Goal: Communication & Community: Answer question/provide support

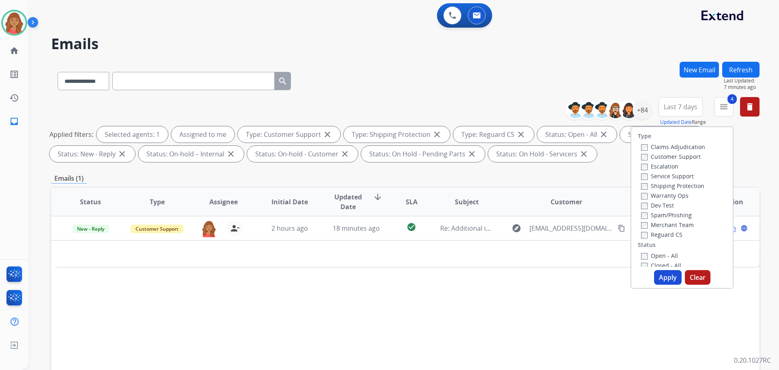
select select "**********"
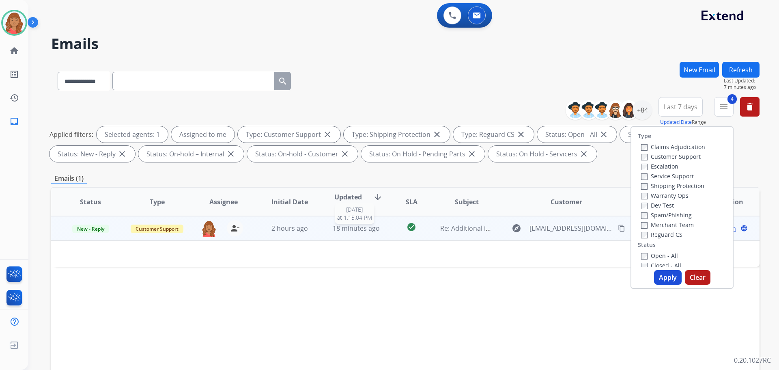
click at [355, 232] on span "18 minutes ago" at bounding box center [356, 227] width 47 height 9
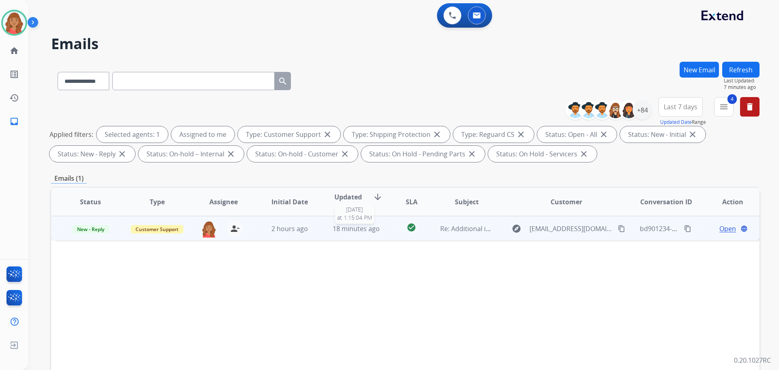
click at [347, 230] on span "18 minutes ago" at bounding box center [356, 228] width 47 height 9
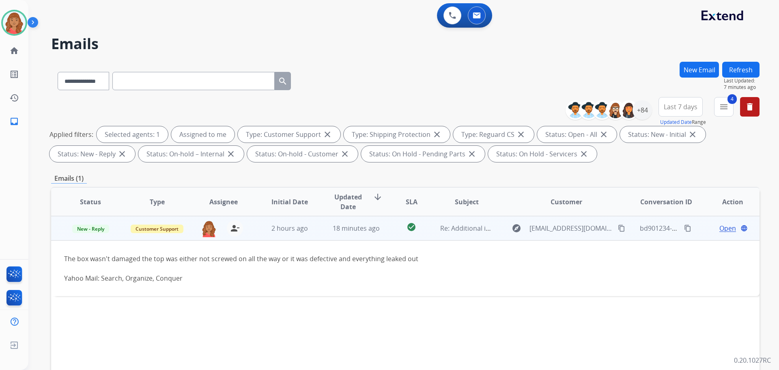
click at [721, 226] on span "Open" at bounding box center [727, 228] width 17 height 10
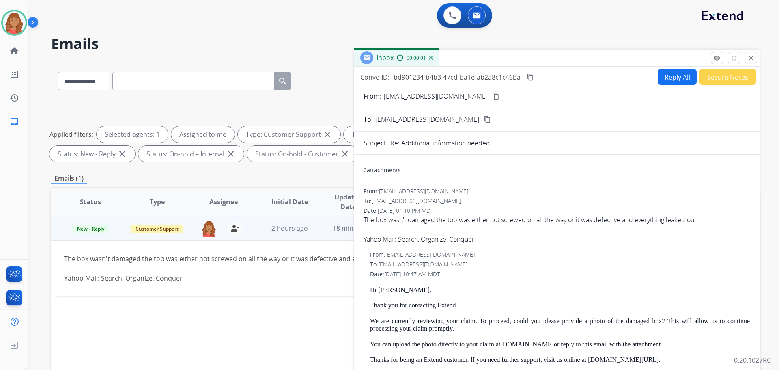
click at [665, 77] on button "Reply All" at bounding box center [676, 77] width 39 height 16
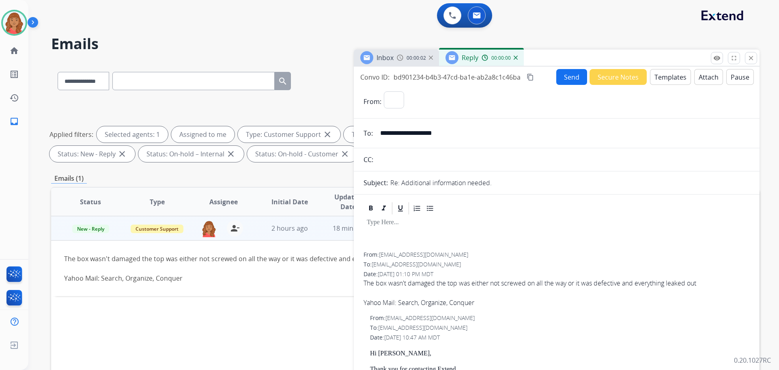
select select "**********"
click at [383, 238] on div at bounding box center [556, 233] width 386 height 37
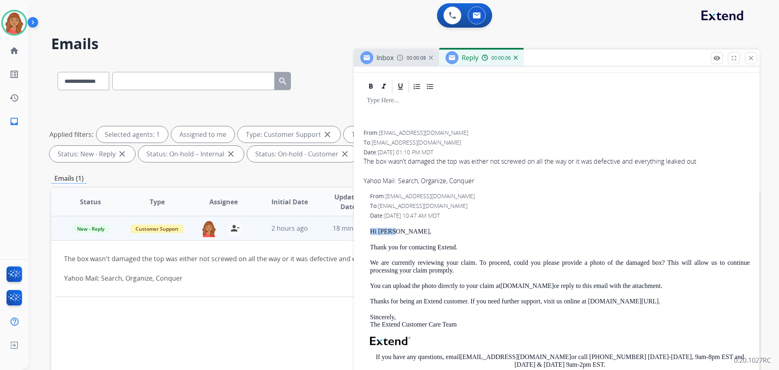
drag, startPoint x: 393, startPoint y: 230, endPoint x: 368, endPoint y: 227, distance: 24.6
click at [357, 228] on div "From: [EMAIL_ADDRESS][DOMAIN_NAME] To: [EMAIL_ADDRESS][DOMAIN_NAME] Date: [DATE…" at bounding box center [557, 267] width 406 height 377
copy p "Hi [PERSON_NAME],"
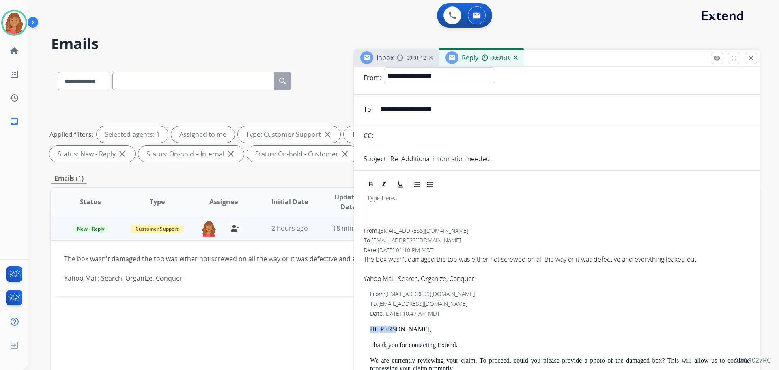
scroll to position [0, 0]
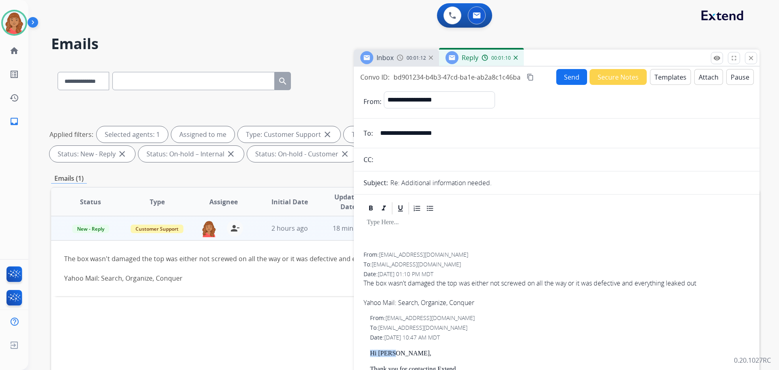
click at [660, 79] on button "Templates" at bounding box center [670, 77] width 41 height 16
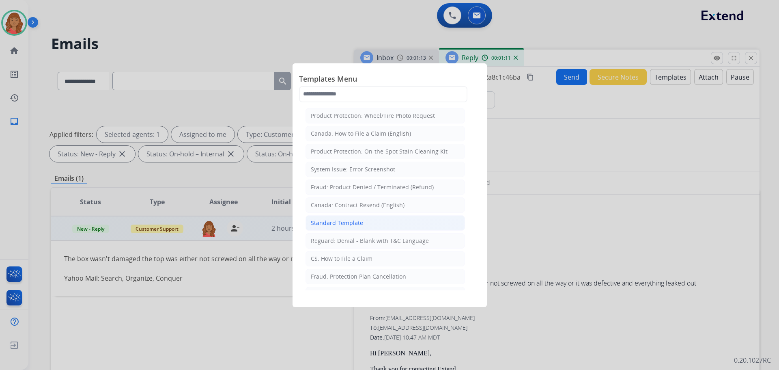
click at [329, 220] on div "Standard Template" at bounding box center [337, 223] width 52 height 8
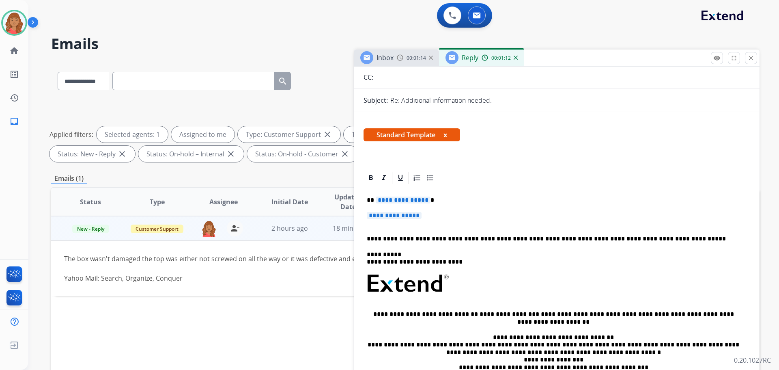
scroll to position [122, 0]
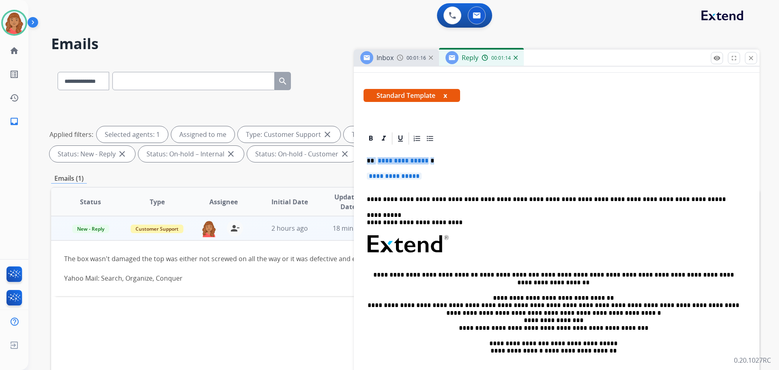
drag, startPoint x: 441, startPoint y: 182, endPoint x: 361, endPoint y: 156, distance: 84.4
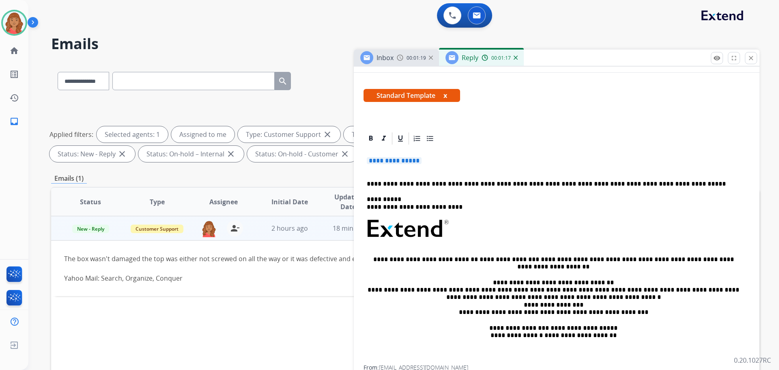
click at [432, 163] on p "**********" at bounding box center [557, 164] width 380 height 15
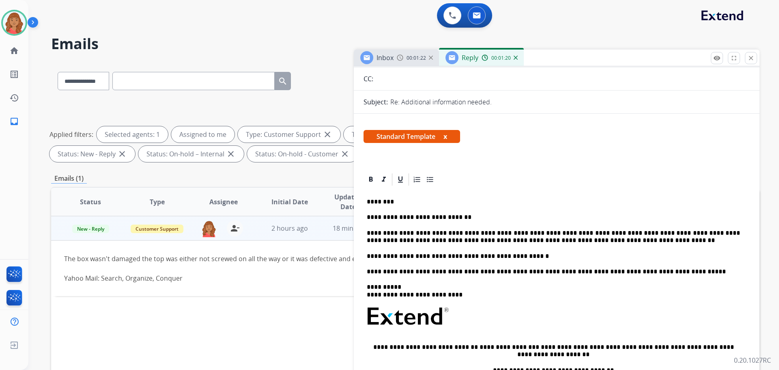
scroll to position [0, 0]
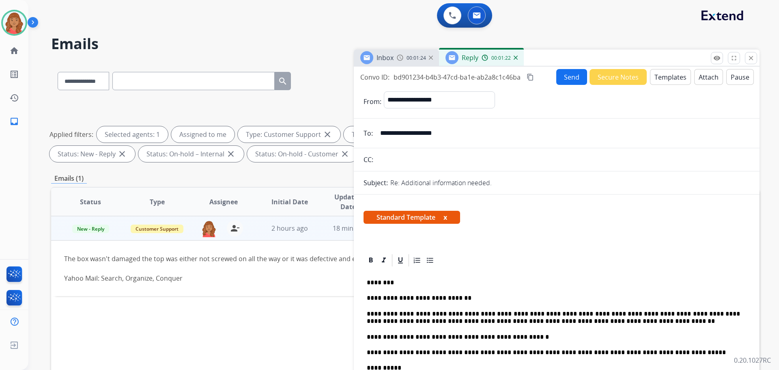
click at [563, 79] on button "Send" at bounding box center [571, 77] width 31 height 16
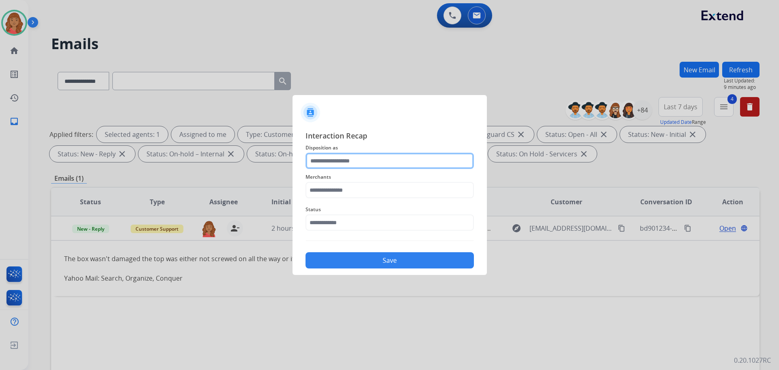
click at [358, 165] on input "text" at bounding box center [389, 161] width 168 height 16
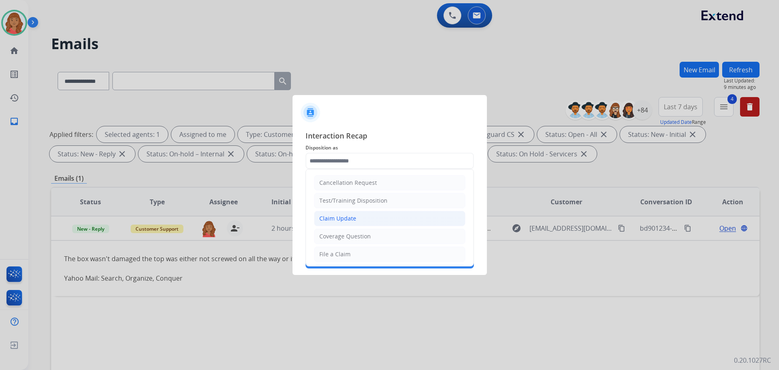
click at [337, 219] on div "Claim Update" at bounding box center [337, 218] width 37 height 8
type input "**********"
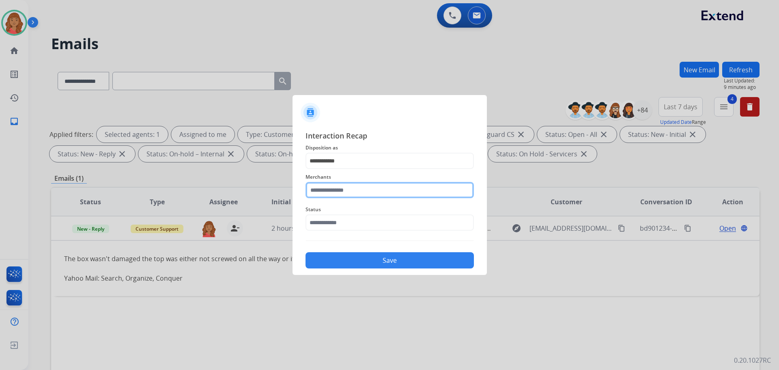
click at [338, 197] on input "text" at bounding box center [389, 190] width 168 height 16
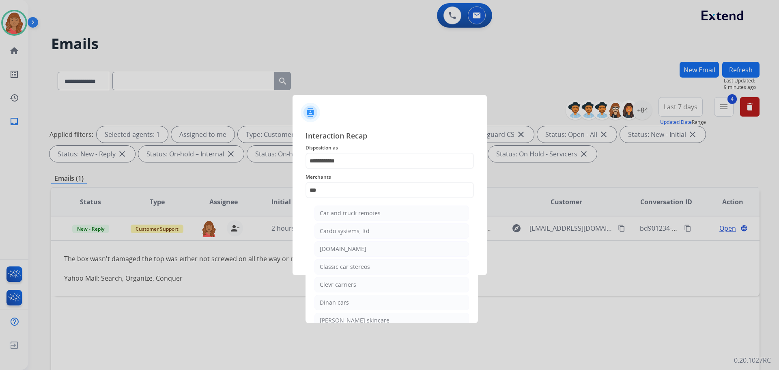
drag, startPoint x: 334, startPoint y: 243, endPoint x: 337, endPoint y: 248, distance: 6.2
click at [335, 243] on li "[DOMAIN_NAME]" at bounding box center [391, 248] width 155 height 15
type input "**********"
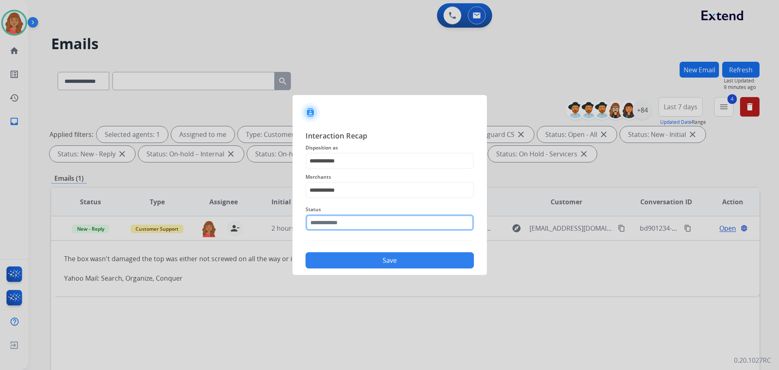
click at [332, 228] on input "text" at bounding box center [389, 222] width 168 height 16
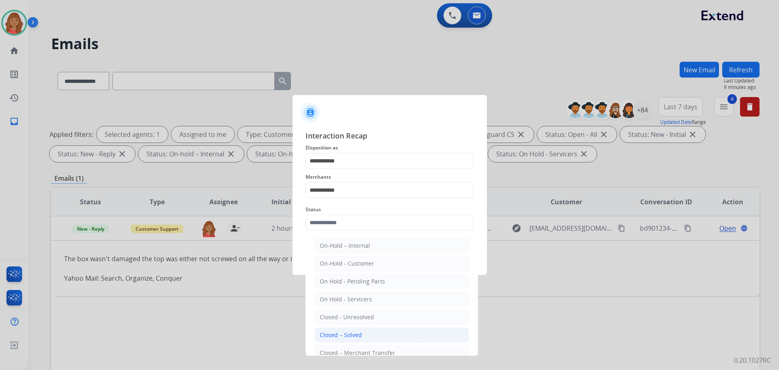
drag, startPoint x: 328, startPoint y: 335, endPoint x: 339, endPoint y: 300, distance: 36.3
click at [328, 334] on div "Closed – Solved" at bounding box center [341, 335] width 42 height 8
type input "**********"
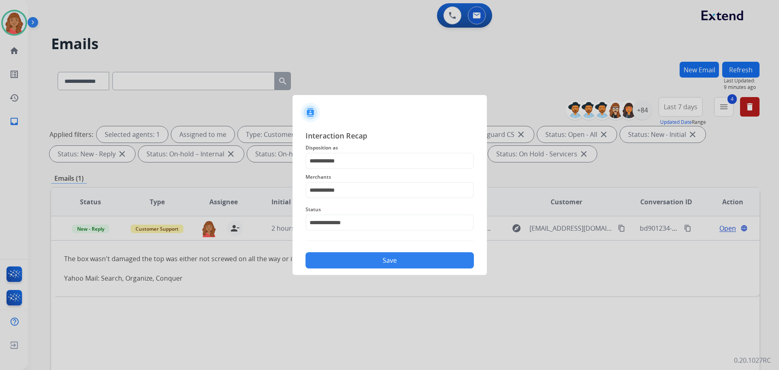
click at [355, 254] on button "Save" at bounding box center [389, 260] width 168 height 16
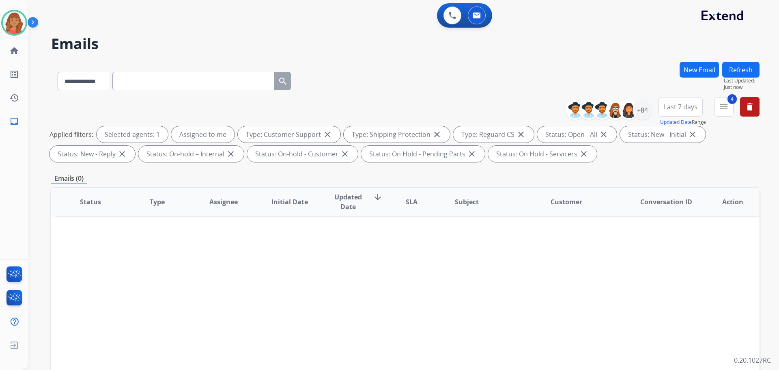
click at [730, 116] on div "4 menu Type Claims Adjudication Customer Support Escalation Service Support Shi…" at bounding box center [723, 111] width 19 height 29
click at [726, 107] on mat-icon "menu" at bounding box center [724, 107] width 10 height 10
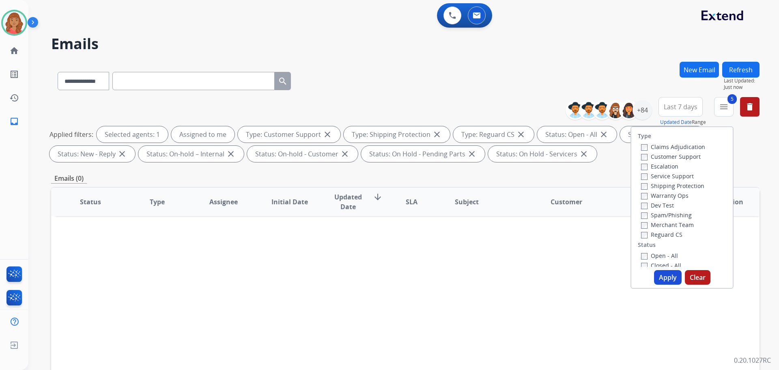
click at [664, 273] on button "Apply" at bounding box center [668, 277] width 28 height 15
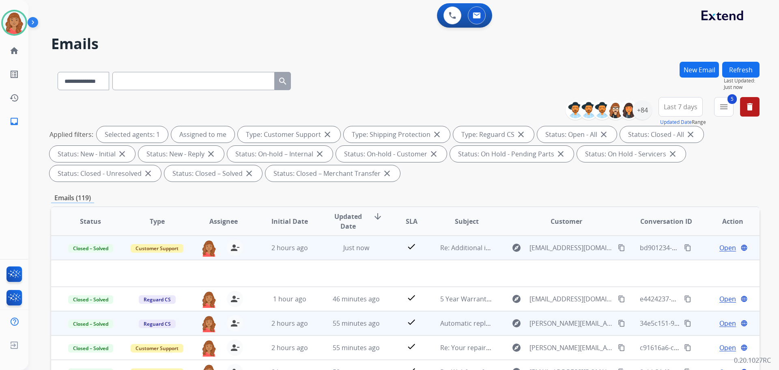
click at [618, 248] on mat-icon "content_copy" at bounding box center [621, 247] width 7 height 7
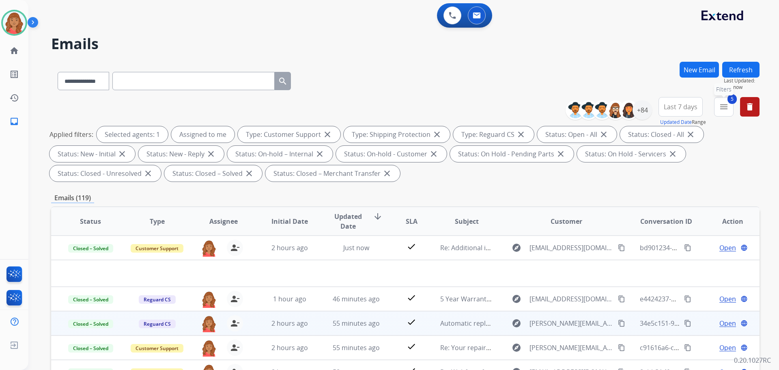
drag, startPoint x: 730, startPoint y: 110, endPoint x: 723, endPoint y: 113, distance: 7.6
click at [730, 110] on button "5 menu Filters" at bounding box center [723, 106] width 19 height 19
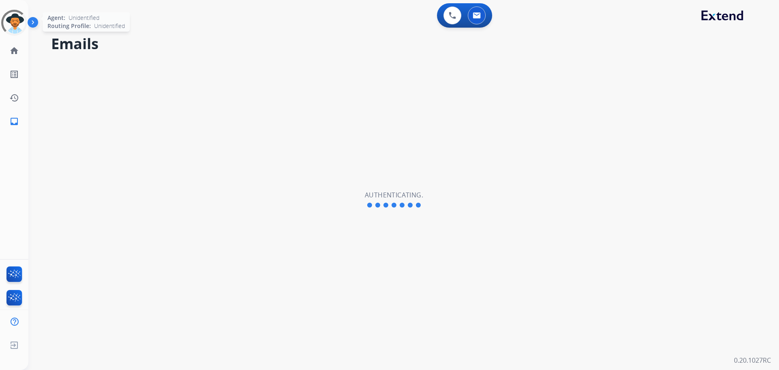
click at [10, 25] on div at bounding box center [14, 22] width 32 height 32
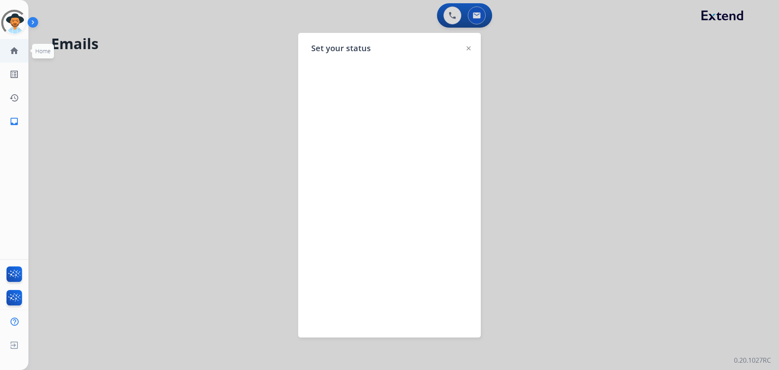
select select "**********"
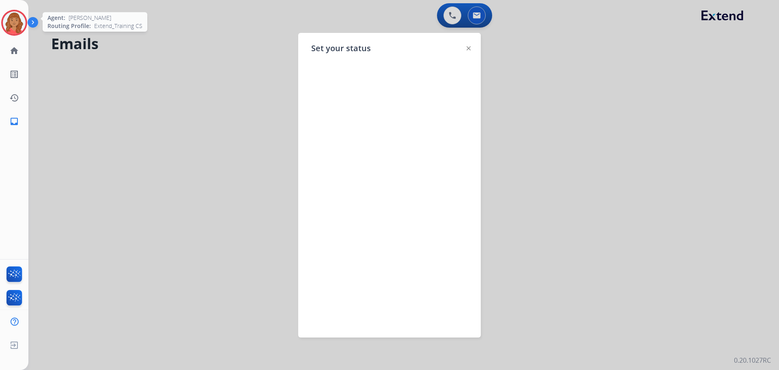
click at [11, 20] on img at bounding box center [14, 22] width 23 height 23
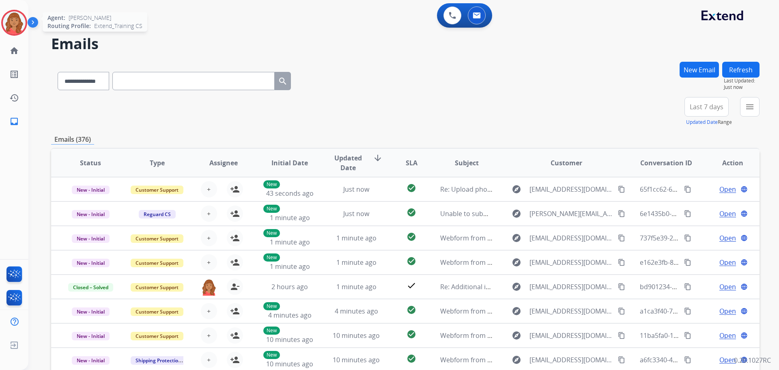
click at [10, 24] on img at bounding box center [14, 22] width 23 height 23
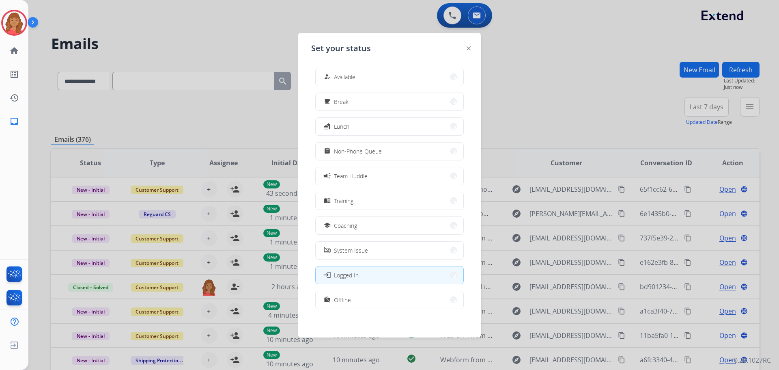
click at [340, 71] on button "how_to_reg Available" at bounding box center [390, 76] width 148 height 17
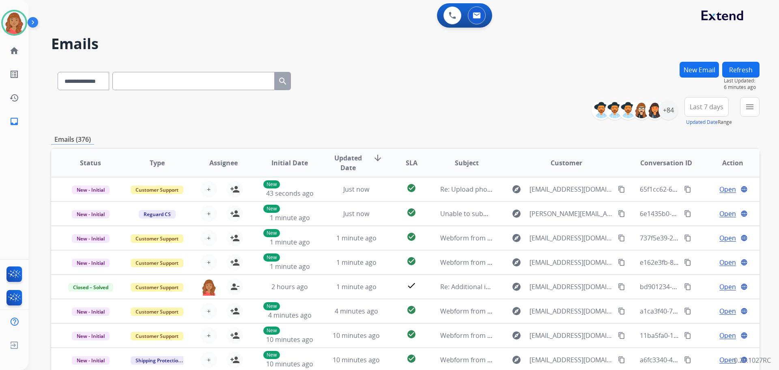
click at [692, 72] on button "New Email" at bounding box center [698, 70] width 39 height 16
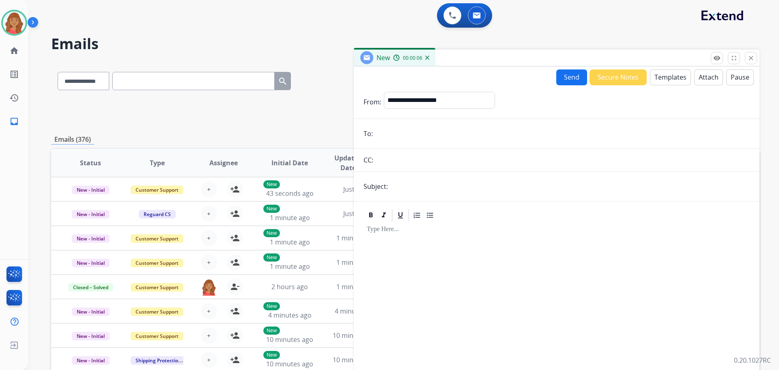
paste input "**********"
type input "**********"
click at [406, 99] on select "**********" at bounding box center [439, 100] width 110 height 16
select select "**********"
click at [384, 92] on select "**********" at bounding box center [439, 100] width 110 height 16
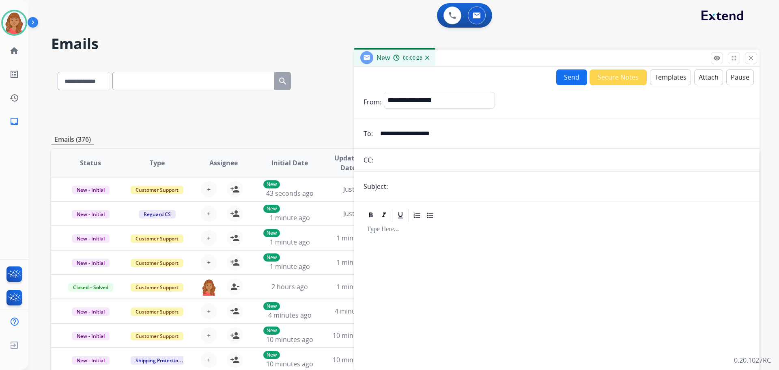
click at [662, 78] on button "Templates" at bounding box center [670, 77] width 41 height 16
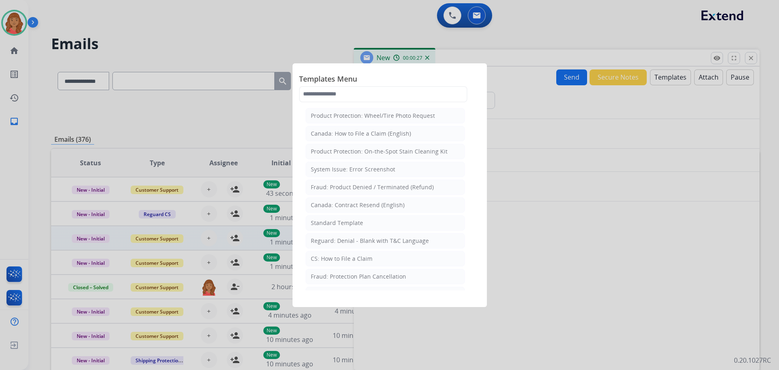
drag, startPoint x: 348, startPoint y: 225, endPoint x: 352, endPoint y: 227, distance: 5.1
click at [350, 226] on div "Standard Template" at bounding box center [337, 223] width 52 height 8
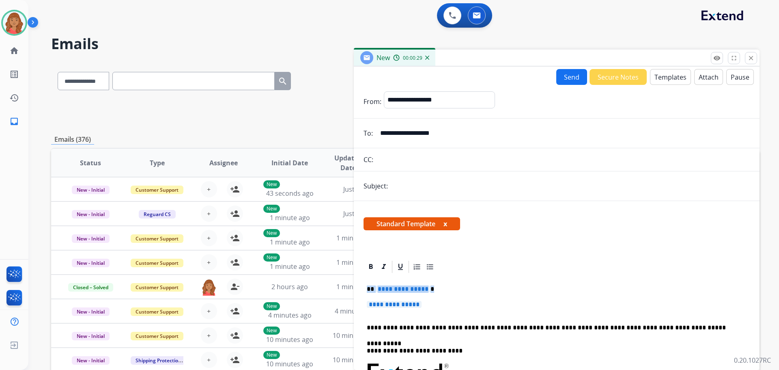
drag, startPoint x: 428, startPoint y: 307, endPoint x: 362, endPoint y: 290, distance: 67.6
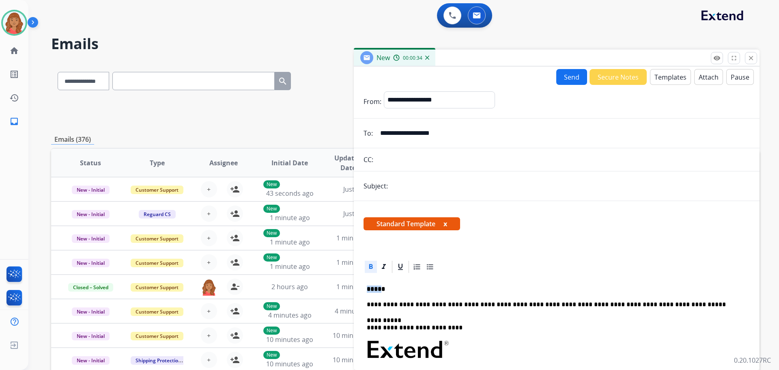
drag, startPoint x: 381, startPoint y: 284, endPoint x: 365, endPoint y: 283, distance: 16.2
drag, startPoint x: 393, startPoint y: 288, endPoint x: 361, endPoint y: 283, distance: 32.8
click at [361, 283] on div "**********" at bounding box center [557, 371] width 406 height 225
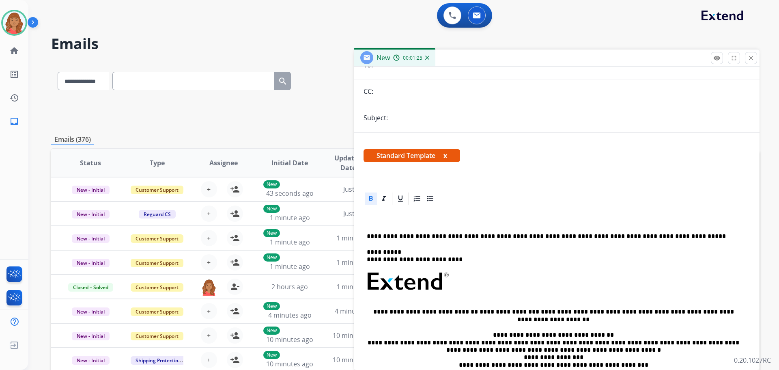
scroll to position [81, 0]
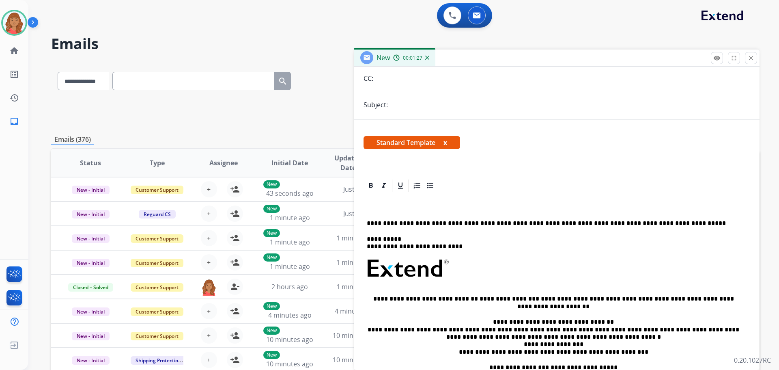
drag, startPoint x: 375, startPoint y: 212, endPoint x: 365, endPoint y: 203, distance: 13.2
click at [363, 203] on div "**********" at bounding box center [557, 290] width 406 height 225
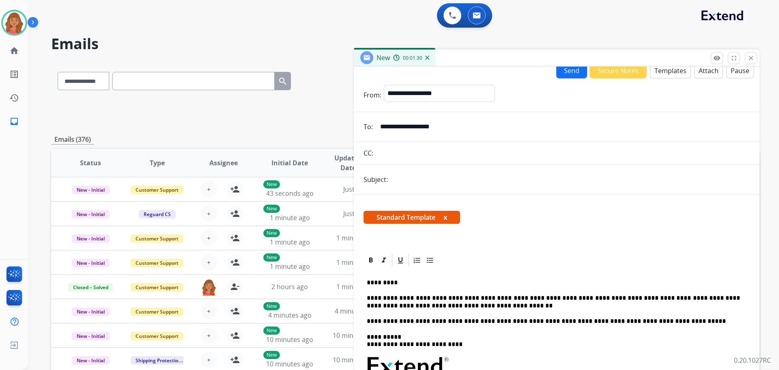
scroll to position [0, 0]
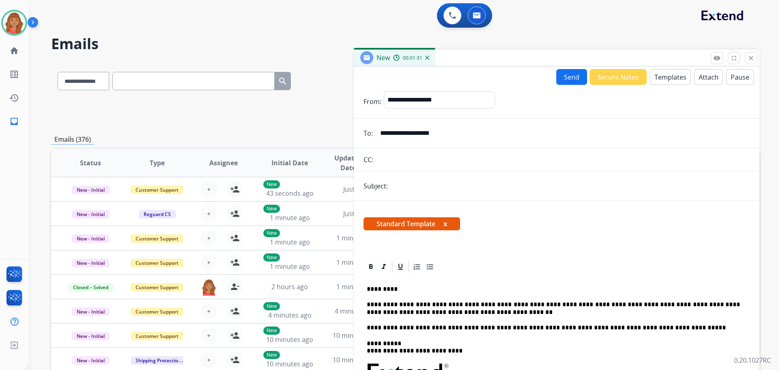
drag, startPoint x: 563, startPoint y: 78, endPoint x: 561, endPoint y: 95, distance: 17.6
click at [566, 79] on button "Send" at bounding box center [571, 77] width 31 height 16
click at [431, 187] on input "text" at bounding box center [569, 186] width 359 height 17
click at [392, 186] on input "**********" at bounding box center [569, 186] width 359 height 16
type input "**********"
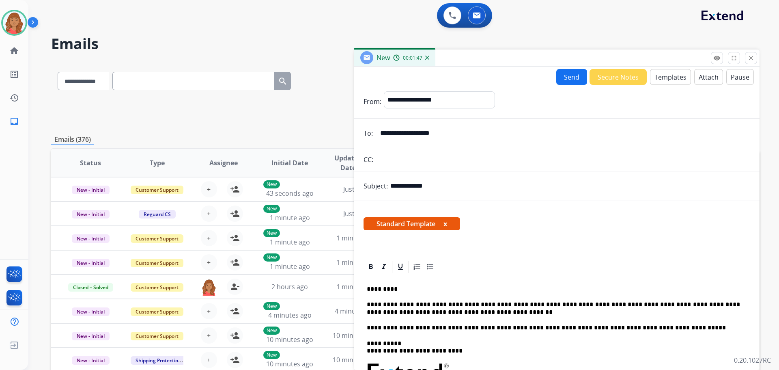
click at [573, 76] on button "Send" at bounding box center [571, 77] width 31 height 16
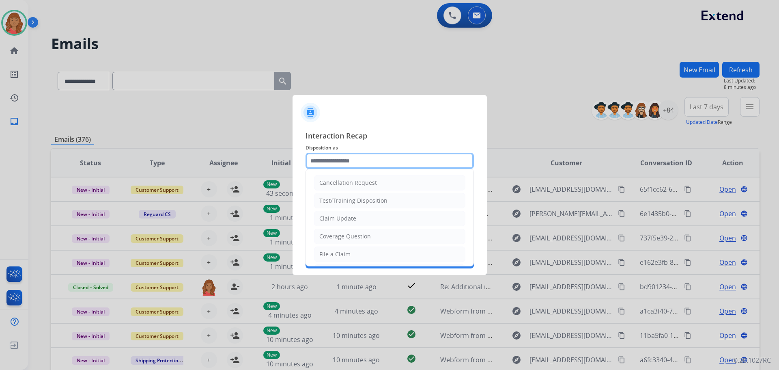
click at [347, 163] on input "text" at bounding box center [389, 161] width 168 height 16
click at [331, 249] on li "File a Claim" at bounding box center [389, 253] width 151 height 15
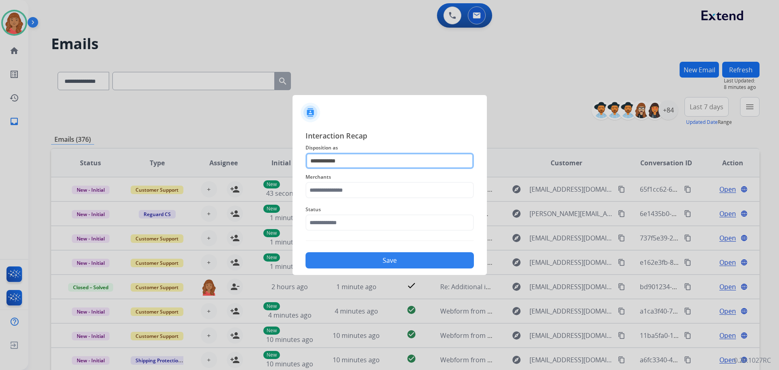
click at [342, 166] on input "**********" at bounding box center [389, 161] width 168 height 16
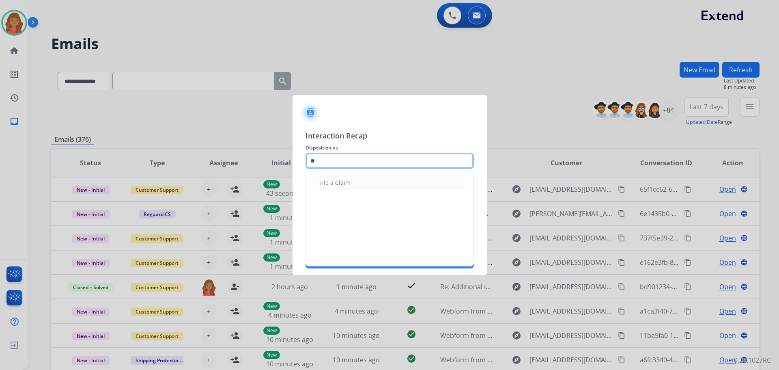
type input "*"
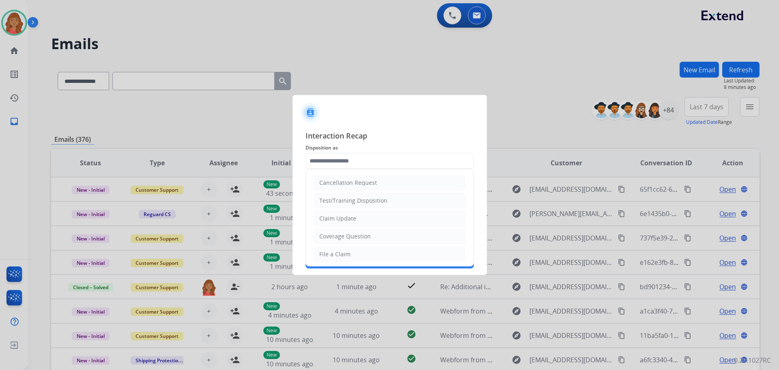
click at [333, 222] on li "Claim Update" at bounding box center [389, 218] width 151 height 15
type input "**********"
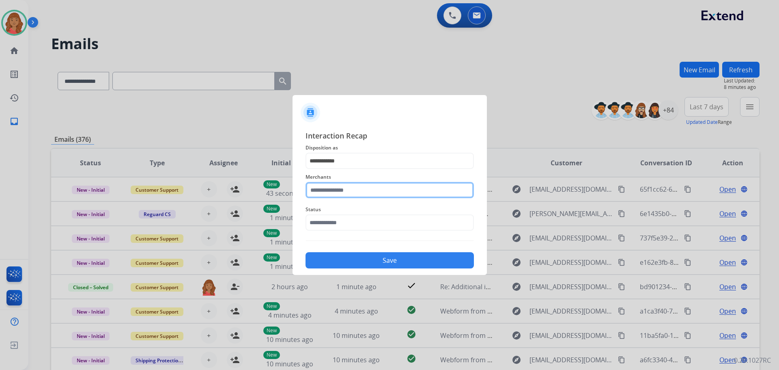
click at [331, 191] on input "text" at bounding box center [389, 190] width 168 height 16
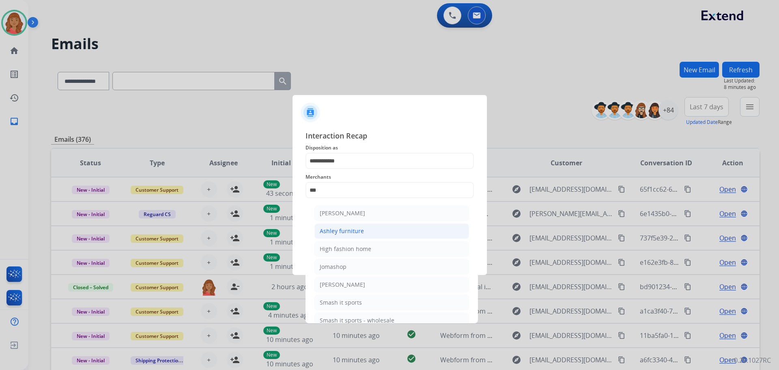
click at [336, 228] on div "Ashley furniture" at bounding box center [342, 231] width 44 height 8
type input "**********"
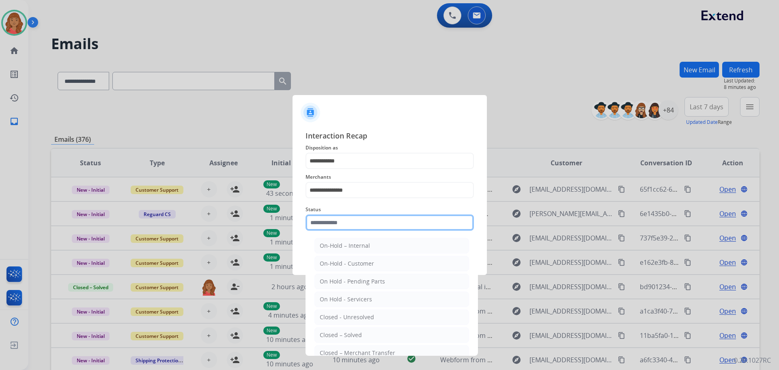
click at [331, 227] on input "text" at bounding box center [389, 222] width 168 height 16
click at [337, 337] on div "Closed – Solved" at bounding box center [341, 335] width 42 height 8
type input "**********"
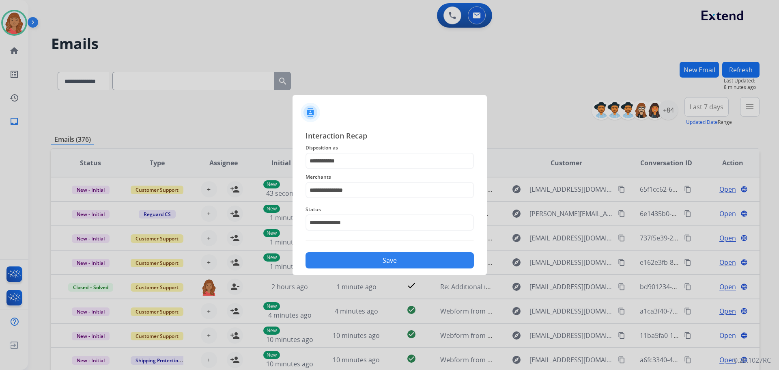
click at [347, 255] on button "Save" at bounding box center [389, 260] width 168 height 16
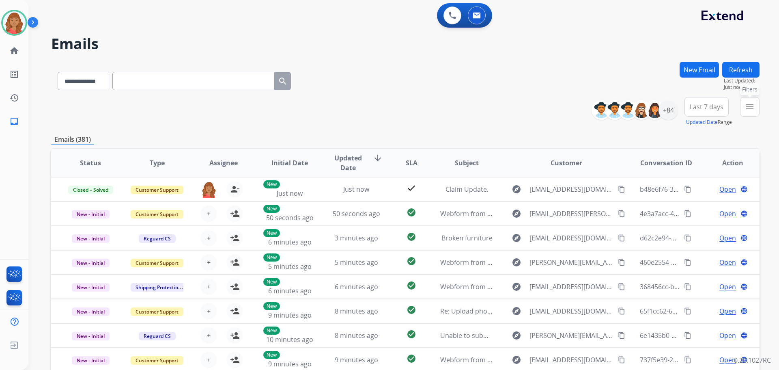
drag, startPoint x: 748, startPoint y: 103, endPoint x: 741, endPoint y: 107, distance: 7.7
click at [746, 104] on mat-icon "menu" at bounding box center [750, 107] width 10 height 10
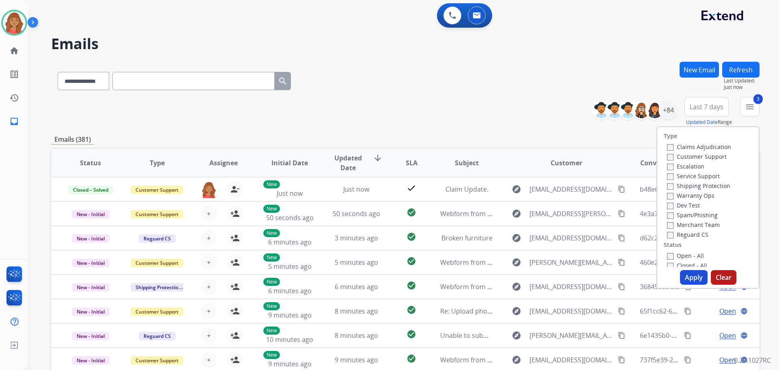
click at [664, 260] on div "Open - All Closed - All New - Initial New - Reply On-hold – Internal On-hold - …" at bounding box center [708, 303] width 88 height 107
click at [685, 274] on button "Apply" at bounding box center [694, 277] width 28 height 15
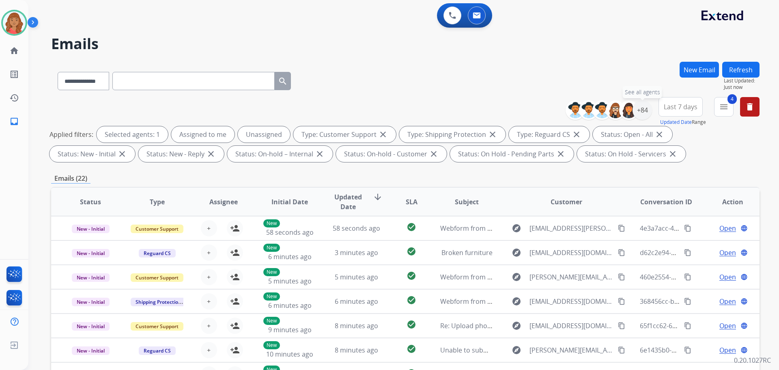
drag, startPoint x: 645, startPoint y: 114, endPoint x: 641, endPoint y: 122, distance: 9.4
click at [645, 114] on div "+84" at bounding box center [641, 109] width 19 height 19
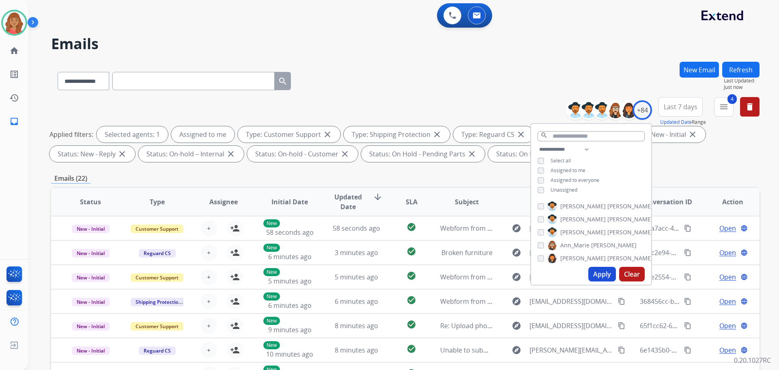
click at [595, 277] on button "Apply" at bounding box center [602, 273] width 28 height 15
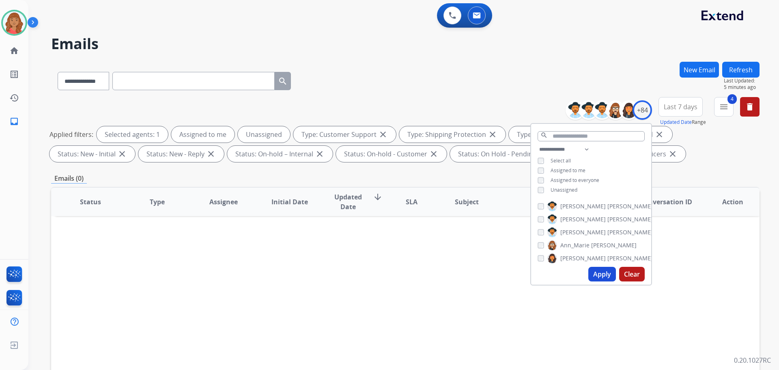
click at [511, 81] on div "**********" at bounding box center [405, 79] width 708 height 35
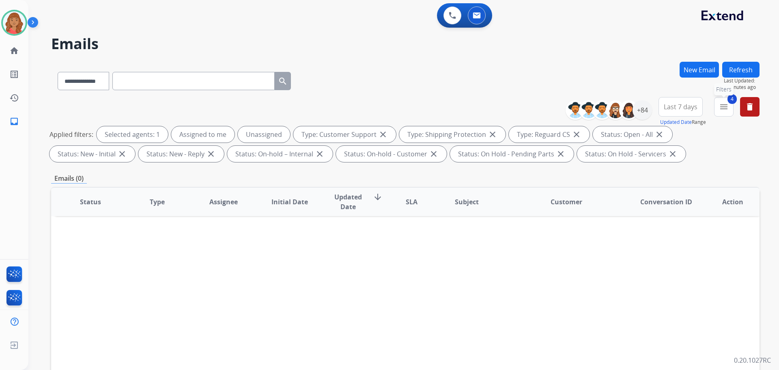
click at [728, 112] on button "4 menu Filters" at bounding box center [723, 106] width 19 height 19
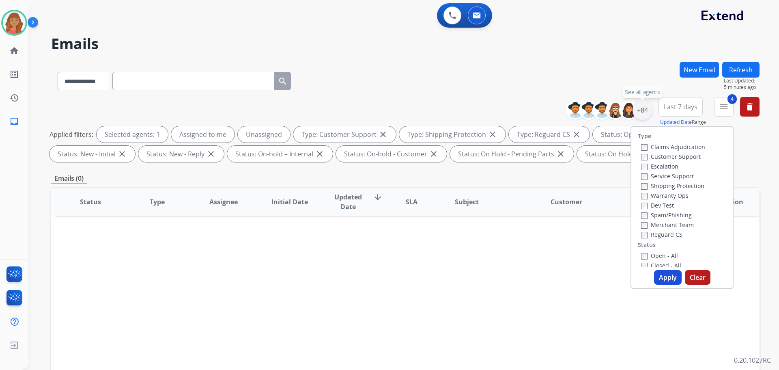
click at [636, 115] on div "+84" at bounding box center [641, 109] width 19 height 19
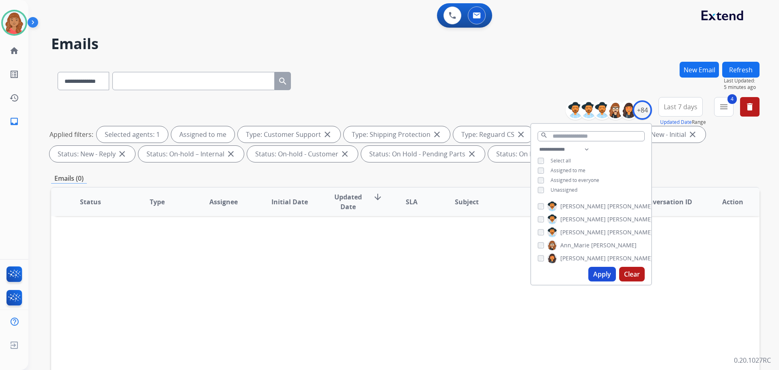
click at [596, 271] on button "Apply" at bounding box center [602, 273] width 28 height 15
click at [593, 275] on button "Apply" at bounding box center [602, 273] width 28 height 15
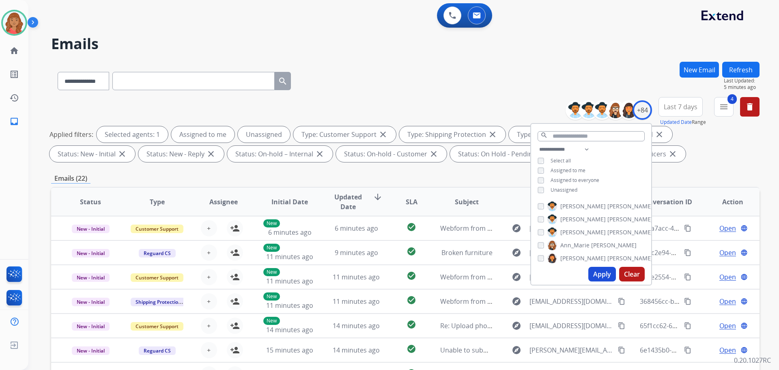
click at [354, 170] on div "**********" at bounding box center [405, 281] width 708 height 439
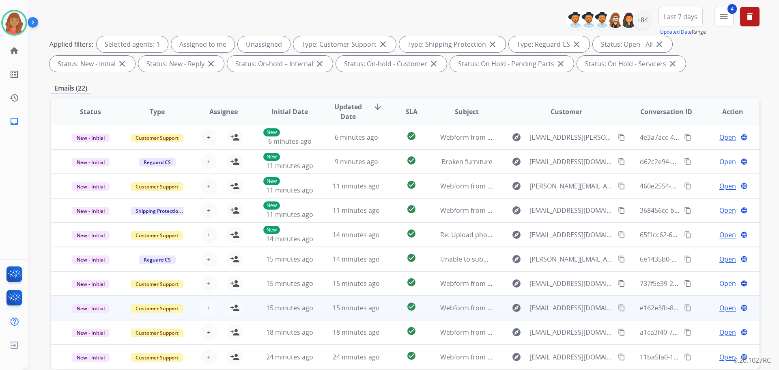
scroll to position [131, 0]
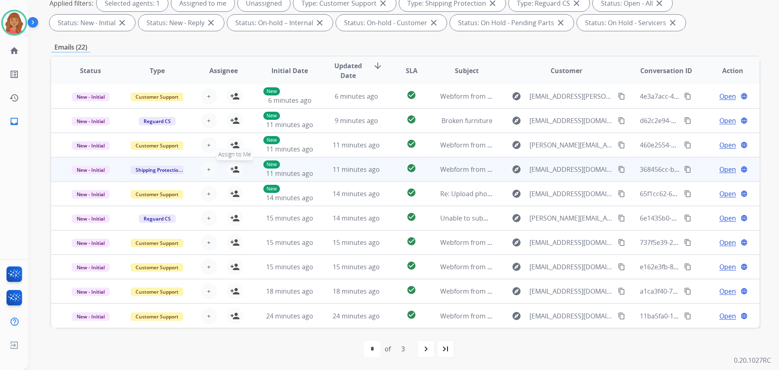
click at [236, 168] on mat-icon "person_add" at bounding box center [235, 169] width 10 height 10
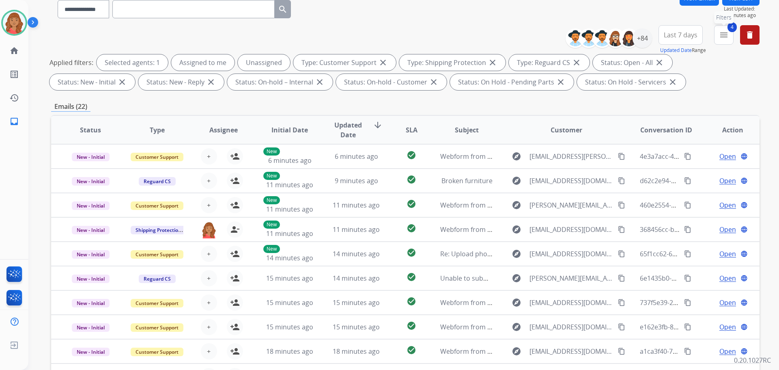
scroll to position [9, 0]
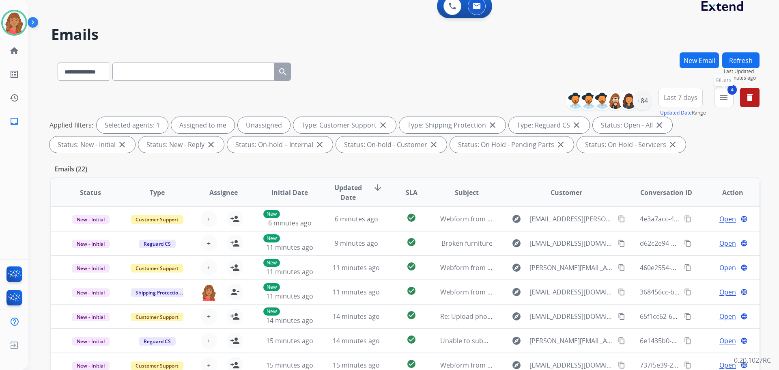
click at [728, 101] on button "4 menu Filters" at bounding box center [723, 97] width 19 height 19
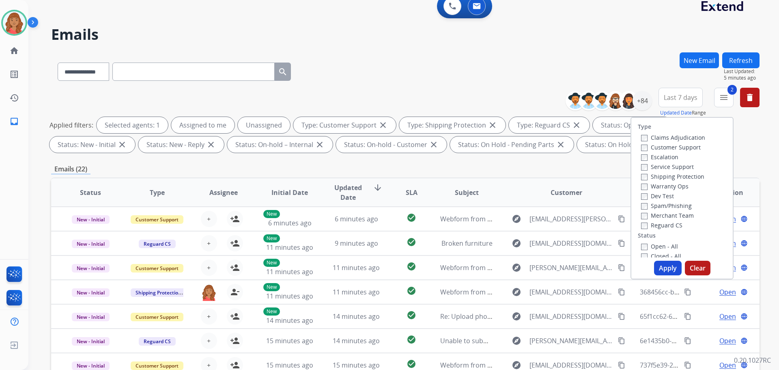
click at [662, 271] on button "Apply" at bounding box center [668, 267] width 28 height 15
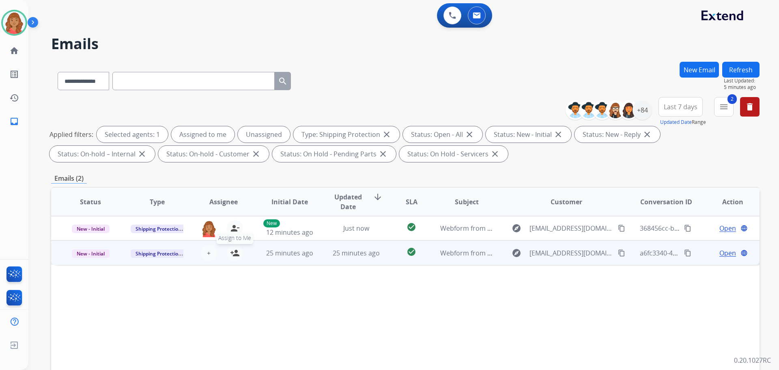
click at [234, 252] on mat-icon "person_add" at bounding box center [235, 253] width 10 height 10
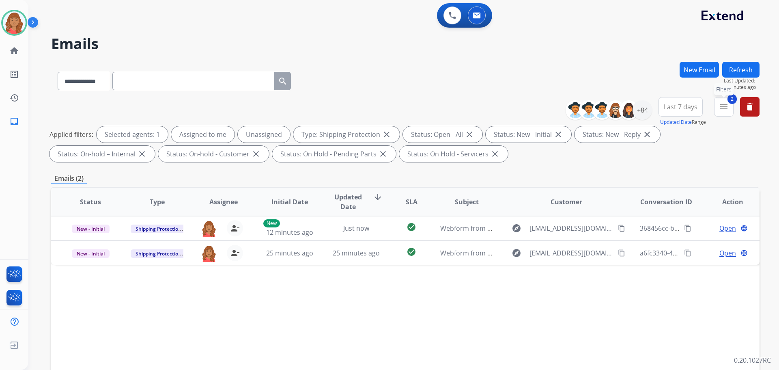
click at [724, 111] on mat-icon "menu" at bounding box center [724, 107] width 10 height 10
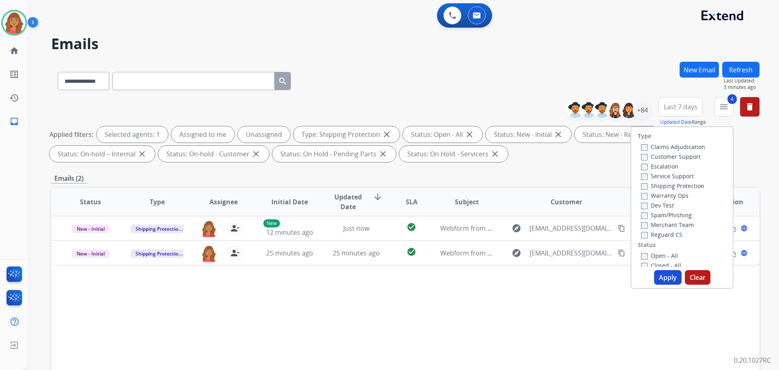
click at [665, 275] on button "Apply" at bounding box center [668, 277] width 28 height 15
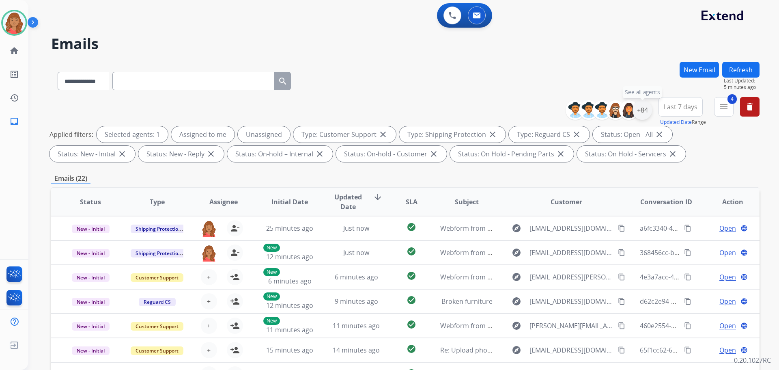
click at [636, 114] on div "+84" at bounding box center [641, 109] width 19 height 19
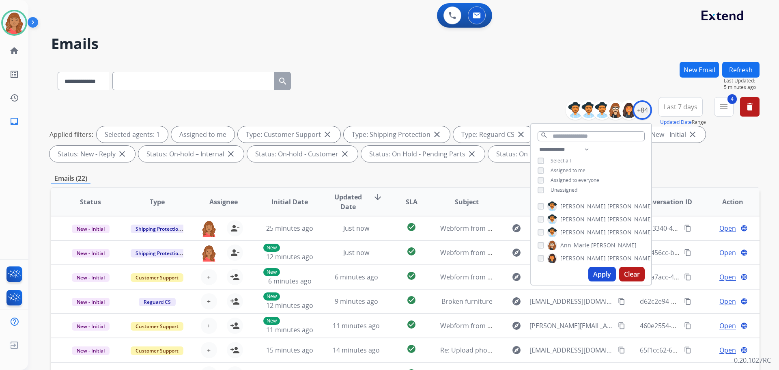
click at [598, 275] on button "Apply" at bounding box center [602, 273] width 28 height 15
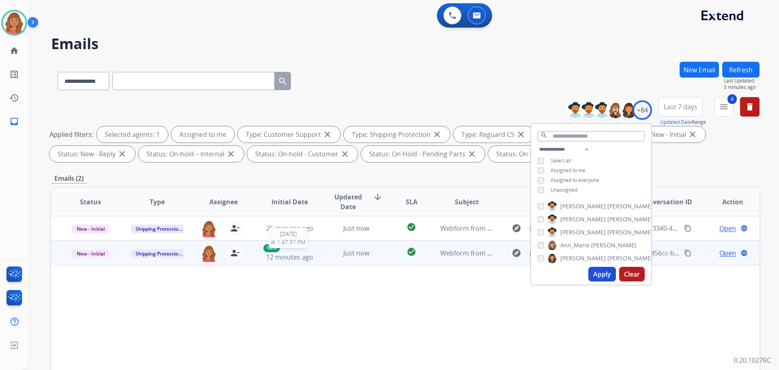
drag, startPoint x: 303, startPoint y: 257, endPoint x: 302, endPoint y: 261, distance: 4.1
click at [303, 260] on span "12 minutes ago" at bounding box center [289, 256] width 47 height 9
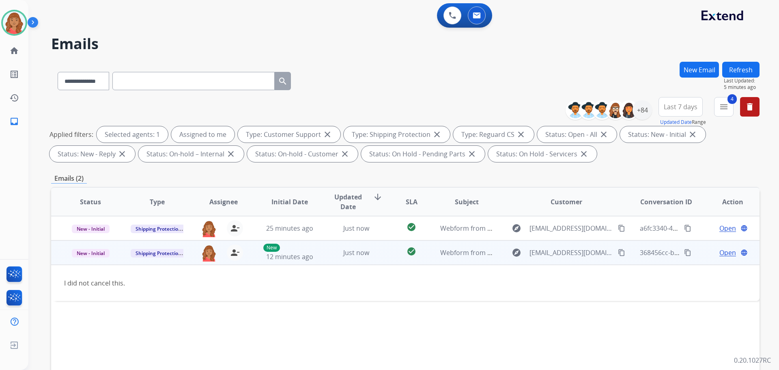
click at [722, 252] on span "Open" at bounding box center [727, 252] width 17 height 10
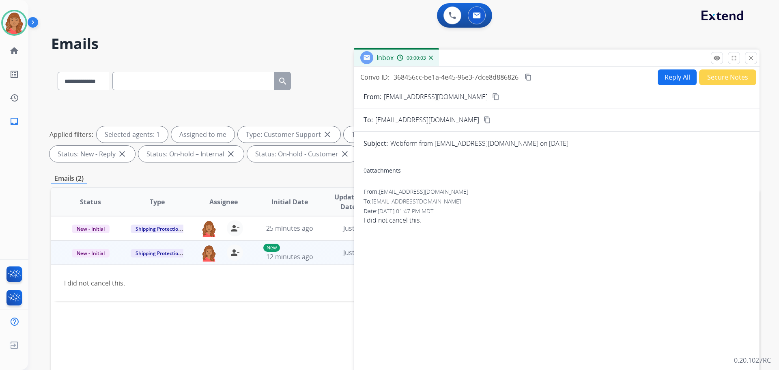
drag, startPoint x: 461, startPoint y: 95, endPoint x: 464, endPoint y: 103, distance: 9.4
click at [492, 95] on mat-icon "content_copy" at bounding box center [495, 96] width 7 height 7
click at [255, 288] on td "I did not cancel this." at bounding box center [339, 282] width 576 height 36
click at [661, 84] on button "Reply All" at bounding box center [676, 77] width 39 height 16
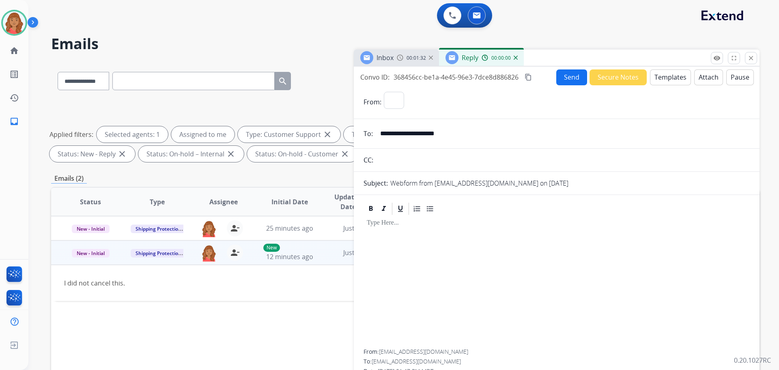
select select "**********"
click at [657, 80] on button "Templates" at bounding box center [670, 77] width 41 height 16
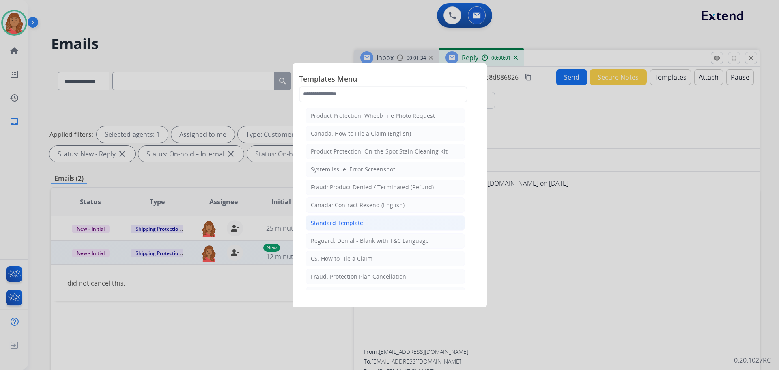
click at [359, 221] on div "Standard Template" at bounding box center [337, 223] width 52 height 8
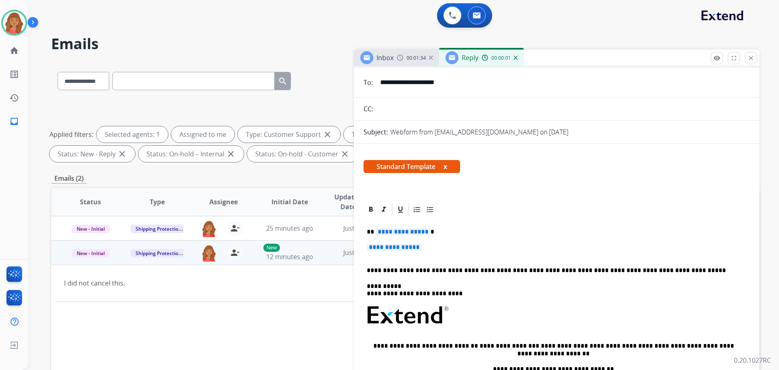
scroll to position [122, 0]
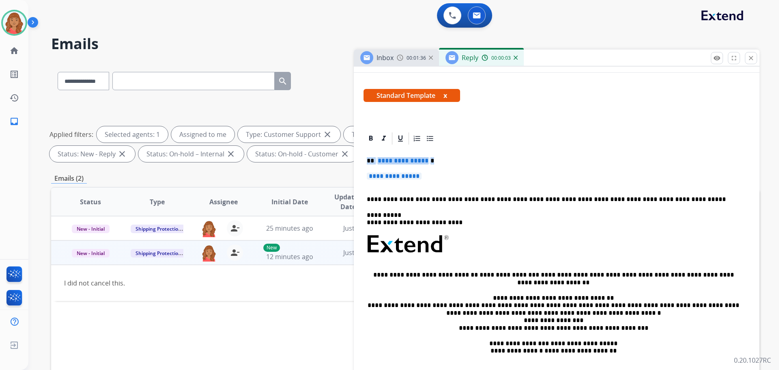
drag, startPoint x: 431, startPoint y: 174, endPoint x: 360, endPoint y: 160, distance: 72.0
click at [360, 160] on div "**********" at bounding box center [557, 277] width 406 height 292
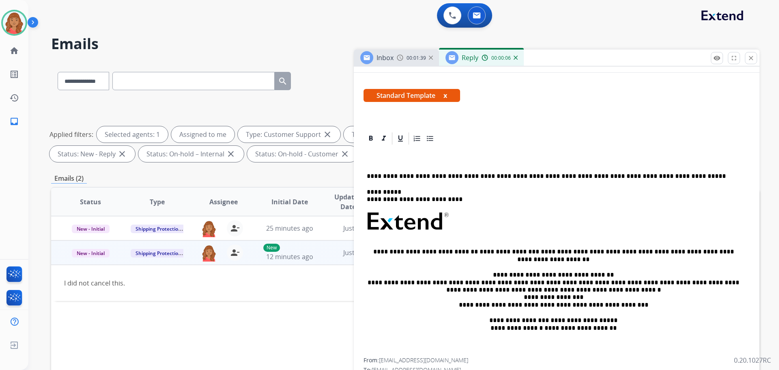
drag, startPoint x: 378, startPoint y: 170, endPoint x: 370, endPoint y: 158, distance: 13.7
click at [370, 158] on p at bounding box center [553, 160] width 373 height 7
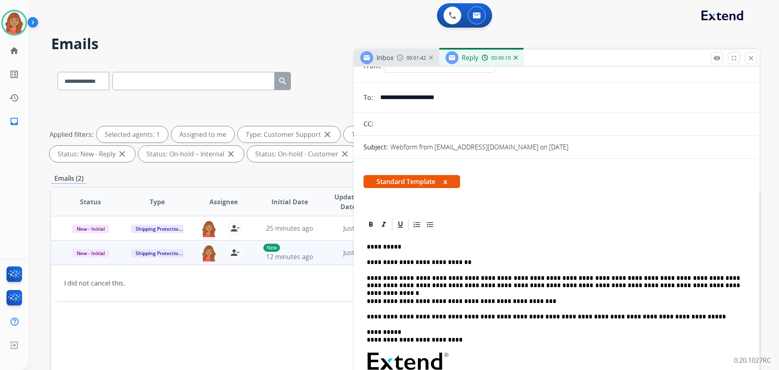
scroll to position [0, 0]
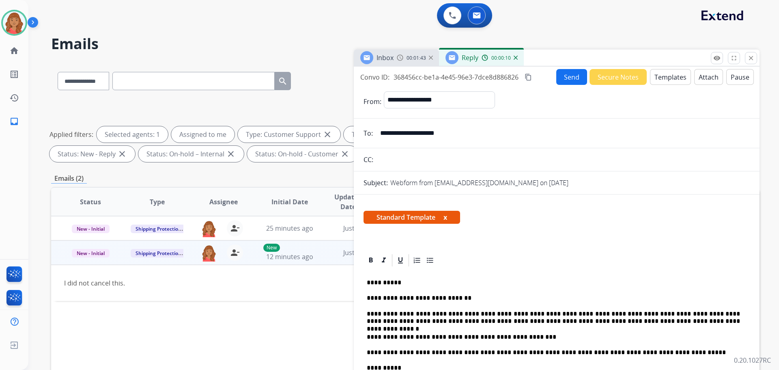
click at [528, 77] on mat-icon "content_copy" at bounding box center [527, 76] width 7 height 7
click at [568, 74] on button "Send" at bounding box center [571, 77] width 31 height 16
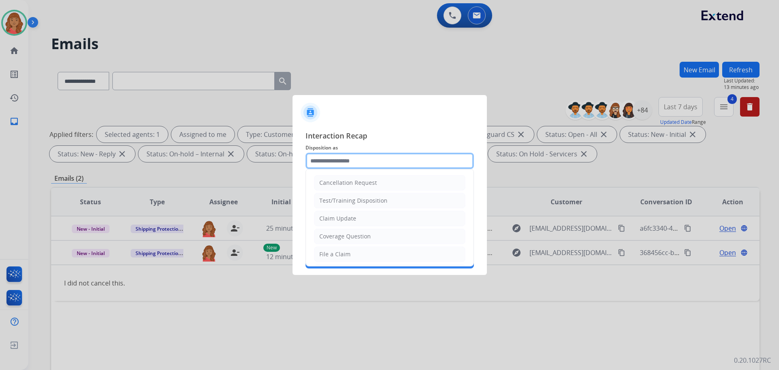
click at [339, 162] on input "text" at bounding box center [389, 161] width 168 height 16
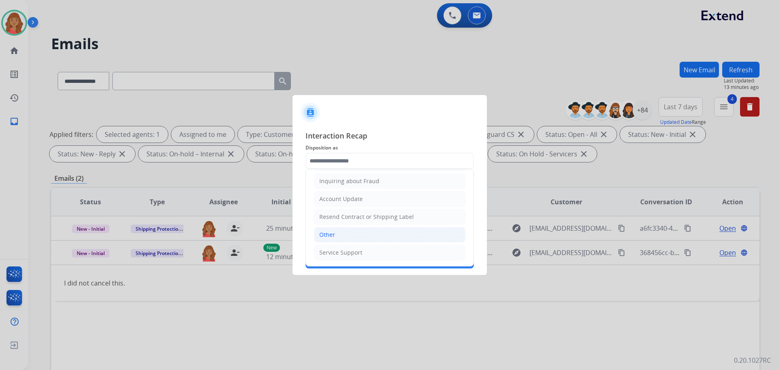
click at [333, 233] on div "Other" at bounding box center [327, 234] width 16 height 8
type input "*****"
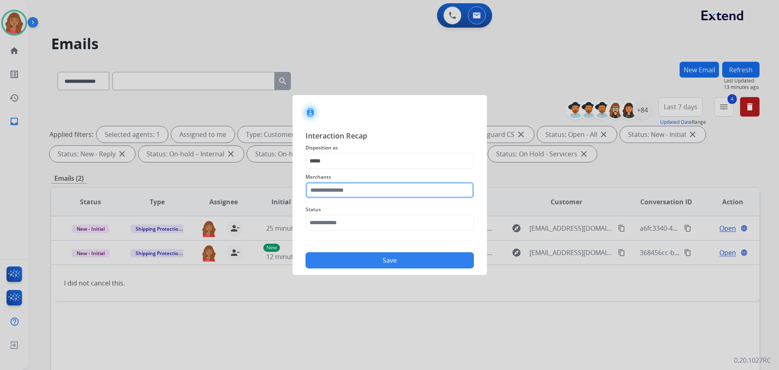
click at [334, 196] on input "text" at bounding box center [389, 190] width 168 height 16
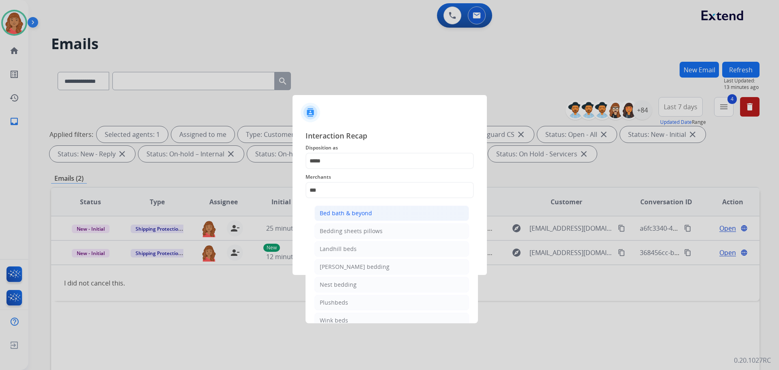
click at [337, 217] on div "Bed bath & beyond" at bounding box center [346, 213] width 52 height 8
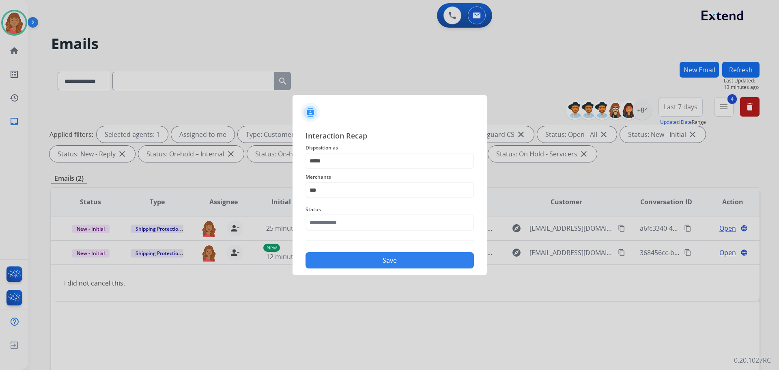
type input "**********"
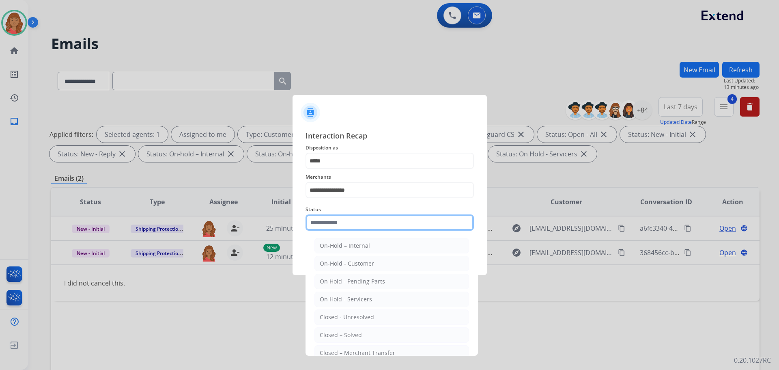
click at [337, 224] on input "text" at bounding box center [389, 222] width 168 height 16
click at [335, 333] on div "Closed – Solved" at bounding box center [341, 335] width 42 height 8
type input "**********"
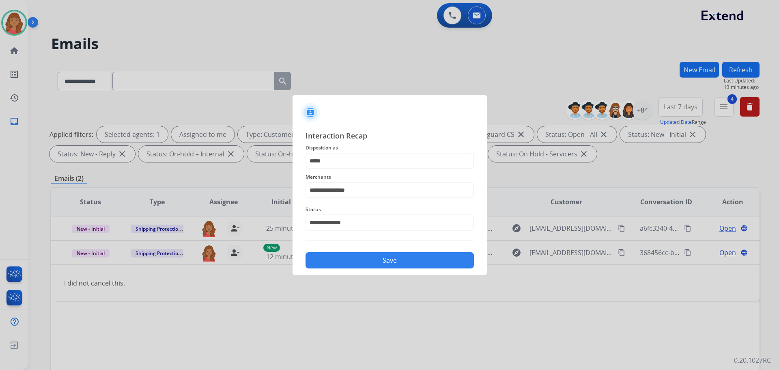
click at [352, 260] on button "Save" at bounding box center [389, 260] width 168 height 16
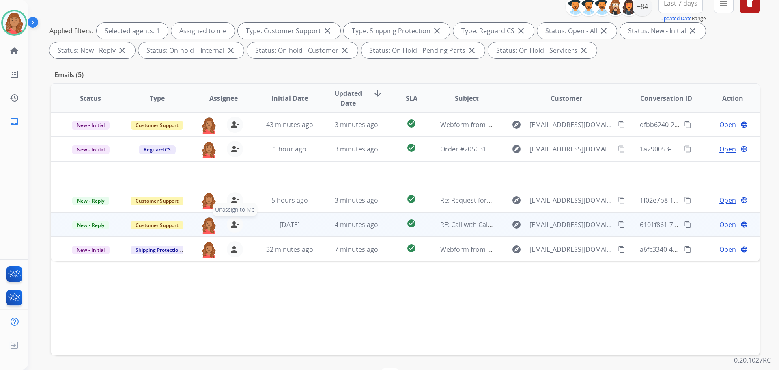
scroll to position [90, 0]
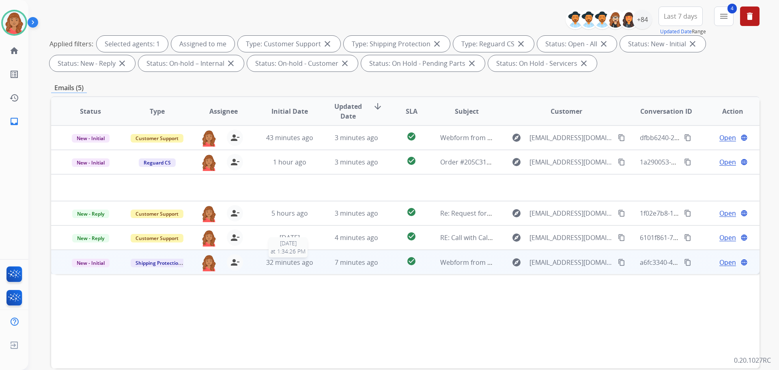
click at [265, 266] on div "32 minutes ago" at bounding box center [289, 262] width 53 height 10
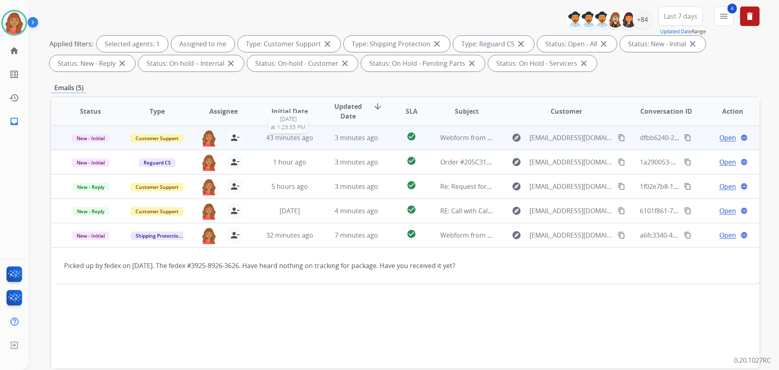
click at [307, 137] on span "43 minutes ago" at bounding box center [289, 137] width 47 height 9
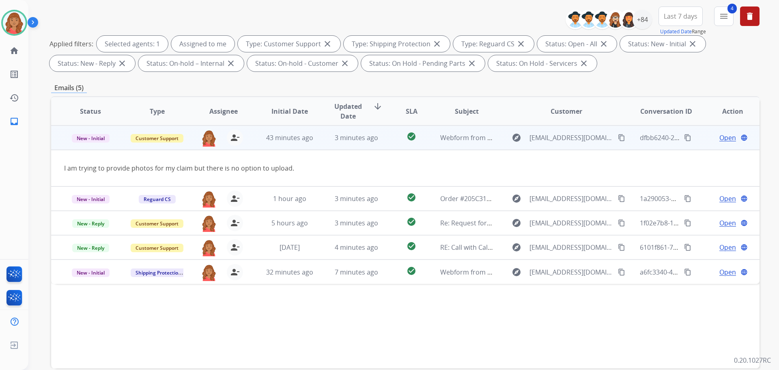
click at [719, 137] on span "Open" at bounding box center [727, 138] width 17 height 10
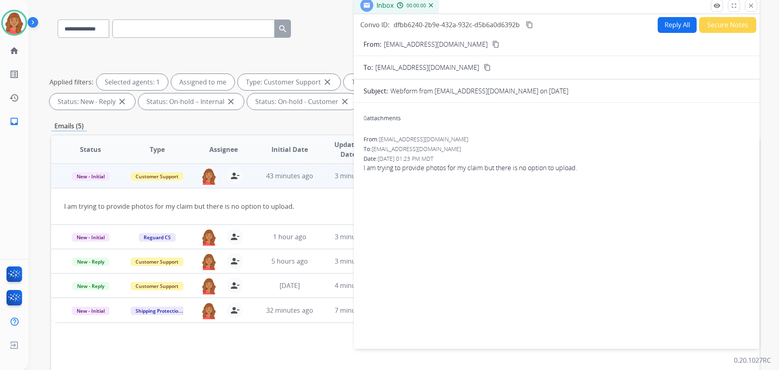
scroll to position [0, 0]
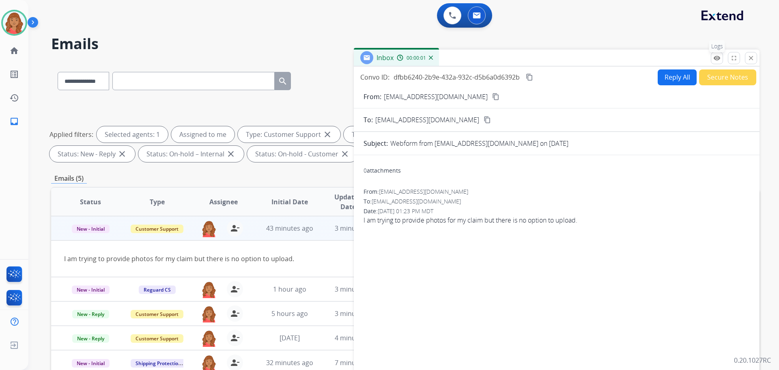
click at [716, 59] on mat-icon "remove_red_eye" at bounding box center [716, 57] width 7 height 7
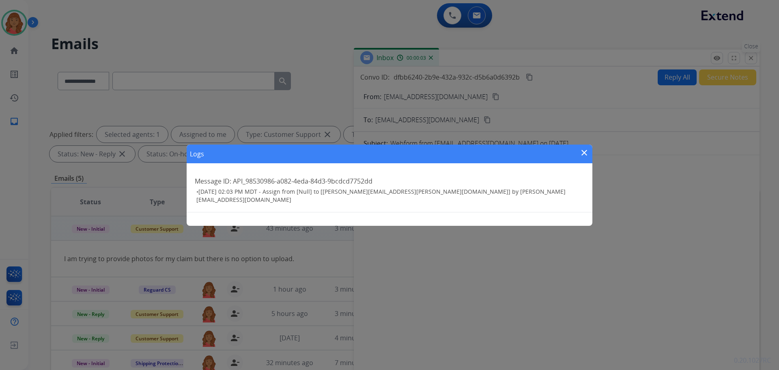
click at [750, 61] on div "Logs close Message ID: API_98530986-a082-4eda-84d3-9bcdcd7752dd • 09/06/2025 - …" at bounding box center [389, 185] width 779 height 370
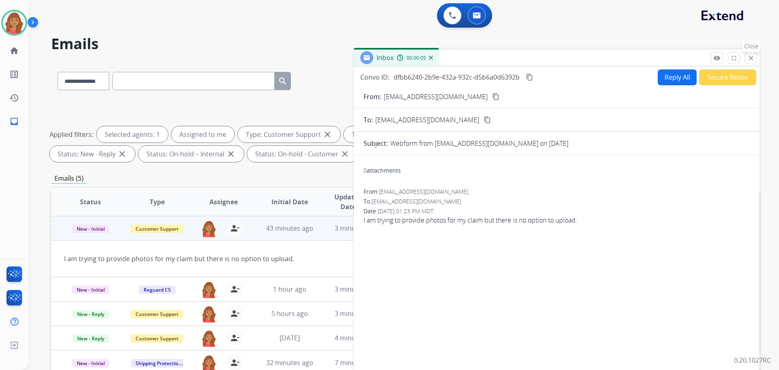
click at [753, 59] on mat-icon "close" at bounding box center [750, 57] width 7 height 7
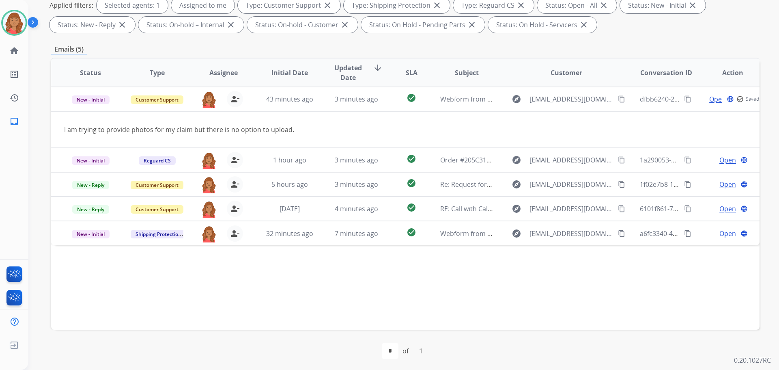
scroll to position [131, 0]
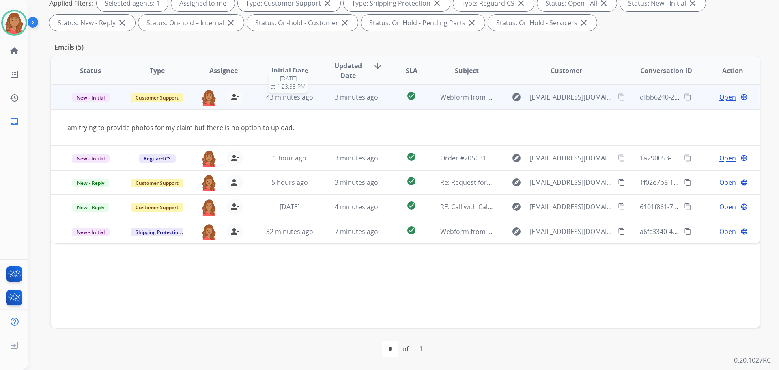
click at [273, 101] on div "43 minutes ago" at bounding box center [289, 97] width 53 height 10
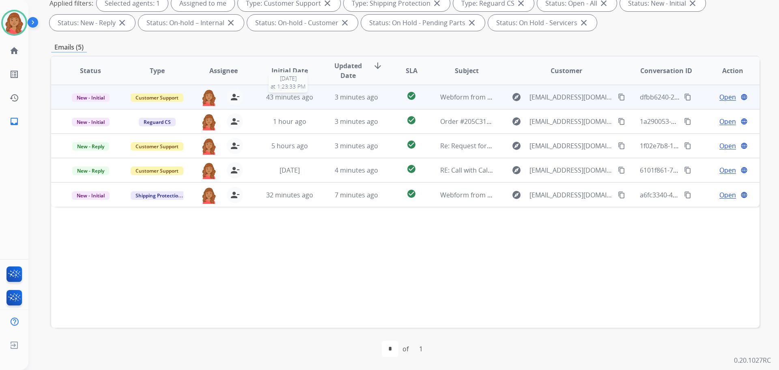
click at [311, 97] on span "43 minutes ago" at bounding box center [289, 96] width 47 height 9
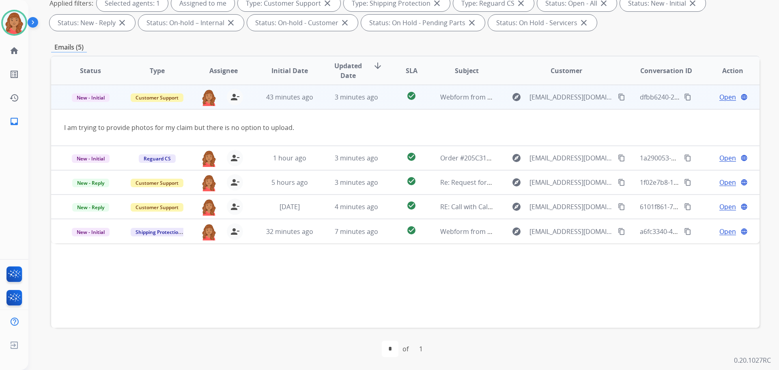
click at [719, 97] on span "Open" at bounding box center [727, 97] width 17 height 10
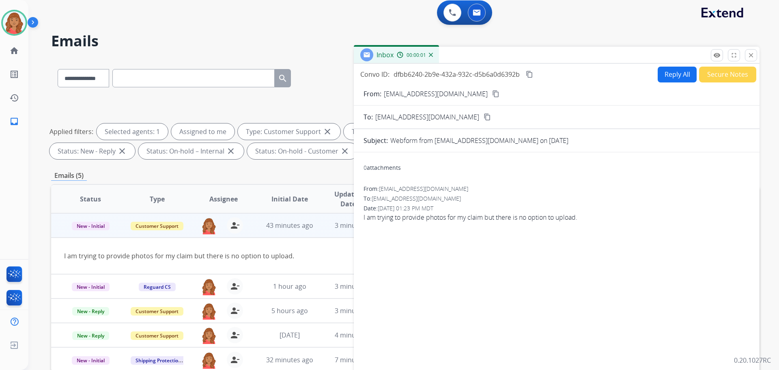
scroll to position [0, 0]
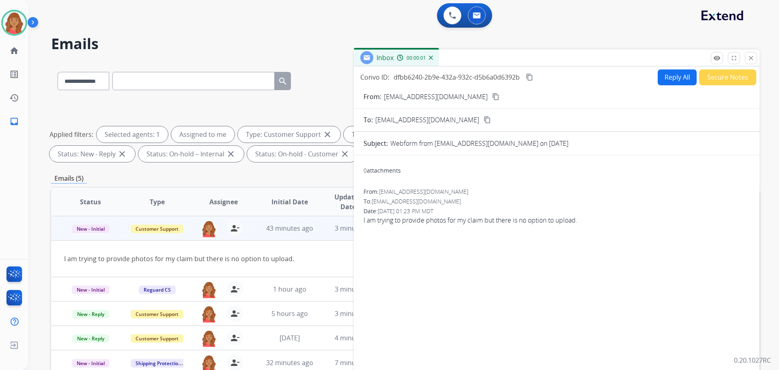
click at [666, 77] on button "Reply All" at bounding box center [676, 77] width 39 height 16
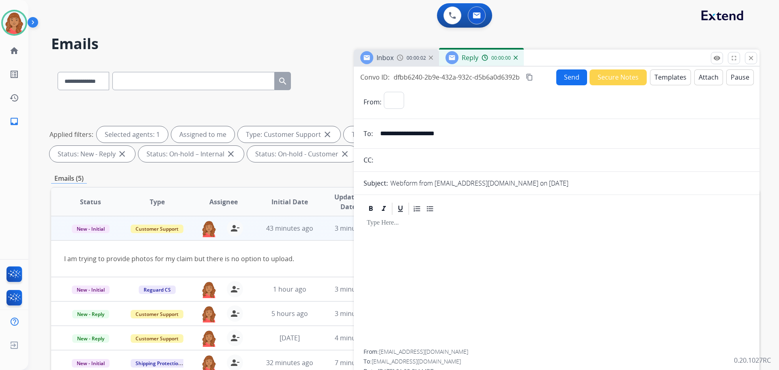
select select "**********"
click at [668, 81] on button "Templates" at bounding box center [670, 77] width 41 height 16
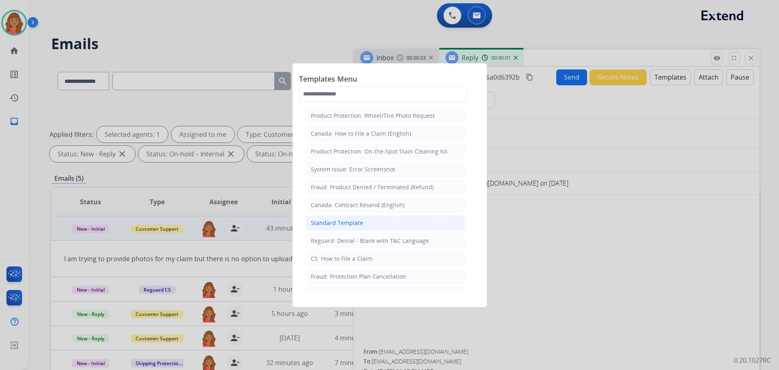
click at [335, 221] on div "Standard Template" at bounding box center [337, 223] width 52 height 8
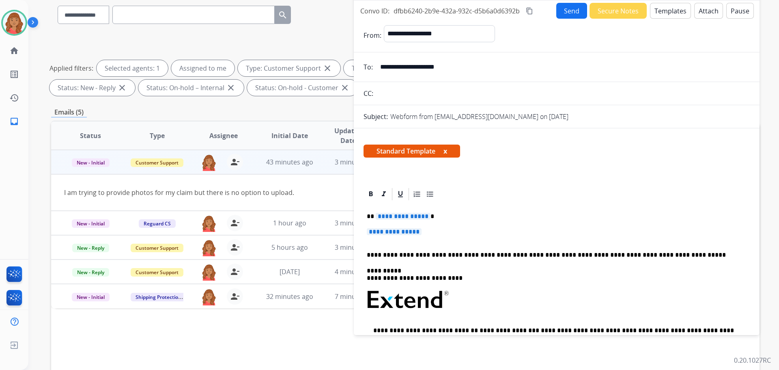
scroll to position [41, 0]
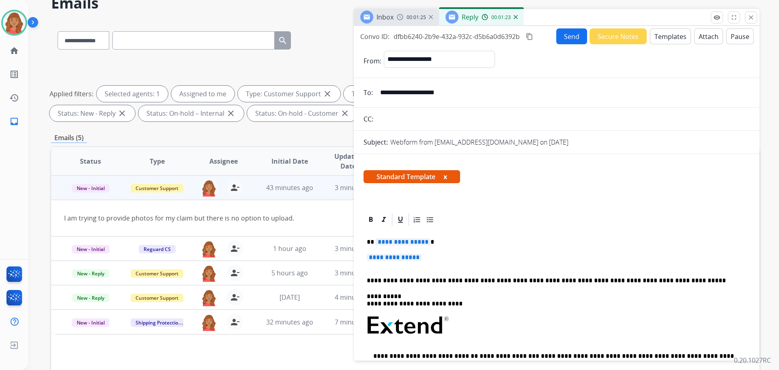
drag, startPoint x: 452, startPoint y: 93, endPoint x: 379, endPoint y: 94, distance: 73.4
click at [372, 93] on div "**********" at bounding box center [557, 92] width 406 height 16
drag, startPoint x: 427, startPoint y: 256, endPoint x: 361, endPoint y: 241, distance: 67.5
click at [361, 240] on div "**********" at bounding box center [557, 358] width 406 height 292
drag, startPoint x: 381, startPoint y: 239, endPoint x: 406, endPoint y: 251, distance: 27.9
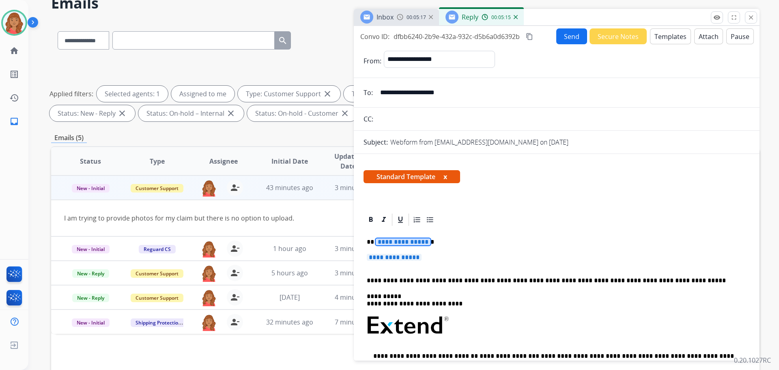
click at [406, 251] on div "**********" at bounding box center [556, 344] width 386 height 235
drag, startPoint x: 423, startPoint y: 256, endPoint x: 367, endPoint y: 242, distance: 57.7
click at [367, 242] on div "**********" at bounding box center [556, 344] width 386 height 235
drag, startPoint x: 374, startPoint y: 241, endPoint x: 426, endPoint y: 263, distance: 56.2
click at [429, 264] on p "**********" at bounding box center [557, 261] width 380 height 15
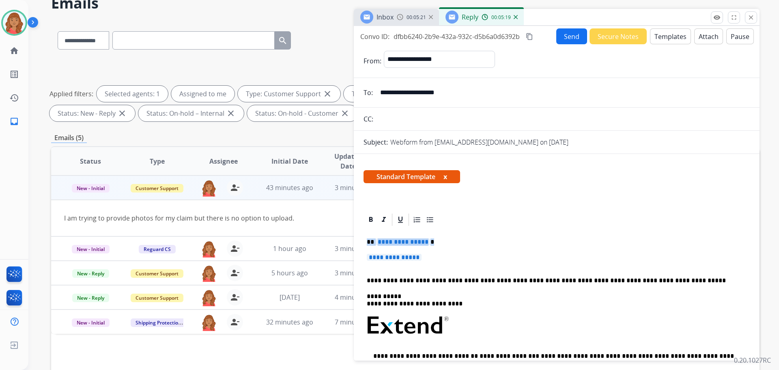
drag, startPoint x: 419, startPoint y: 261, endPoint x: 359, endPoint y: 242, distance: 63.1
click at [359, 242] on div "**********" at bounding box center [557, 358] width 406 height 292
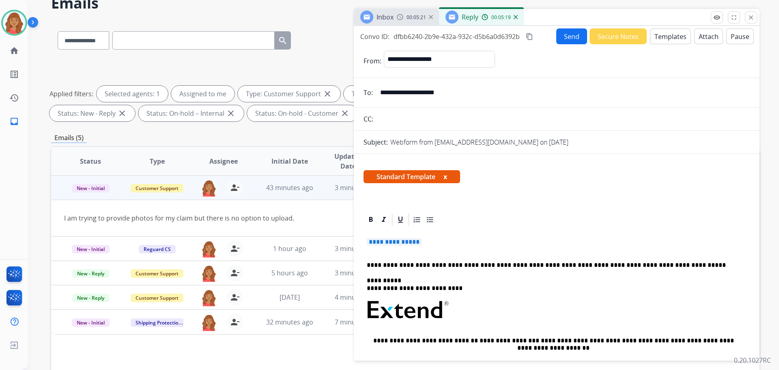
scroll to position [25, 0]
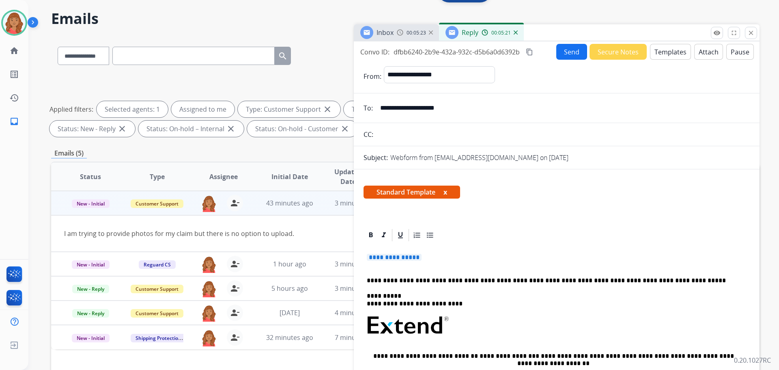
click at [471, 228] on div "**********" at bounding box center [557, 339] width 406 height 341
drag, startPoint x: 393, startPoint y: 258, endPoint x: 368, endPoint y: 259, distance: 24.8
click at [367, 257] on p "**********" at bounding box center [557, 261] width 380 height 15
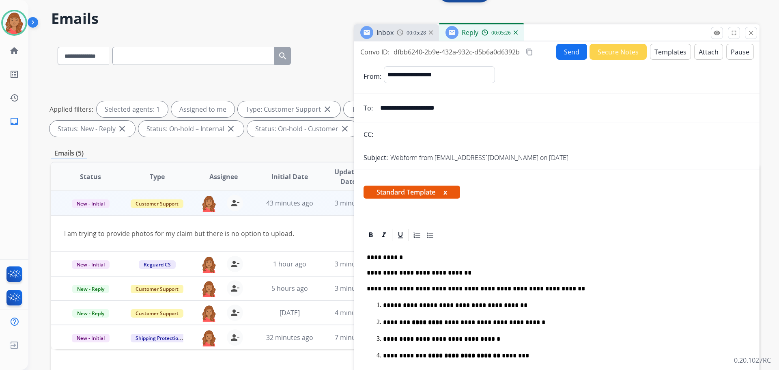
scroll to position [0, 0]
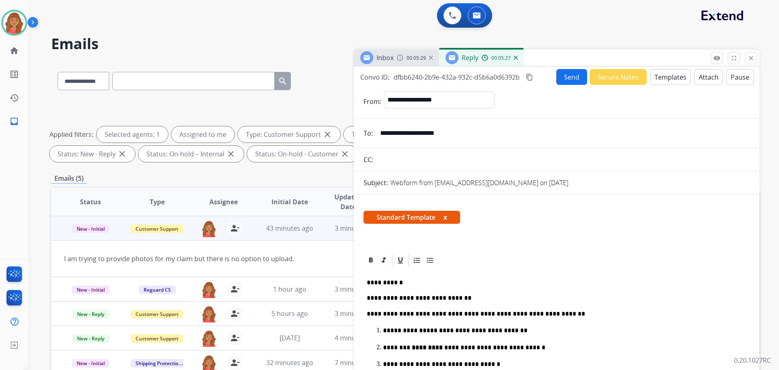
click at [529, 76] on mat-icon "content_copy" at bounding box center [529, 76] width 7 height 7
click at [568, 78] on button "Send" at bounding box center [571, 77] width 31 height 16
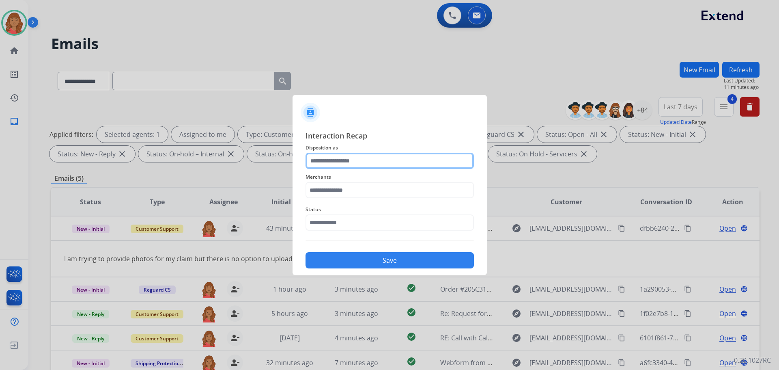
click at [332, 163] on input "text" at bounding box center [389, 161] width 168 height 16
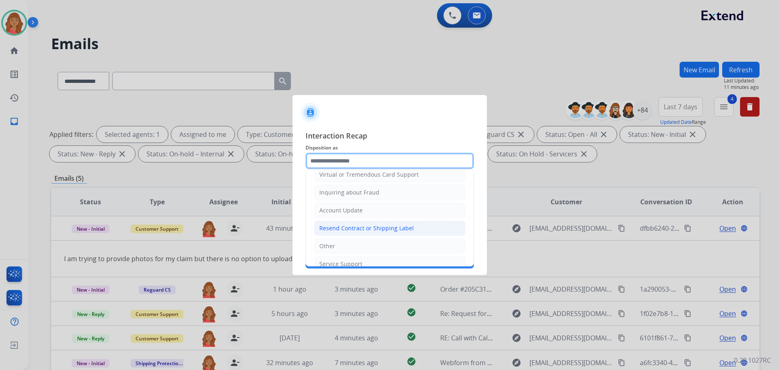
scroll to position [122, 0]
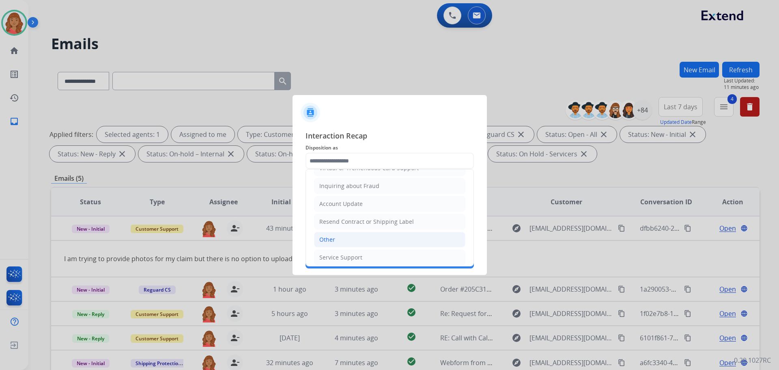
click at [326, 236] on div "Other" at bounding box center [327, 239] width 16 height 8
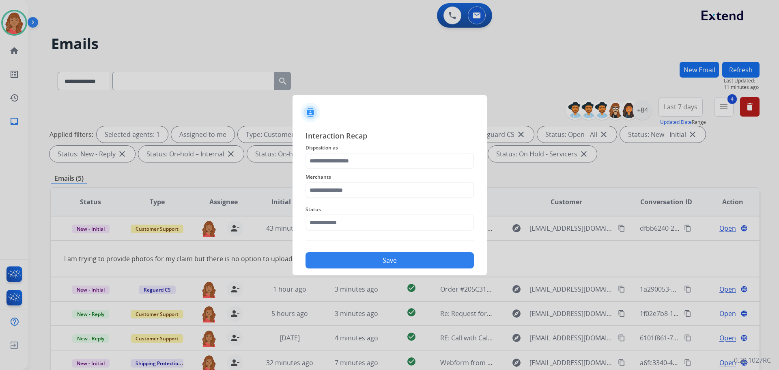
type input "*****"
click at [341, 184] on input "text" at bounding box center [389, 190] width 168 height 16
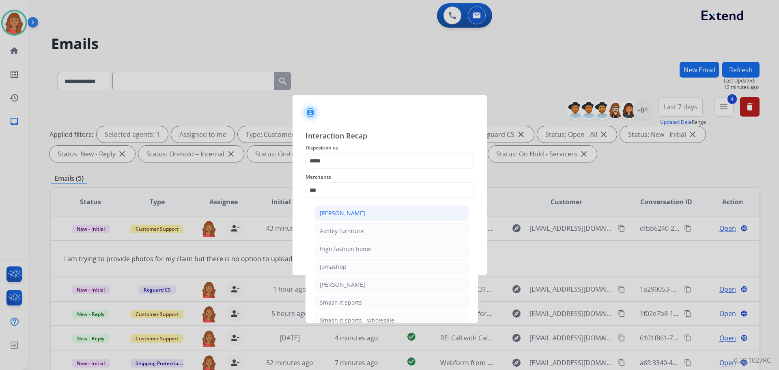
click at [333, 216] on div "[PERSON_NAME]" at bounding box center [342, 213] width 45 height 8
type input "**********"
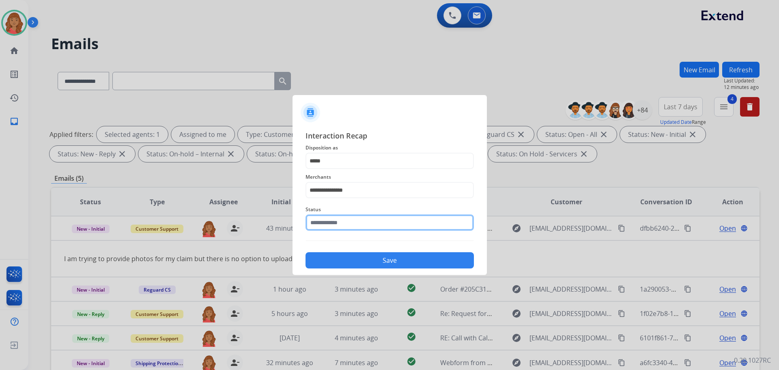
click at [336, 224] on input "text" at bounding box center [389, 222] width 168 height 16
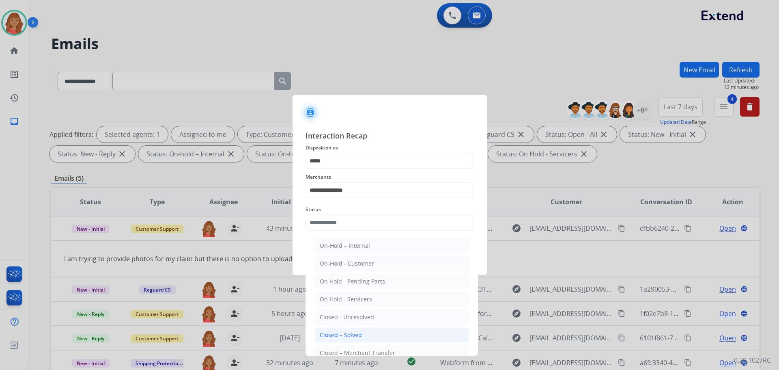
click at [346, 336] on div "Closed – Solved" at bounding box center [341, 335] width 42 height 8
type input "**********"
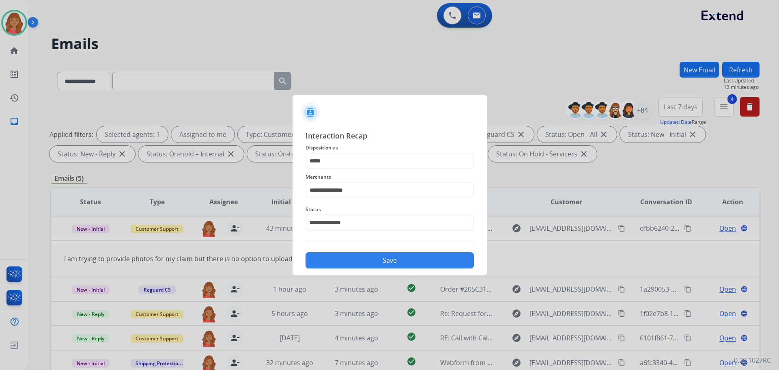
click at [343, 260] on button "Save" at bounding box center [389, 260] width 168 height 16
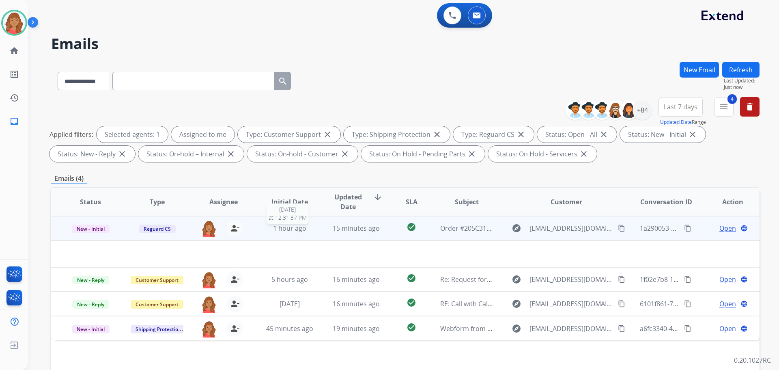
click at [301, 230] on span "1 hour ago" at bounding box center [289, 227] width 33 height 9
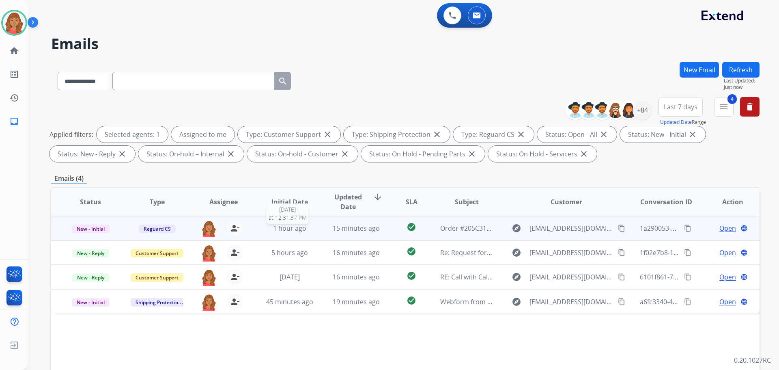
click at [302, 230] on span "1 hour ago" at bounding box center [289, 227] width 33 height 9
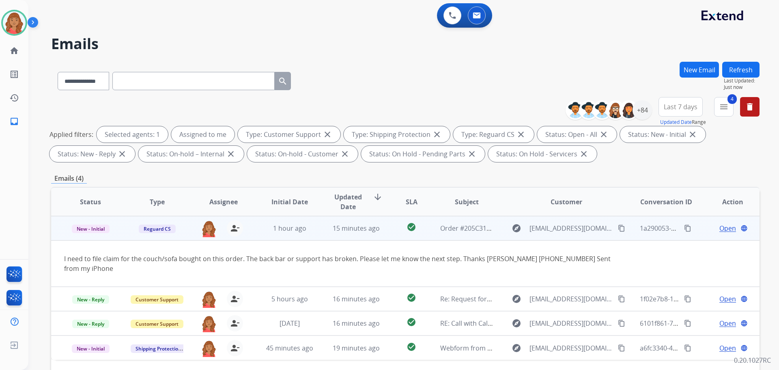
click at [619, 230] on mat-icon "content_copy" at bounding box center [621, 227] width 7 height 7
click at [721, 229] on span "Open" at bounding box center [727, 228] width 17 height 10
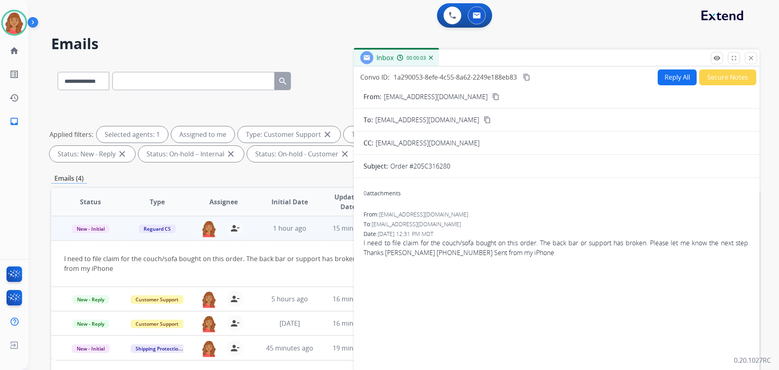
click at [672, 82] on button "Reply All" at bounding box center [676, 77] width 39 height 16
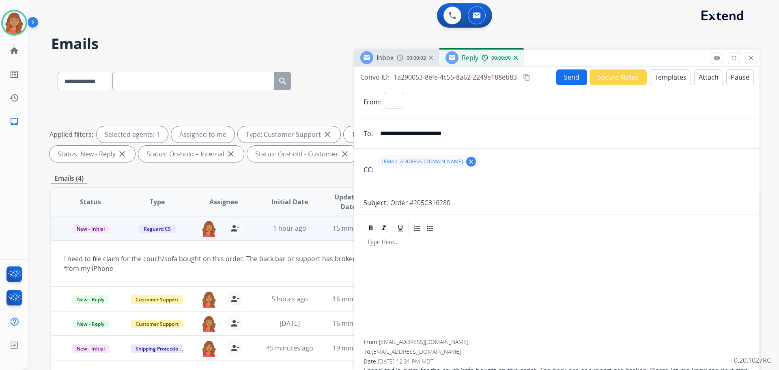
select select "**********"
click at [662, 79] on button "Templates" at bounding box center [670, 77] width 41 height 16
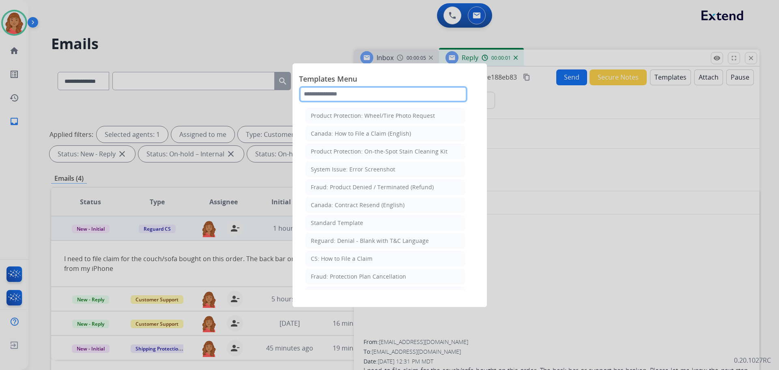
click at [427, 94] on input "text" at bounding box center [383, 94] width 168 height 16
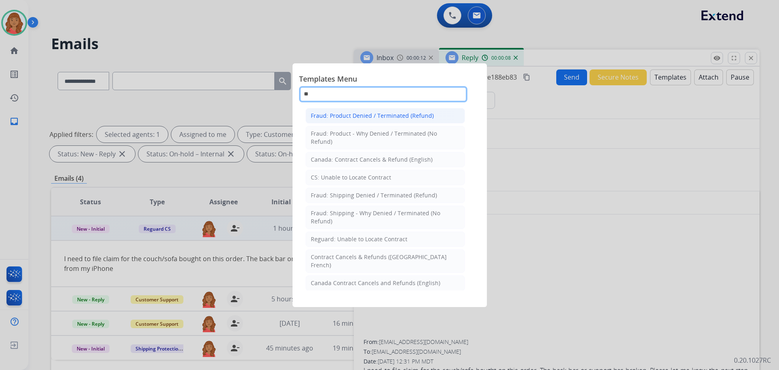
type input "*"
type input "**"
click at [351, 178] on div "CS: Unable to Locate Contract" at bounding box center [351, 177] width 80 height 8
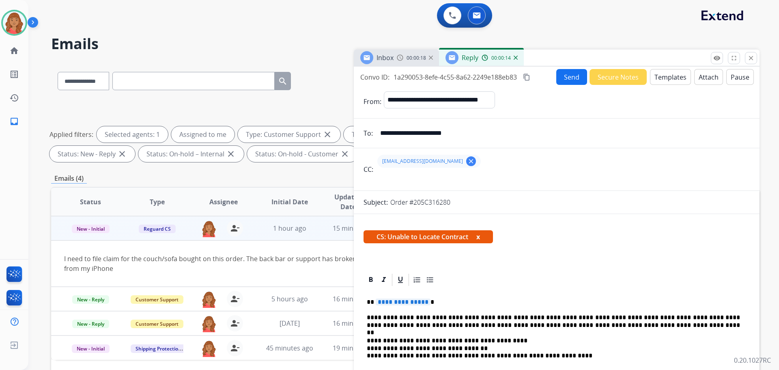
click at [423, 302] on span "**********" at bounding box center [403, 301] width 55 height 7
click at [559, 81] on button "Send" at bounding box center [571, 77] width 31 height 16
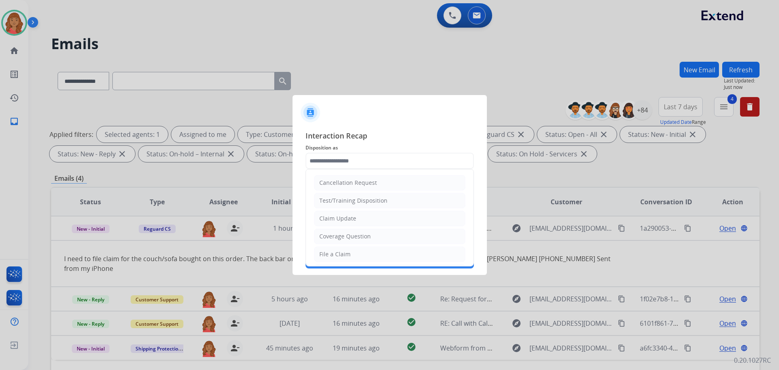
click at [352, 157] on input "text" at bounding box center [389, 161] width 168 height 16
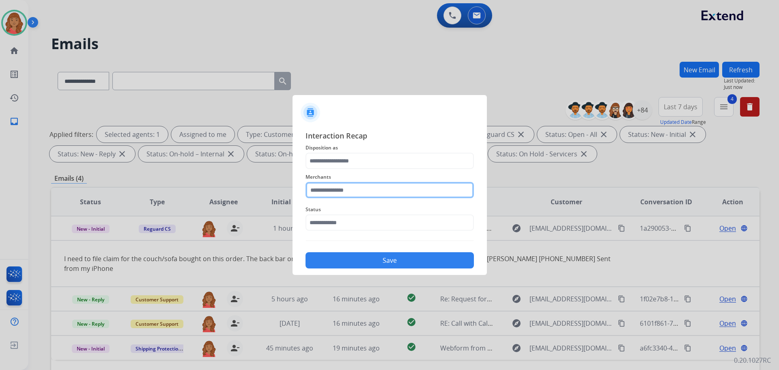
click at [344, 193] on input "text" at bounding box center [389, 190] width 168 height 16
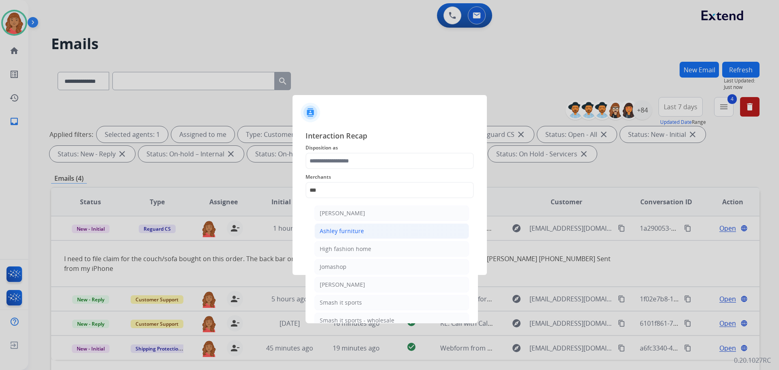
click at [346, 228] on div "Ashley furniture" at bounding box center [342, 231] width 44 height 8
type input "**********"
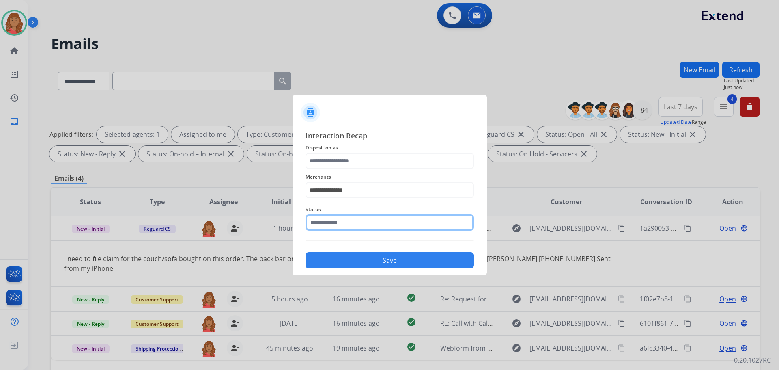
click at [347, 230] on input "text" at bounding box center [389, 222] width 168 height 16
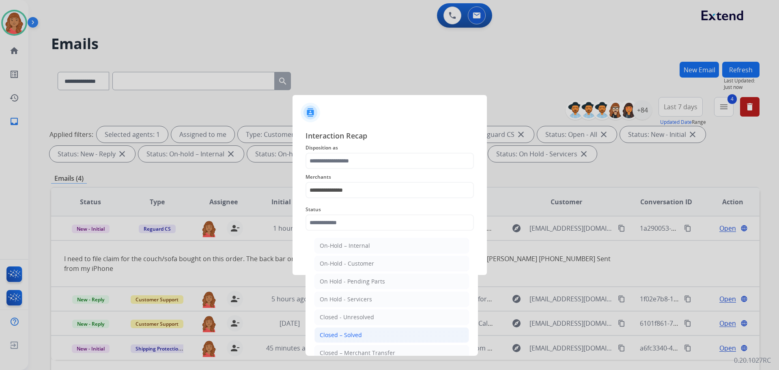
click at [346, 331] on div "Closed – Solved" at bounding box center [341, 335] width 42 height 8
type input "**********"
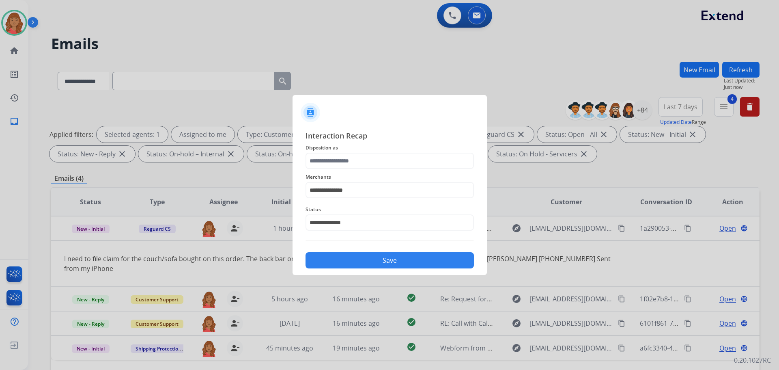
click at [348, 267] on button "Save" at bounding box center [389, 260] width 168 height 16
click at [344, 161] on input "text" at bounding box center [389, 161] width 168 height 16
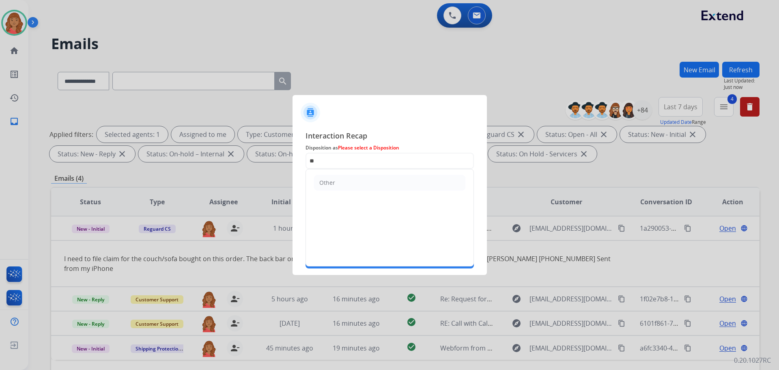
drag, startPoint x: 339, startPoint y: 187, endPoint x: 339, endPoint y: 204, distance: 17.4
click at [339, 187] on li "Other" at bounding box center [389, 182] width 151 height 15
type input "*****"
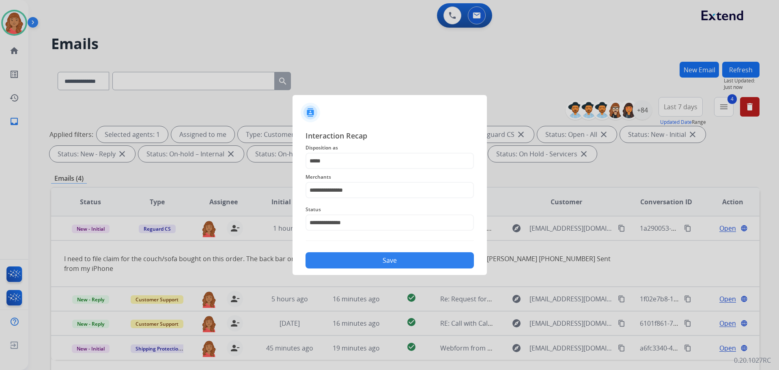
click at [344, 250] on div "Save" at bounding box center [389, 257] width 168 height 21
click at [346, 256] on button "Save" at bounding box center [389, 260] width 168 height 16
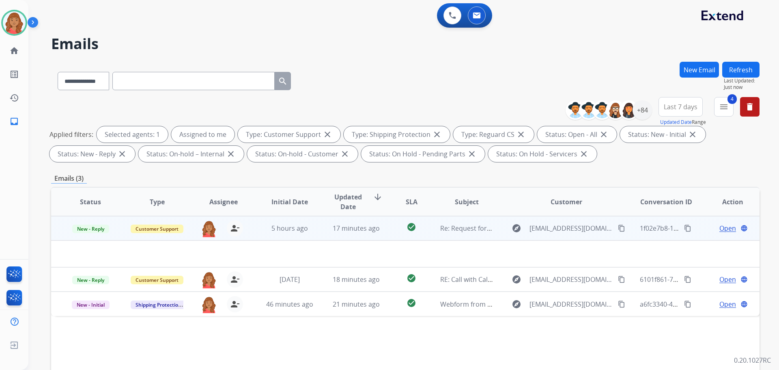
click at [372, 234] on td "17 minutes ago" at bounding box center [350, 228] width 67 height 24
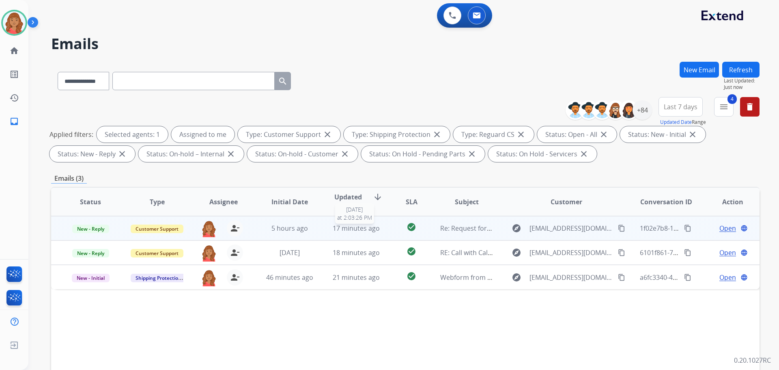
click at [355, 230] on span "17 minutes ago" at bounding box center [356, 227] width 47 height 9
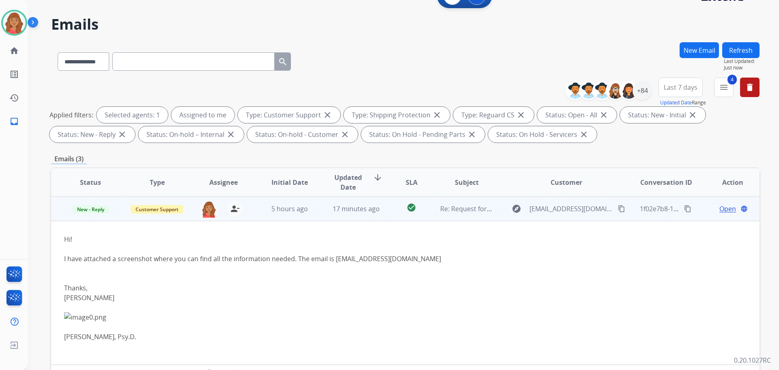
scroll to position [9, 0]
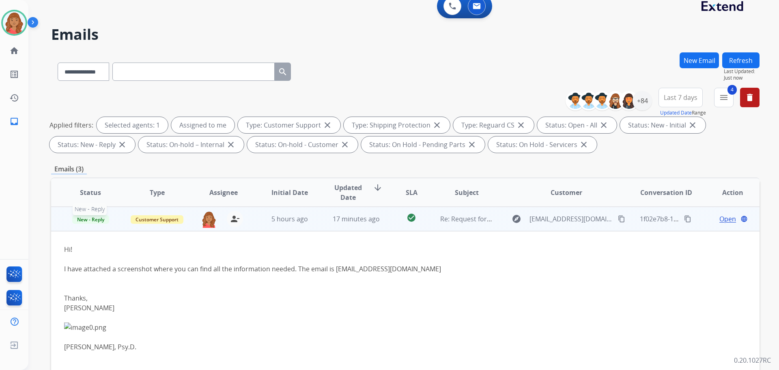
click at [102, 220] on span "New - Reply" at bounding box center [90, 219] width 37 height 9
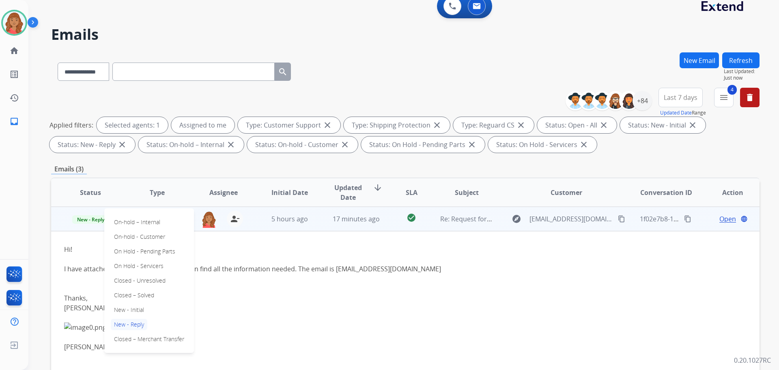
click at [97, 234] on td "Hi! I have attached a screenshot where you can find all the information needed.…" at bounding box center [339, 303] width 576 height 144
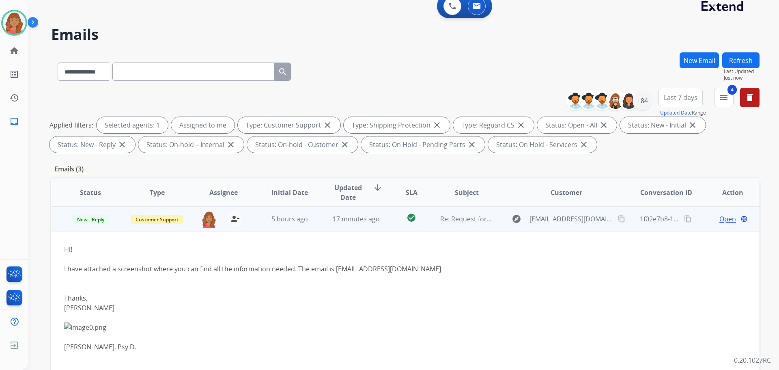
click at [719, 217] on span "Open" at bounding box center [727, 219] width 17 height 10
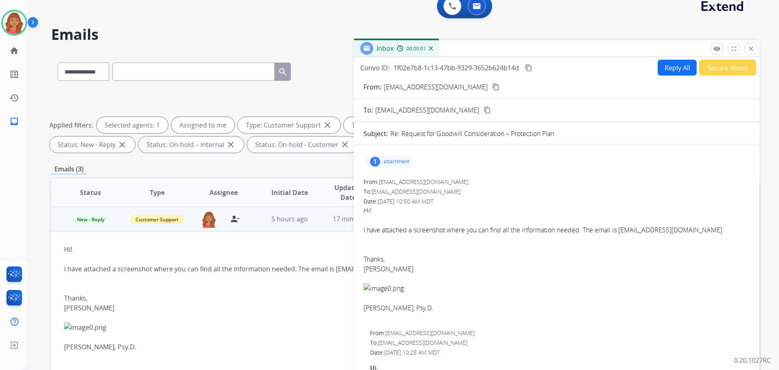
click at [394, 154] on div "1 attachment" at bounding box center [556, 161] width 386 height 19
click at [393, 163] on p "attachment" at bounding box center [396, 161] width 26 height 6
click at [387, 189] on div at bounding box center [392, 182] width 41 height 28
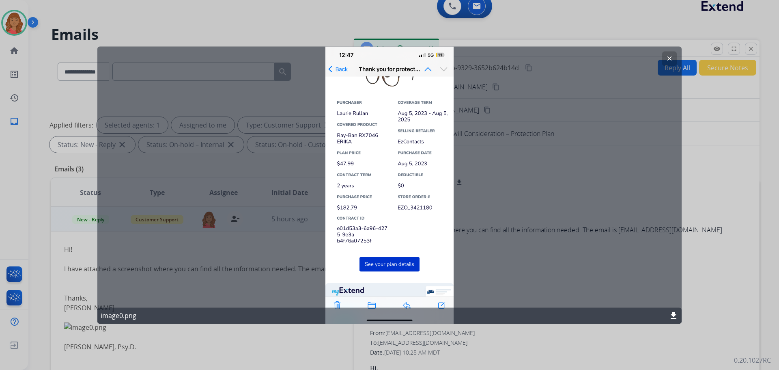
drag, startPoint x: 385, startPoint y: 221, endPoint x: 394, endPoint y: 240, distance: 20.9
click at [395, 240] on div "clear image0.png download" at bounding box center [389, 184] width 584 height 277
click at [669, 59] on mat-icon "clear" at bounding box center [669, 58] width 7 height 7
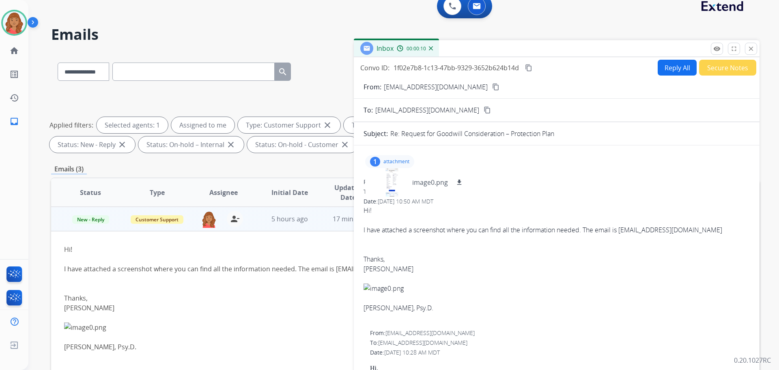
click at [676, 71] on button "Reply All" at bounding box center [676, 68] width 39 height 16
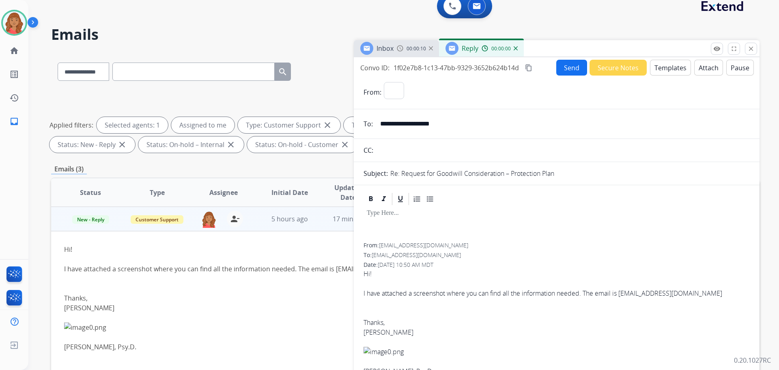
select select "**********"
click at [668, 69] on button "Templates" at bounding box center [670, 68] width 41 height 16
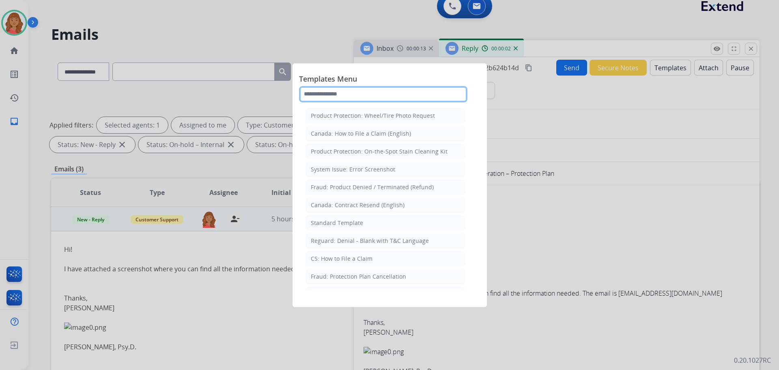
drag, startPoint x: 365, startPoint y: 93, endPoint x: 360, endPoint y: 89, distance: 6.7
click at [365, 92] on input "text" at bounding box center [383, 94] width 168 height 16
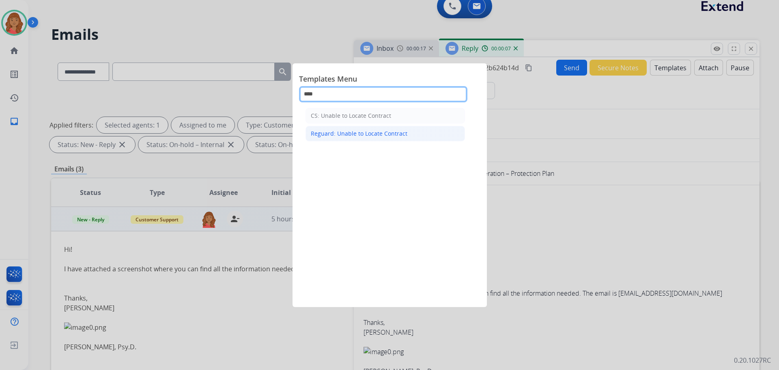
type input "****"
drag, startPoint x: 352, startPoint y: 131, endPoint x: 352, endPoint y: 138, distance: 6.5
click at [352, 132] on div "Reguard: Unable to Locate Contract" at bounding box center [359, 133] width 97 height 8
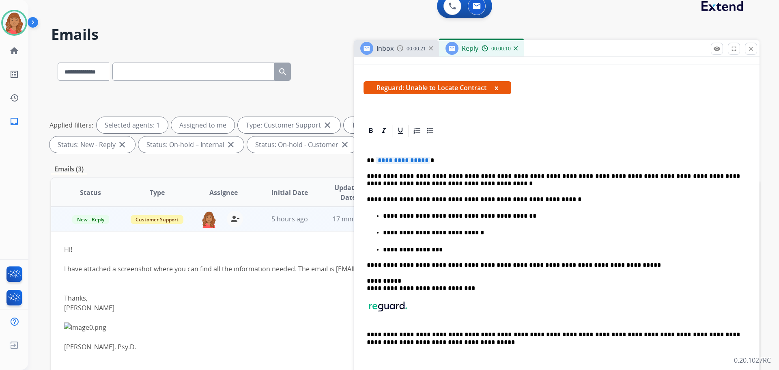
scroll to position [0, 0]
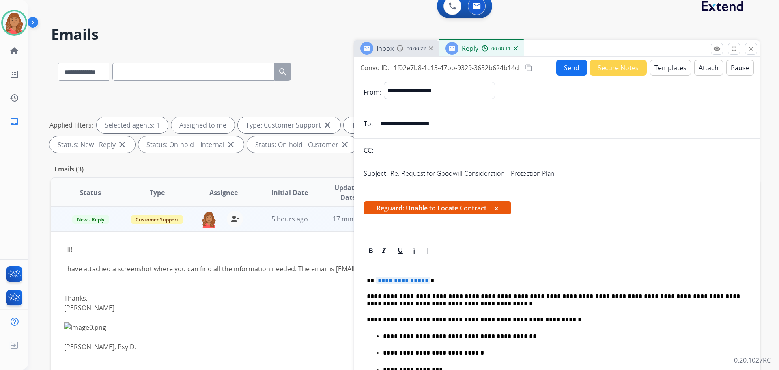
click at [567, 67] on button "Send" at bounding box center [571, 68] width 31 height 16
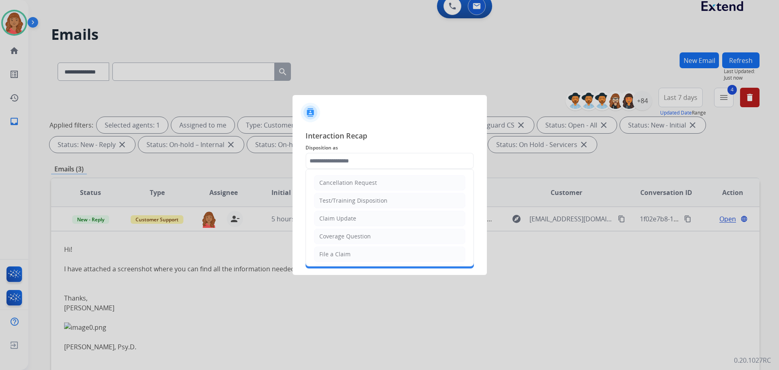
click at [348, 164] on input "text" at bounding box center [389, 161] width 168 height 16
click at [329, 234] on div "Other" at bounding box center [327, 234] width 16 height 8
type input "*****"
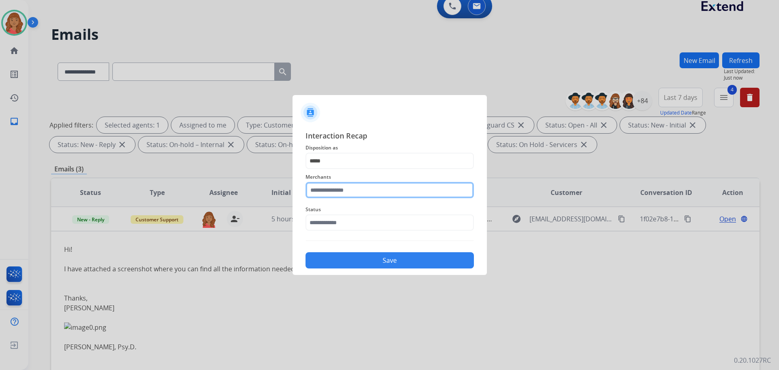
click at [335, 193] on input "text" at bounding box center [389, 190] width 168 height 16
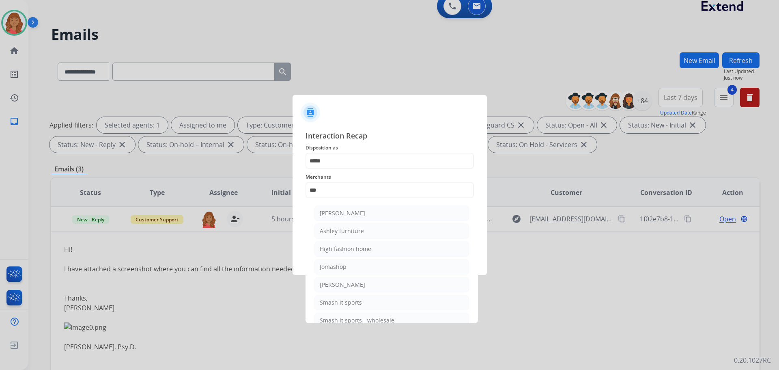
click at [337, 211] on div "[PERSON_NAME]" at bounding box center [342, 213] width 45 height 8
type input "**********"
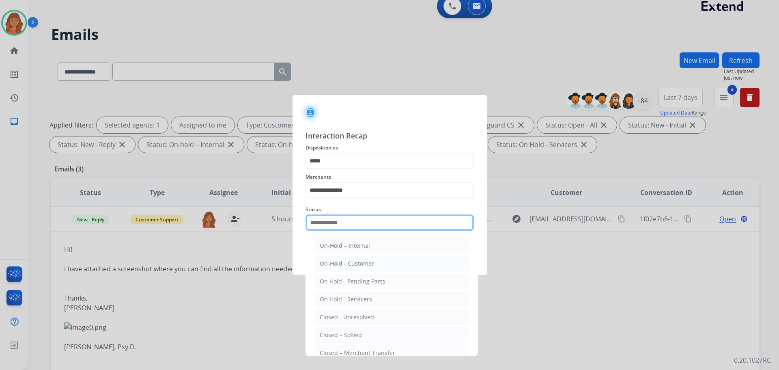
click at [338, 226] on input "text" at bounding box center [389, 222] width 168 height 16
drag, startPoint x: 341, startPoint y: 335, endPoint x: 339, endPoint y: 316, distance: 19.9
click at [341, 336] on div "Closed – Solved" at bounding box center [341, 335] width 42 height 8
type input "**********"
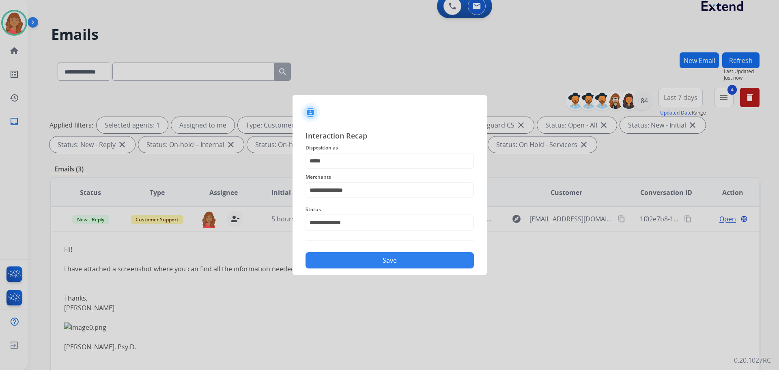
click at [343, 258] on button "Save" at bounding box center [389, 260] width 168 height 16
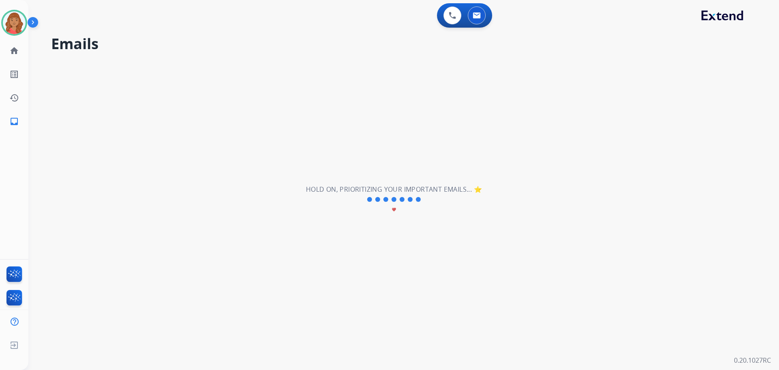
scroll to position [0, 0]
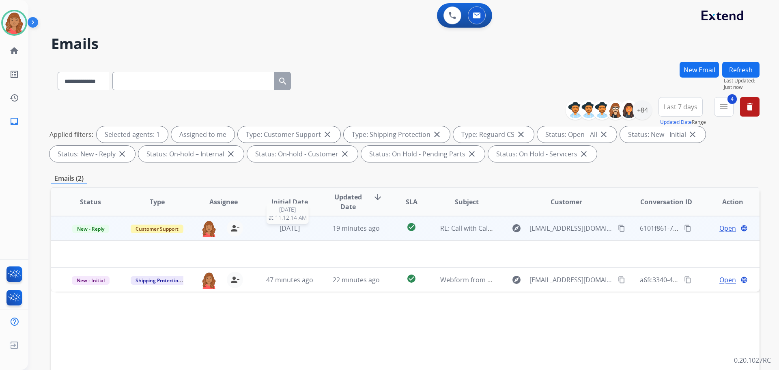
click at [300, 226] on span "[DATE]" at bounding box center [289, 227] width 20 height 9
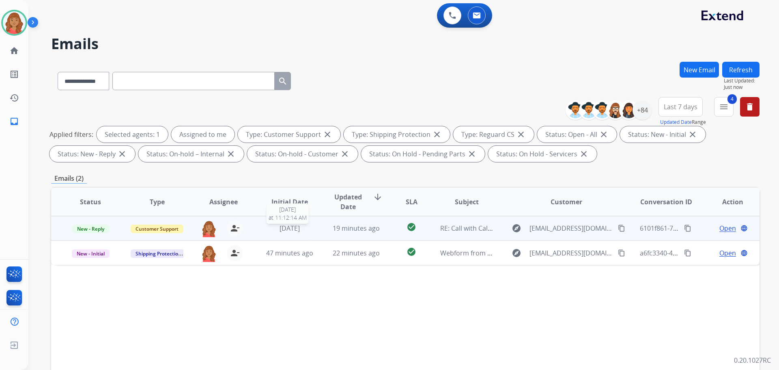
click at [281, 227] on span "[DATE]" at bounding box center [289, 227] width 20 height 9
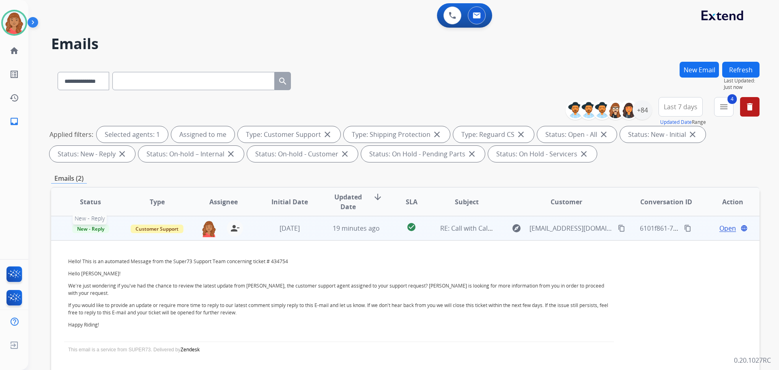
click at [97, 231] on span "New - Reply" at bounding box center [90, 228] width 37 height 9
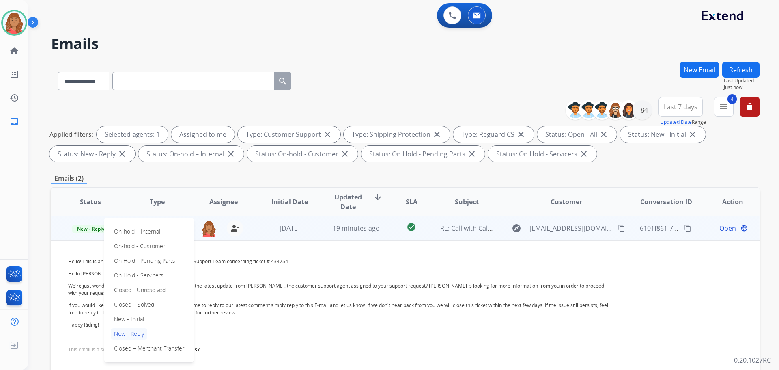
click at [128, 307] on p "Closed – Solved" at bounding box center [134, 304] width 47 height 11
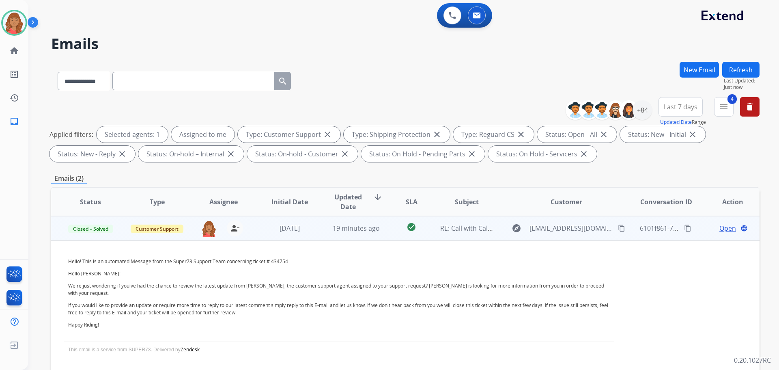
click at [275, 234] on td "[DATE]" at bounding box center [283, 228] width 67 height 24
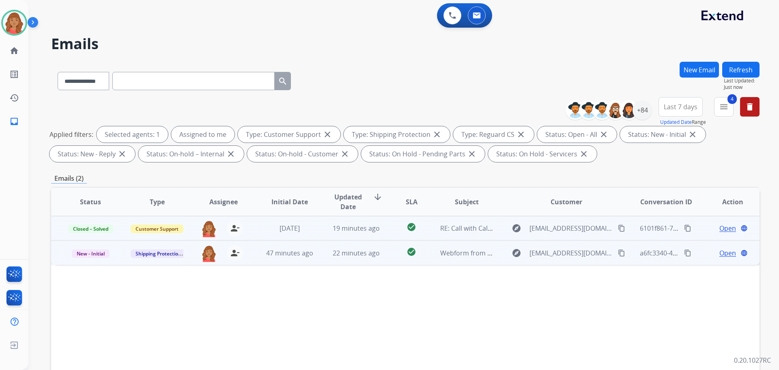
click at [247, 258] on div "roberta.jordan@eccogroupusa.com person_remove Unassign to Me" at bounding box center [217, 252] width 66 height 23
click at [719, 250] on span "Open" at bounding box center [727, 252] width 17 height 10
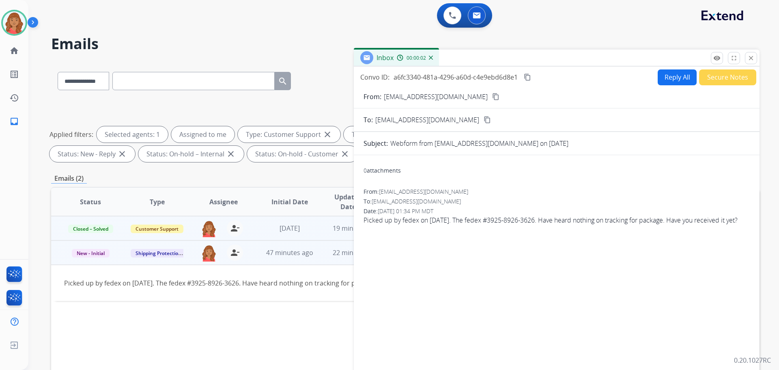
click at [492, 97] on mat-icon "content_copy" at bounding box center [495, 96] width 7 height 7
click at [675, 78] on button "Reply All" at bounding box center [676, 77] width 39 height 16
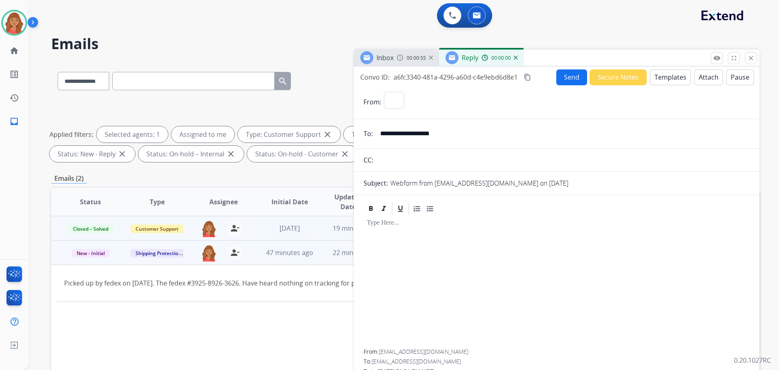
select select "**********"
click at [665, 78] on button "Templates" at bounding box center [670, 77] width 41 height 16
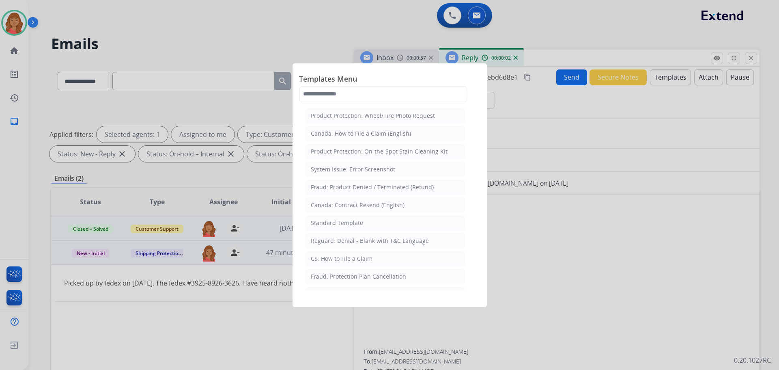
click at [344, 221] on div "Standard Template" at bounding box center [337, 223] width 52 height 8
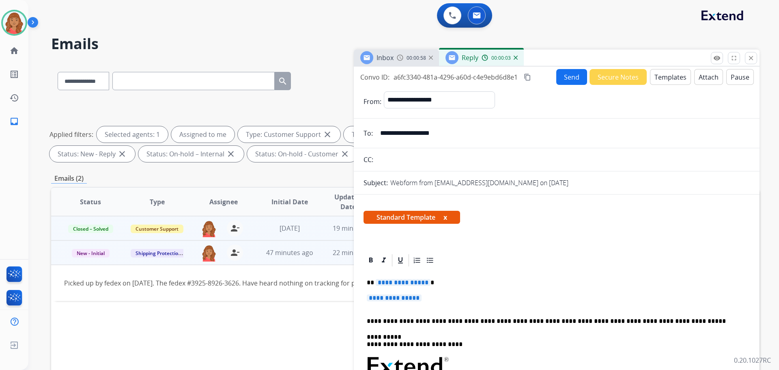
click at [421, 297] on span "**********" at bounding box center [394, 297] width 55 height 7
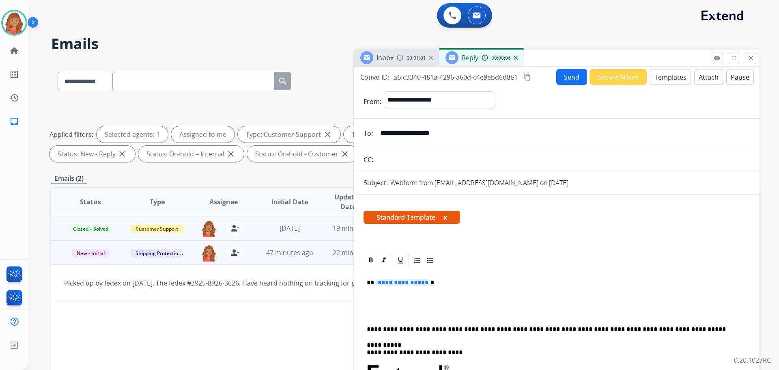
click at [429, 282] on p "**********" at bounding box center [553, 282] width 373 height 7
click at [663, 74] on button "Templates" at bounding box center [670, 77] width 41 height 16
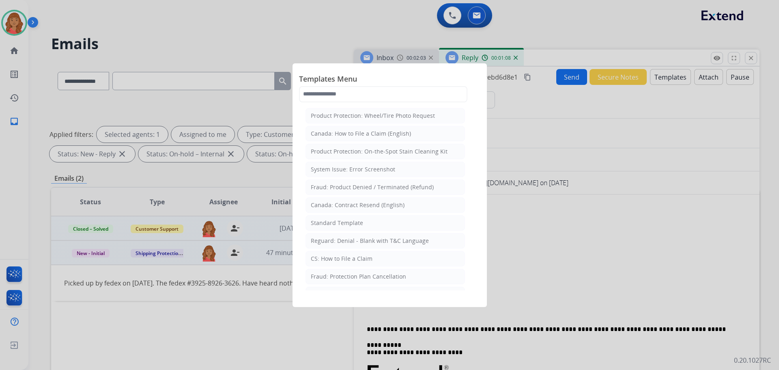
drag, startPoint x: 334, startPoint y: 222, endPoint x: 339, endPoint y: 225, distance: 5.8
click at [339, 224] on div "Standard Template" at bounding box center [337, 223] width 52 height 8
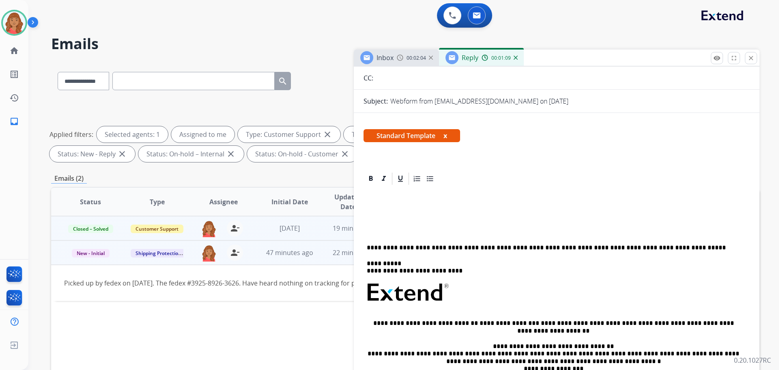
scroll to position [122, 0]
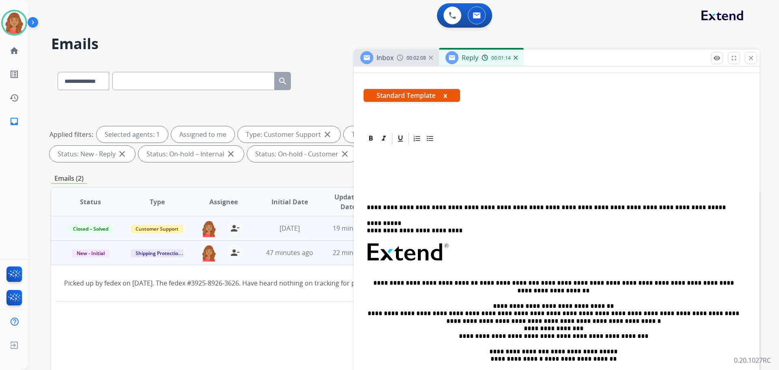
click at [376, 180] on div "**********" at bounding box center [556, 267] width 386 height 243
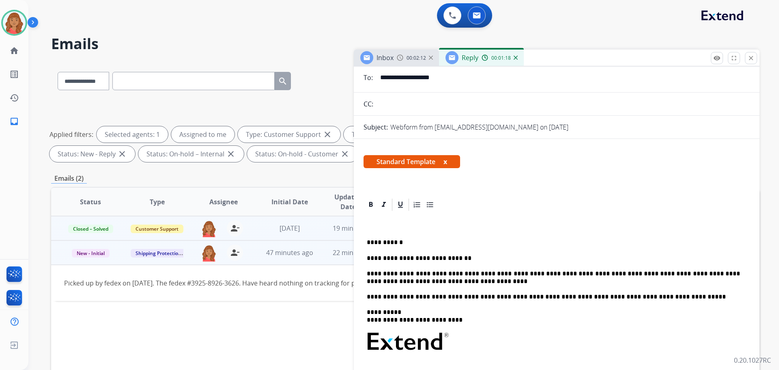
scroll to position [0, 0]
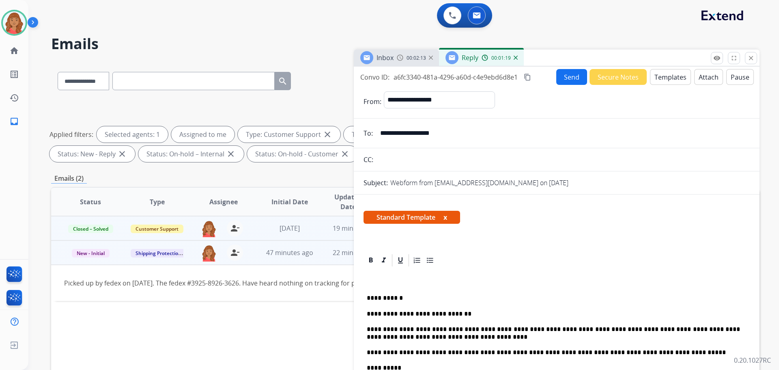
click at [576, 83] on button "Send" at bounding box center [571, 77] width 31 height 16
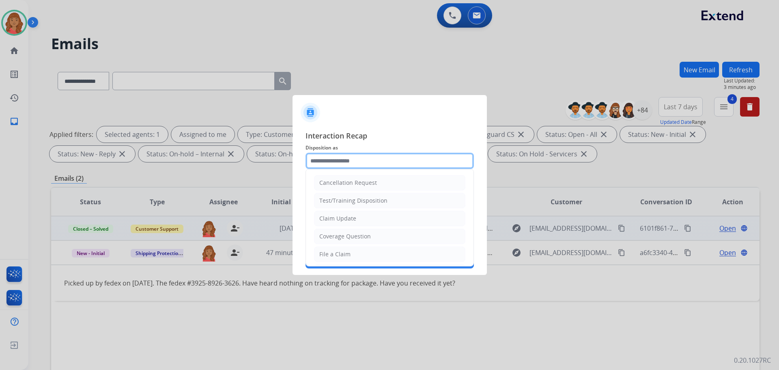
click at [364, 163] on input "text" at bounding box center [389, 161] width 168 height 16
type input "*"
click at [339, 215] on div "Claim Update" at bounding box center [337, 218] width 37 height 8
type input "**********"
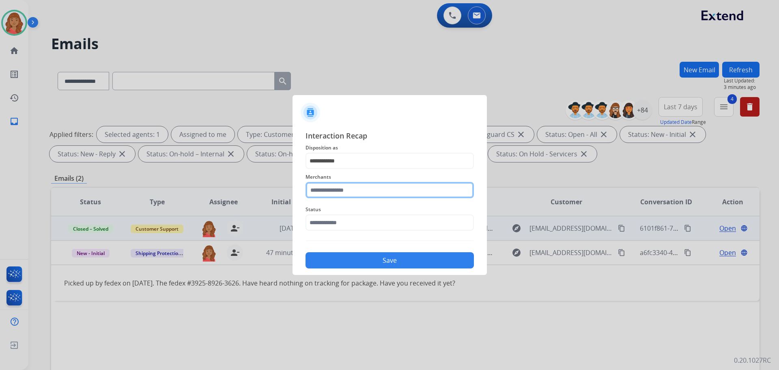
click at [337, 188] on input "text" at bounding box center [389, 190] width 168 height 16
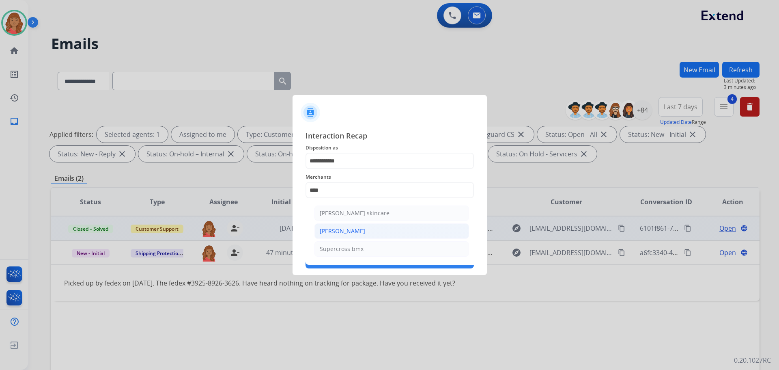
click at [337, 234] on div "[PERSON_NAME]" at bounding box center [342, 231] width 45 height 8
type input "**********"
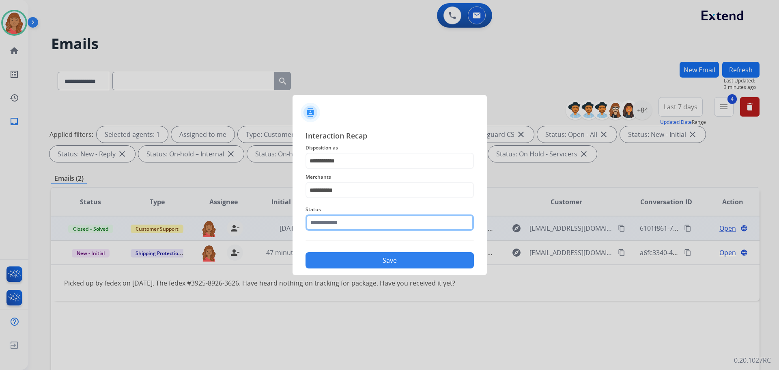
click at [326, 223] on input "text" at bounding box center [389, 222] width 168 height 16
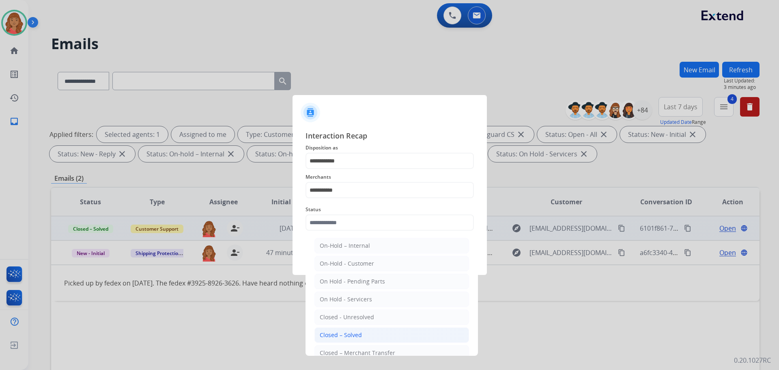
click at [343, 336] on div "Closed – Solved" at bounding box center [341, 335] width 42 height 8
type input "**********"
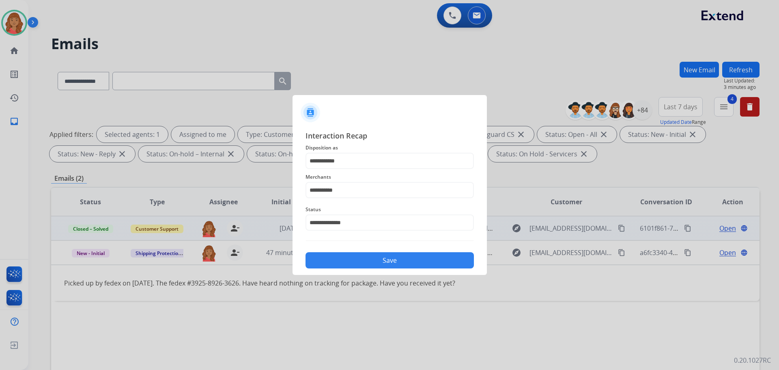
click at [344, 260] on button "Save" at bounding box center [389, 260] width 168 height 16
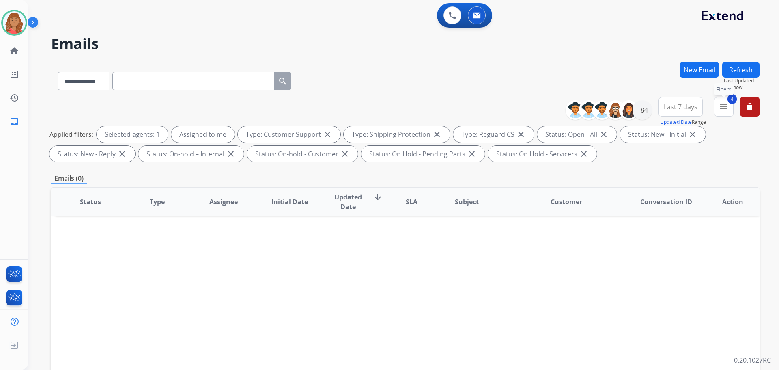
drag, startPoint x: 717, startPoint y: 105, endPoint x: 714, endPoint y: 110, distance: 5.4
click at [718, 105] on button "4 menu Filters" at bounding box center [723, 106] width 19 height 19
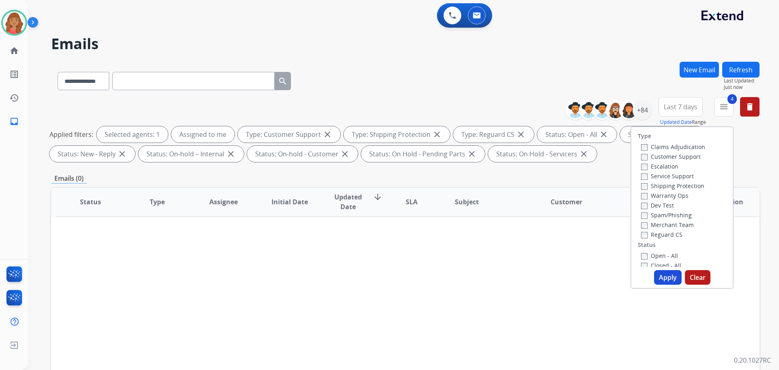
drag, startPoint x: 656, startPoint y: 273, endPoint x: 653, endPoint y: 267, distance: 6.2
click at [656, 273] on button "Apply" at bounding box center [668, 277] width 28 height 15
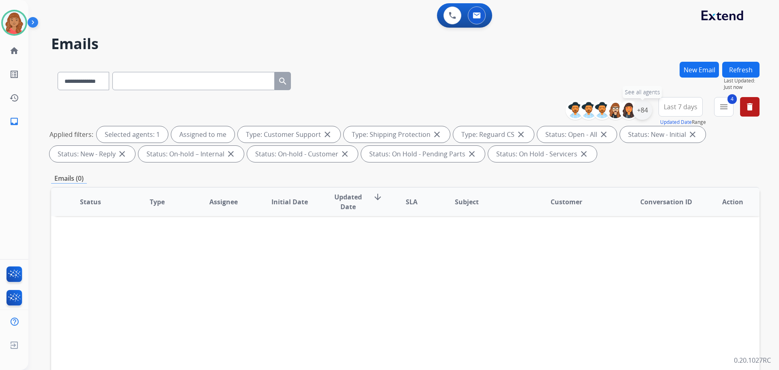
drag, startPoint x: 642, startPoint y: 109, endPoint x: 638, endPoint y: 114, distance: 6.2
click at [642, 111] on div "+84" at bounding box center [641, 109] width 19 height 19
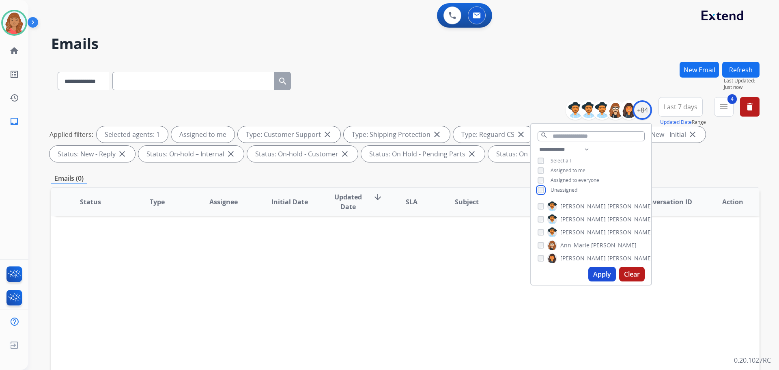
click at [549, 193] on div "**********" at bounding box center [591, 170] width 120 height 52
drag, startPoint x: 540, startPoint y: 185, endPoint x: 541, endPoint y: 193, distance: 8.1
click at [540, 185] on div "**********" at bounding box center [591, 170] width 120 height 52
click at [599, 271] on button "Apply" at bounding box center [602, 273] width 28 height 15
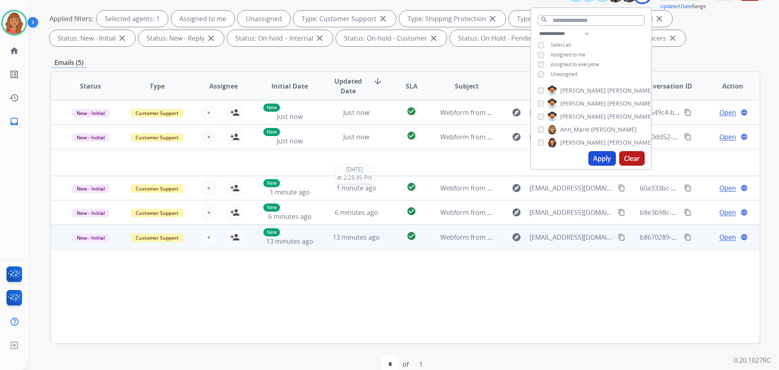
scroll to position [131, 0]
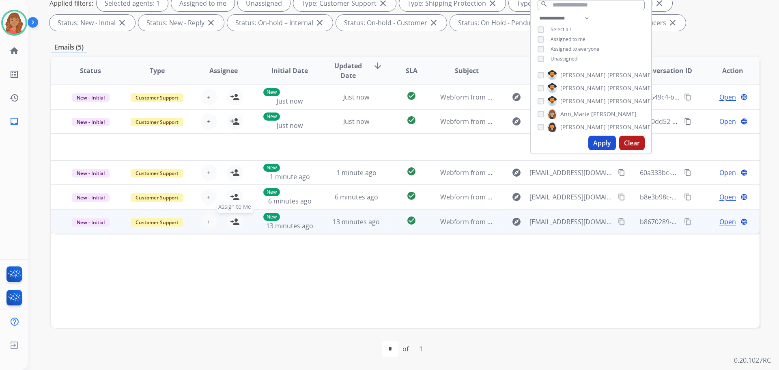
click at [235, 219] on mat-icon "person_add" at bounding box center [235, 222] width 10 height 10
click at [232, 205] on span "Unassign to Me" at bounding box center [235, 206] width 44 height 12
click at [233, 219] on mat-icon "person_add" at bounding box center [235, 222] width 10 height 10
click at [233, 202] on span "Unassign to Me" at bounding box center [235, 206] width 44 height 12
click at [236, 218] on mat-icon "person_add" at bounding box center [235, 222] width 10 height 10
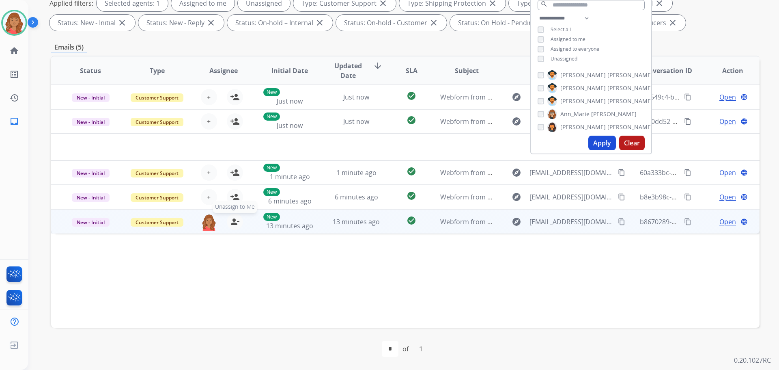
click at [233, 221] on mat-icon "person_remove" at bounding box center [235, 222] width 10 height 10
click at [301, 226] on span "13 minutes ago" at bounding box center [289, 225] width 47 height 9
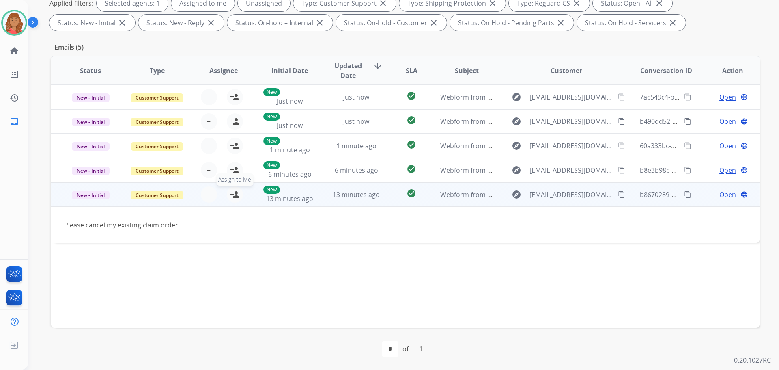
click at [231, 197] on mat-icon "person_add" at bounding box center [235, 194] width 10 height 10
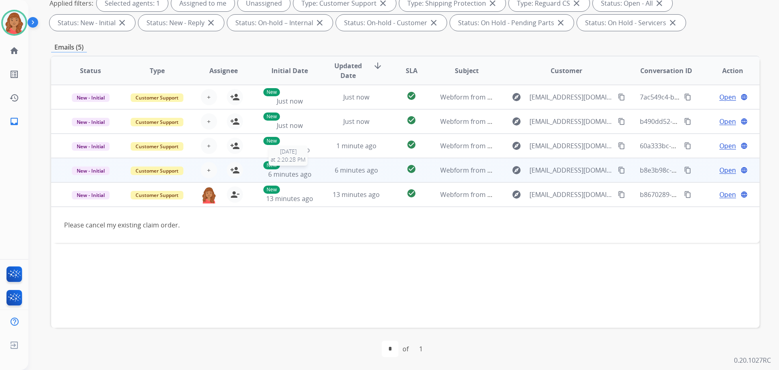
click at [293, 174] on span "6 minutes ago" at bounding box center [289, 174] width 43 height 9
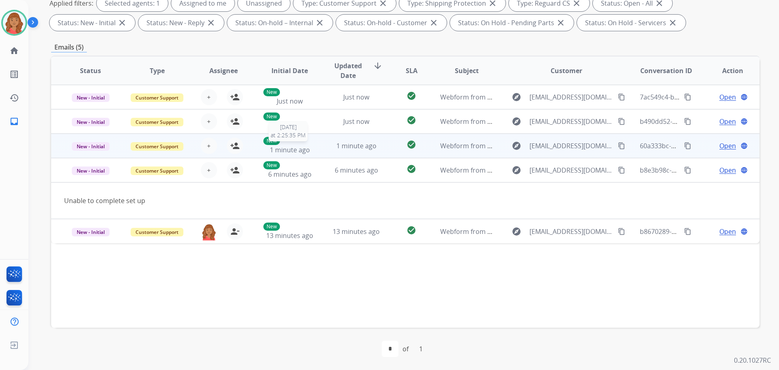
click at [266, 152] on div "New 1 minute ago" at bounding box center [289, 146] width 53 height 18
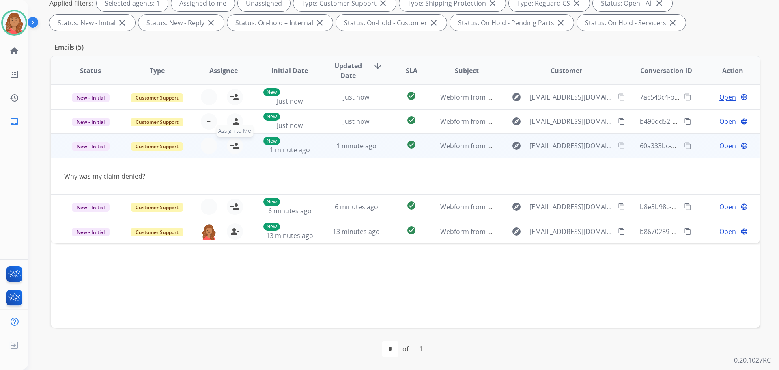
click at [239, 149] on button "person_add Assign to Me" at bounding box center [235, 145] width 16 height 16
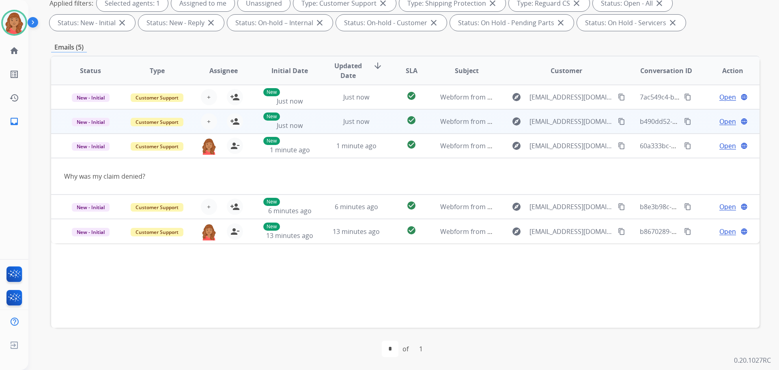
click at [254, 123] on td "New Just now" at bounding box center [283, 121] width 67 height 24
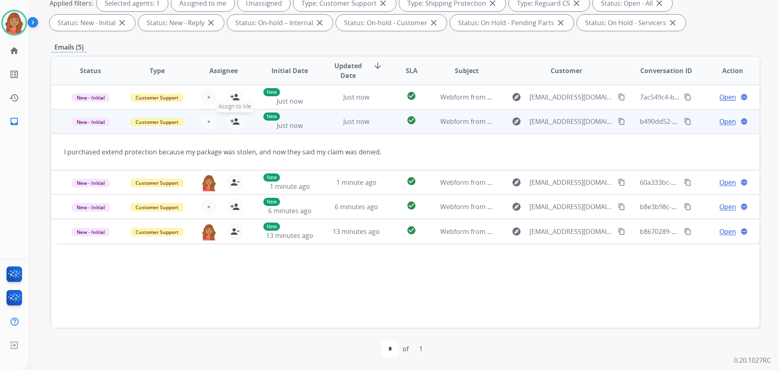
click at [240, 123] on button "person_add Assign to Me" at bounding box center [235, 121] width 16 height 16
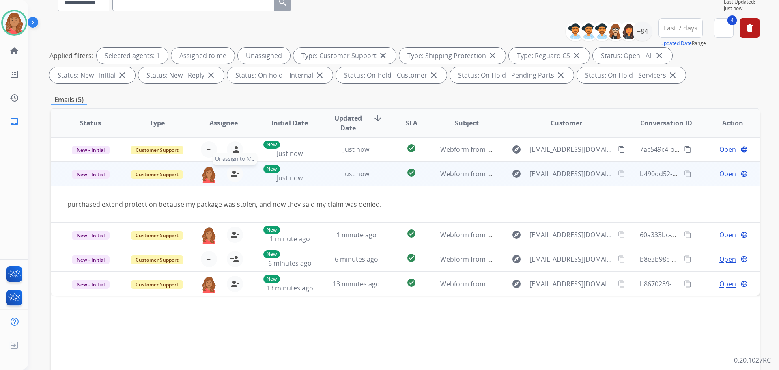
scroll to position [50, 0]
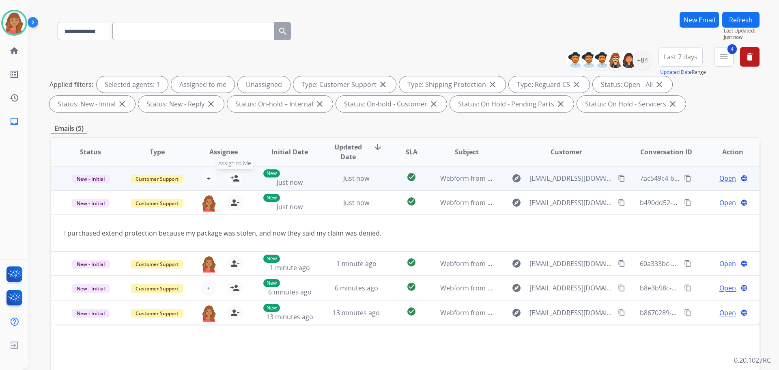
click at [240, 183] on div "+ Select agent person_add Assign to Me" at bounding box center [217, 178] width 52 height 16
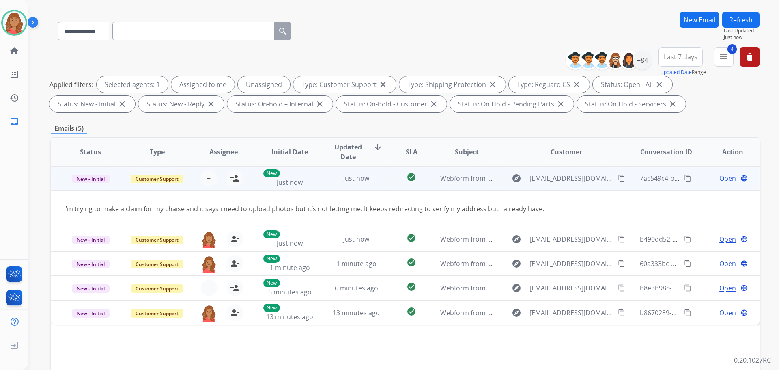
click at [241, 183] on div "+ Select agent person_add Assign to Me" at bounding box center [217, 178] width 66 height 23
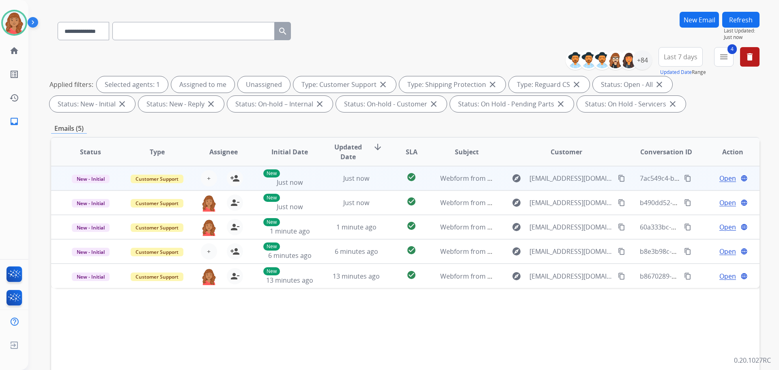
click at [241, 183] on div "+ Select agent person_add Assign to Me" at bounding box center [217, 178] width 52 height 16
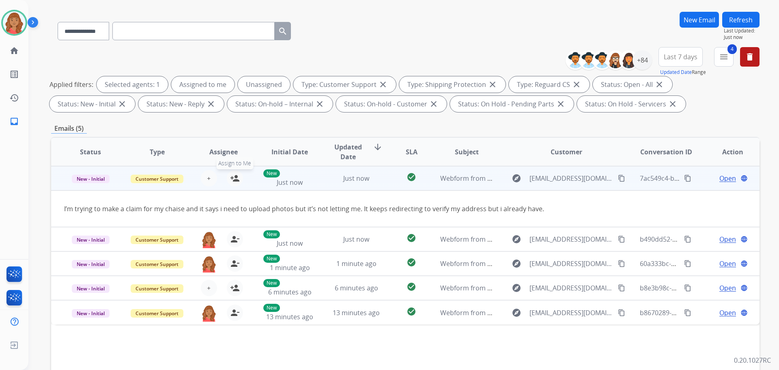
click at [239, 182] on button "person_add Assign to Me" at bounding box center [235, 178] width 16 height 16
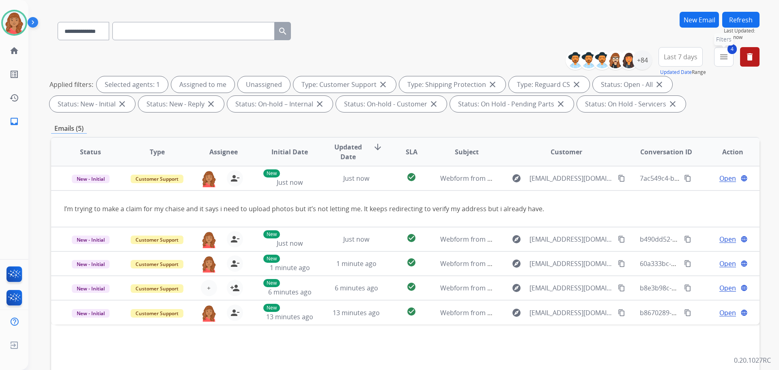
click at [717, 58] on button "4 menu Filters" at bounding box center [723, 56] width 19 height 19
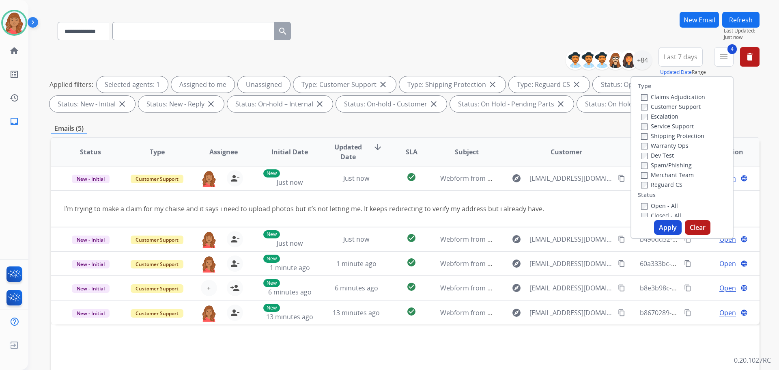
click at [656, 224] on button "Apply" at bounding box center [668, 227] width 28 height 15
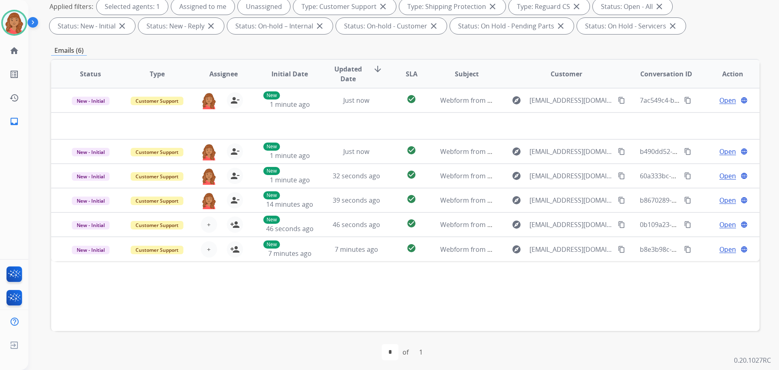
scroll to position [131, 0]
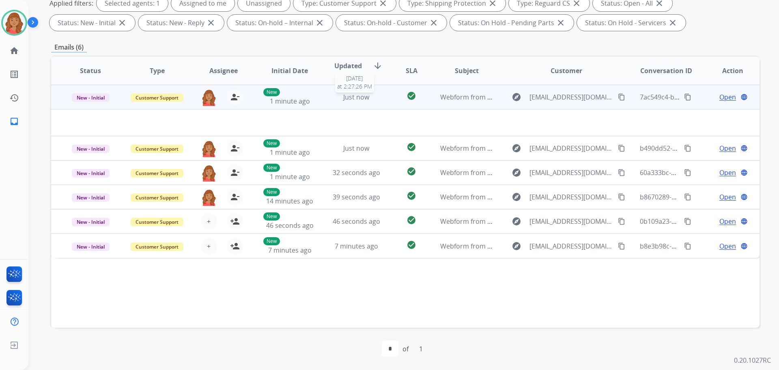
click at [330, 101] on div "Just now" at bounding box center [356, 97] width 53 height 10
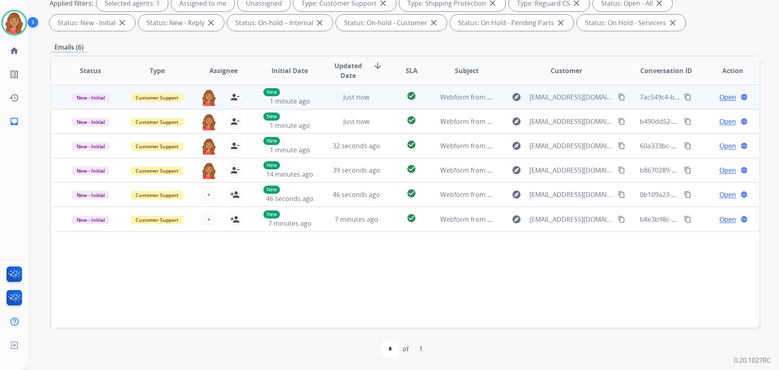
click at [317, 101] on td "Just now" at bounding box center [350, 97] width 67 height 24
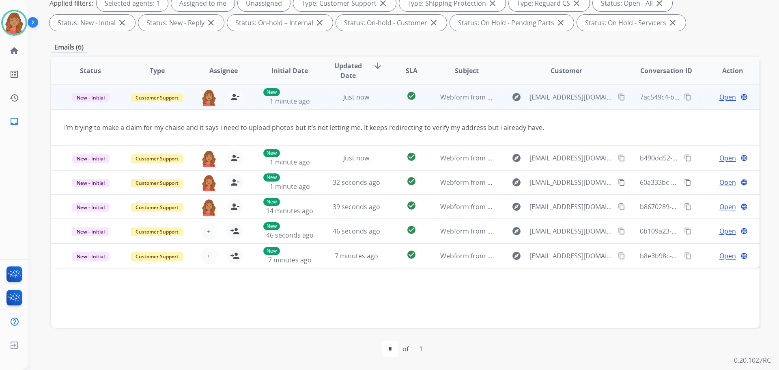
click at [722, 100] on span "Open" at bounding box center [727, 97] width 17 height 10
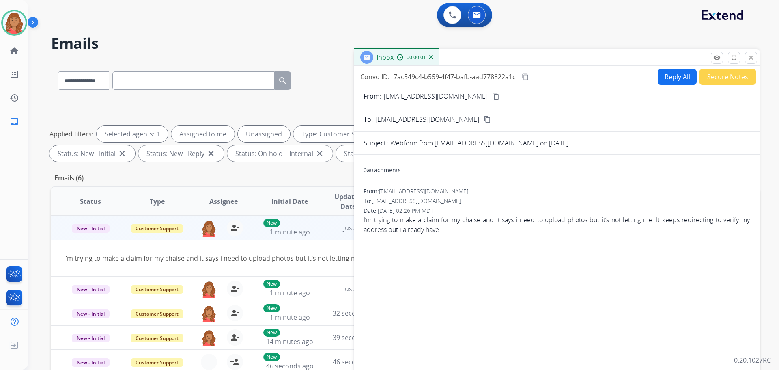
scroll to position [0, 0]
click at [527, 75] on mat-icon "content_copy" at bounding box center [525, 76] width 7 height 7
click at [492, 95] on mat-icon "content_copy" at bounding box center [495, 96] width 7 height 7
click at [675, 79] on button "Reply All" at bounding box center [676, 77] width 39 height 16
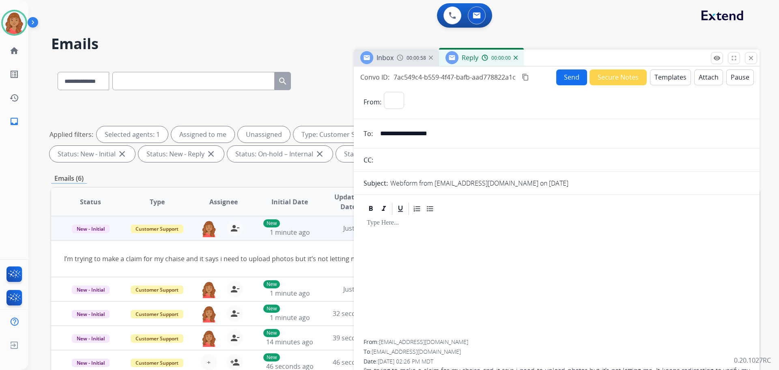
select select "**********"
click at [664, 82] on button "Templates" at bounding box center [670, 77] width 41 height 16
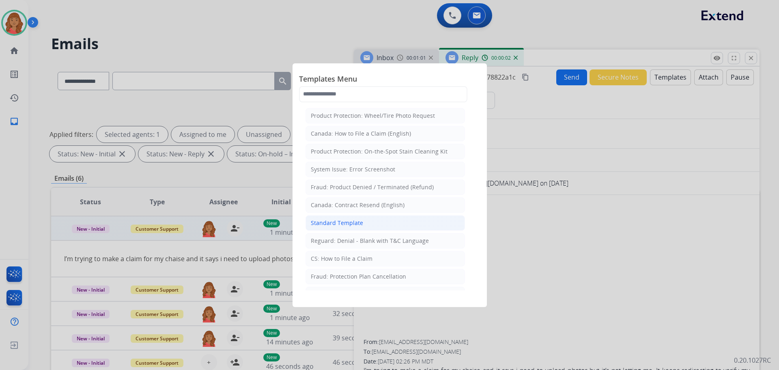
click at [337, 224] on div "Standard Template" at bounding box center [337, 223] width 52 height 8
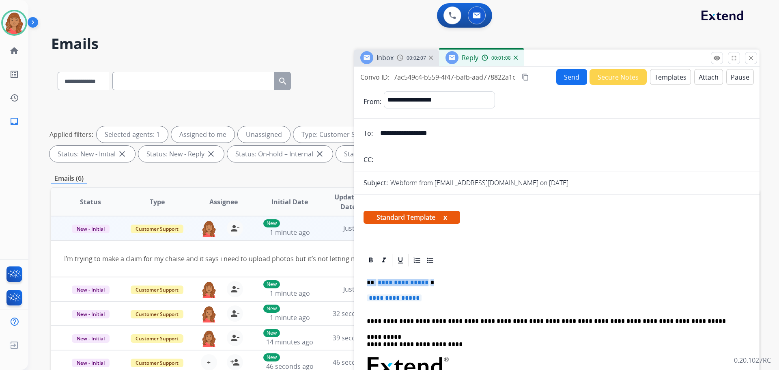
drag, startPoint x: 402, startPoint y: 294, endPoint x: 361, endPoint y: 280, distance: 42.3
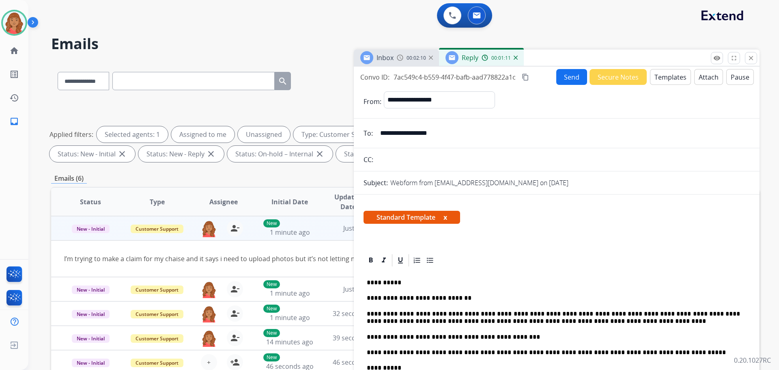
click at [530, 77] on button "content_copy" at bounding box center [525, 77] width 10 height 10
click at [565, 77] on button "Send" at bounding box center [571, 77] width 31 height 16
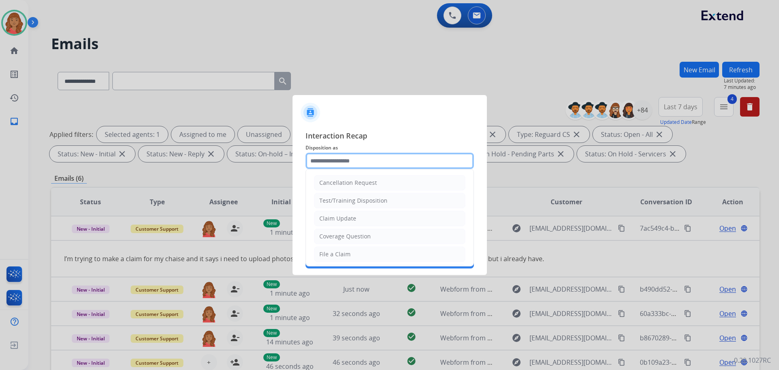
click at [345, 159] on input "text" at bounding box center [389, 161] width 168 height 16
drag, startPoint x: 337, startPoint y: 195, endPoint x: 327, endPoint y: 158, distance: 37.9
click at [327, 158] on input "text" at bounding box center [389, 161] width 168 height 16
click at [332, 218] on div "Claim Update" at bounding box center [337, 218] width 37 height 8
type input "**********"
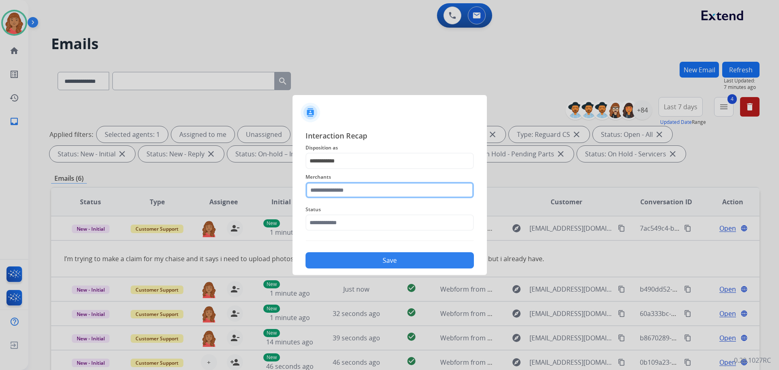
click at [336, 187] on input "text" at bounding box center [389, 190] width 168 height 16
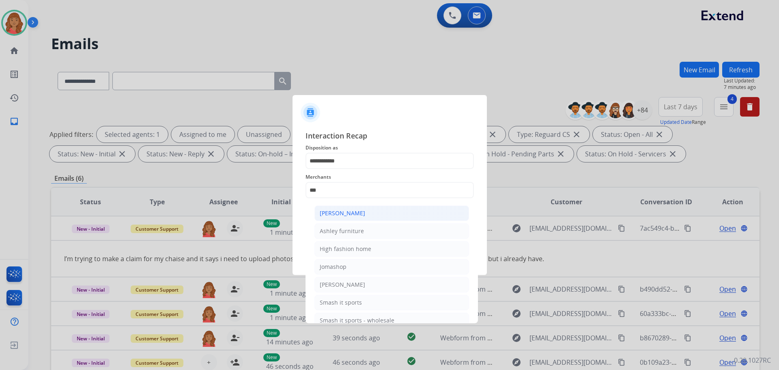
click at [338, 215] on div "[PERSON_NAME]" at bounding box center [342, 213] width 45 height 8
type input "**********"
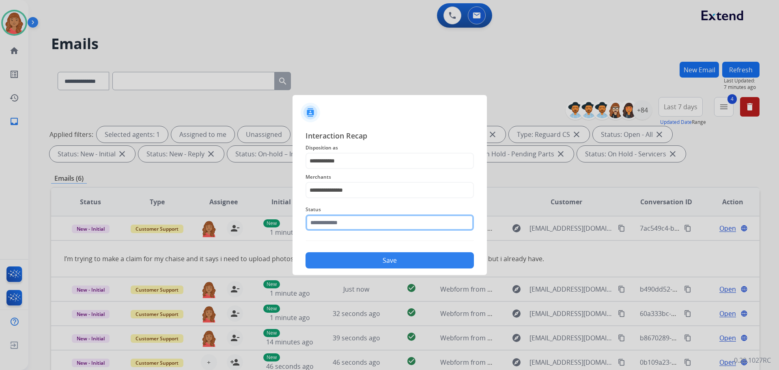
click at [333, 224] on input "text" at bounding box center [389, 222] width 168 height 16
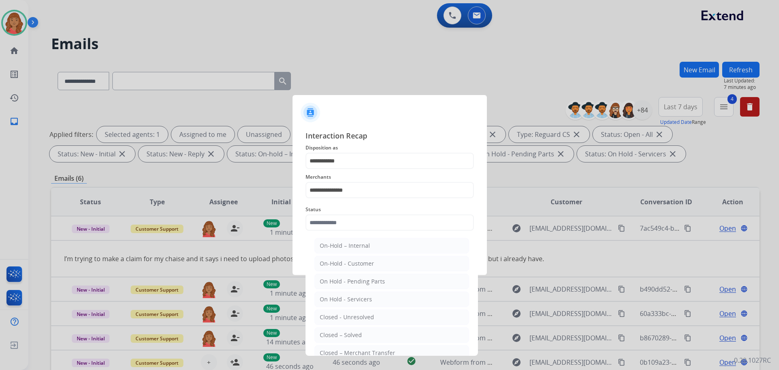
click at [335, 333] on div "Closed – Solved" at bounding box center [341, 335] width 42 height 8
type input "**********"
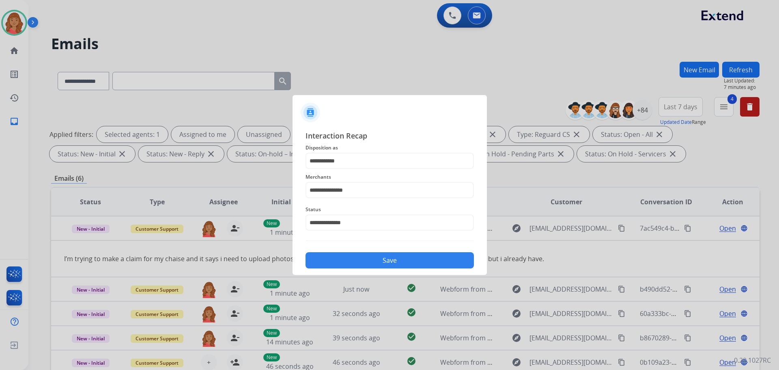
click at [346, 263] on button "Save" at bounding box center [389, 260] width 168 height 16
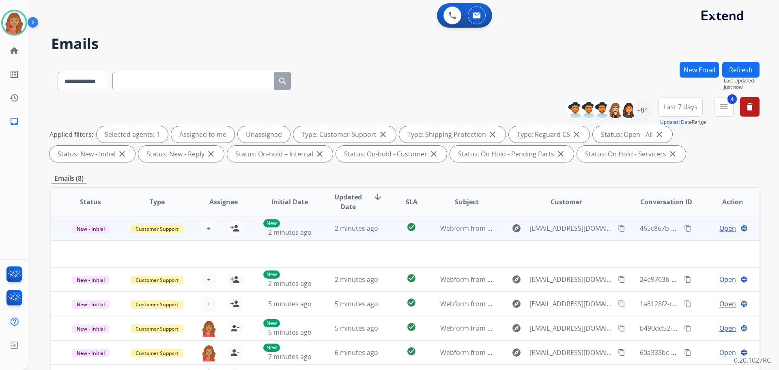
click at [317, 227] on td "2 minutes ago" at bounding box center [350, 228] width 67 height 24
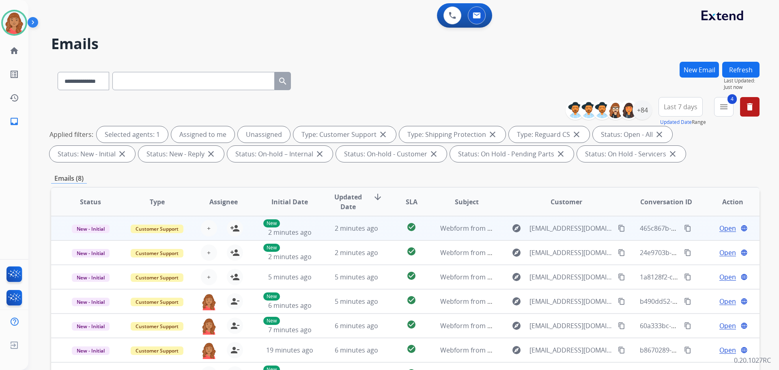
click at [317, 229] on td "2 minutes ago" at bounding box center [350, 228] width 67 height 24
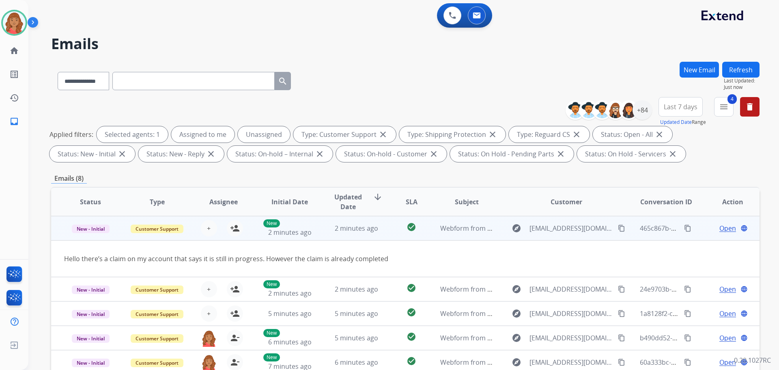
click at [317, 229] on td "2 minutes ago" at bounding box center [350, 228] width 67 height 24
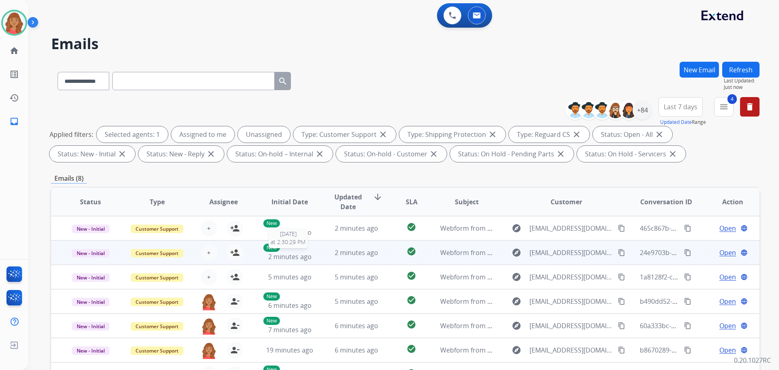
click at [307, 254] on span "2 minutes ago" at bounding box center [289, 256] width 43 height 9
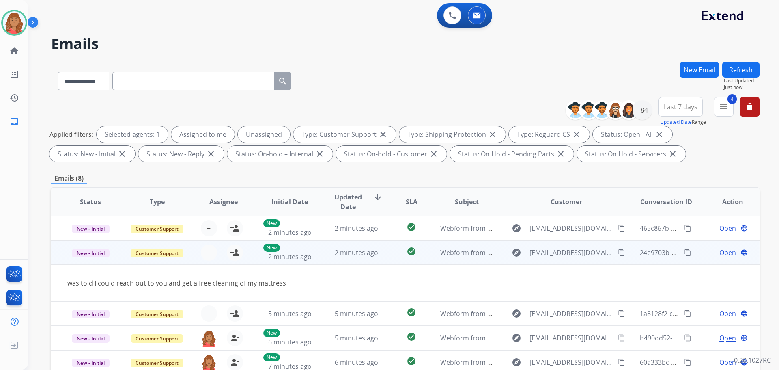
click at [317, 253] on td "2 minutes ago" at bounding box center [350, 252] width 67 height 24
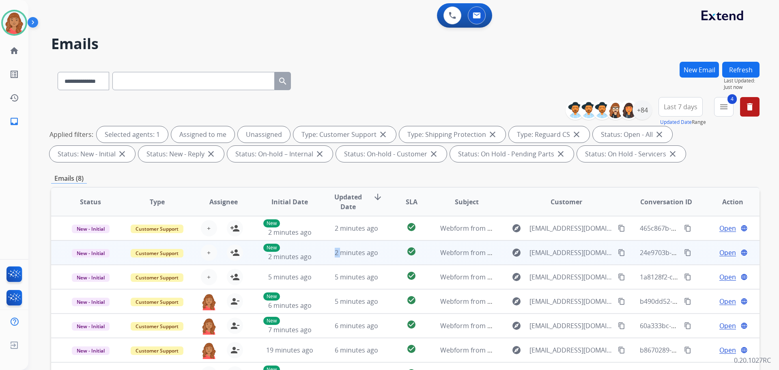
click at [317, 253] on td "2 minutes ago" at bounding box center [350, 252] width 67 height 24
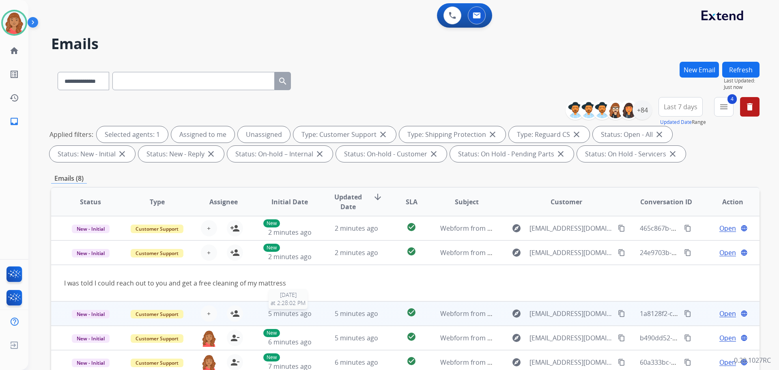
click at [317, 311] on td "5 minutes ago" at bounding box center [350, 313] width 67 height 24
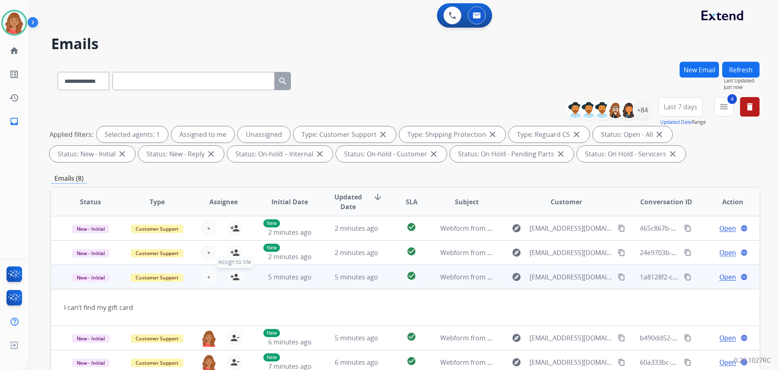
drag, startPoint x: 238, startPoint y: 278, endPoint x: 228, endPoint y: 262, distance: 18.2
click at [238, 277] on mat-icon "person_add" at bounding box center [235, 277] width 10 height 10
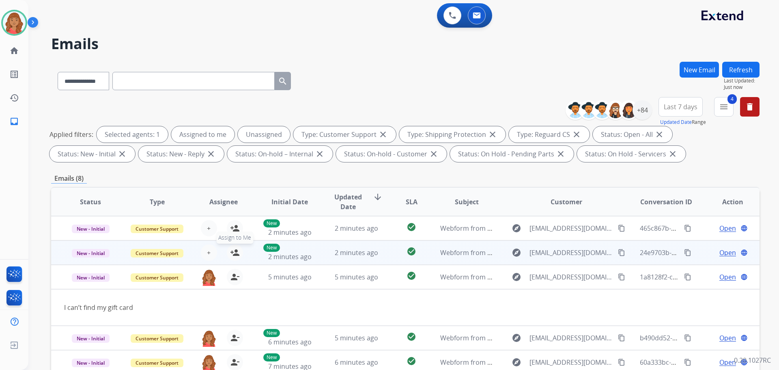
click at [232, 251] on table "Status Type Assignee Initial Date Updated Date arrow_downward SLA Subject Custo…" at bounding box center [405, 317] width 708 height 260
drag, startPoint x: 232, startPoint y: 254, endPoint x: 233, endPoint y: 242, distance: 11.8
click at [233, 252] on mat-icon "person_add" at bounding box center [235, 252] width 10 height 10
click at [233, 231] on table "Status Type Assignee Initial Date Updated Date arrow_downward SLA Subject Custo…" at bounding box center [405, 317] width 708 height 260
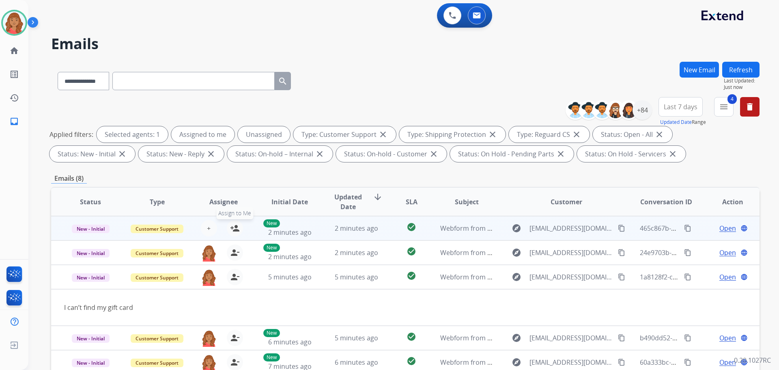
click at [232, 227] on mat-icon "person_add" at bounding box center [235, 228] width 10 height 10
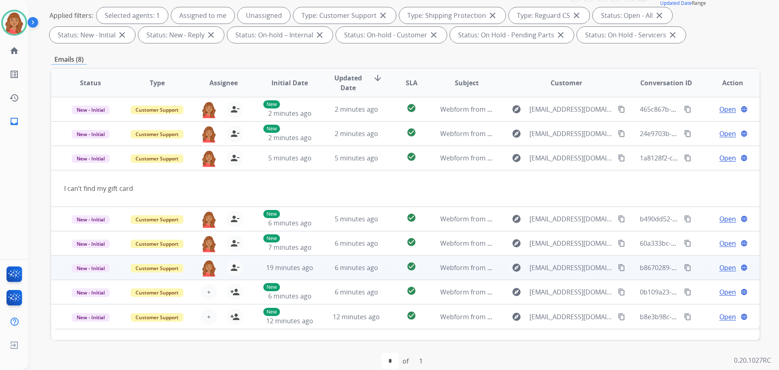
scroll to position [131, 0]
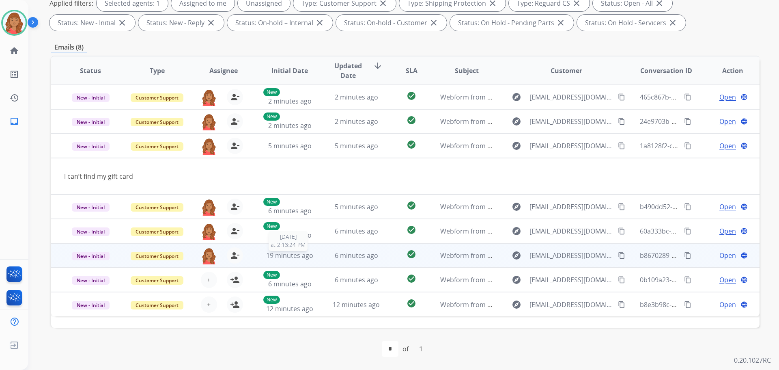
click at [281, 253] on span "19 minutes ago" at bounding box center [289, 255] width 47 height 9
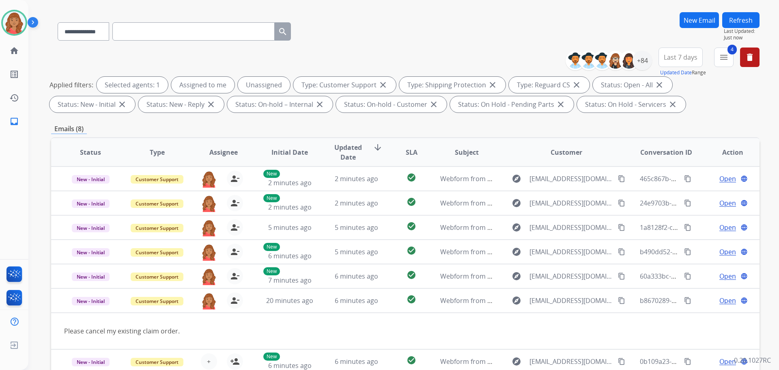
scroll to position [0, 0]
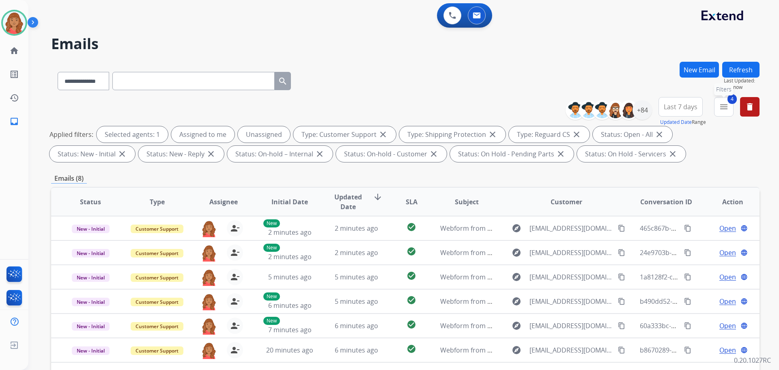
drag, startPoint x: 723, startPoint y: 107, endPoint x: 707, endPoint y: 116, distance: 17.6
click at [723, 108] on mat-icon "menu" at bounding box center [724, 107] width 10 height 10
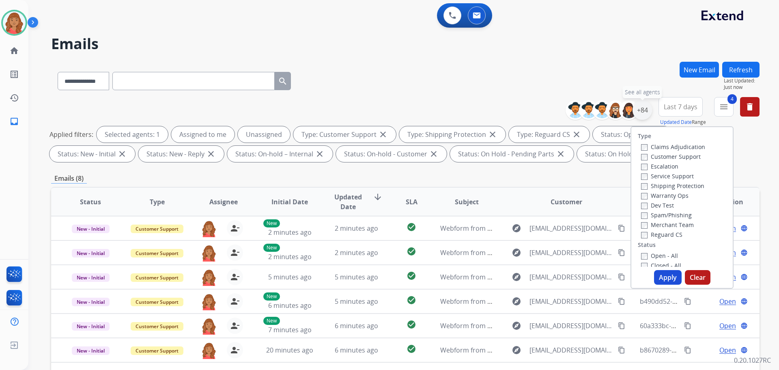
click at [650, 111] on div "+84" at bounding box center [641, 109] width 19 height 19
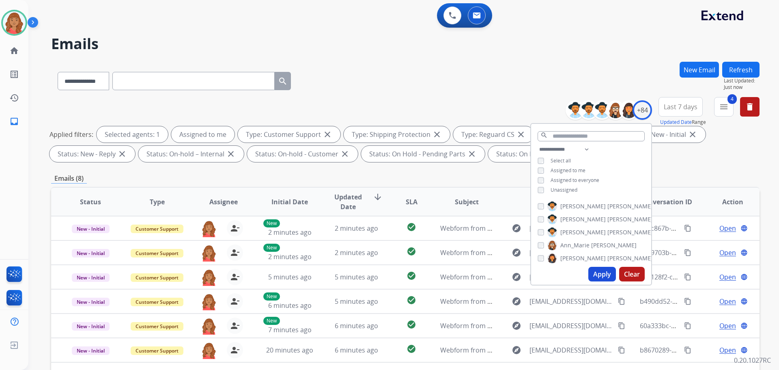
click at [594, 276] on button "Apply" at bounding box center [602, 273] width 28 height 15
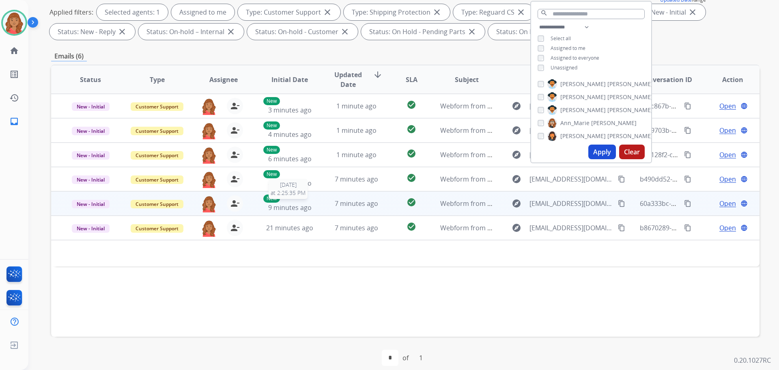
scroll to position [131, 0]
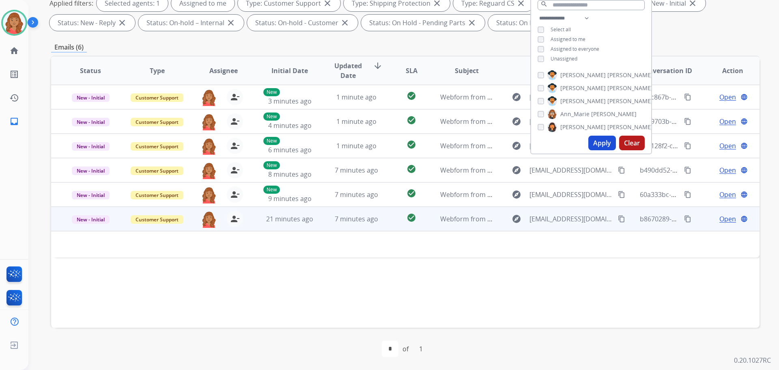
click at [303, 223] on td "21 minutes ago" at bounding box center [283, 218] width 67 height 24
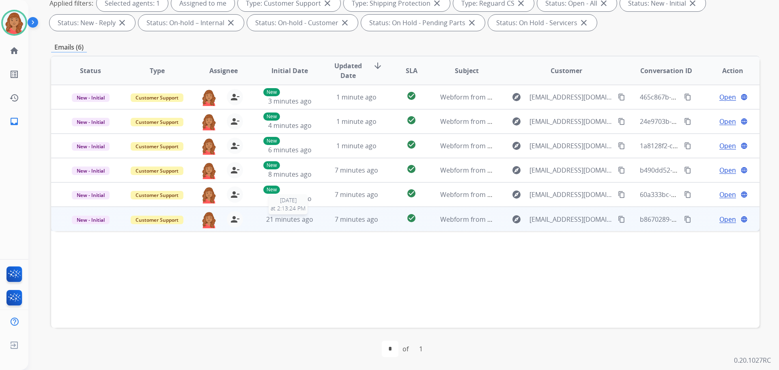
click at [298, 223] on span "21 minutes ago" at bounding box center [289, 219] width 47 height 9
drag, startPoint x: 611, startPoint y: 219, endPoint x: 558, endPoint y: 223, distance: 52.9
click at [618, 219] on mat-icon "content_copy" at bounding box center [621, 218] width 7 height 7
click at [724, 221] on span "Open" at bounding box center [727, 219] width 17 height 10
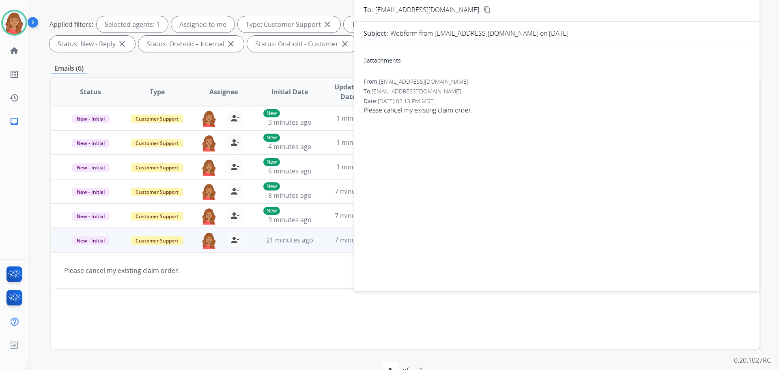
scroll to position [90, 0]
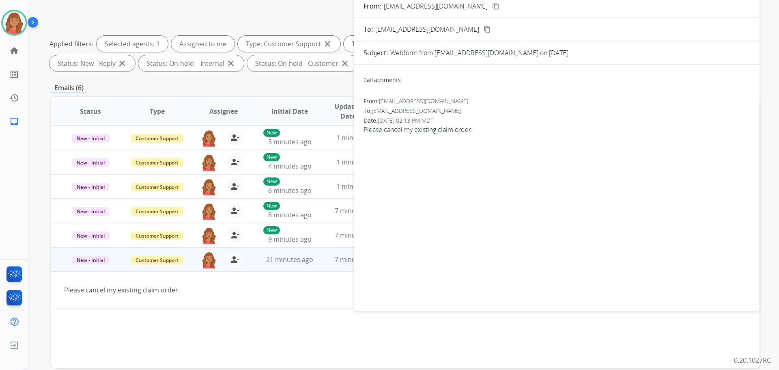
click at [492, 6] on mat-icon "content_copy" at bounding box center [495, 5] width 7 height 7
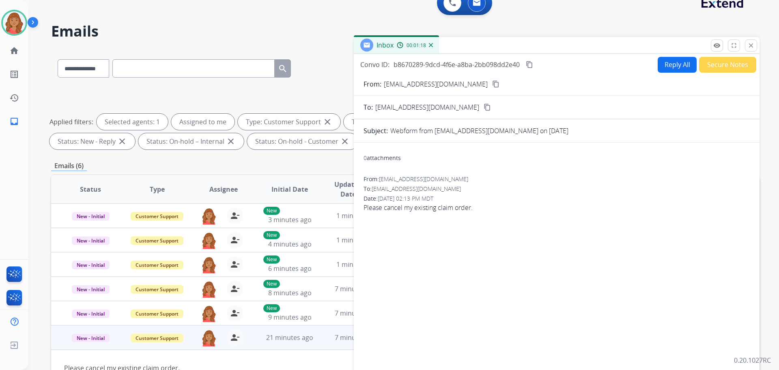
scroll to position [0, 0]
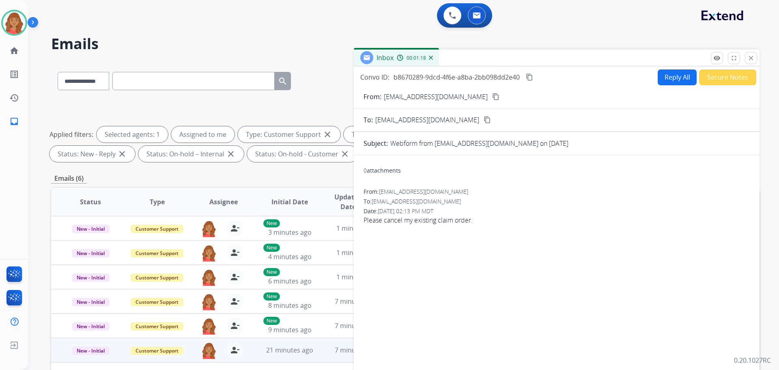
click at [664, 79] on button "Reply All" at bounding box center [676, 77] width 39 height 16
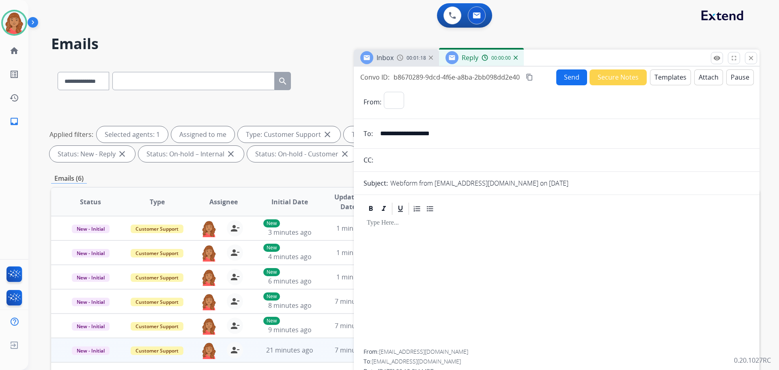
select select "**********"
click at [662, 81] on button "Templates" at bounding box center [670, 77] width 41 height 16
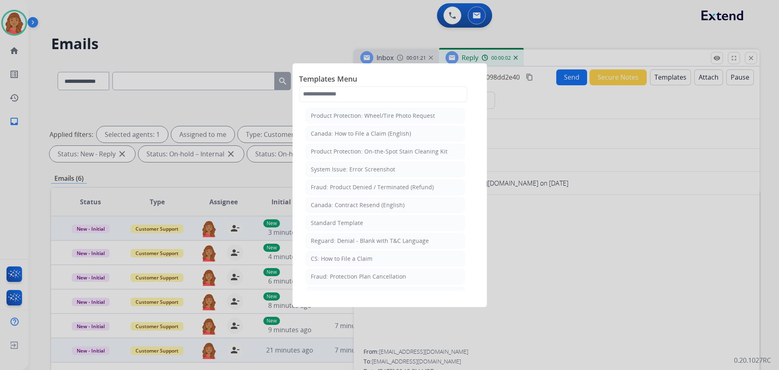
click at [330, 222] on div "Standard Template" at bounding box center [337, 223] width 52 height 8
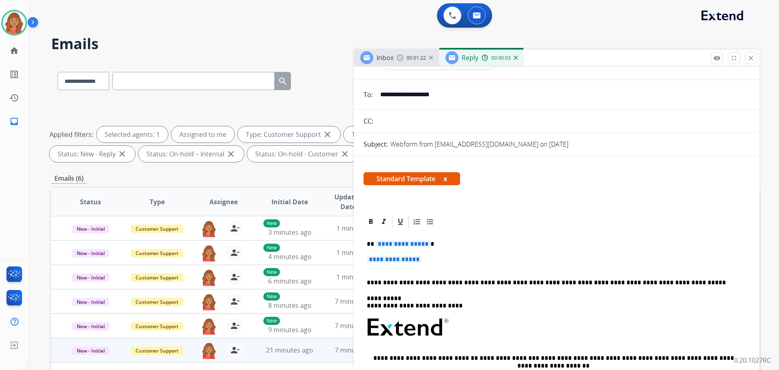
scroll to position [41, 0]
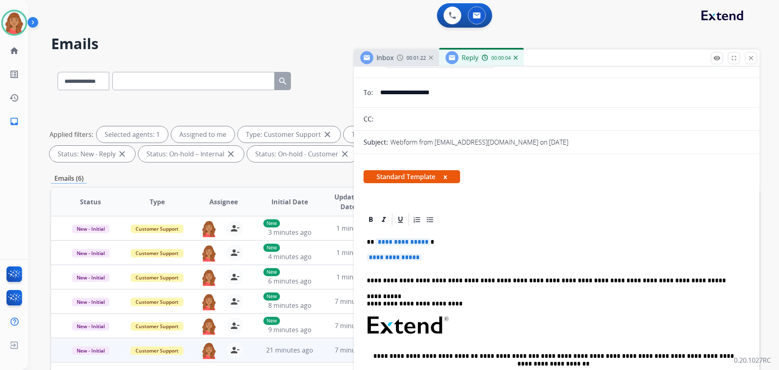
click at [430, 257] on p "**********" at bounding box center [557, 261] width 380 height 15
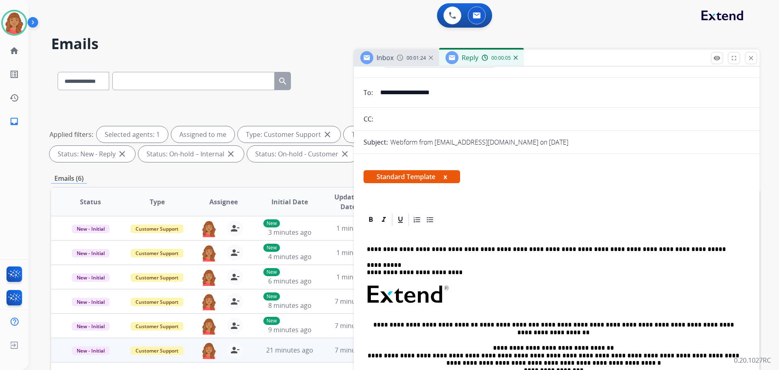
scroll to position [32, 0]
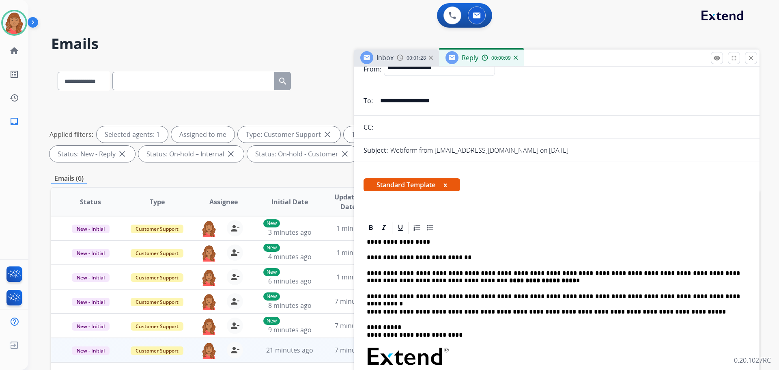
click at [419, 242] on p "**********" at bounding box center [553, 241] width 373 height 7
click at [422, 242] on p "**********" at bounding box center [553, 241] width 373 height 7
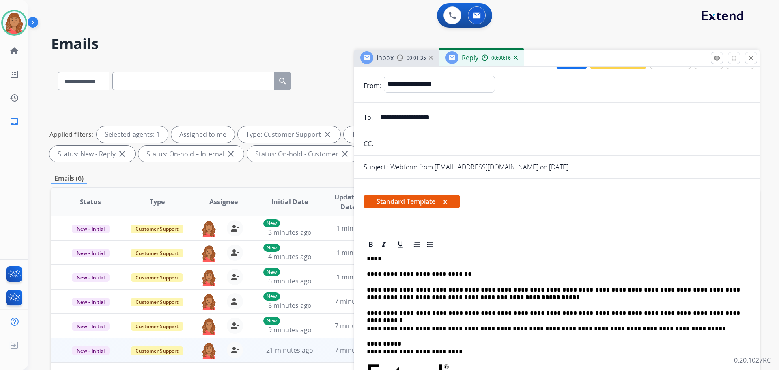
scroll to position [0, 0]
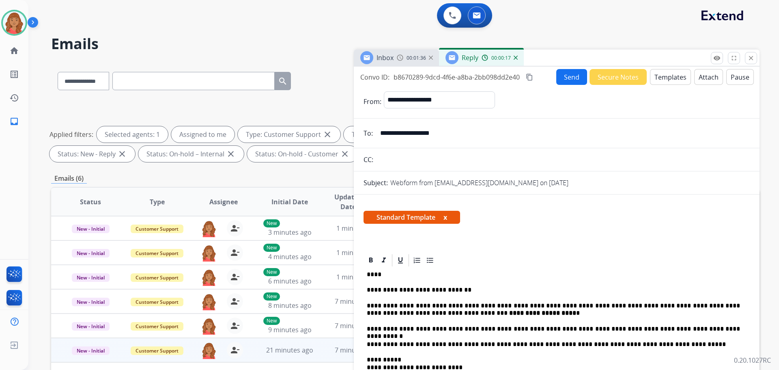
click at [561, 83] on button "Send" at bounding box center [571, 77] width 31 height 16
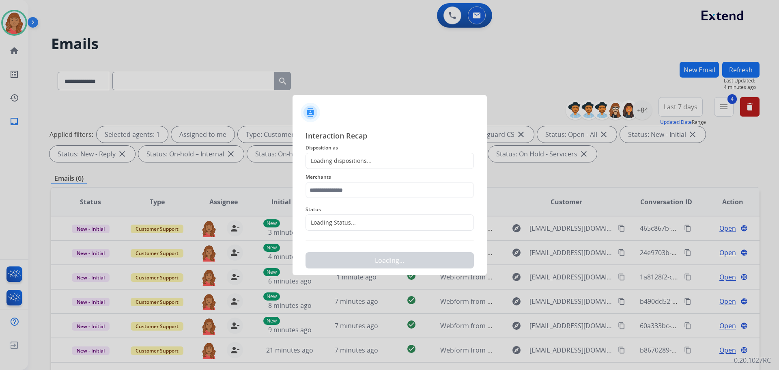
drag, startPoint x: 362, startPoint y: 161, endPoint x: 353, endPoint y: 168, distance: 11.6
click at [362, 161] on div "Loading dispositions..." at bounding box center [339, 161] width 66 height 8
click at [348, 166] on div "Loading dispositions..." at bounding box center [389, 161] width 168 height 16
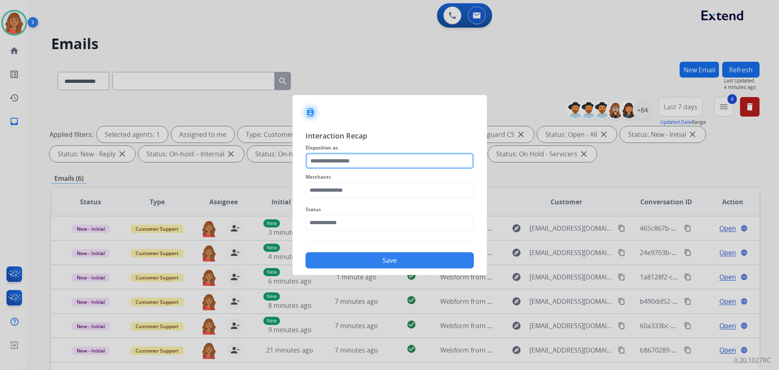
click at [345, 158] on input "text" at bounding box center [389, 161] width 168 height 16
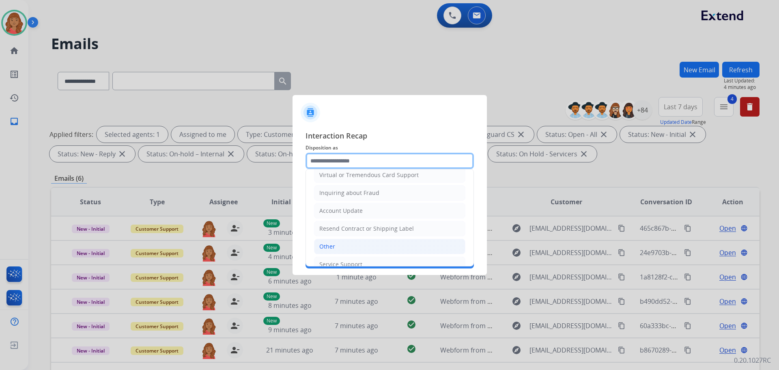
scroll to position [122, 0]
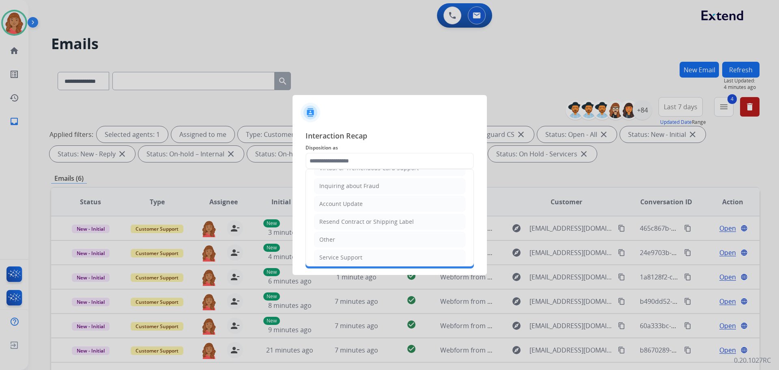
drag, startPoint x: 328, startPoint y: 241, endPoint x: 331, endPoint y: 233, distance: 8.5
click at [329, 241] on div "Other" at bounding box center [327, 239] width 16 height 8
type input "*****"
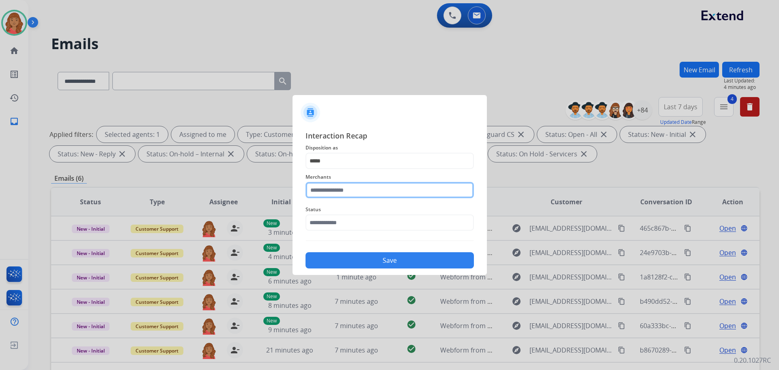
click at [337, 190] on input "text" at bounding box center [389, 190] width 168 height 16
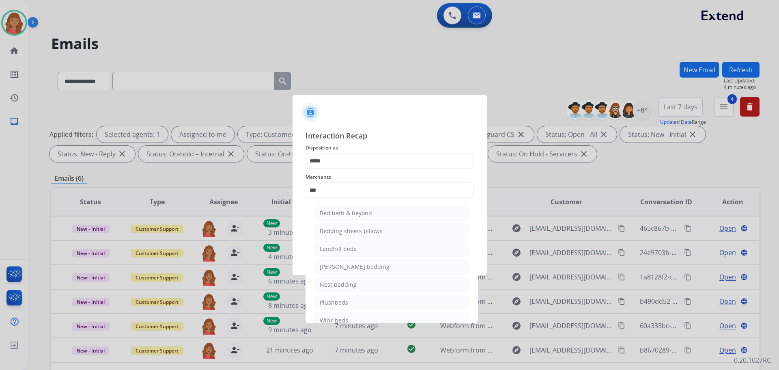
click at [341, 213] on div "Bed bath & beyond" at bounding box center [346, 213] width 52 height 8
type input "**********"
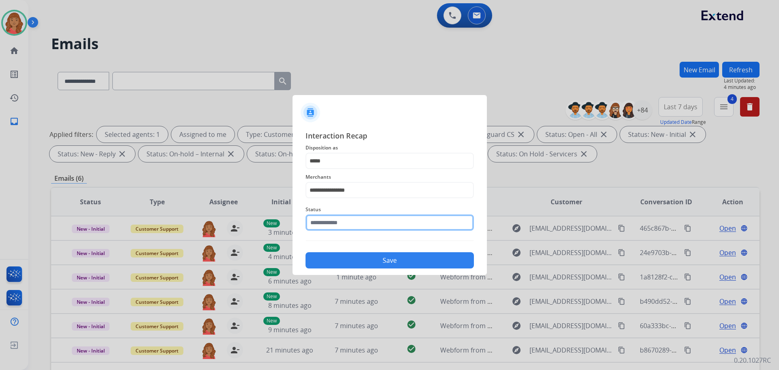
click at [335, 226] on input "text" at bounding box center [389, 222] width 168 height 16
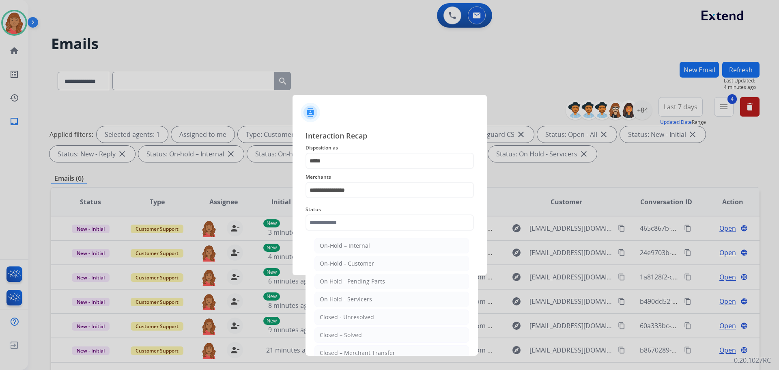
drag, startPoint x: 336, startPoint y: 334, endPoint x: 337, endPoint y: 327, distance: 7.0
click at [337, 334] on div "Closed – Solved" at bounding box center [341, 335] width 42 height 8
type input "**********"
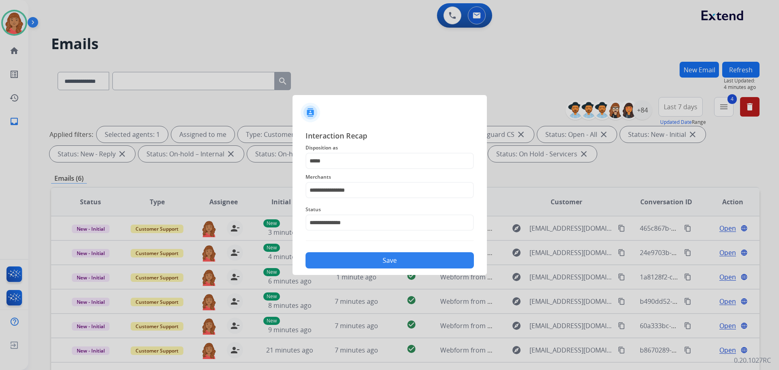
click at [351, 262] on button "Save" at bounding box center [389, 260] width 168 height 16
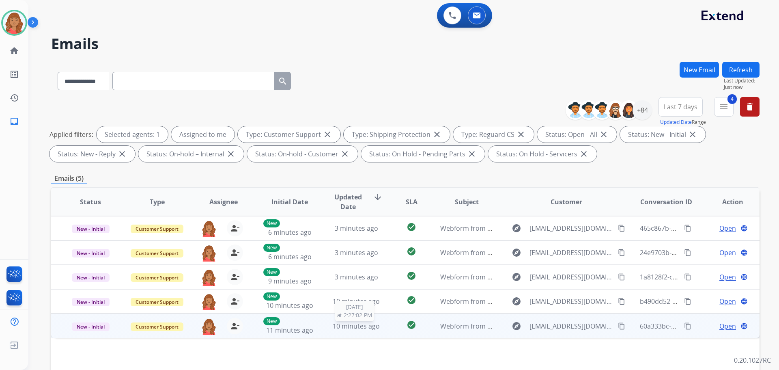
click at [341, 330] on div "10 minutes ago" at bounding box center [356, 326] width 53 height 10
drag, startPoint x: 616, startPoint y: 325, endPoint x: 454, endPoint y: 304, distance: 163.7
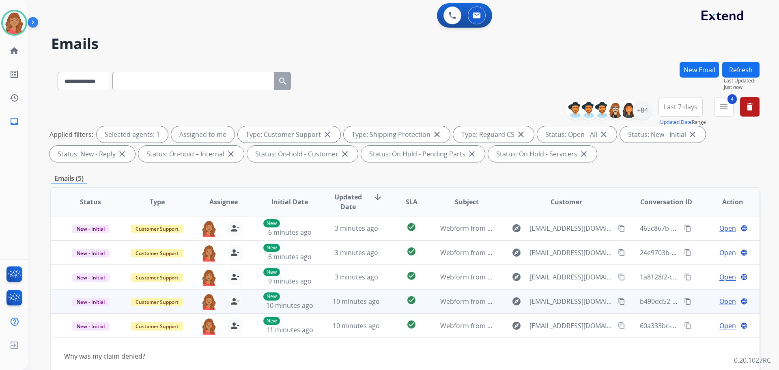
click at [618, 325] on mat-icon "content_copy" at bounding box center [621, 325] width 7 height 7
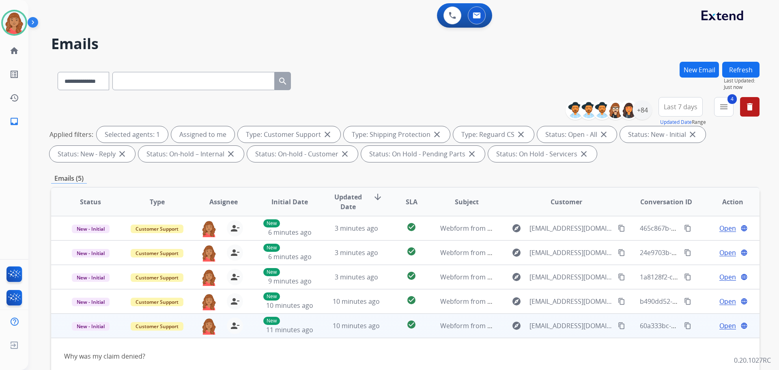
click at [719, 329] on span "Open" at bounding box center [727, 325] width 17 height 10
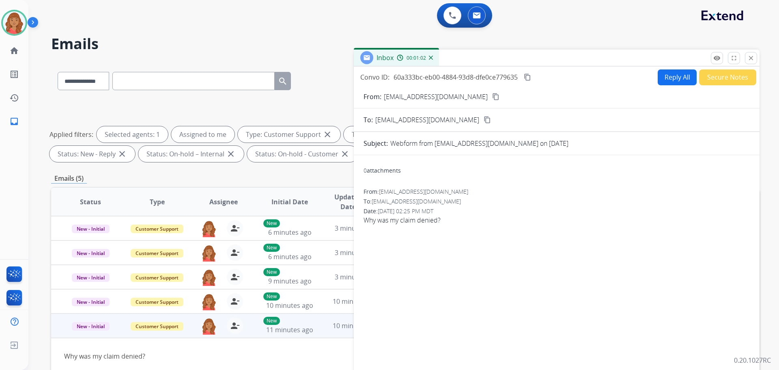
click at [676, 76] on button "Reply All" at bounding box center [676, 77] width 39 height 16
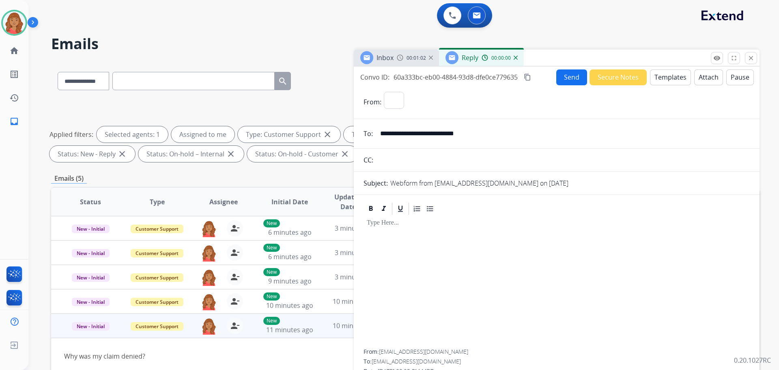
select select "**********"
click at [662, 78] on button "Templates" at bounding box center [670, 77] width 41 height 16
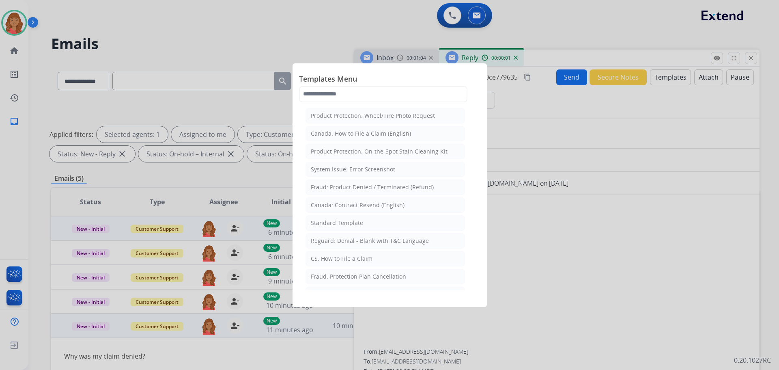
click at [335, 223] on div "Standard Template" at bounding box center [337, 223] width 52 height 8
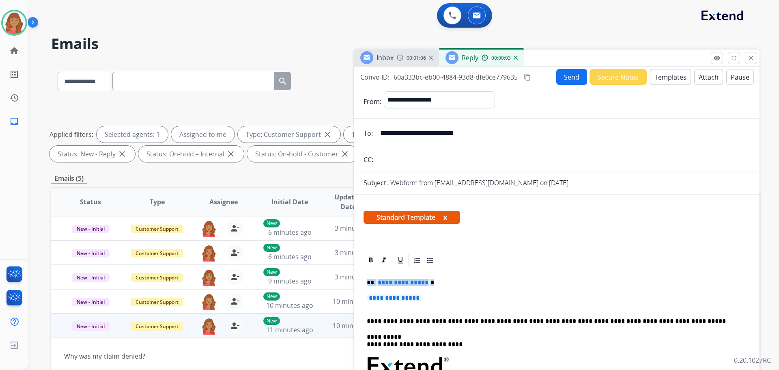
drag, startPoint x: 398, startPoint y: 301, endPoint x: 362, endPoint y: 284, distance: 39.2
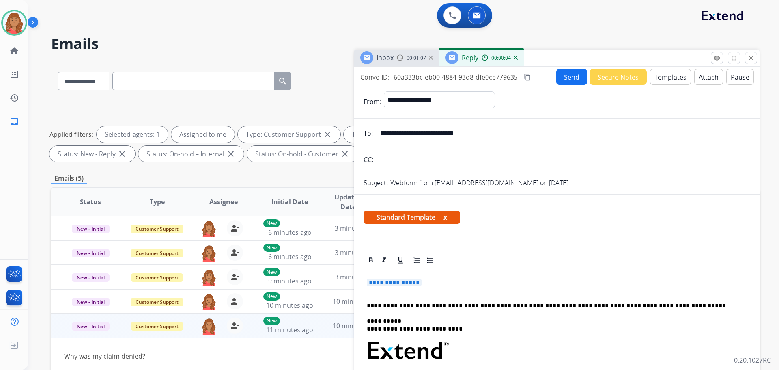
drag, startPoint x: 435, startPoint y: 285, endPoint x: 370, endPoint y: 272, distance: 66.5
click at [370, 272] on div "**********" at bounding box center [556, 376] width 386 height 219
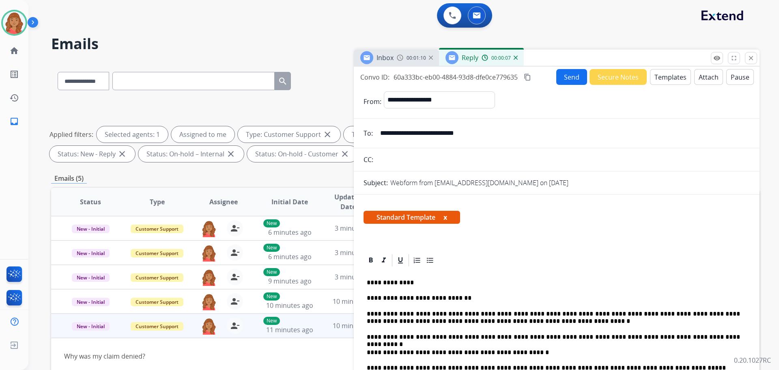
click at [525, 76] on mat-icon "content_copy" at bounding box center [527, 76] width 7 height 7
click at [563, 76] on button "Send" at bounding box center [571, 77] width 31 height 16
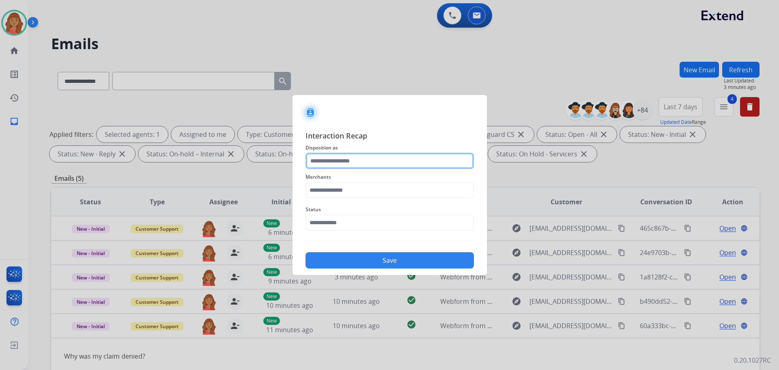
click at [343, 165] on input "text" at bounding box center [389, 161] width 168 height 16
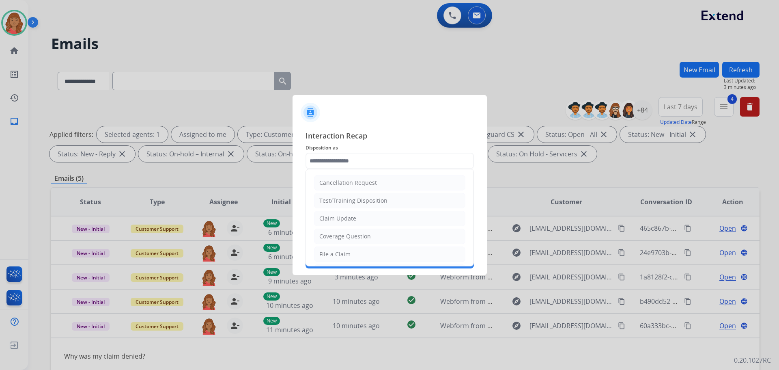
click at [339, 217] on div "Claim Update" at bounding box center [337, 218] width 37 height 8
type input "**********"
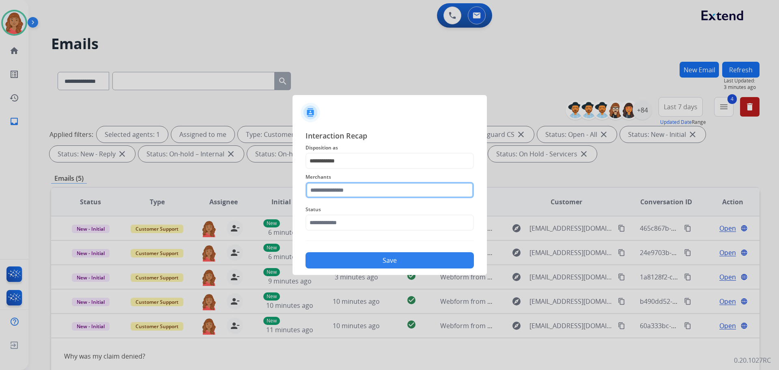
click at [338, 184] on input "text" at bounding box center [389, 190] width 168 height 16
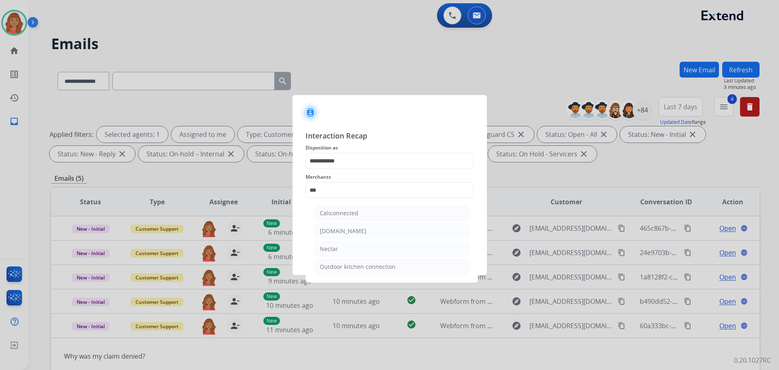
drag, startPoint x: 337, startPoint y: 248, endPoint x: 348, endPoint y: 257, distance: 14.8
click at [339, 249] on li "Nectar" at bounding box center [391, 248] width 155 height 15
type input "******"
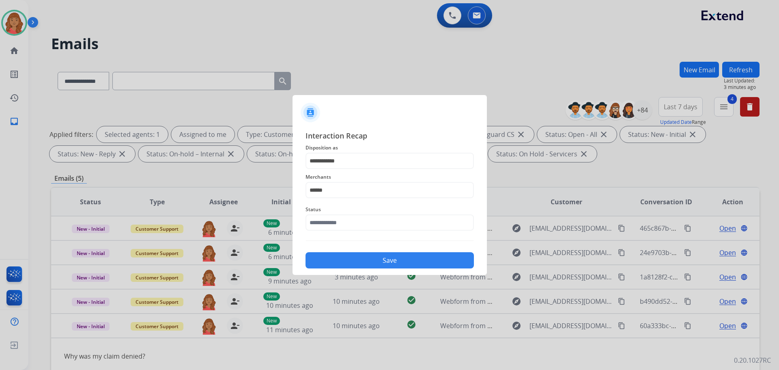
click at [366, 260] on button "Save" at bounding box center [389, 260] width 168 height 16
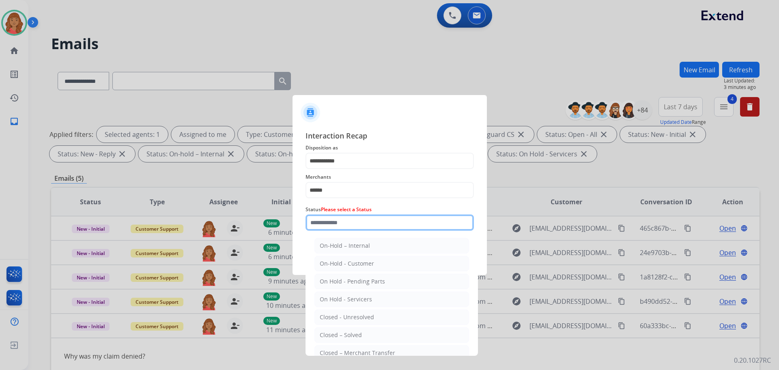
click at [354, 220] on input "text" at bounding box center [389, 222] width 168 height 16
drag, startPoint x: 340, startPoint y: 333, endPoint x: 349, endPoint y: 280, distance: 53.5
click at [341, 332] on div "Closed – Solved" at bounding box center [341, 335] width 42 height 8
type input "**********"
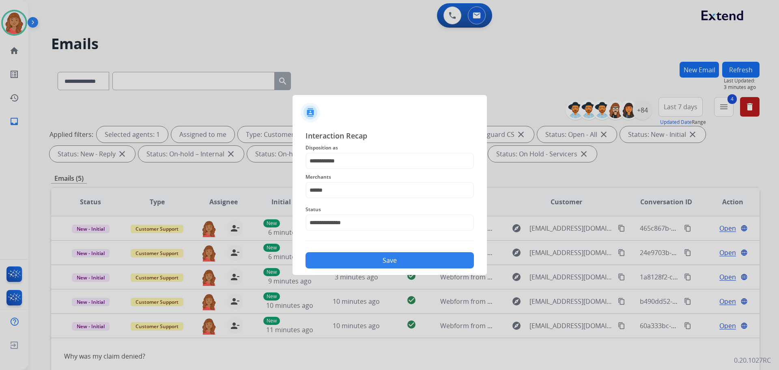
click at [354, 254] on button "Save" at bounding box center [389, 260] width 168 height 16
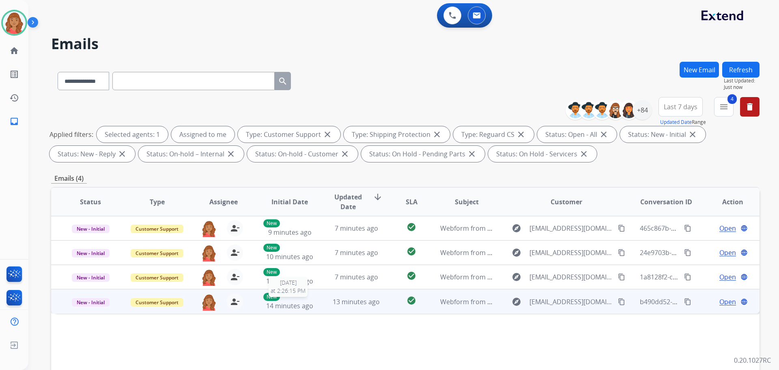
click at [302, 304] on span "14 minutes ago" at bounding box center [289, 305] width 47 height 9
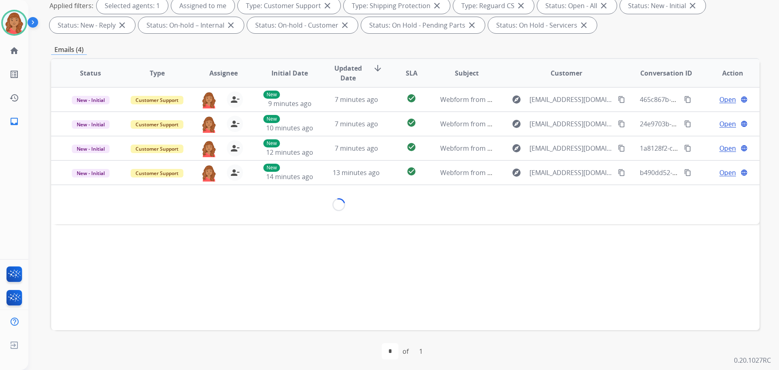
scroll to position [131, 0]
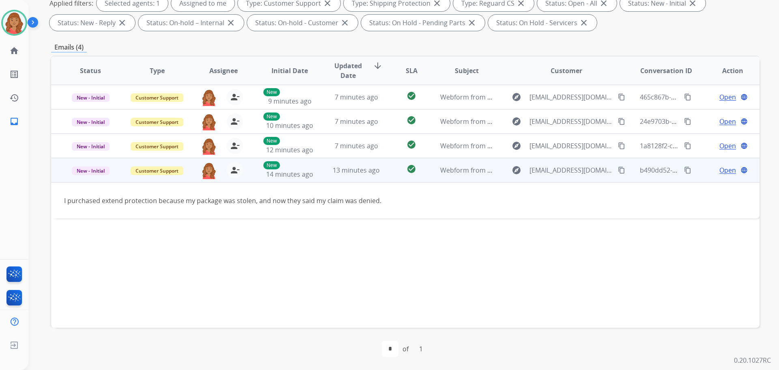
click at [618, 171] on mat-icon "content_copy" at bounding box center [621, 169] width 7 height 7
click at [726, 170] on span "Open" at bounding box center [727, 170] width 17 height 10
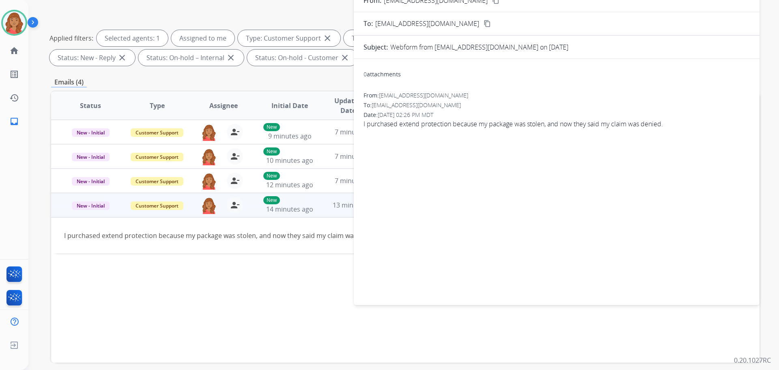
scroll to position [0, 0]
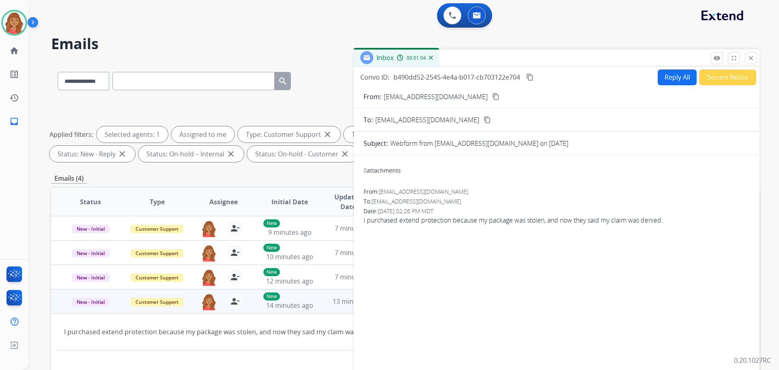
click at [665, 75] on button "Reply All" at bounding box center [676, 77] width 39 height 16
select select "**********"
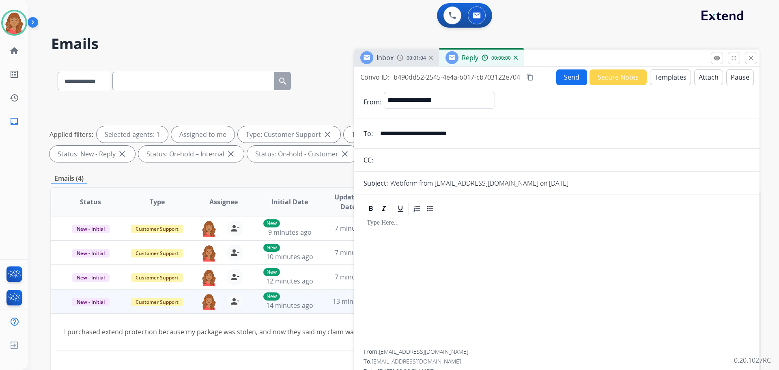
click at [663, 81] on button "Templates" at bounding box center [670, 77] width 41 height 16
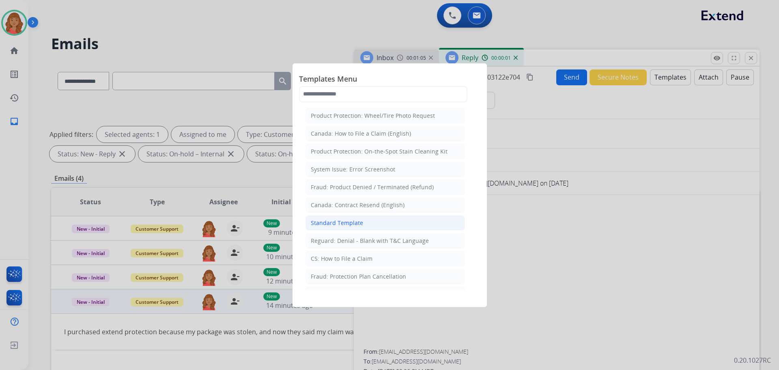
drag, startPoint x: 342, startPoint y: 222, endPoint x: 401, endPoint y: 258, distance: 69.2
click at [343, 222] on div "Standard Template" at bounding box center [337, 223] width 52 height 8
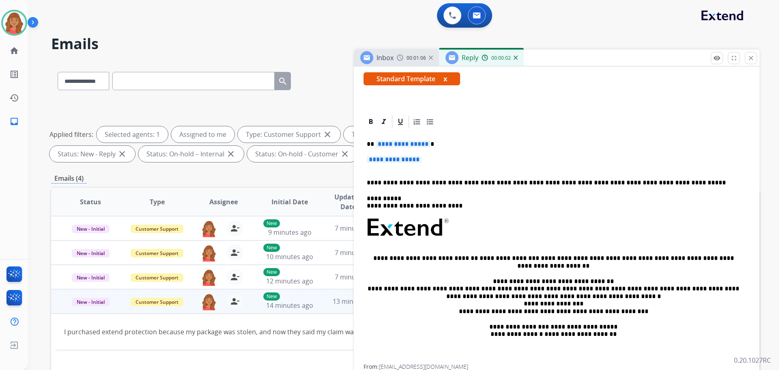
scroll to position [150, 0]
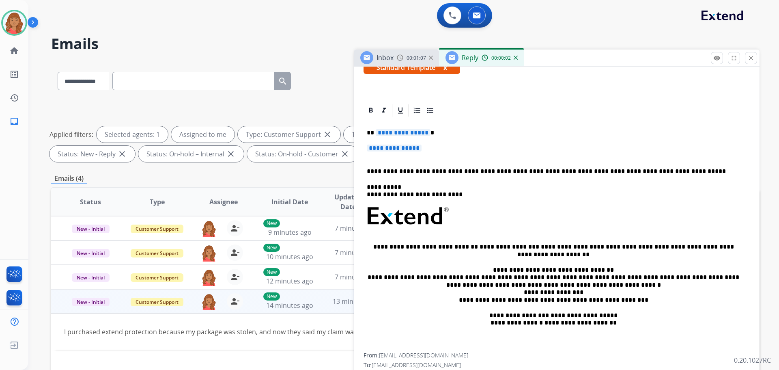
drag, startPoint x: 433, startPoint y: 159, endPoint x: 435, endPoint y: 156, distance: 4.2
click at [434, 159] on p "**********" at bounding box center [557, 151] width 380 height 15
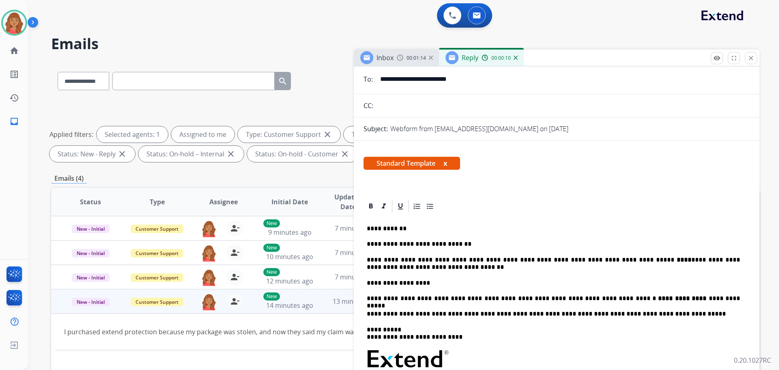
scroll to position [81, 0]
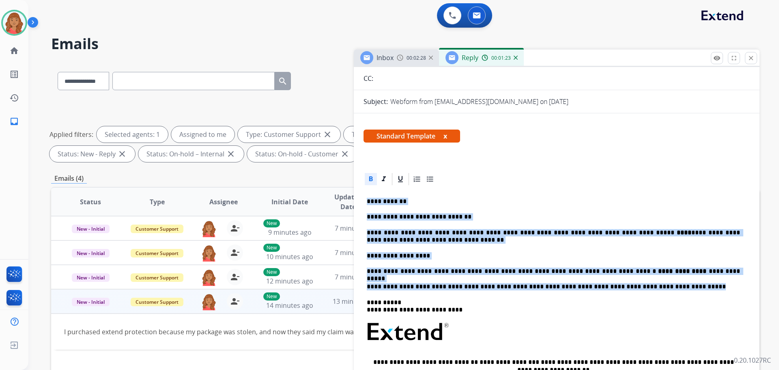
drag, startPoint x: 365, startPoint y: 199, endPoint x: 665, endPoint y: 281, distance: 311.2
click at [665, 281] on div "**********" at bounding box center [556, 326] width 386 height 281
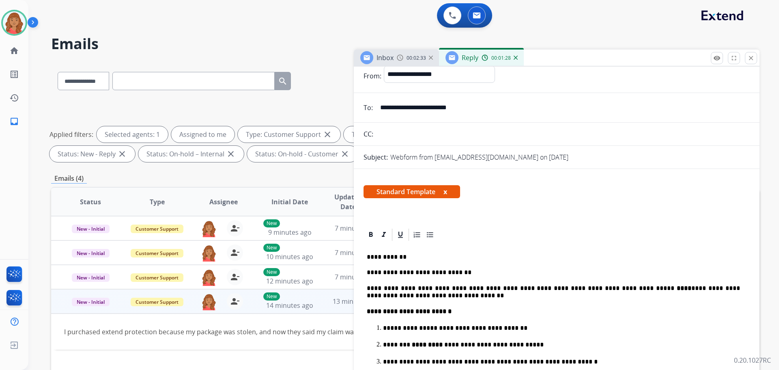
scroll to position [0, 0]
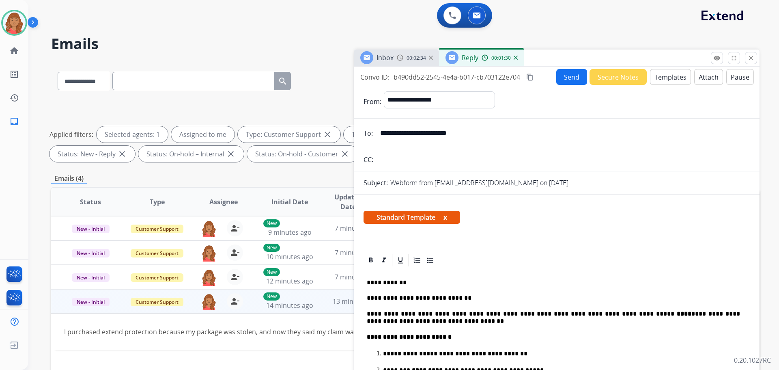
click at [532, 77] on mat-icon "content_copy" at bounding box center [529, 76] width 7 height 7
click at [558, 79] on button "Send" at bounding box center [572, 77] width 30 height 16
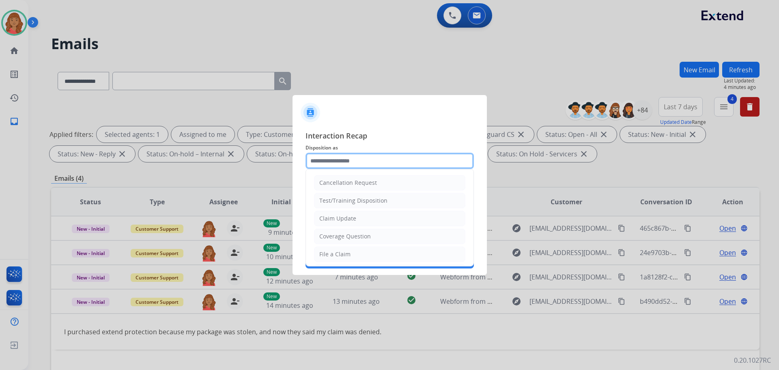
click at [349, 166] on input "text" at bounding box center [389, 161] width 168 height 16
click at [341, 217] on div "Claim Update" at bounding box center [337, 218] width 37 height 8
type input "**********"
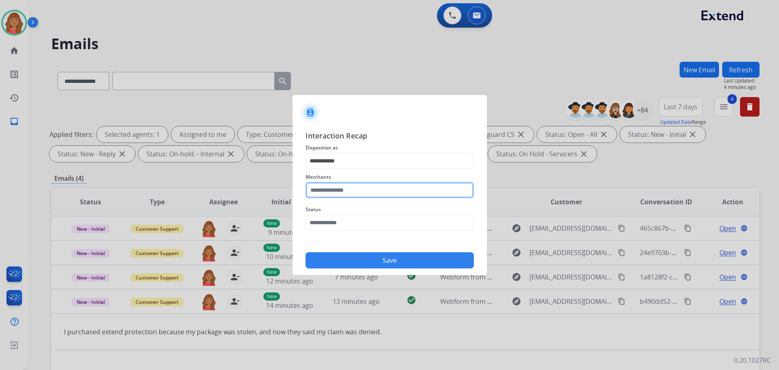
click at [335, 194] on input "text" at bounding box center [389, 190] width 168 height 16
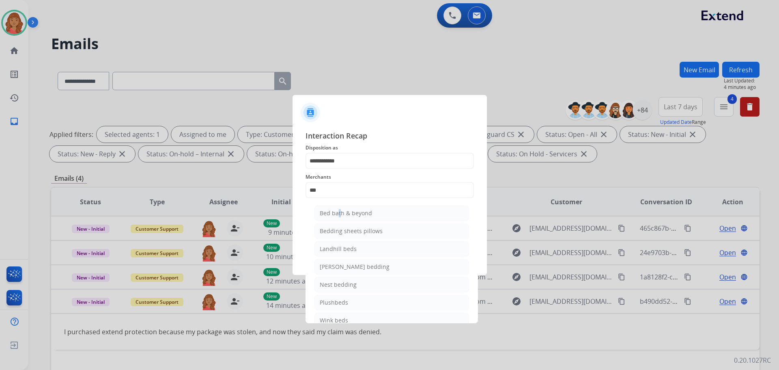
click at [338, 211] on div "Bed bath & beyond" at bounding box center [346, 213] width 52 height 8
type input "**********"
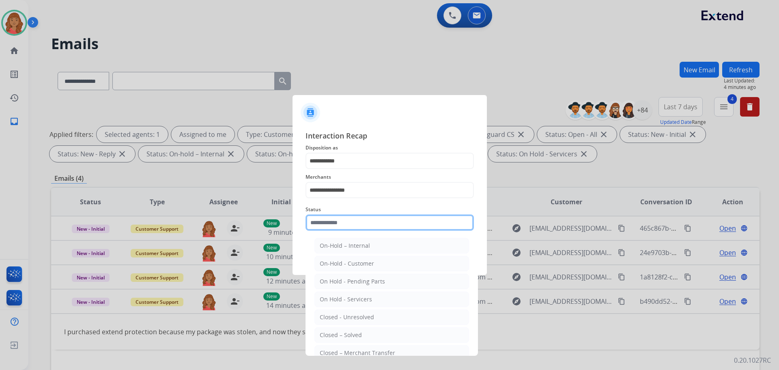
click at [339, 229] on input "text" at bounding box center [389, 222] width 168 height 16
drag, startPoint x: 336, startPoint y: 335, endPoint x: 339, endPoint y: 327, distance: 9.6
click at [337, 335] on div "Closed – Solved" at bounding box center [341, 335] width 42 height 8
type input "**********"
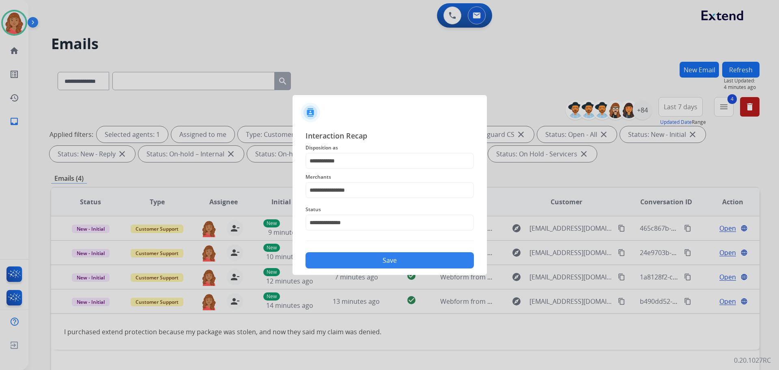
drag, startPoint x: 350, startPoint y: 256, endPoint x: 354, endPoint y: 285, distance: 29.0
click at [350, 256] on button "Save" at bounding box center [389, 260] width 168 height 16
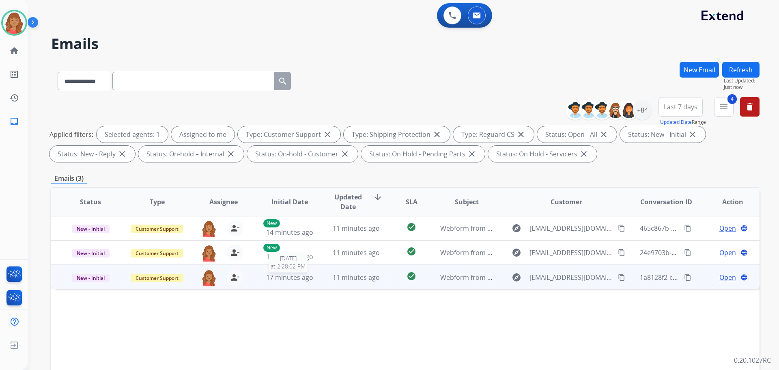
click at [311, 279] on div "17 minutes ago" at bounding box center [289, 277] width 53 height 10
click at [618, 279] on mat-icon "content_copy" at bounding box center [621, 276] width 7 height 7
click at [721, 276] on span "Open" at bounding box center [727, 277] width 17 height 10
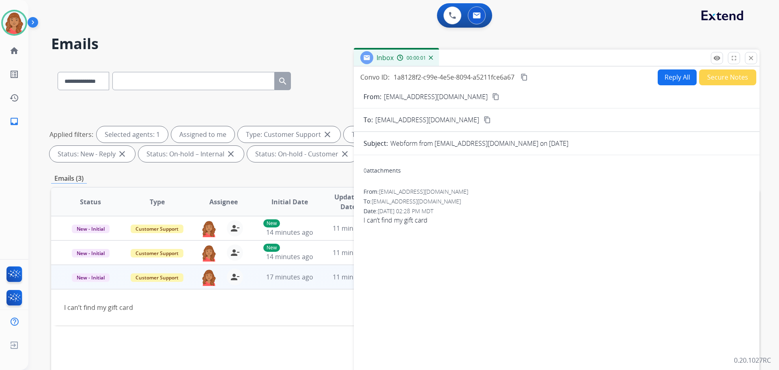
click at [675, 77] on button "Reply All" at bounding box center [676, 77] width 39 height 16
select select "**********"
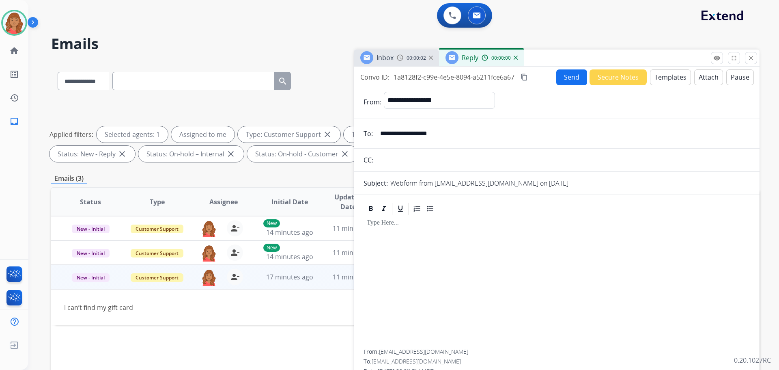
click at [665, 78] on button "Templates" at bounding box center [670, 77] width 41 height 16
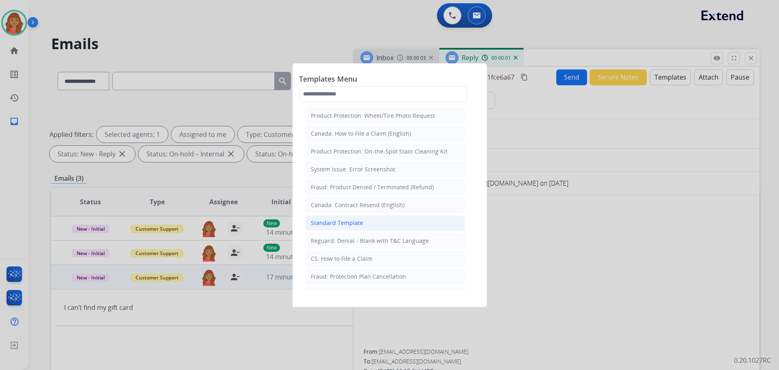
click at [326, 224] on div "Standard Template" at bounding box center [337, 223] width 52 height 8
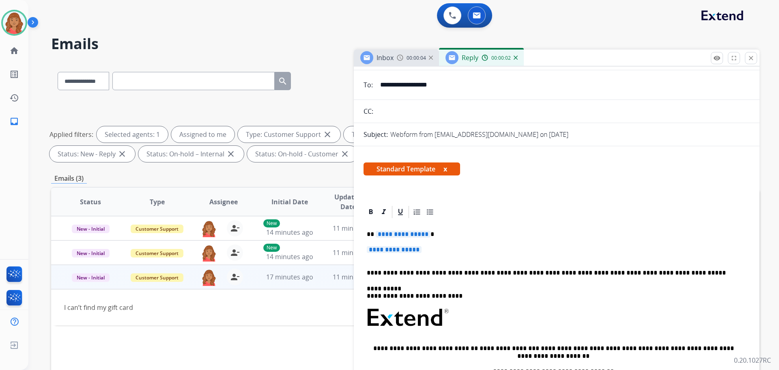
scroll to position [150, 0]
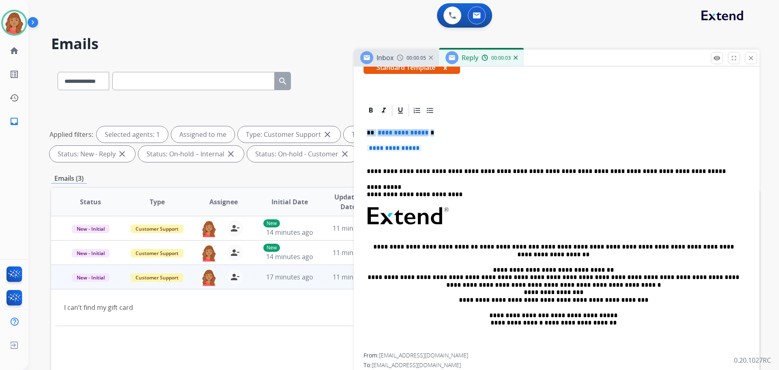
drag, startPoint x: 434, startPoint y: 156, endPoint x: 363, endPoint y: 119, distance: 80.4
click at [363, 119] on div "**********" at bounding box center [557, 249] width 406 height 292
click at [428, 152] on p "**********" at bounding box center [557, 151] width 380 height 15
drag, startPoint x: 431, startPoint y: 150, endPoint x: 357, endPoint y: 128, distance: 76.8
click at [357, 128] on div "**********" at bounding box center [557, 249] width 406 height 292
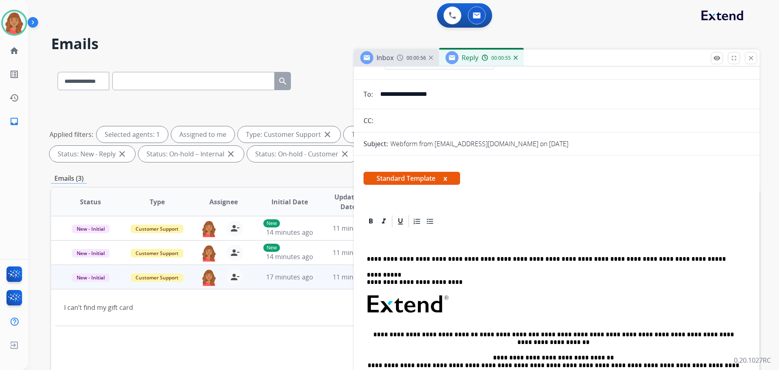
scroll to position [81, 0]
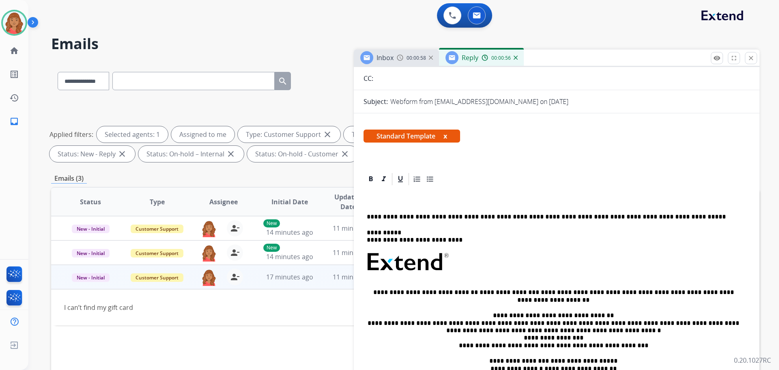
click at [376, 204] on p at bounding box center [553, 201] width 373 height 7
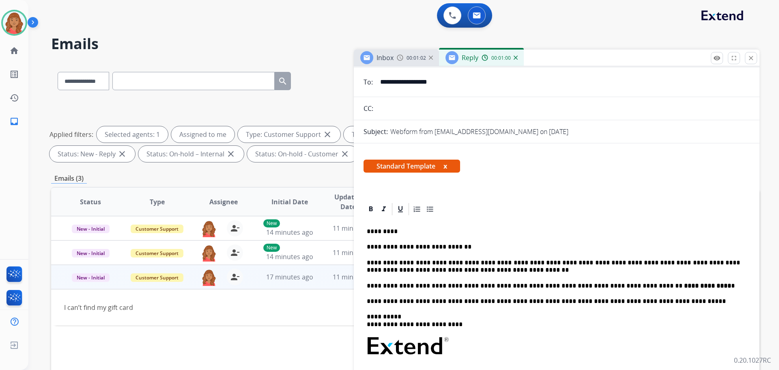
scroll to position [0, 0]
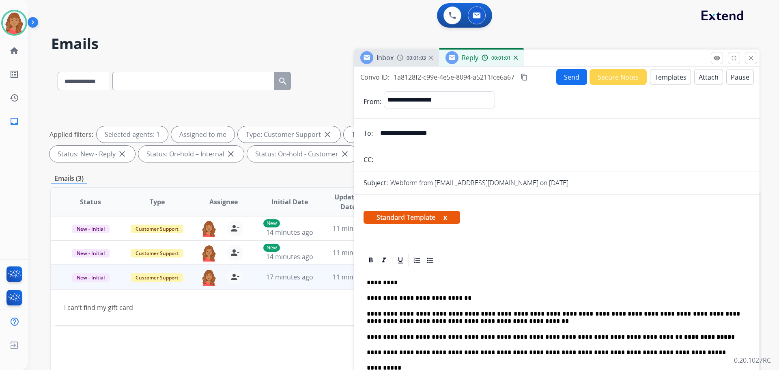
click at [527, 75] on mat-icon "content_copy" at bounding box center [523, 76] width 7 height 7
click at [563, 79] on button "Send" at bounding box center [571, 77] width 31 height 16
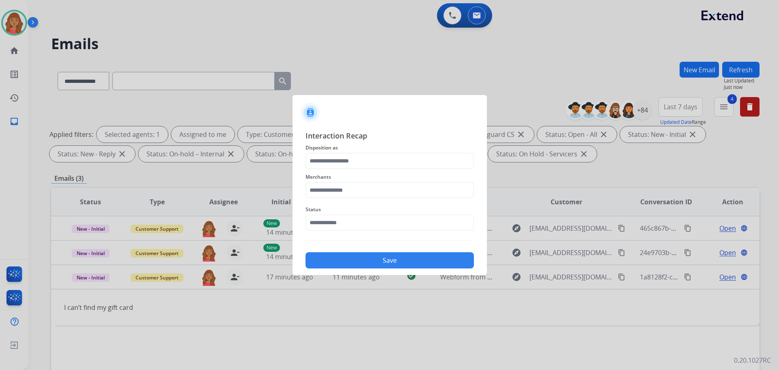
click at [341, 170] on div "Merchants" at bounding box center [389, 185] width 168 height 32
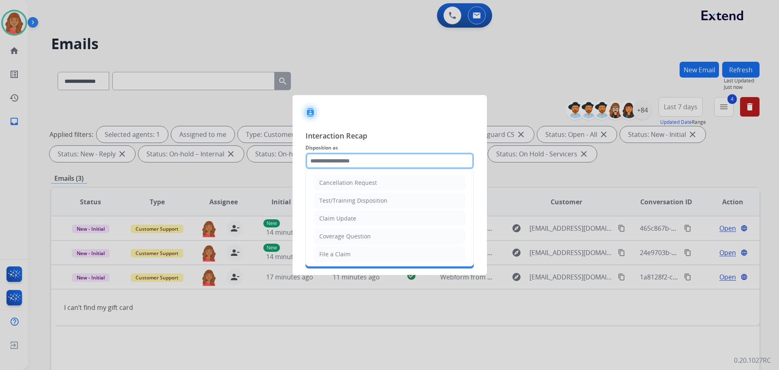
click at [342, 164] on input "text" at bounding box center [389, 161] width 168 height 16
click at [333, 254] on div "File a Claim" at bounding box center [334, 254] width 31 height 8
type input "**********"
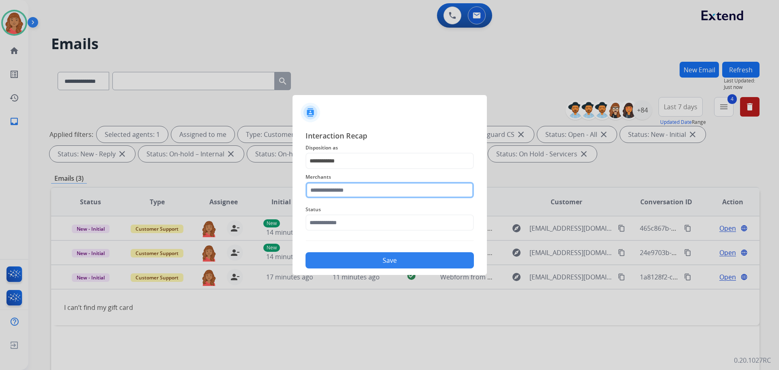
click at [329, 189] on input "text" at bounding box center [389, 190] width 168 height 16
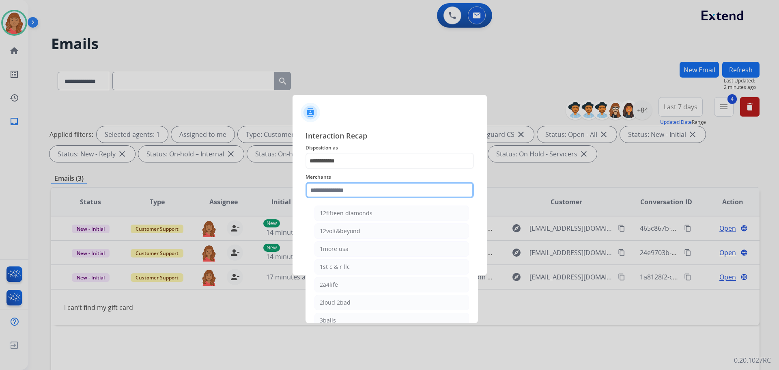
click at [331, 193] on input "text" at bounding box center [389, 190] width 168 height 16
type input "*"
click at [339, 213] on div "Bed bath & beyond" at bounding box center [346, 213] width 52 height 8
type input "**********"
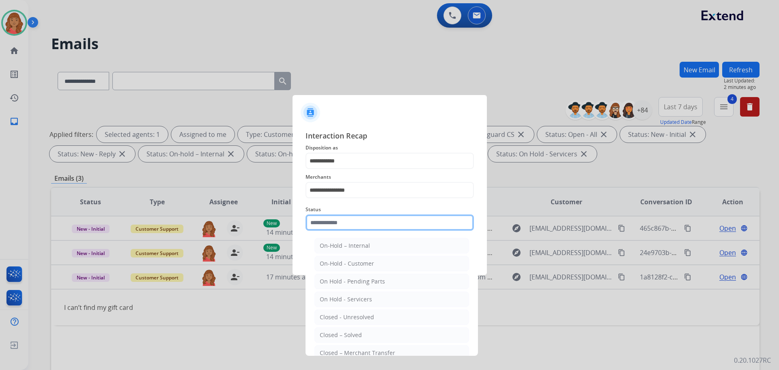
click at [344, 227] on input "text" at bounding box center [389, 222] width 168 height 16
click at [342, 330] on li "Closed – Solved" at bounding box center [391, 334] width 155 height 15
type input "**********"
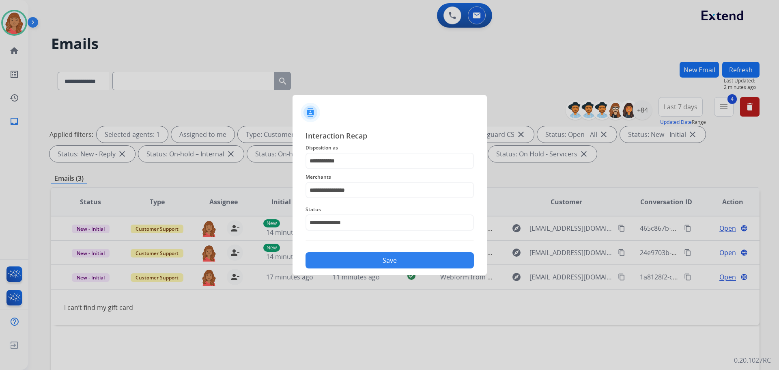
click at [342, 264] on button "Save" at bounding box center [389, 260] width 168 height 16
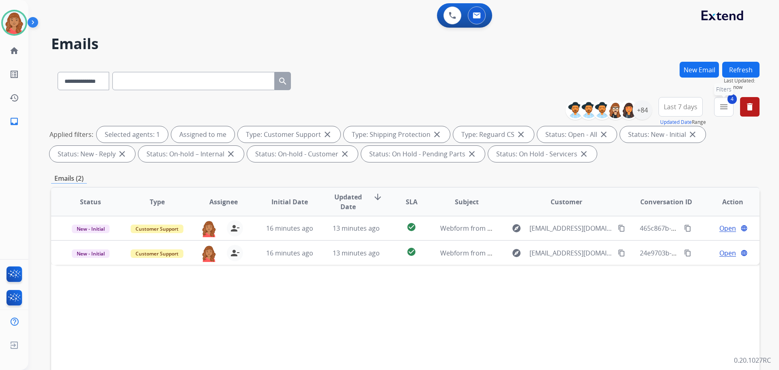
click at [730, 106] on button "4 menu Filters" at bounding box center [723, 106] width 19 height 19
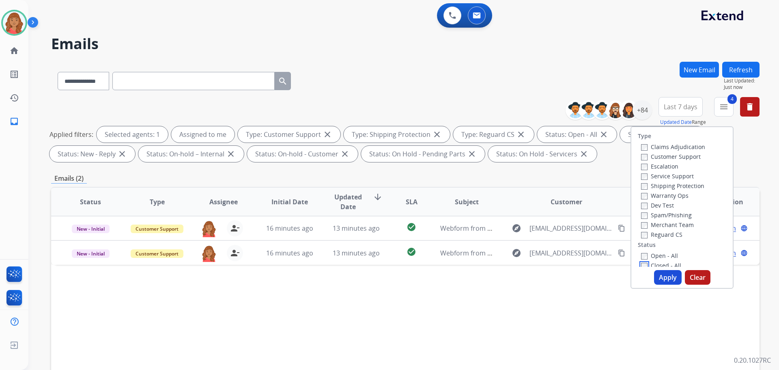
click at [641, 262] on label "Closed - All" at bounding box center [661, 265] width 40 height 8
click at [662, 271] on button "Apply" at bounding box center [668, 277] width 28 height 15
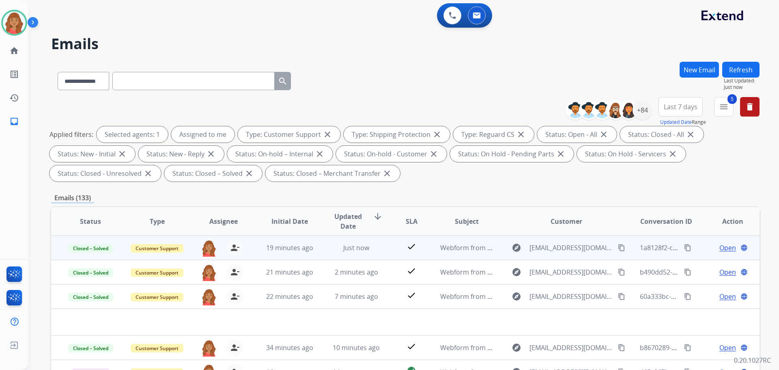
drag, startPoint x: 681, startPoint y: 247, endPoint x: 664, endPoint y: 252, distance: 17.8
click at [684, 249] on mat-icon "content_copy" at bounding box center [687, 247] width 7 height 7
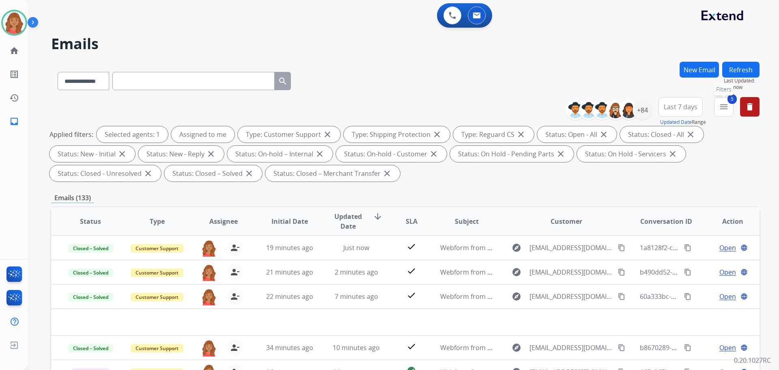
drag, startPoint x: 720, startPoint y: 105, endPoint x: 718, endPoint y: 111, distance: 6.0
click at [720, 108] on mat-icon "menu" at bounding box center [724, 107] width 10 height 10
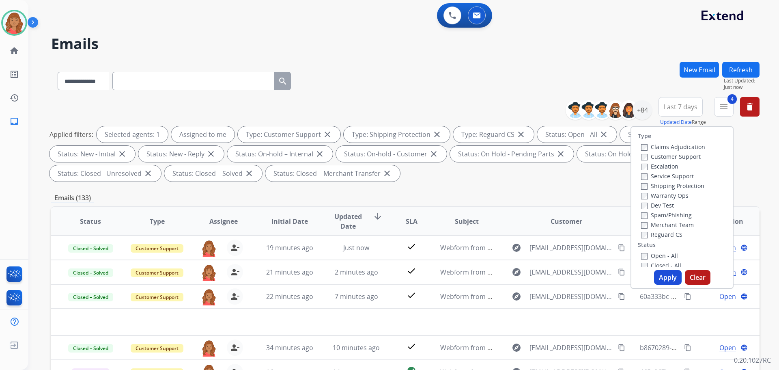
click at [666, 278] on button "Apply" at bounding box center [668, 277] width 28 height 15
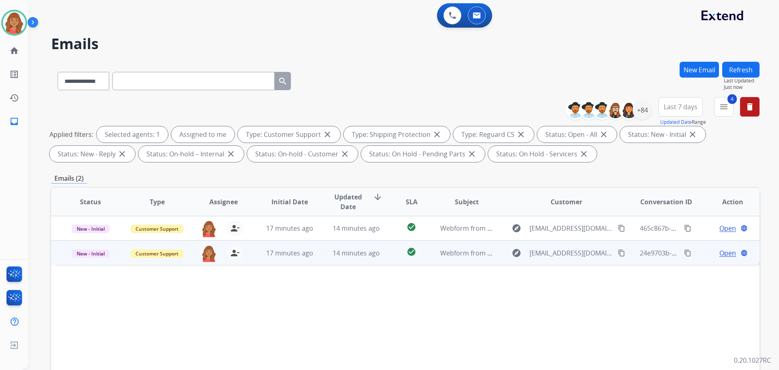
click at [330, 254] on div "14 minutes ago" at bounding box center [356, 253] width 53 height 10
click at [618, 251] on mat-icon "content_copy" at bounding box center [621, 252] width 7 height 7
click at [720, 256] on span "Open" at bounding box center [727, 252] width 17 height 10
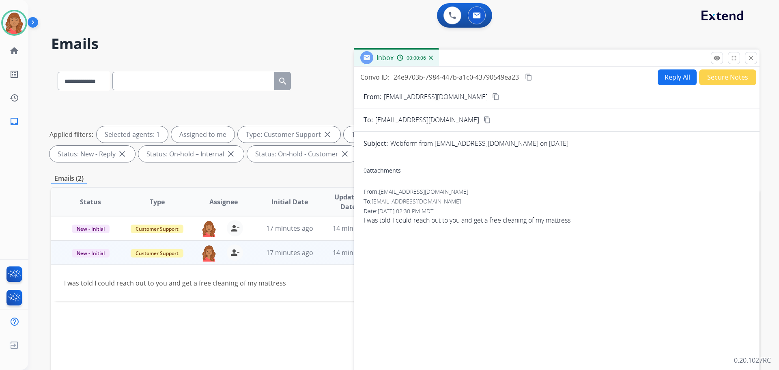
click at [327, 271] on td "I was told I could reach out to you and get a free cleaning of my mattress" at bounding box center [339, 282] width 576 height 36
click at [668, 79] on button "Reply All" at bounding box center [676, 77] width 39 height 16
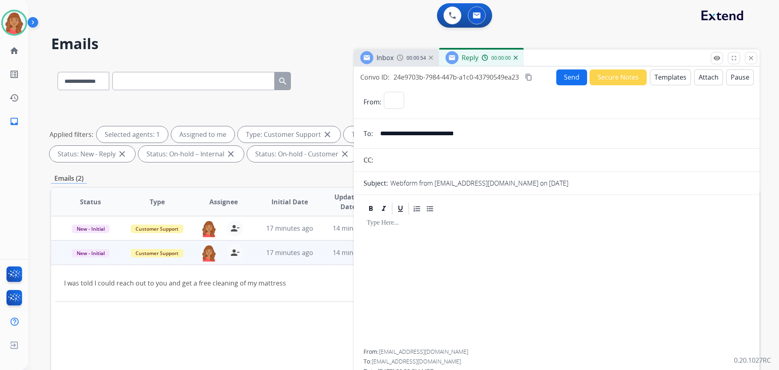
select select "**********"
click at [664, 76] on button "Templates" at bounding box center [670, 77] width 41 height 16
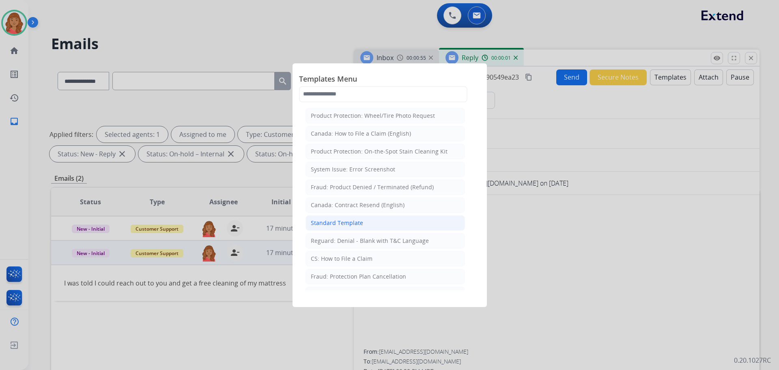
drag, startPoint x: 335, startPoint y: 219, endPoint x: 341, endPoint y: 219, distance: 5.7
click at [341, 219] on div "Standard Template" at bounding box center [337, 223] width 52 height 8
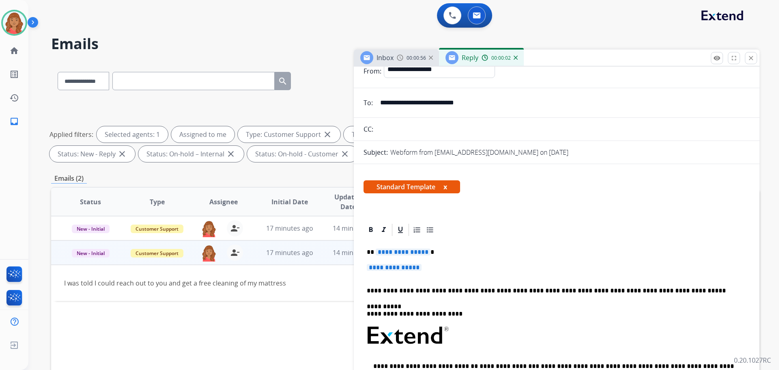
scroll to position [122, 0]
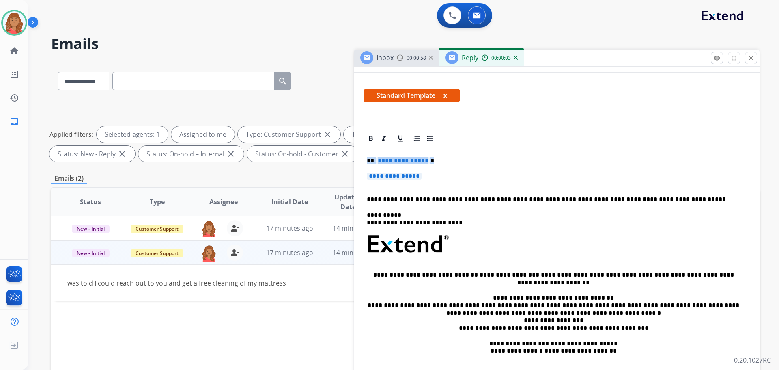
drag, startPoint x: 427, startPoint y: 182, endPoint x: 360, endPoint y: 160, distance: 70.4
click at [345, 155] on div "**********" at bounding box center [405, 281] width 708 height 439
drag, startPoint x: 429, startPoint y: 178, endPoint x: 424, endPoint y: 177, distance: 4.5
click at [427, 177] on p "**********" at bounding box center [557, 179] width 380 height 15
drag, startPoint x: 425, startPoint y: 177, endPoint x: 361, endPoint y: 161, distance: 66.1
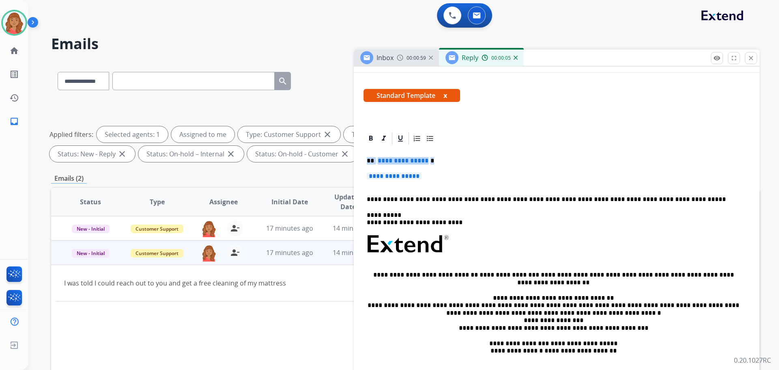
click at [358, 159] on div "**********" at bounding box center [557, 277] width 406 height 292
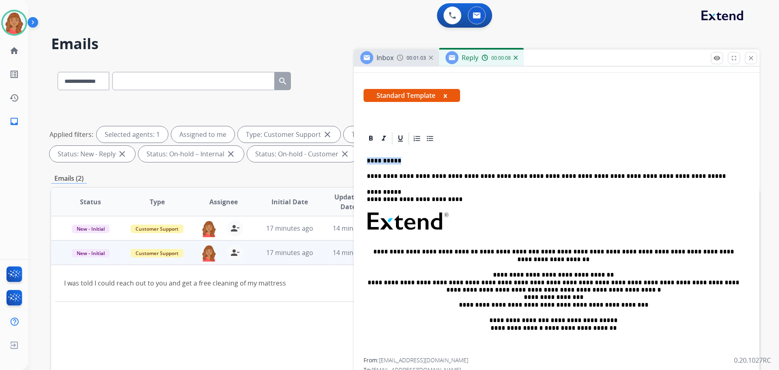
drag, startPoint x: 397, startPoint y: 160, endPoint x: 360, endPoint y: 161, distance: 36.9
click at [360, 161] on div "**********" at bounding box center [557, 265] width 406 height 269
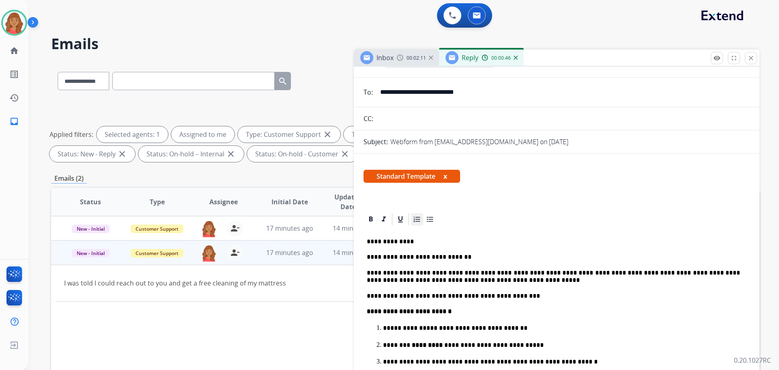
scroll to position [0, 0]
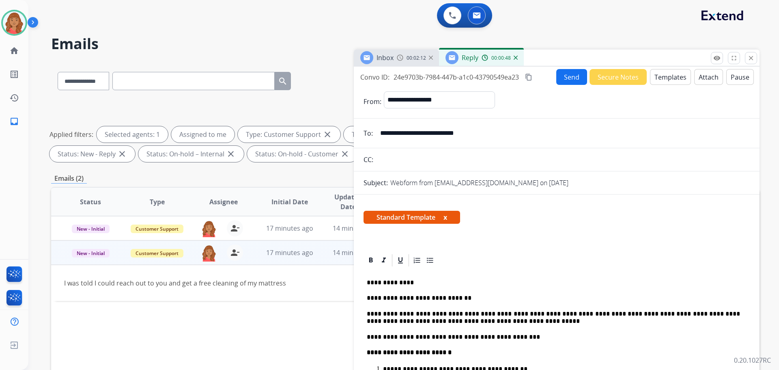
click at [529, 79] on mat-icon "content_copy" at bounding box center [528, 76] width 7 height 7
click at [558, 79] on button "Send" at bounding box center [571, 77] width 31 height 16
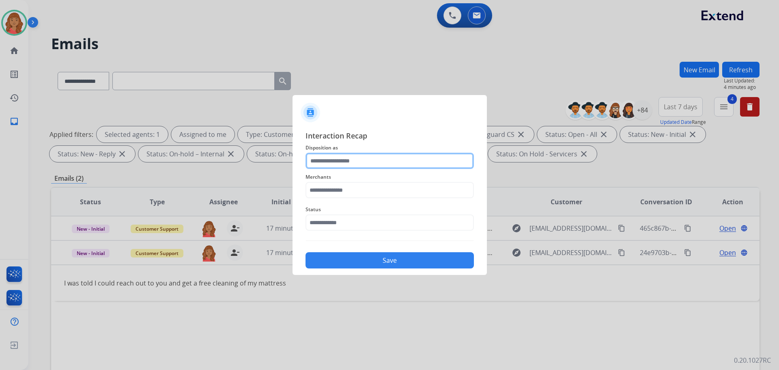
drag, startPoint x: 350, startPoint y: 157, endPoint x: 351, endPoint y: 165, distance: 8.1
click at [351, 158] on input "text" at bounding box center [389, 161] width 168 height 16
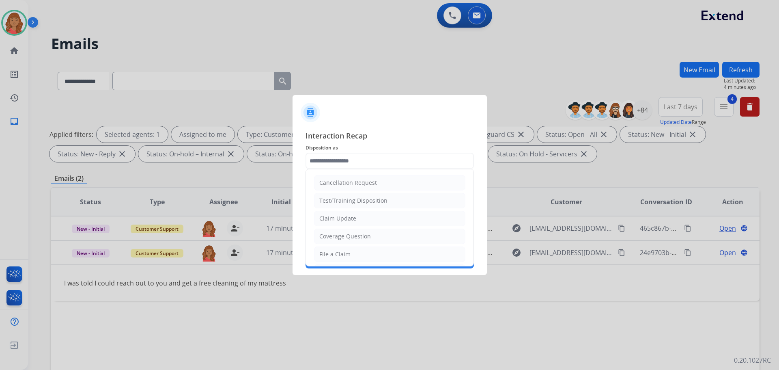
drag, startPoint x: 342, startPoint y: 252, endPoint x: 341, endPoint y: 227, distance: 25.2
click at [342, 249] on li "File a Claim" at bounding box center [389, 253] width 151 height 15
type input "**********"
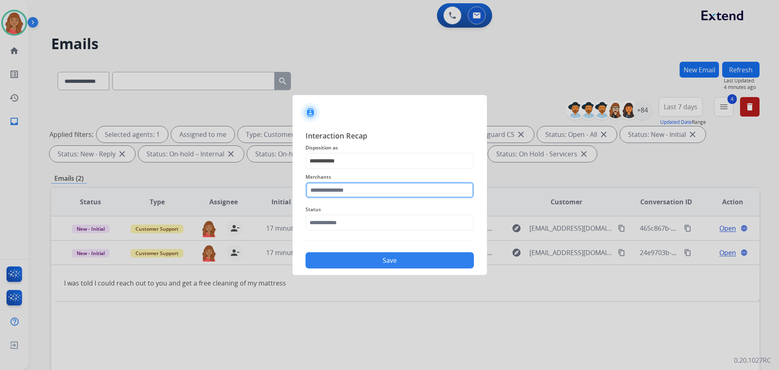
click at [337, 189] on input "text" at bounding box center [389, 190] width 168 height 16
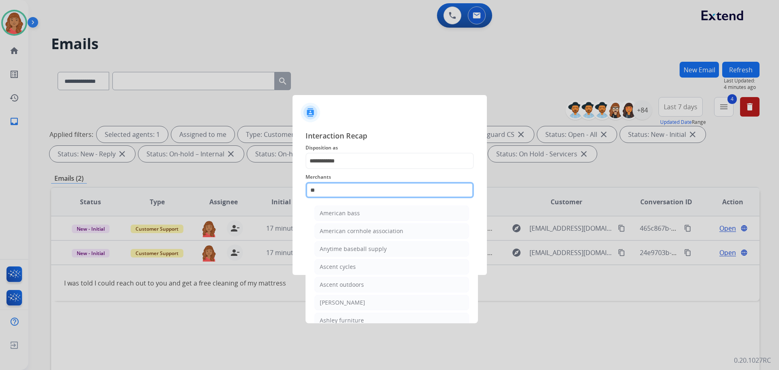
type input "*"
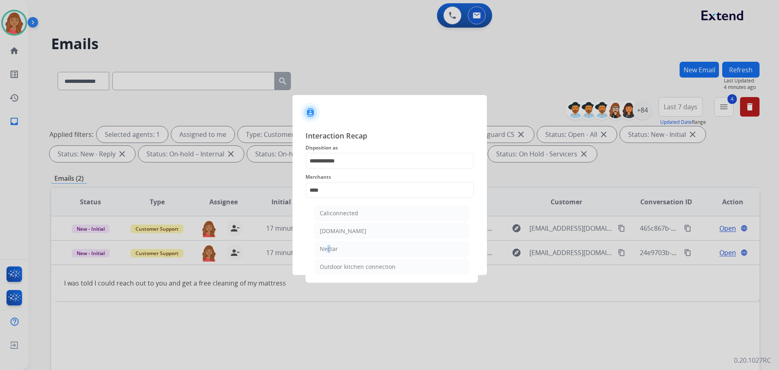
drag, startPoint x: 325, startPoint y: 245, endPoint x: 330, endPoint y: 245, distance: 5.3
click at [329, 245] on div "Nectar" at bounding box center [329, 249] width 18 height 8
type input "******"
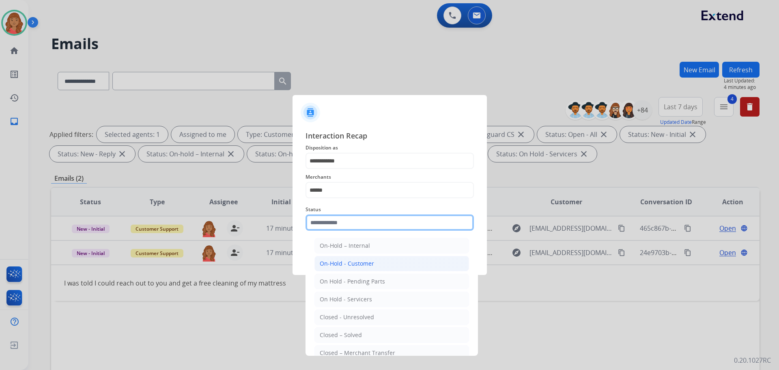
drag, startPoint x: 343, startPoint y: 225, endPoint x: 322, endPoint y: 264, distance: 43.5
click at [344, 225] on input "text" at bounding box center [389, 222] width 168 height 16
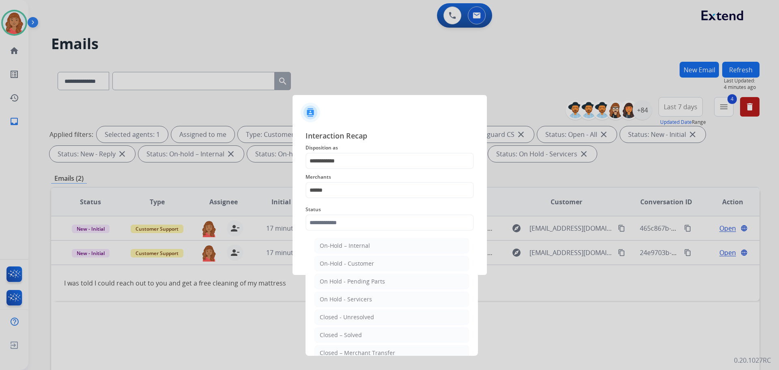
click at [356, 335] on div "Closed – Solved" at bounding box center [341, 335] width 42 height 8
type input "**********"
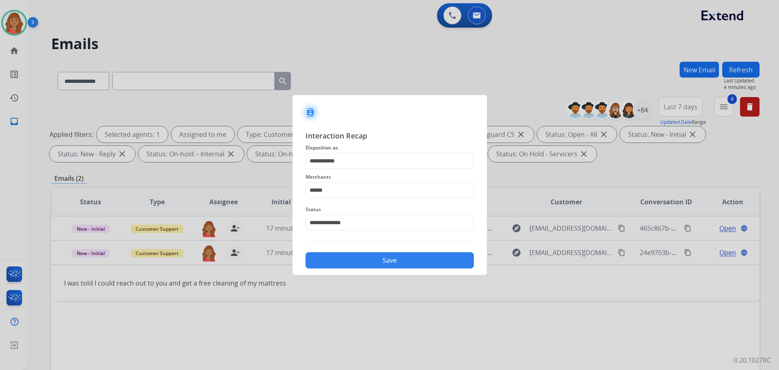
click at [363, 261] on button "Save" at bounding box center [389, 260] width 168 height 16
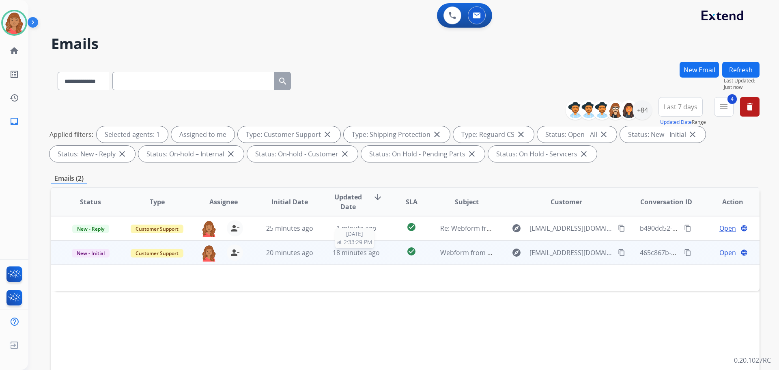
click at [352, 257] on div "18 minutes ago" at bounding box center [356, 252] width 53 height 10
click at [235, 260] on div "person_remove Unassign to Me" at bounding box center [230, 253] width 26 height 16
click at [719, 251] on span "Open" at bounding box center [727, 252] width 17 height 10
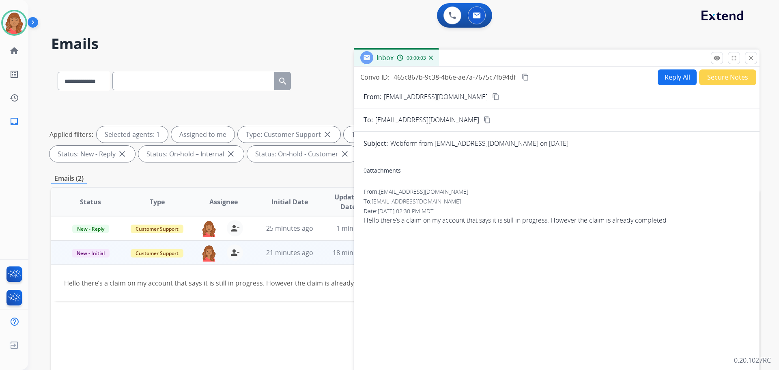
click at [492, 97] on mat-icon "content_copy" at bounding box center [495, 96] width 7 height 7
click at [666, 83] on button "Reply All" at bounding box center [676, 77] width 39 height 16
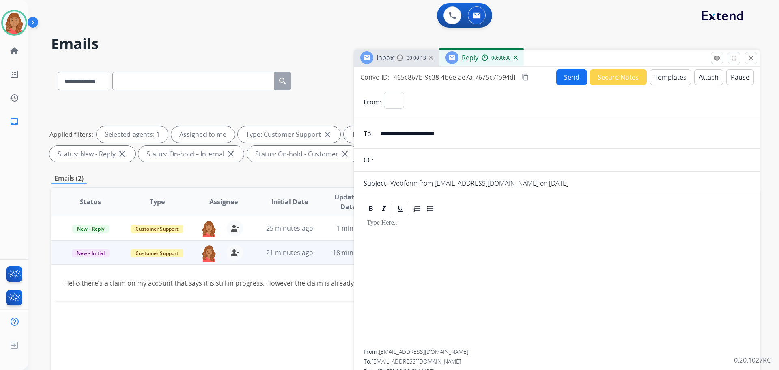
select select "**********"
click at [664, 76] on button "Templates" at bounding box center [670, 77] width 41 height 16
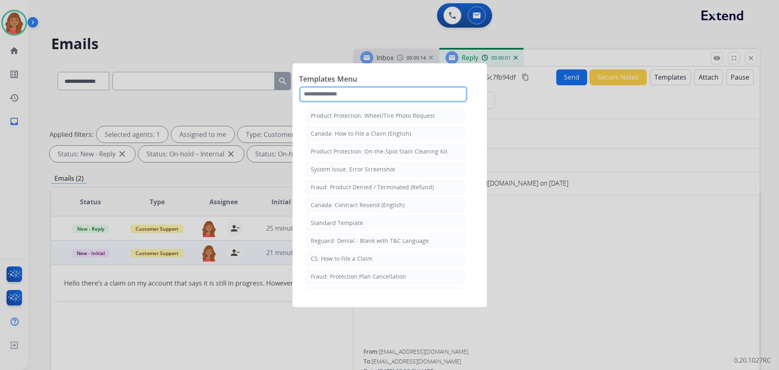
click at [327, 96] on input "text" at bounding box center [383, 94] width 168 height 16
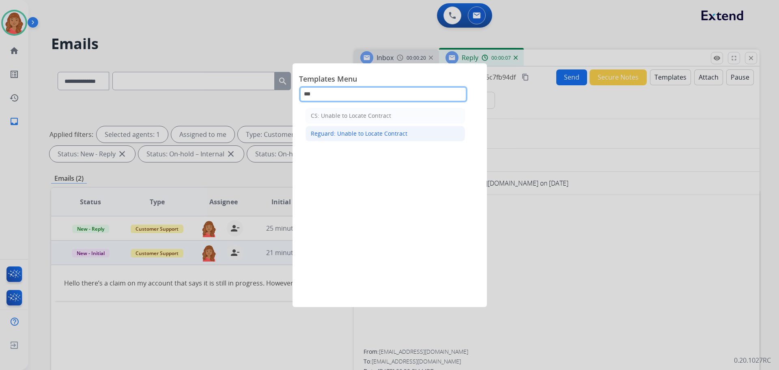
type input "***"
drag, startPoint x: 344, startPoint y: 132, endPoint x: 364, endPoint y: 151, distance: 27.5
click at [345, 132] on div "Reguard: Unable to Locate Contract" at bounding box center [359, 133] width 97 height 8
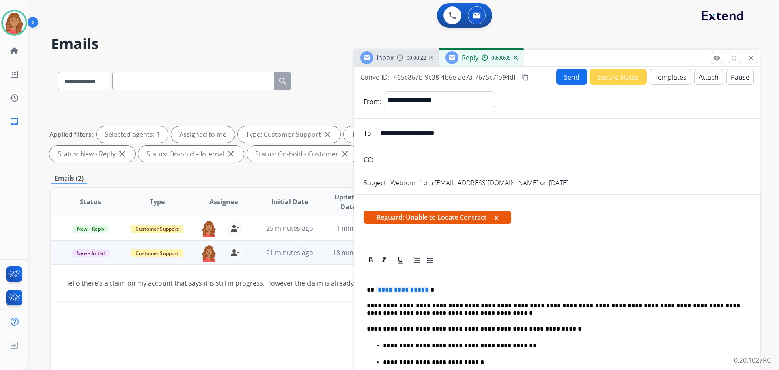
click at [423, 293] on span "**********" at bounding box center [403, 289] width 55 height 7
click at [575, 80] on button "Send" at bounding box center [571, 77] width 31 height 16
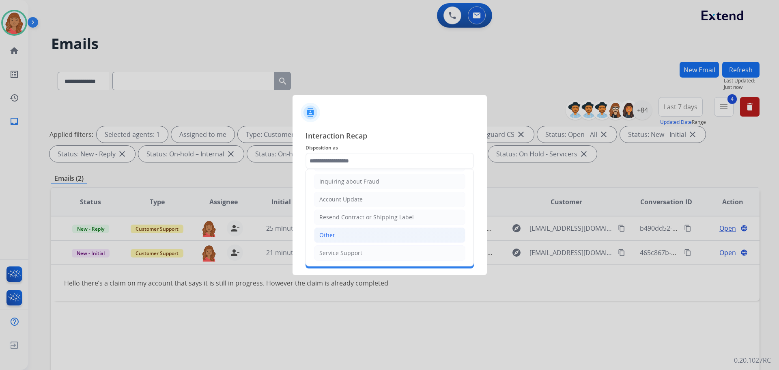
scroll to position [127, 0]
click at [331, 236] on div "Other" at bounding box center [327, 234] width 16 height 8
type input "*****"
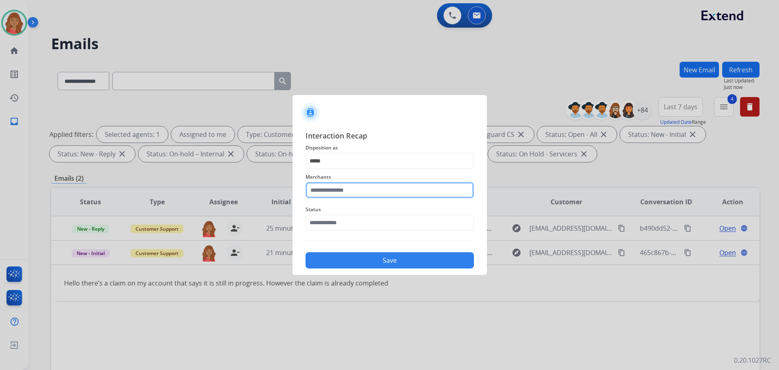
click at [337, 192] on input "text" at bounding box center [389, 190] width 168 height 16
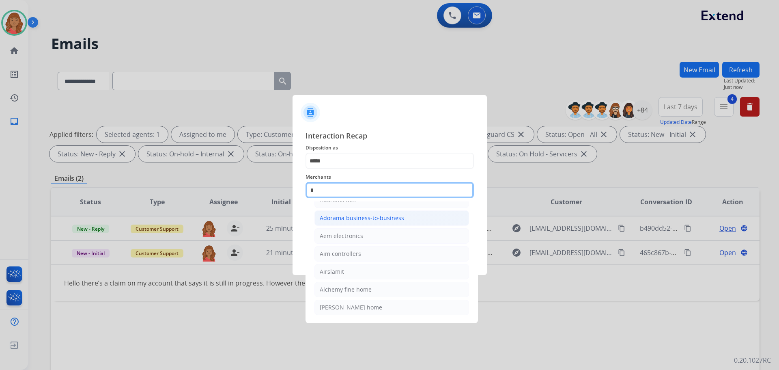
scroll to position [15, 0]
type input "*"
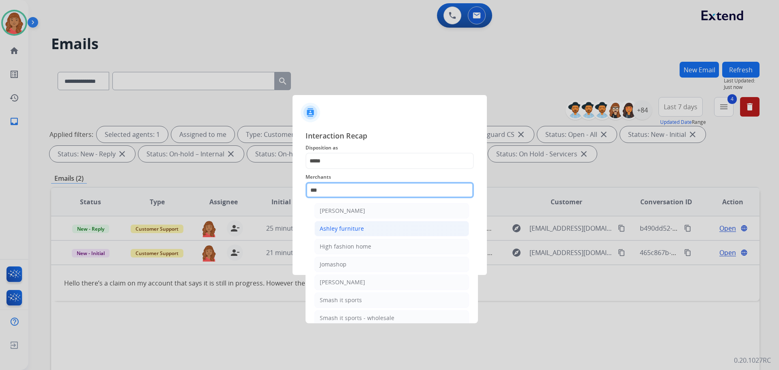
scroll to position [0, 0]
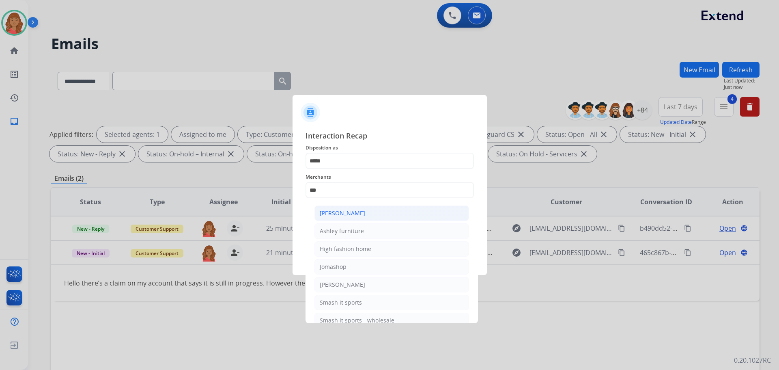
drag, startPoint x: 347, startPoint y: 218, endPoint x: 357, endPoint y: 231, distance: 16.2
click at [348, 219] on li "[PERSON_NAME]" at bounding box center [391, 212] width 155 height 15
type input "**********"
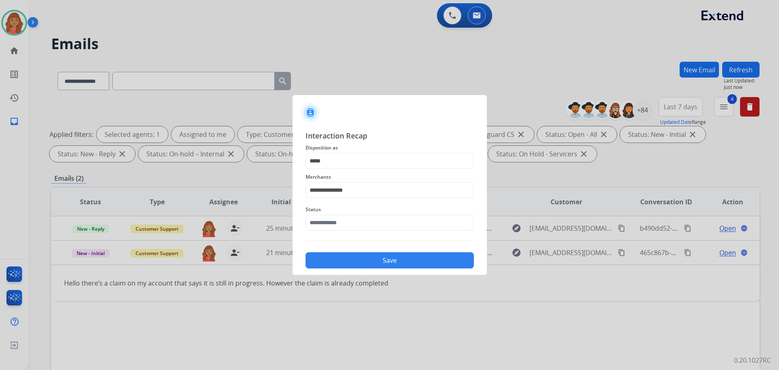
click at [366, 255] on button "Save" at bounding box center [389, 260] width 168 height 16
click at [357, 226] on input "text" at bounding box center [389, 222] width 168 height 16
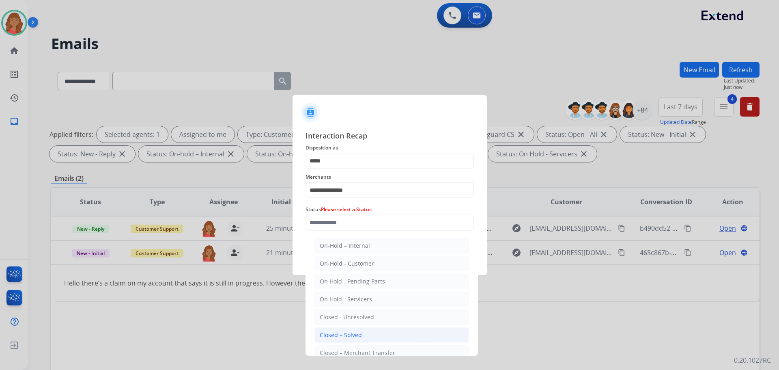
drag, startPoint x: 346, startPoint y: 337, endPoint x: 353, endPoint y: 290, distance: 47.3
click at [346, 336] on div "Closed – Solved" at bounding box center [341, 335] width 42 height 8
type input "**********"
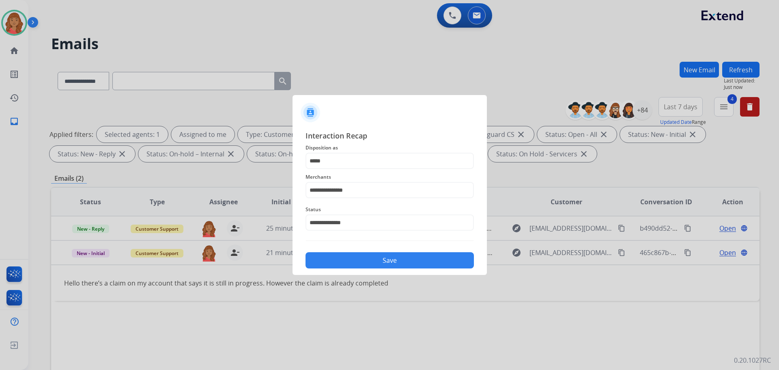
click at [357, 257] on button "Save" at bounding box center [389, 260] width 168 height 16
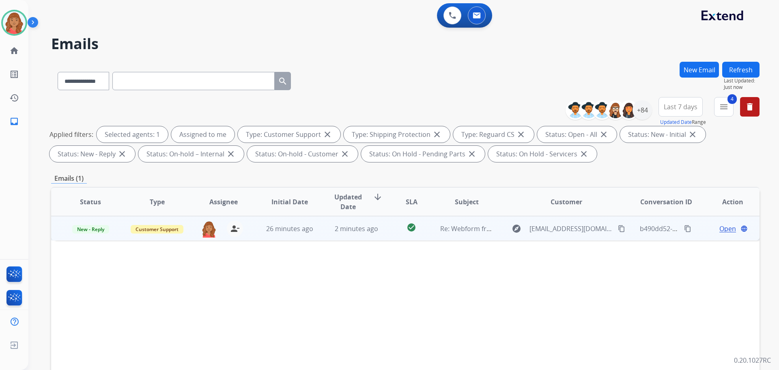
click at [333, 238] on td "2 minutes ago" at bounding box center [350, 228] width 67 height 24
click at [719, 224] on span "Open" at bounding box center [727, 228] width 17 height 10
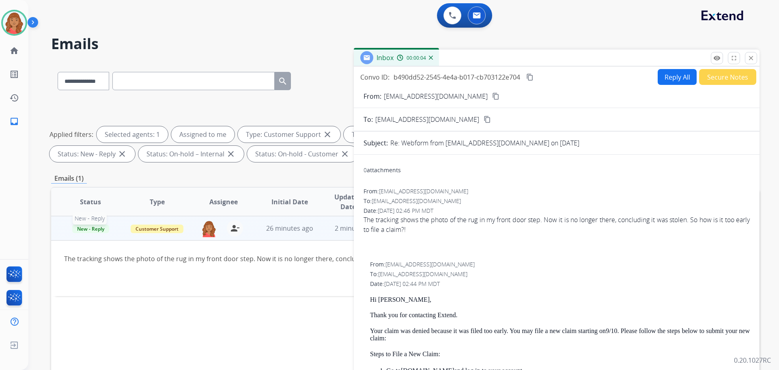
click at [89, 227] on span "New - Reply" at bounding box center [90, 228] width 37 height 9
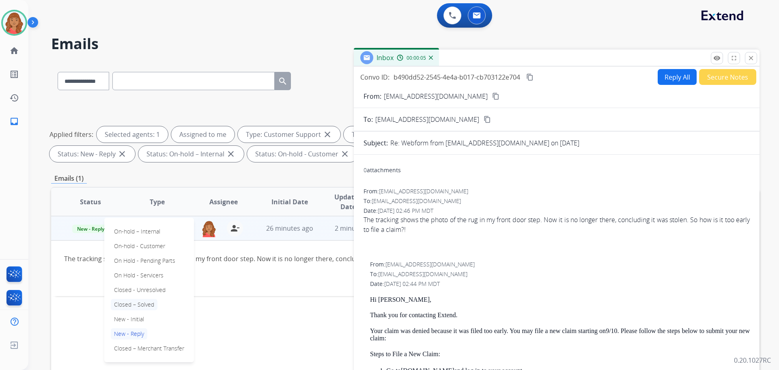
drag, startPoint x: 127, startPoint y: 304, endPoint x: 135, endPoint y: 314, distance: 12.9
click at [127, 304] on p "Closed – Solved" at bounding box center [134, 304] width 47 height 11
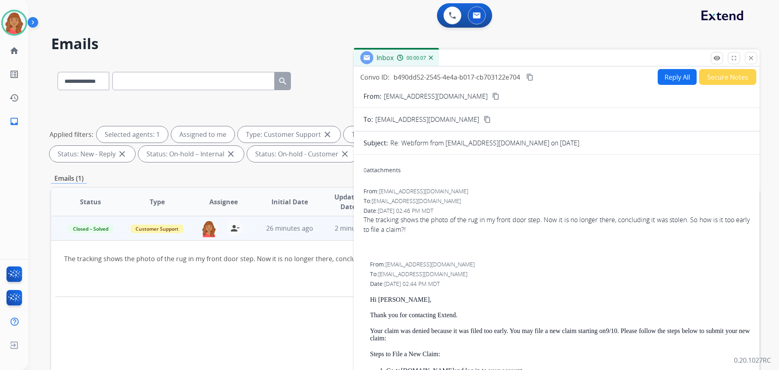
drag, startPoint x: 756, startPoint y: 54, endPoint x: 748, endPoint y: 59, distance: 9.6
click at [755, 57] on button "close Close" at bounding box center [751, 58] width 12 height 12
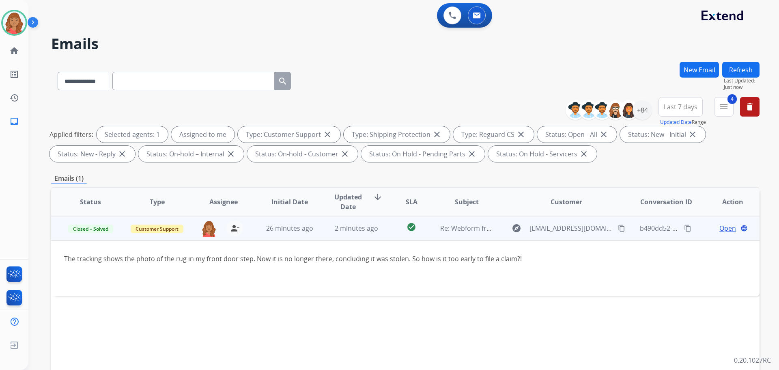
click at [720, 229] on span "Open" at bounding box center [727, 228] width 17 height 10
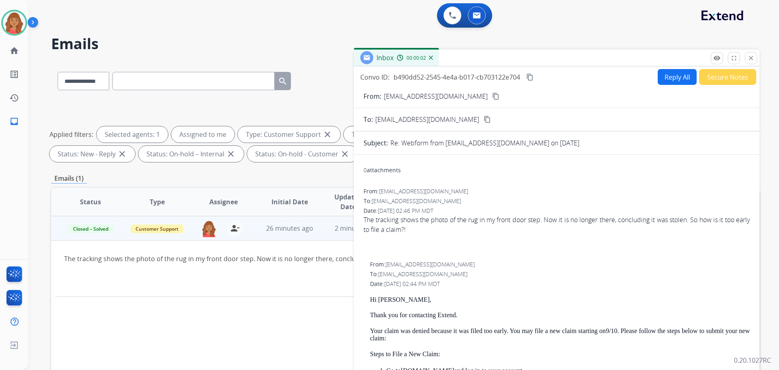
click at [665, 77] on button "Reply All" at bounding box center [676, 77] width 39 height 16
select select "**********"
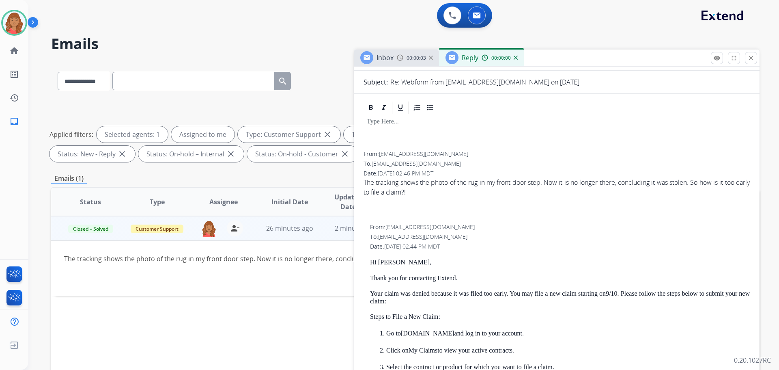
scroll to position [284, 0]
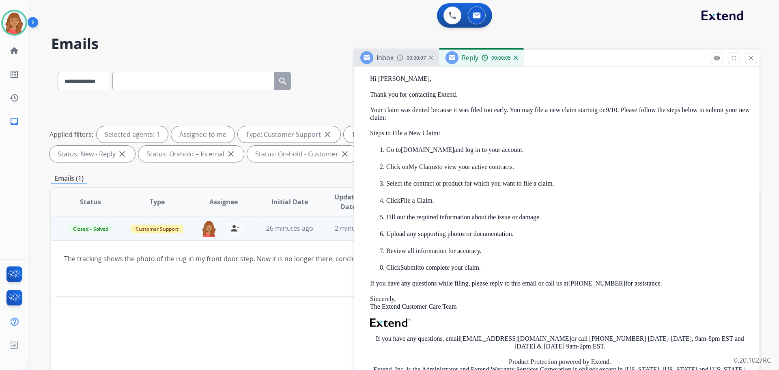
drag, startPoint x: 366, startPoint y: 77, endPoint x: 482, endPoint y: 255, distance: 212.2
click at [650, 285] on div "From: support@extend.com To: kimberlyswhiting5@gmail.com Date: 09/06/2025 - 02:…" at bounding box center [556, 235] width 386 height 392
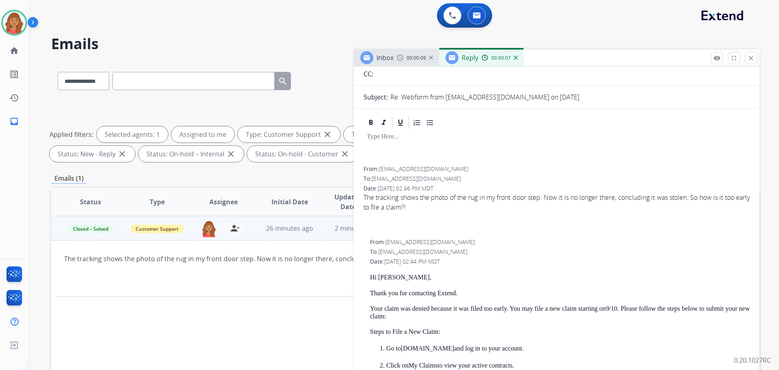
scroll to position [41, 0]
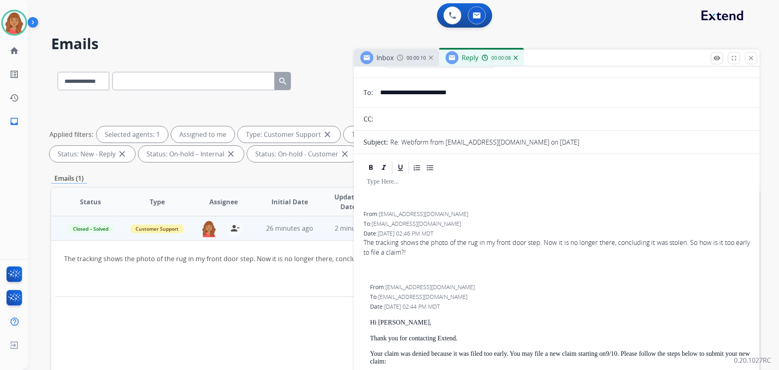
drag, startPoint x: 372, startPoint y: 198, endPoint x: 376, endPoint y: 199, distance: 4.1
click at [374, 199] on div at bounding box center [556, 193] width 386 height 37
paste div
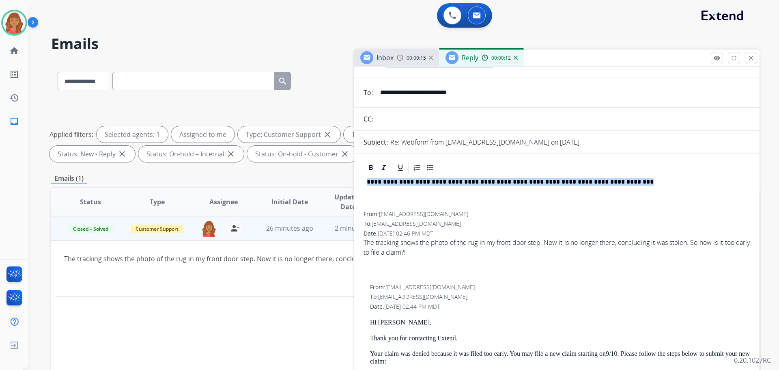
drag, startPoint x: 598, startPoint y: 185, endPoint x: 357, endPoint y: 193, distance: 241.1
click at [353, 191] on div "**********" at bounding box center [405, 281] width 708 height 439
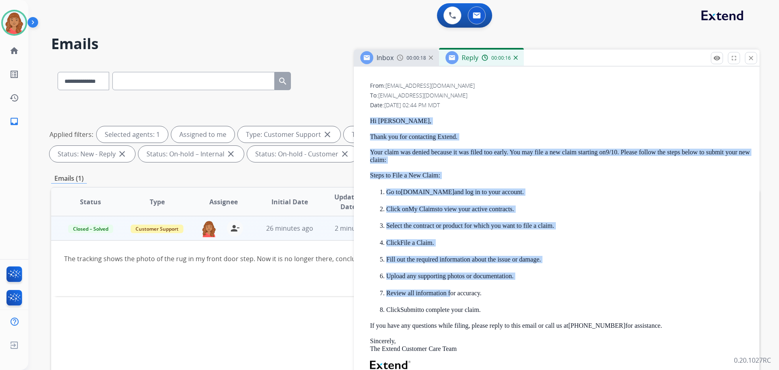
scroll to position [243, 0]
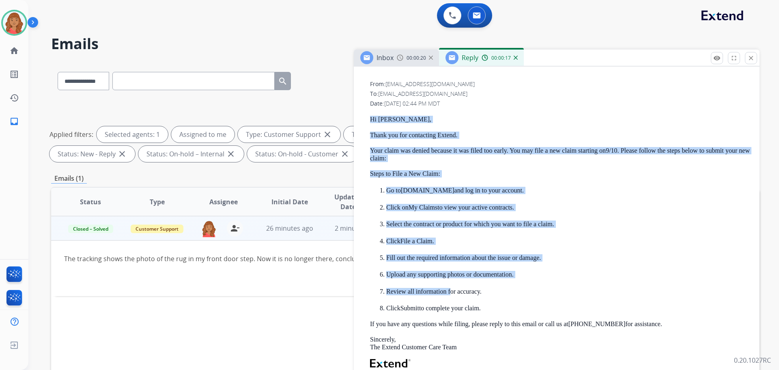
drag, startPoint x: 368, startPoint y: 156, endPoint x: 656, endPoint y: 322, distance: 332.2
click at [656, 322] on div "From: support@extend.com To: kimberlyswhiting5@gmail.com Date: 09/06/2025 - 02:…" at bounding box center [556, 276] width 386 height 392
copy div "Hi Kimberly, Thank you for contacting Extend. Your claim was denied because it …"
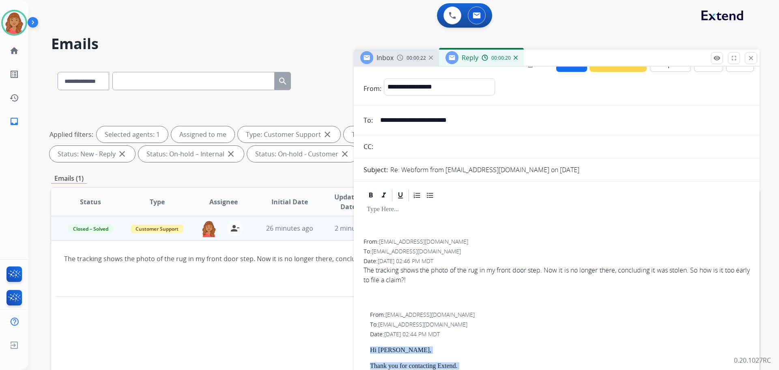
scroll to position [0, 0]
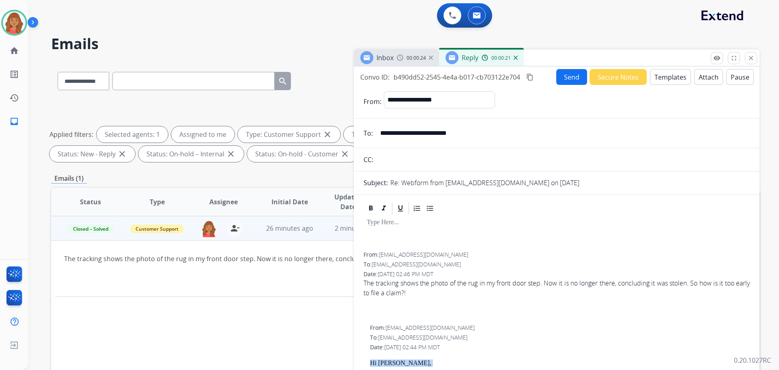
click at [657, 80] on button "Templates" at bounding box center [670, 77] width 41 height 16
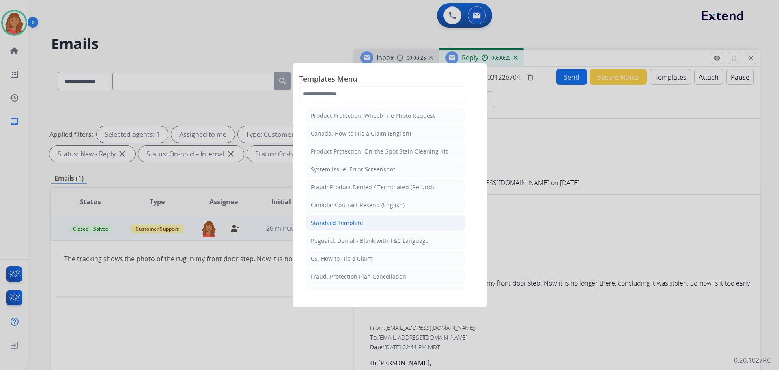
click at [345, 226] on div "Standard Template" at bounding box center [337, 223] width 52 height 8
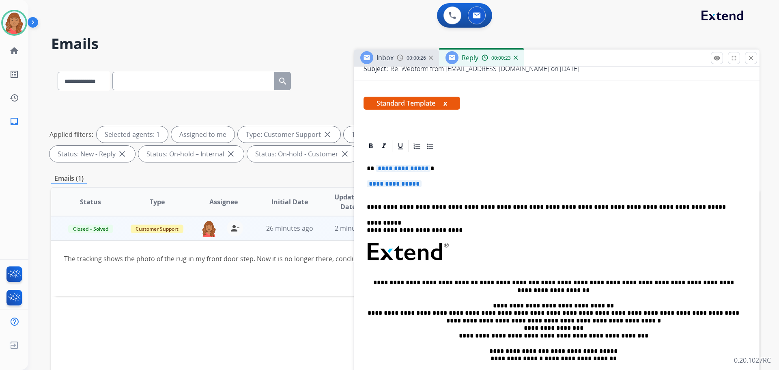
scroll to position [162, 0]
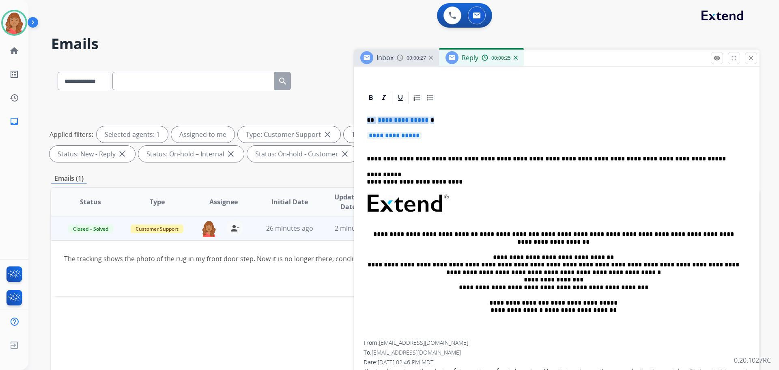
drag, startPoint x: 433, startPoint y: 139, endPoint x: 360, endPoint y: 118, distance: 76.0
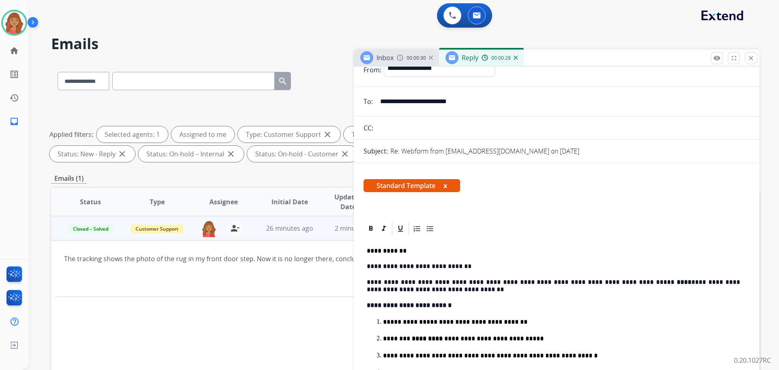
scroll to position [0, 0]
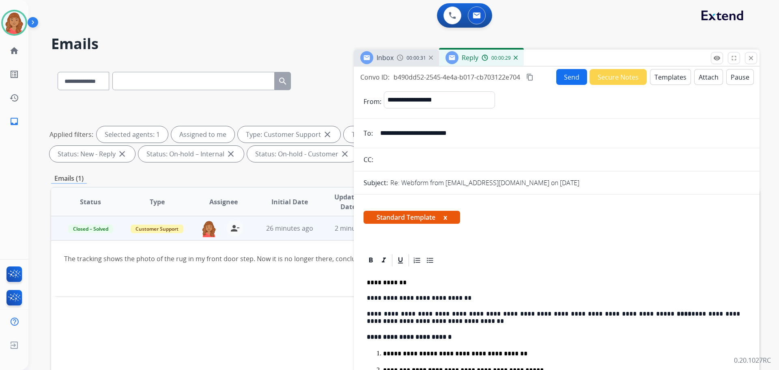
click at [564, 77] on button "Send" at bounding box center [571, 77] width 31 height 16
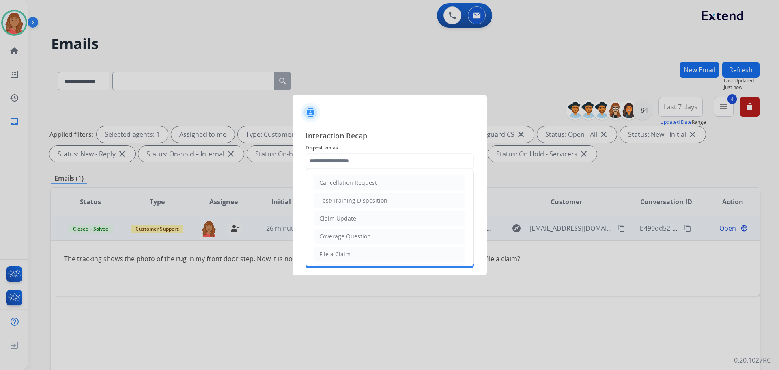
click at [343, 157] on input "text" at bounding box center [389, 161] width 168 height 16
drag, startPoint x: 338, startPoint y: 254, endPoint x: 335, endPoint y: 194, distance: 60.1
click at [339, 251] on div "File a Claim" at bounding box center [334, 254] width 31 height 8
type input "**********"
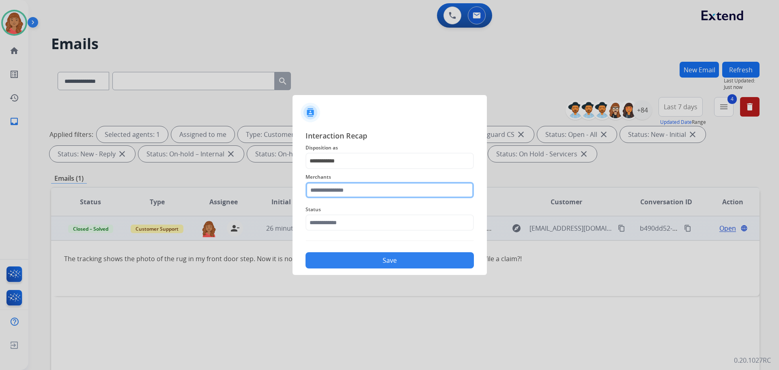
click at [337, 188] on input "text" at bounding box center [389, 190] width 168 height 16
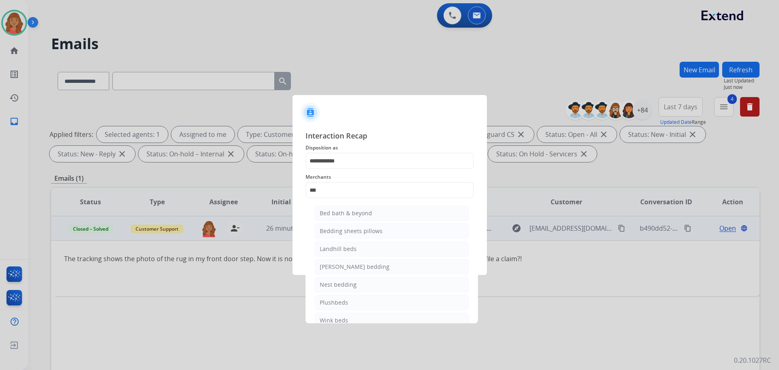
click at [340, 211] on div "Bed bath & beyond" at bounding box center [346, 213] width 52 height 8
type input "**********"
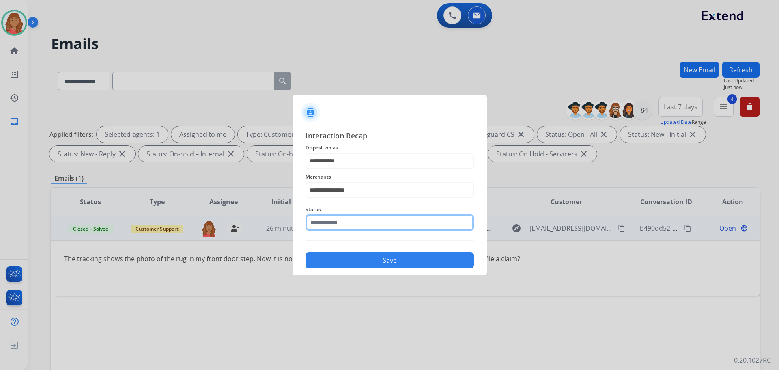
drag, startPoint x: 336, startPoint y: 226, endPoint x: 338, endPoint y: 231, distance: 5.6
click at [336, 226] on input "text" at bounding box center [389, 222] width 168 height 16
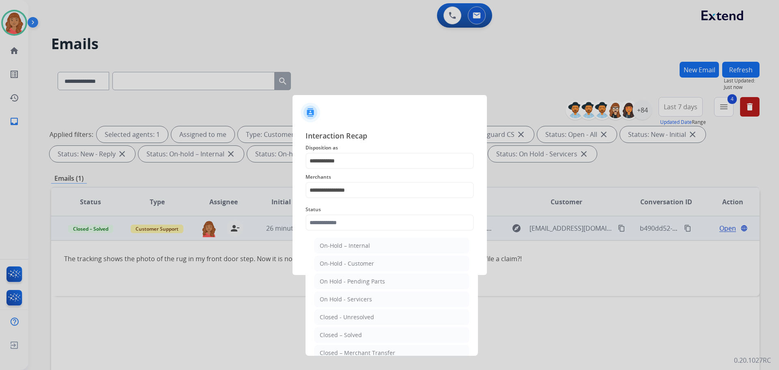
drag, startPoint x: 334, startPoint y: 332, endPoint x: 348, endPoint y: 287, distance: 47.1
click at [334, 331] on div "Closed – Solved" at bounding box center [341, 335] width 42 height 8
type input "**********"
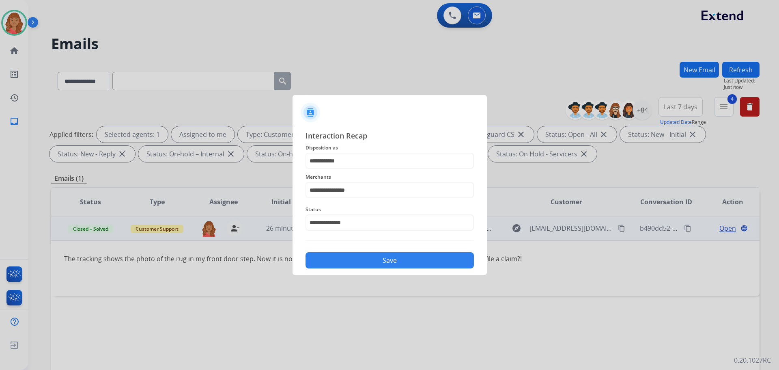
click at [356, 261] on button "Save" at bounding box center [389, 260] width 168 height 16
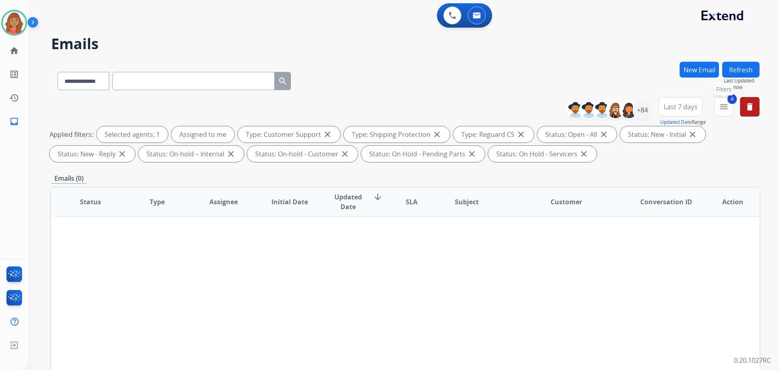
drag, startPoint x: 726, startPoint y: 107, endPoint x: 718, endPoint y: 113, distance: 9.8
click at [725, 108] on mat-icon "menu" at bounding box center [724, 107] width 10 height 10
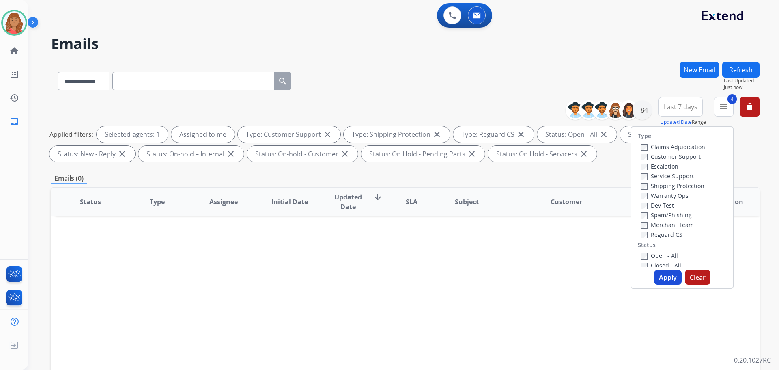
click at [660, 275] on button "Apply" at bounding box center [668, 277] width 28 height 15
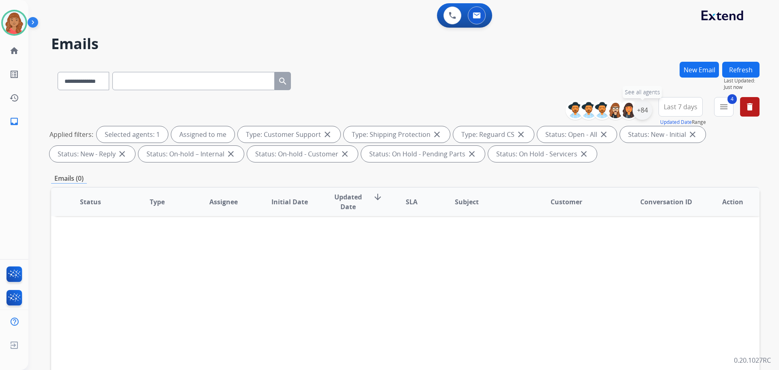
click at [636, 111] on div "+84" at bounding box center [641, 109] width 19 height 19
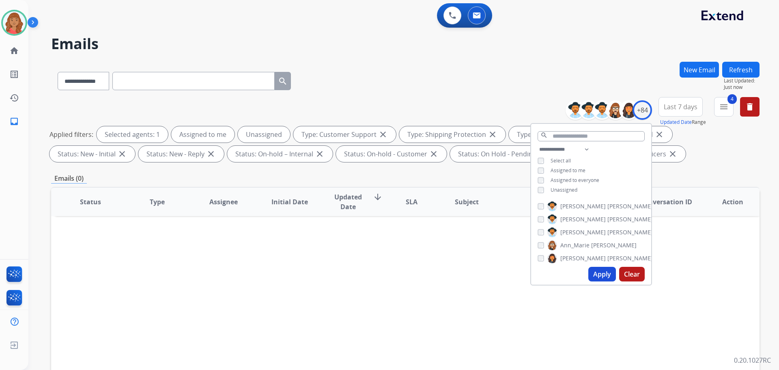
click at [587, 272] on div "Apply Clear" at bounding box center [591, 273] width 120 height 21
click at [595, 273] on button "Apply" at bounding box center [602, 273] width 28 height 15
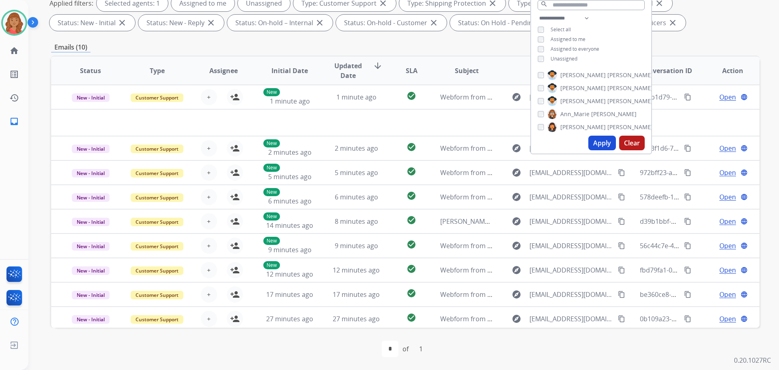
click at [685, 35] on div "**********" at bounding box center [405, 150] width 708 height 439
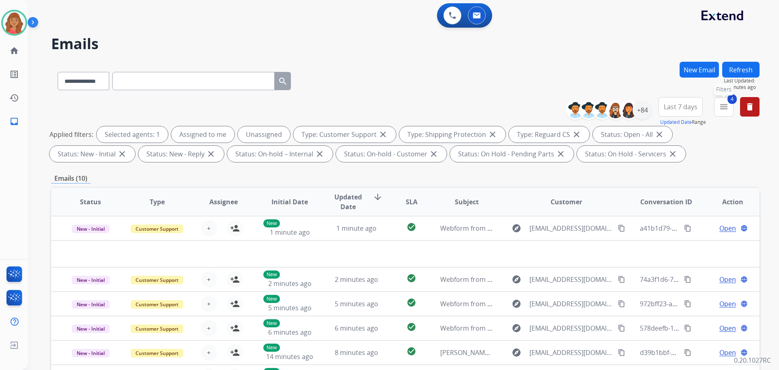
click at [719, 110] on mat-icon "menu" at bounding box center [724, 107] width 10 height 10
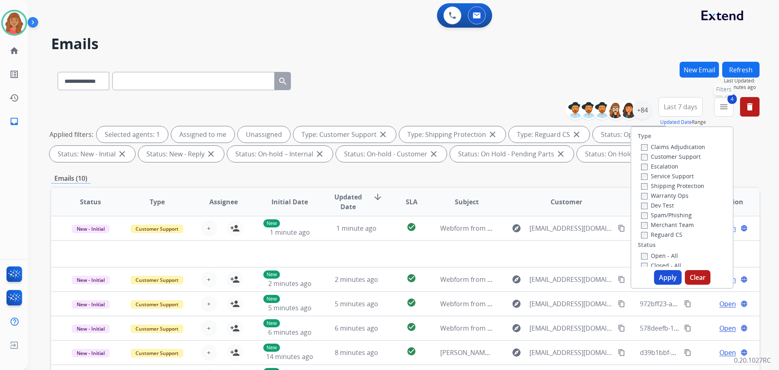
click at [730, 109] on button "4 menu Filters" at bounding box center [723, 106] width 19 height 19
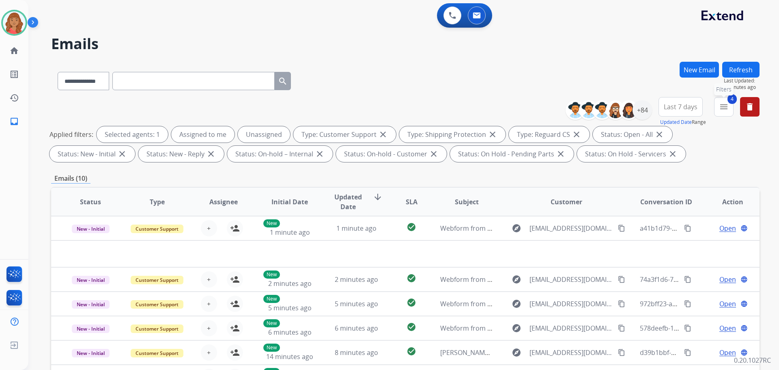
click at [728, 114] on button "4 menu Filters" at bounding box center [723, 106] width 19 height 19
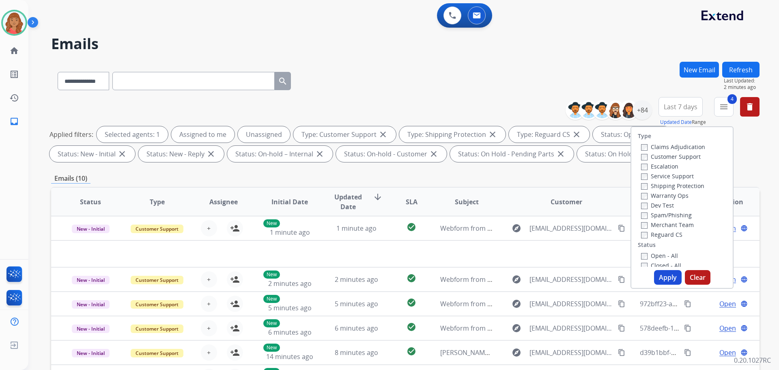
click at [671, 278] on button "Apply" at bounding box center [668, 277] width 28 height 15
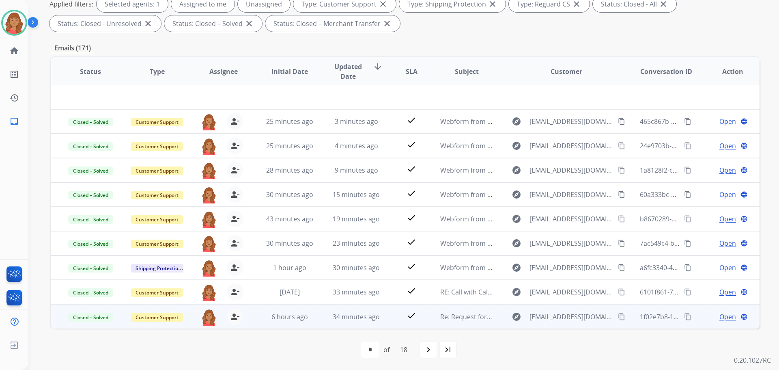
scroll to position [131, 0]
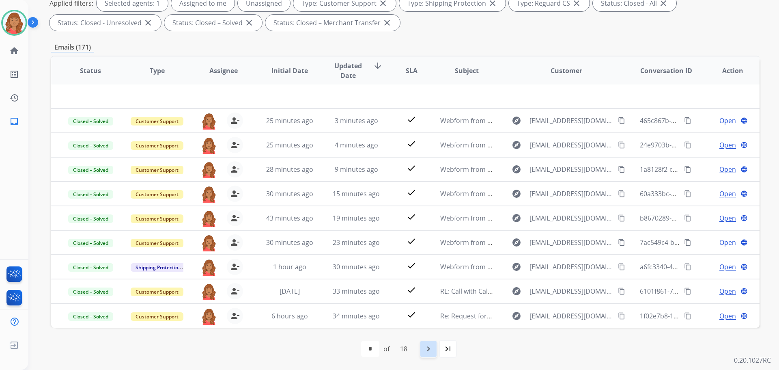
click at [428, 348] on mat-icon "navigate_next" at bounding box center [428, 349] width 10 height 10
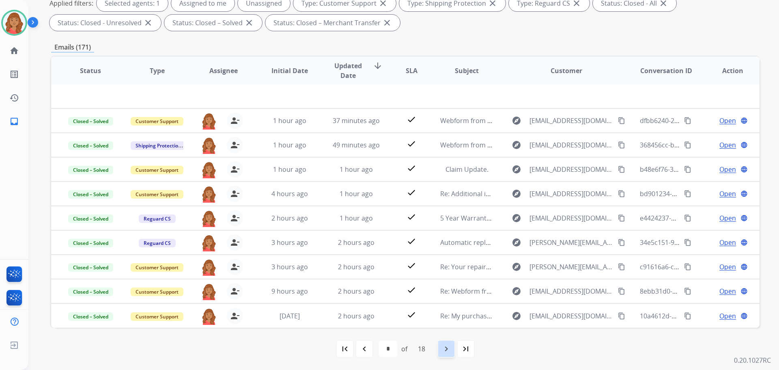
click at [447, 350] on mat-icon "navigate_next" at bounding box center [446, 349] width 10 height 10
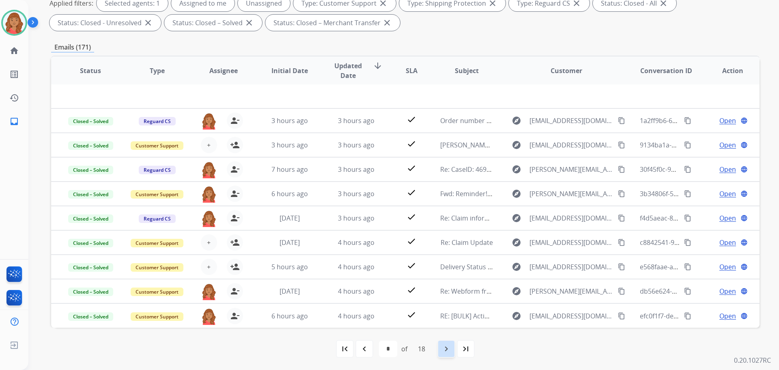
click at [445, 350] on mat-icon "navigate_next" at bounding box center [446, 349] width 10 height 10
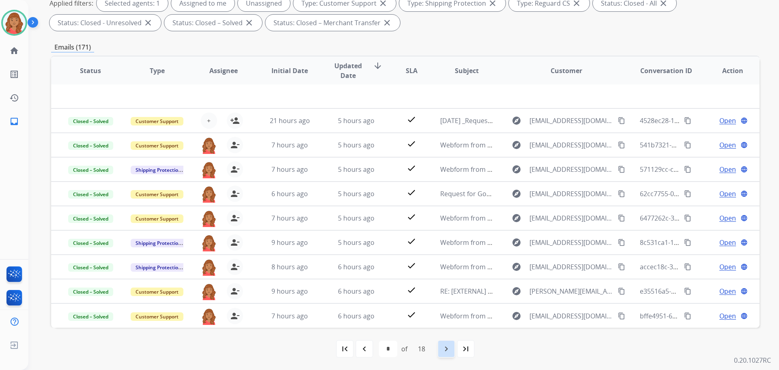
click at [448, 348] on mat-icon "navigate_next" at bounding box center [446, 349] width 10 height 10
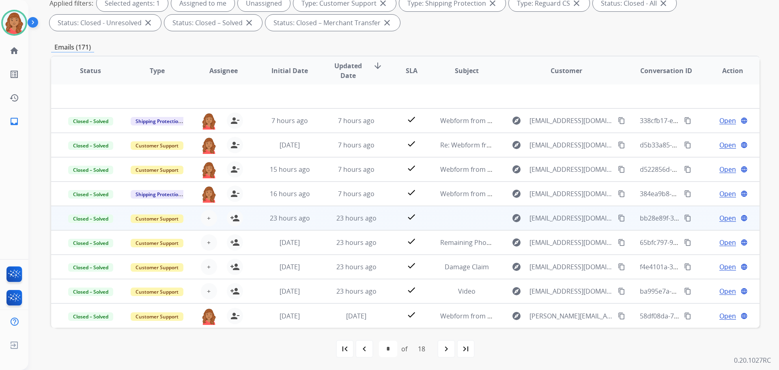
click at [286, 224] on td "23 hours ago" at bounding box center [283, 218] width 67 height 24
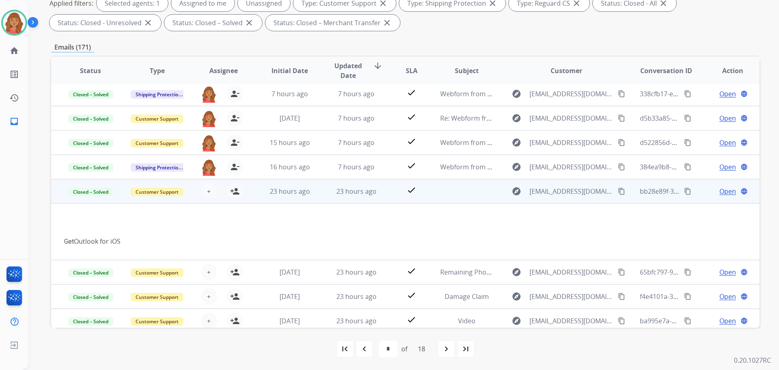
scroll to position [57, 0]
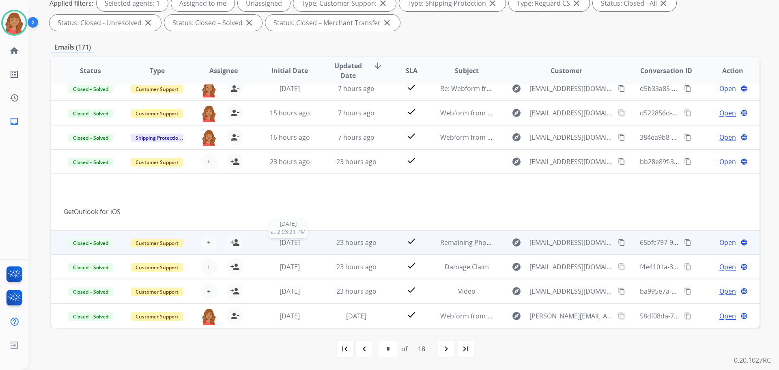
click at [272, 238] on div "1 day ago" at bounding box center [289, 242] width 53 height 10
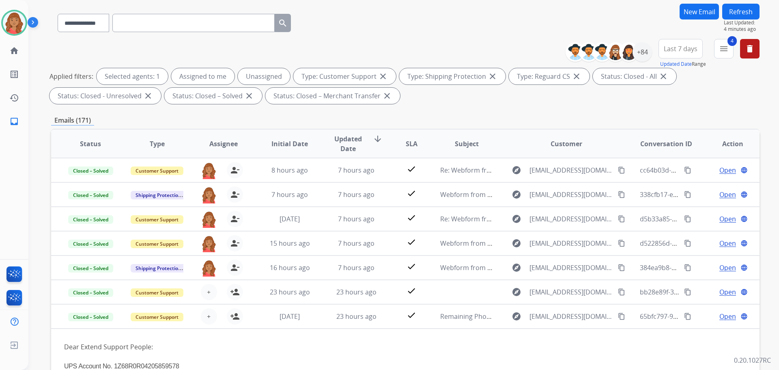
scroll to position [0, 0]
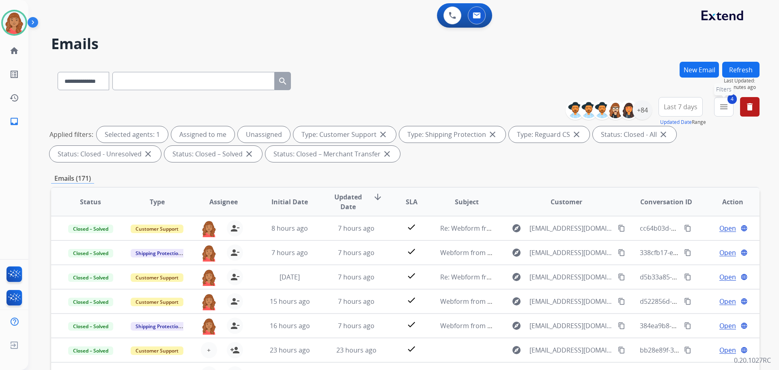
click at [724, 108] on mat-icon "menu" at bounding box center [724, 107] width 10 height 10
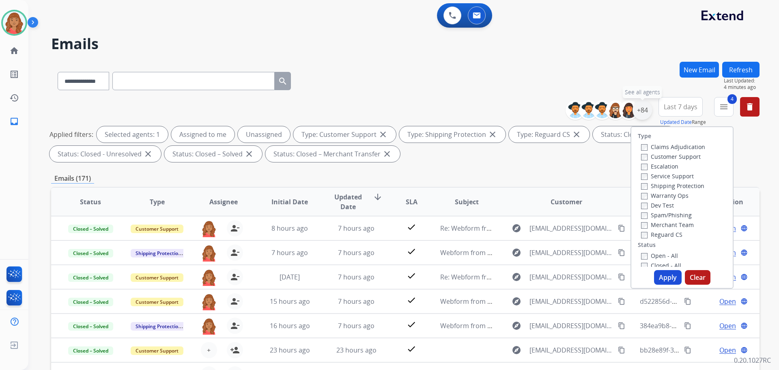
drag, startPoint x: 641, startPoint y: 114, endPoint x: 640, endPoint y: 120, distance: 5.7
click at [642, 114] on div "+84" at bounding box center [641, 109] width 19 height 19
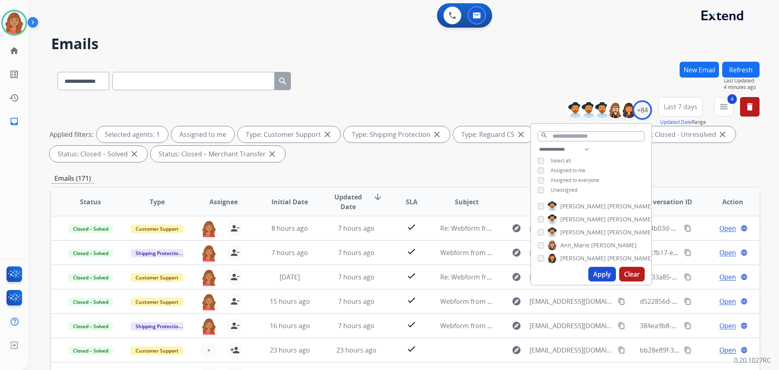
click at [593, 275] on button "Apply" at bounding box center [602, 273] width 28 height 15
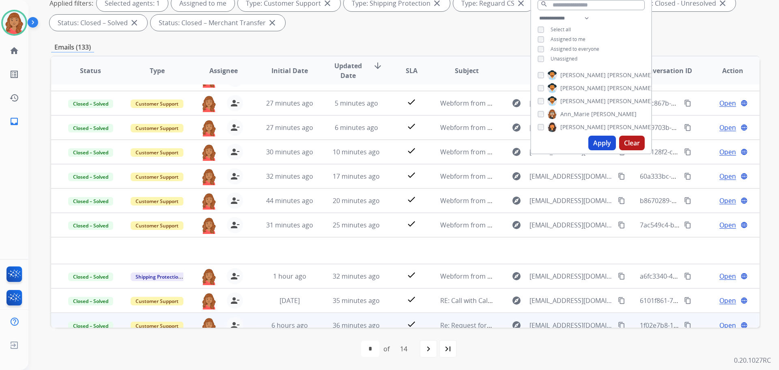
scroll to position [28, 0]
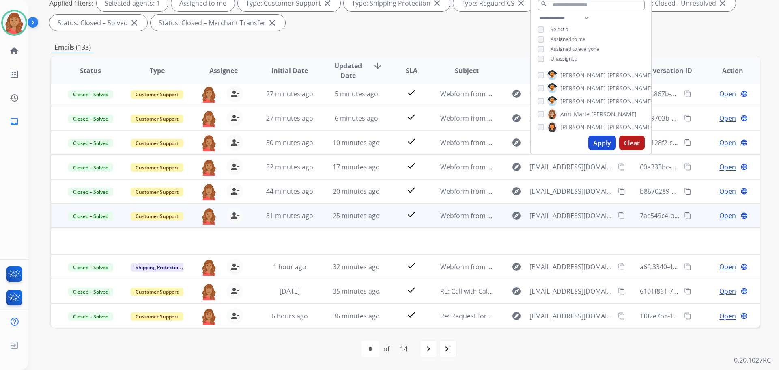
click at [283, 241] on td at bounding box center [339, 241] width 576 height 27
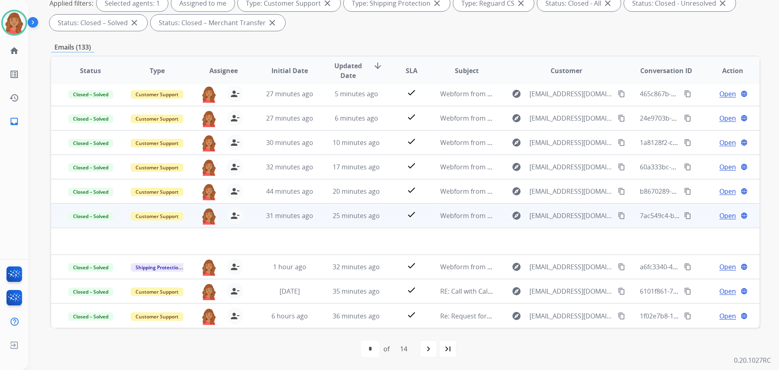
click at [283, 222] on td "31 minutes ago" at bounding box center [283, 215] width 67 height 24
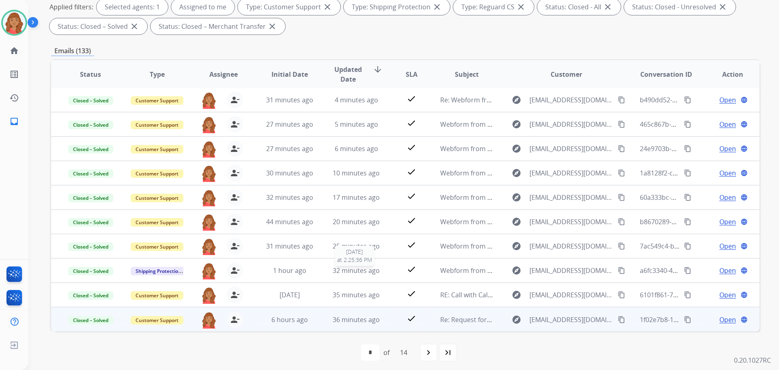
scroll to position [131, 0]
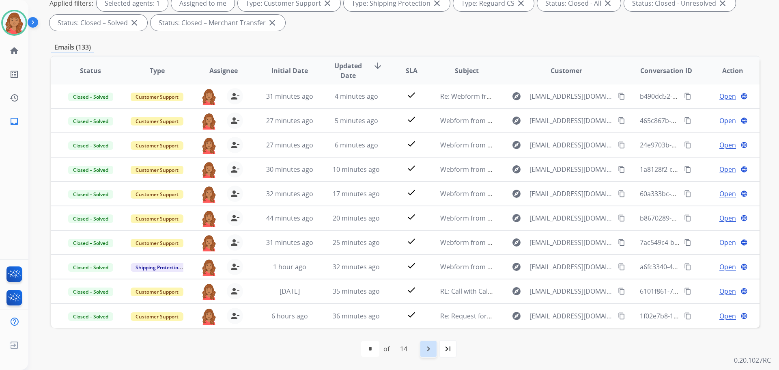
click at [428, 352] on mat-icon "navigate_next" at bounding box center [428, 349] width 10 height 10
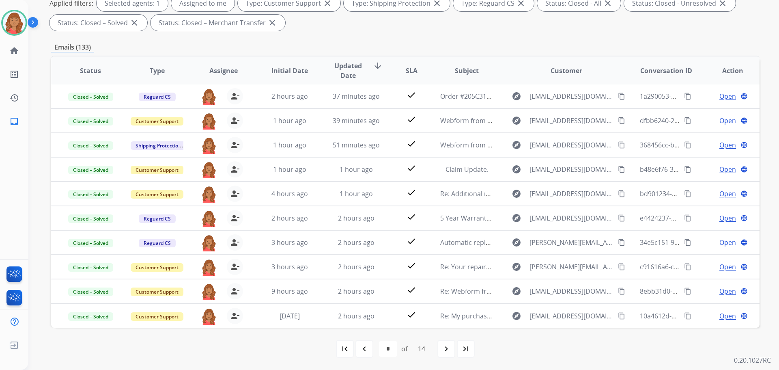
click at [447, 348] on mat-icon "navigate_next" at bounding box center [446, 349] width 10 height 10
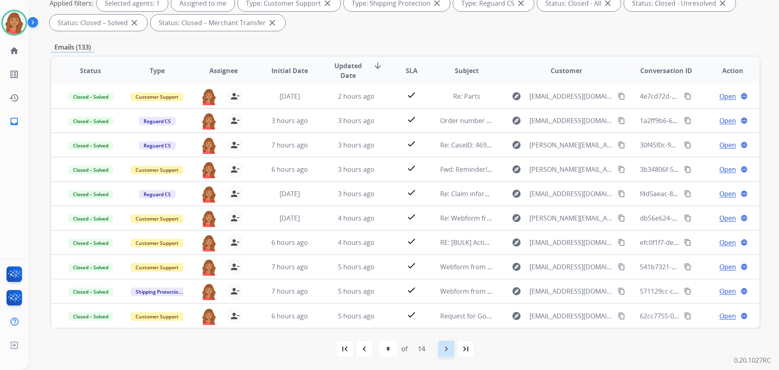
click at [444, 349] on mat-icon "navigate_next" at bounding box center [446, 349] width 10 height 10
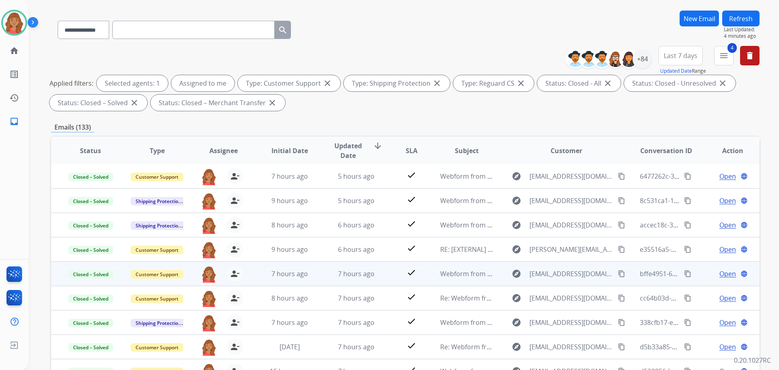
scroll to position [122, 0]
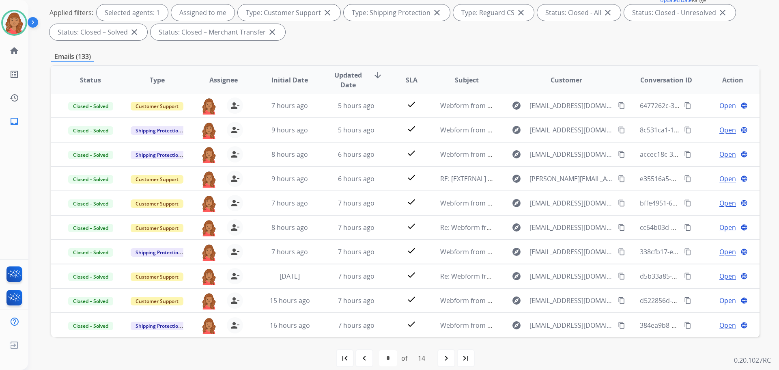
click at [446, 361] on mat-icon "navigate_next" at bounding box center [446, 358] width 10 height 10
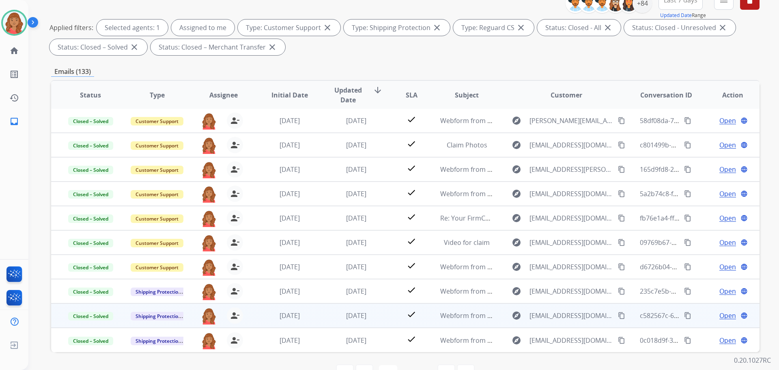
scroll to position [131, 0]
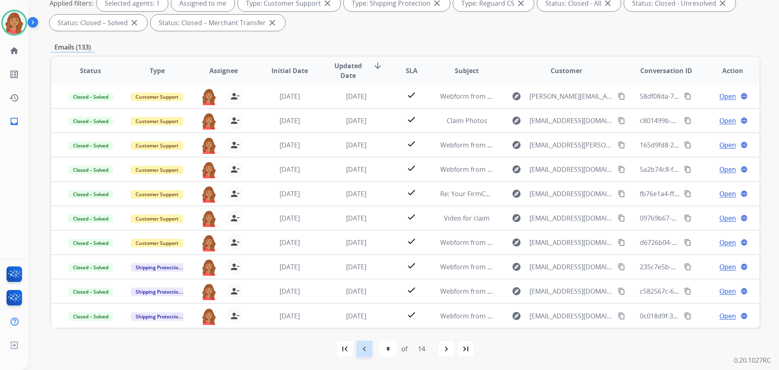
click at [364, 350] on mat-icon "navigate_before" at bounding box center [364, 349] width 10 height 10
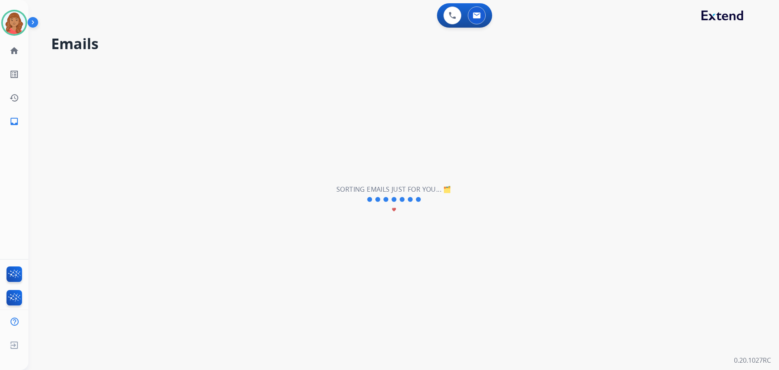
scroll to position [0, 0]
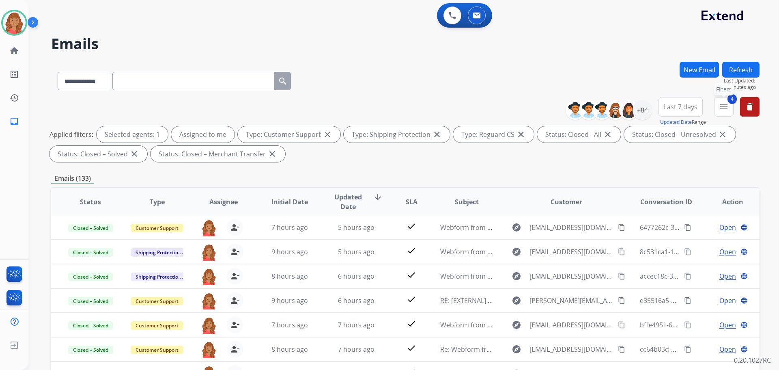
click at [723, 108] on mat-icon "menu" at bounding box center [724, 107] width 10 height 10
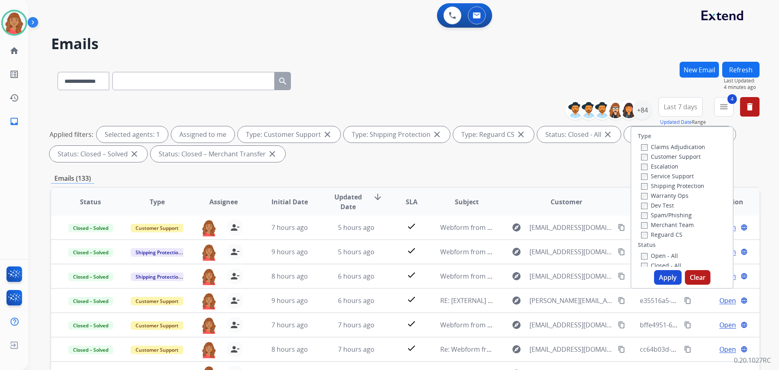
click at [336, 167] on div "**********" at bounding box center [405, 281] width 708 height 439
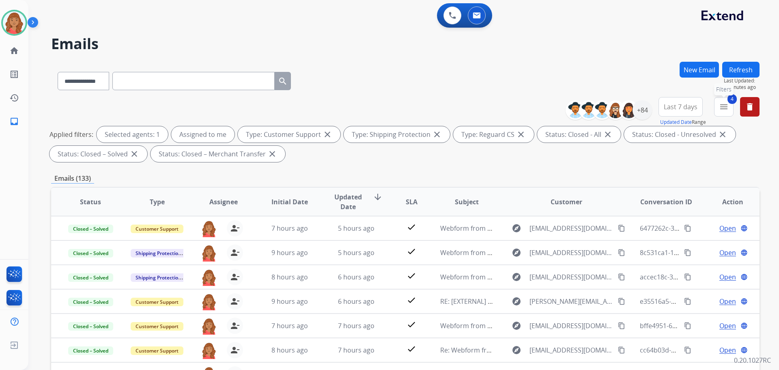
click at [725, 112] on button "4 menu Filters" at bounding box center [723, 106] width 19 height 19
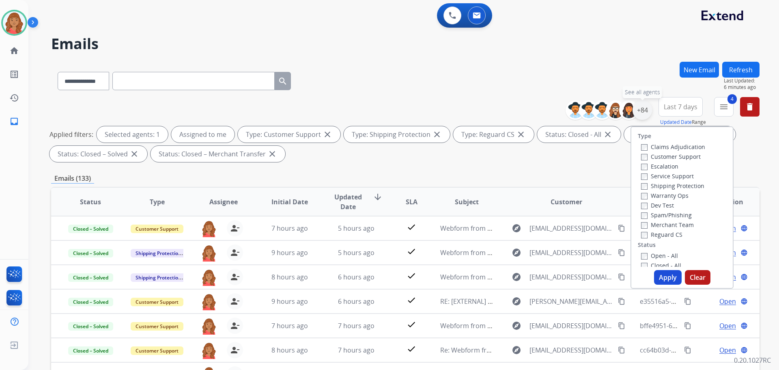
click at [644, 112] on div "+84" at bounding box center [641, 109] width 19 height 19
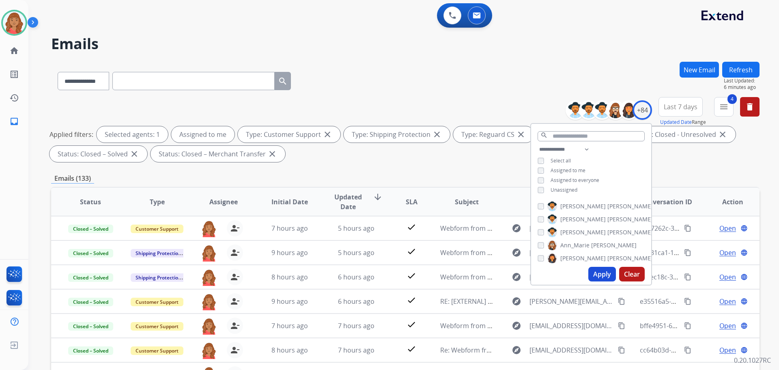
click at [575, 94] on div "**********" at bounding box center [405, 79] width 708 height 35
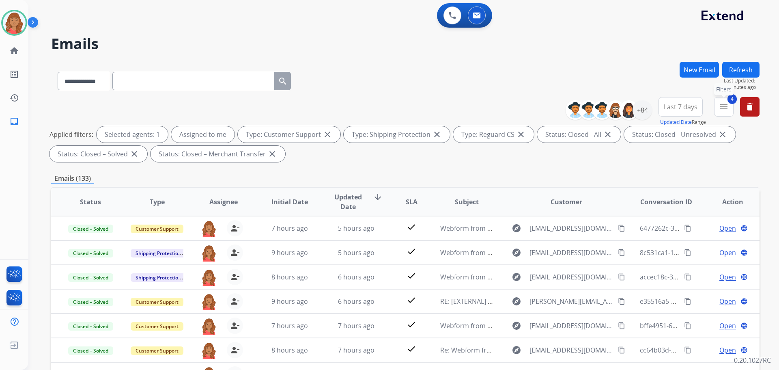
click at [722, 105] on mat-icon "menu" at bounding box center [724, 107] width 10 height 10
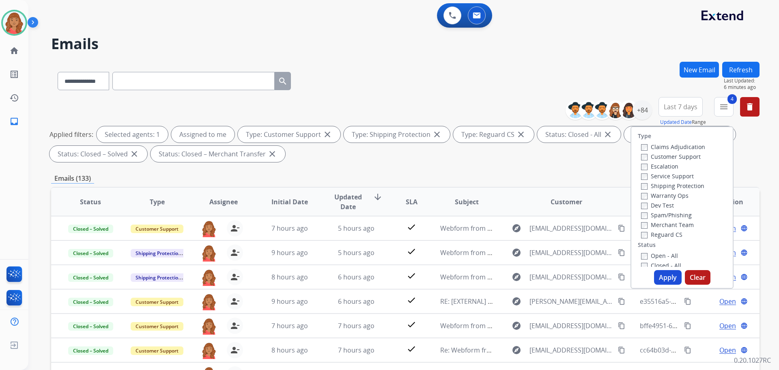
click at [511, 96] on div "**********" at bounding box center [405, 281] width 708 height 439
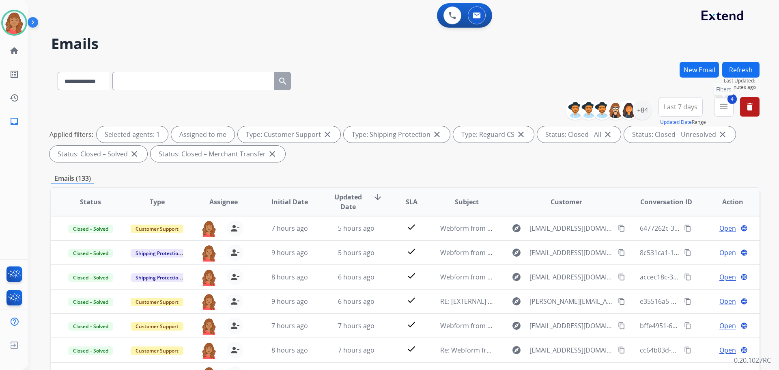
click at [720, 106] on mat-icon "menu" at bounding box center [724, 107] width 10 height 10
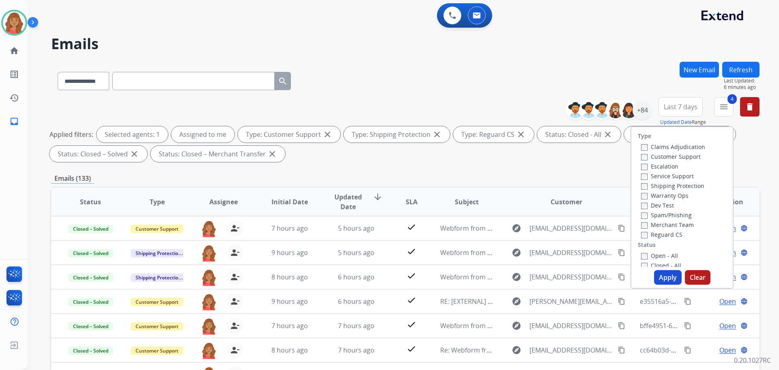
click at [587, 163] on div "**********" at bounding box center [405, 131] width 708 height 68
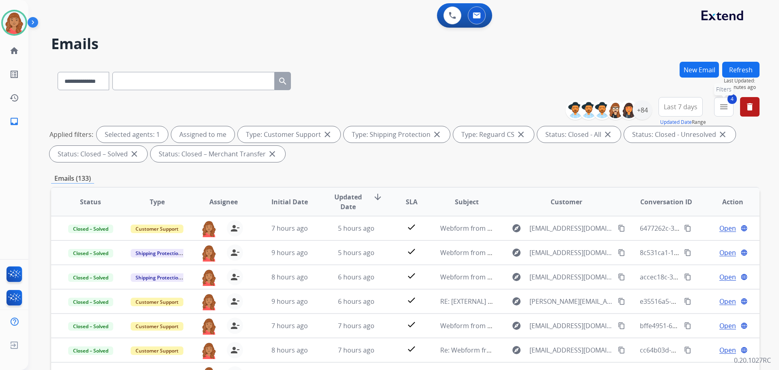
click at [729, 107] on button "4 menu Filters" at bounding box center [723, 106] width 19 height 19
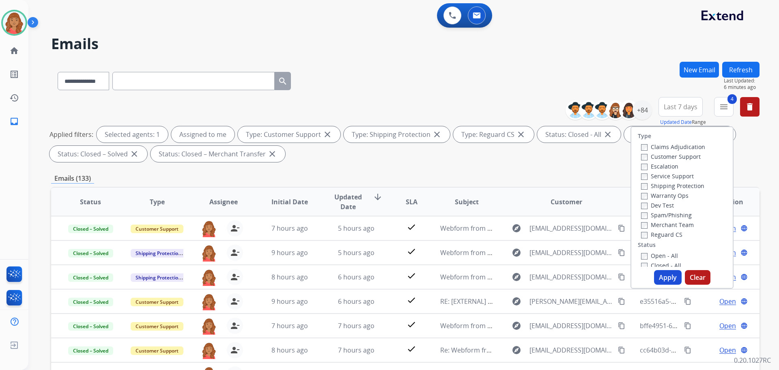
click at [640, 79] on div "**********" at bounding box center [405, 79] width 708 height 35
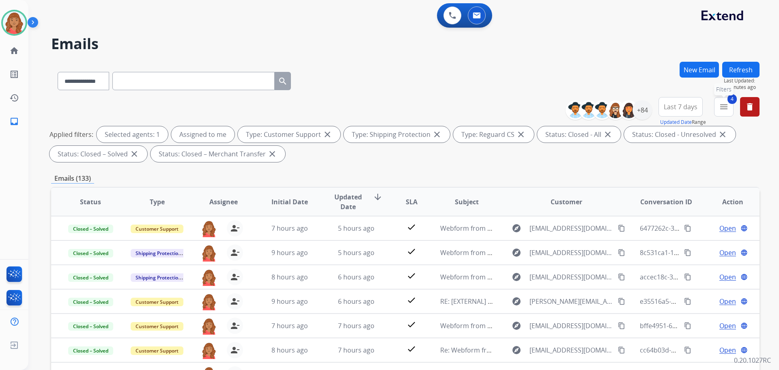
click at [729, 108] on button "4 menu Filters" at bounding box center [723, 106] width 19 height 19
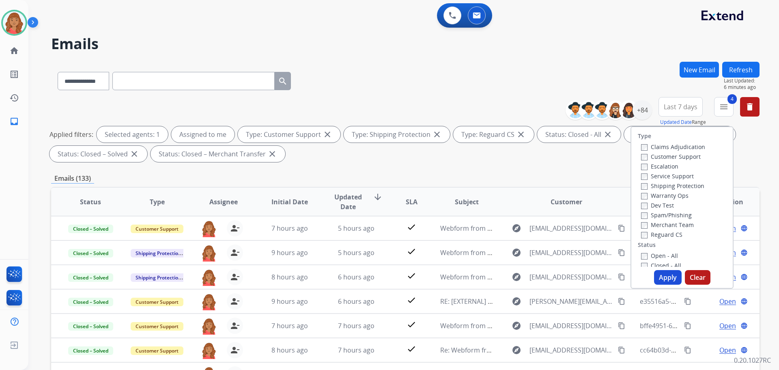
click at [658, 276] on button "Apply" at bounding box center [668, 277] width 28 height 15
select select "*"
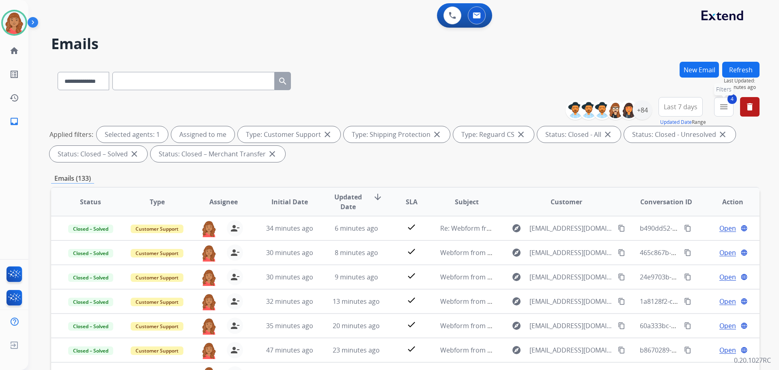
click at [724, 105] on mat-icon "menu" at bounding box center [724, 107] width 10 height 10
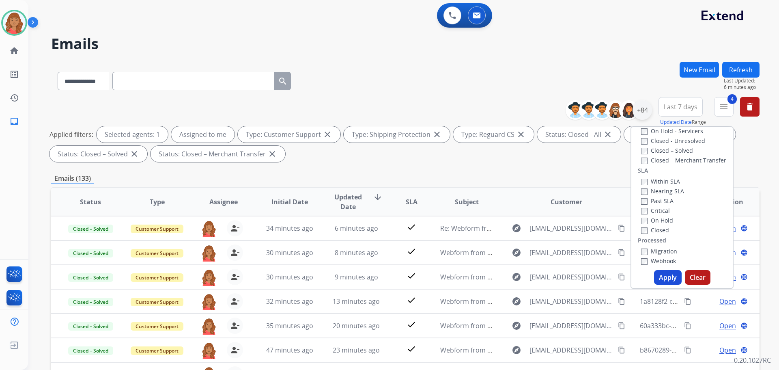
scroll to position [174, 0]
drag, startPoint x: 643, startPoint y: 113, endPoint x: 642, endPoint y: 117, distance: 4.1
click at [643, 113] on div "+84" at bounding box center [641, 109] width 19 height 19
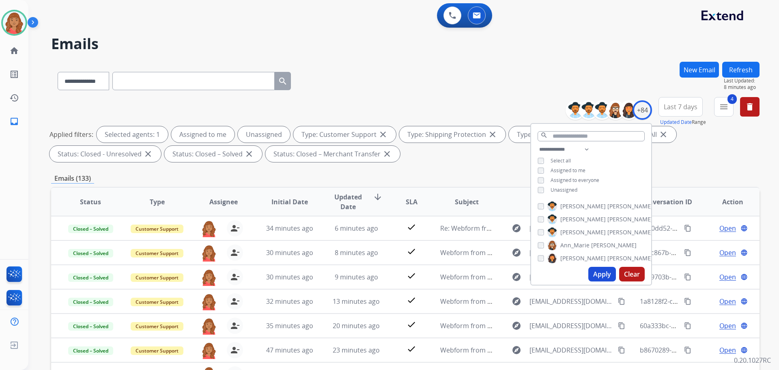
drag, startPoint x: 538, startPoint y: 194, endPoint x: 546, endPoint y: 198, distance: 8.9
click at [540, 195] on div "**********" at bounding box center [591, 170] width 120 height 52
click at [724, 114] on button "4 menu Filters" at bounding box center [723, 106] width 19 height 19
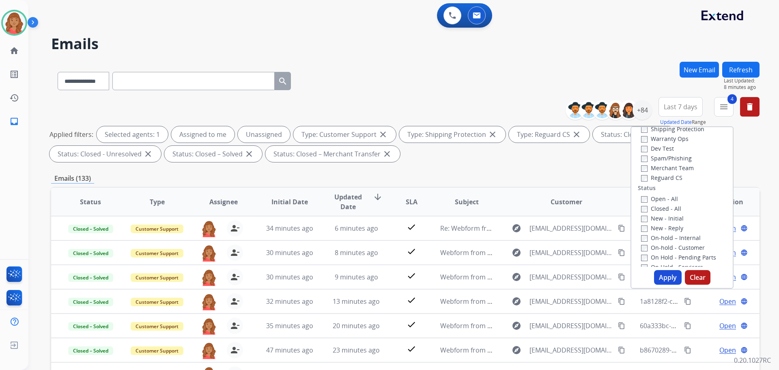
scroll to position [52, 0]
click at [660, 274] on button "Apply" at bounding box center [668, 277] width 28 height 15
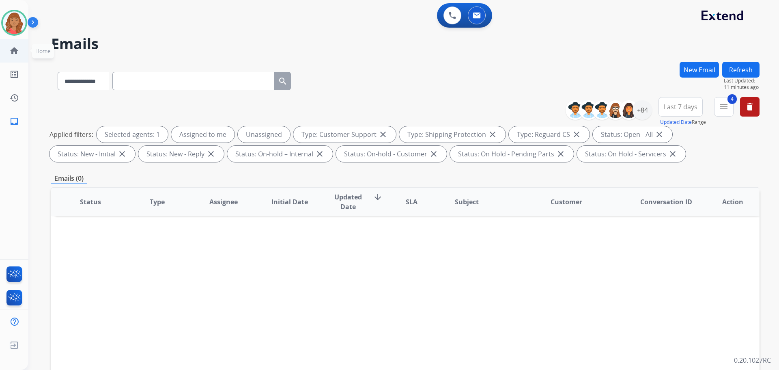
drag, startPoint x: 15, startPoint y: 25, endPoint x: 26, endPoint y: 47, distance: 25.2
click at [15, 25] on img at bounding box center [14, 22] width 23 height 23
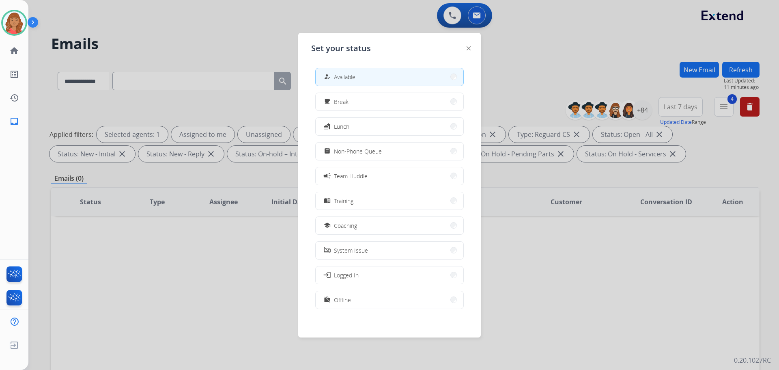
drag, startPoint x: 336, startPoint y: 222, endPoint x: 332, endPoint y: 221, distance: 4.1
click at [337, 222] on span "Coaching" at bounding box center [345, 225] width 23 height 9
